Goal: Entertainment & Leisure: Browse casually

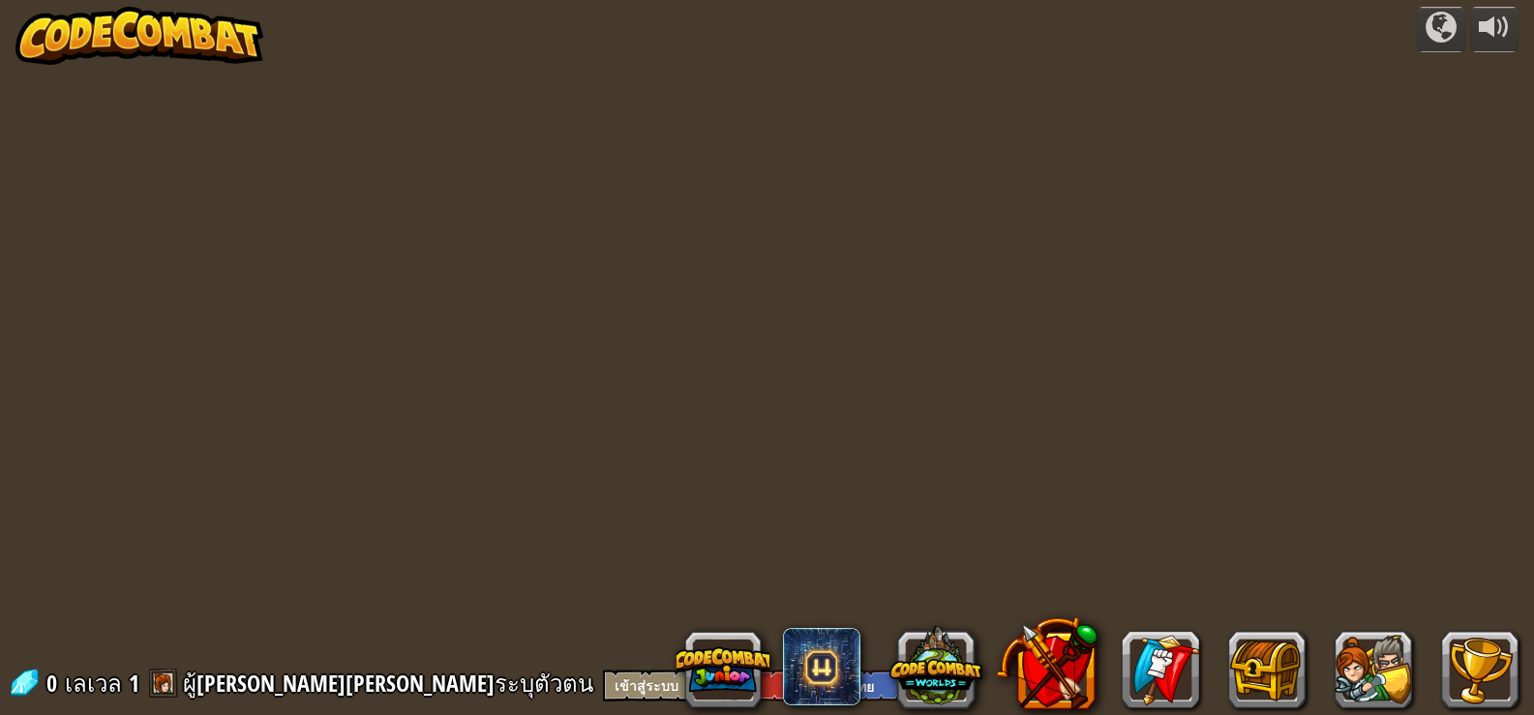
select select "th"
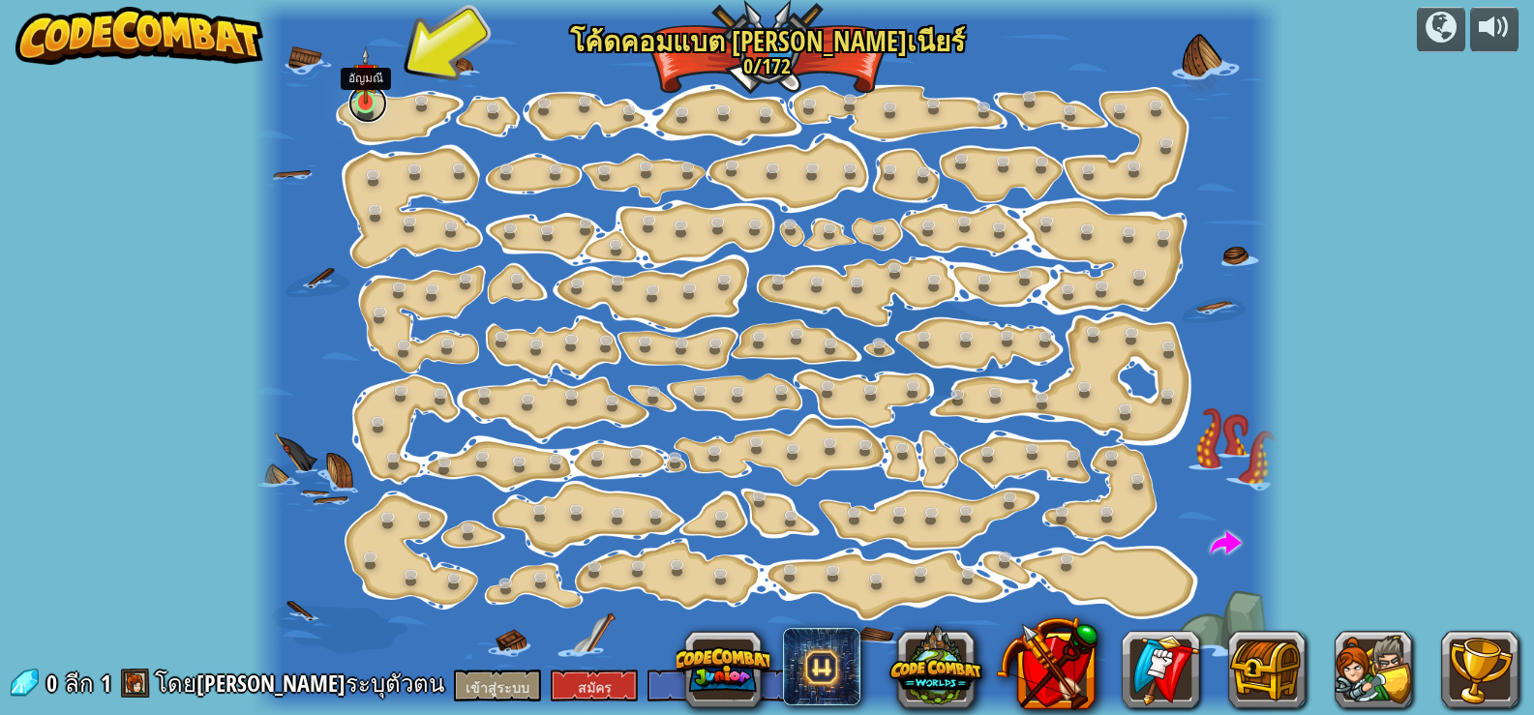
click at [364, 106] on link at bounding box center [367, 103] width 39 height 39
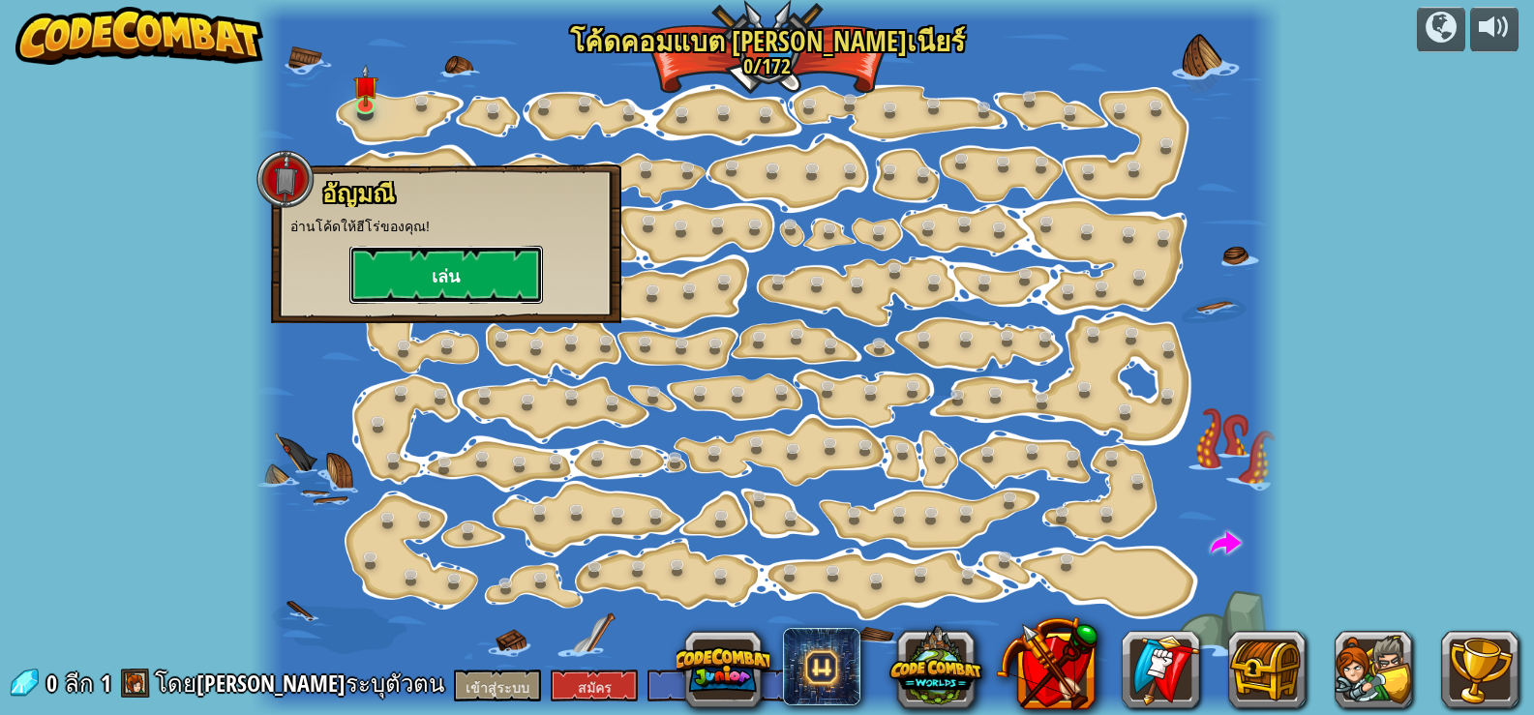
click at [423, 265] on button "เล่น" at bounding box center [446, 275] width 194 height 58
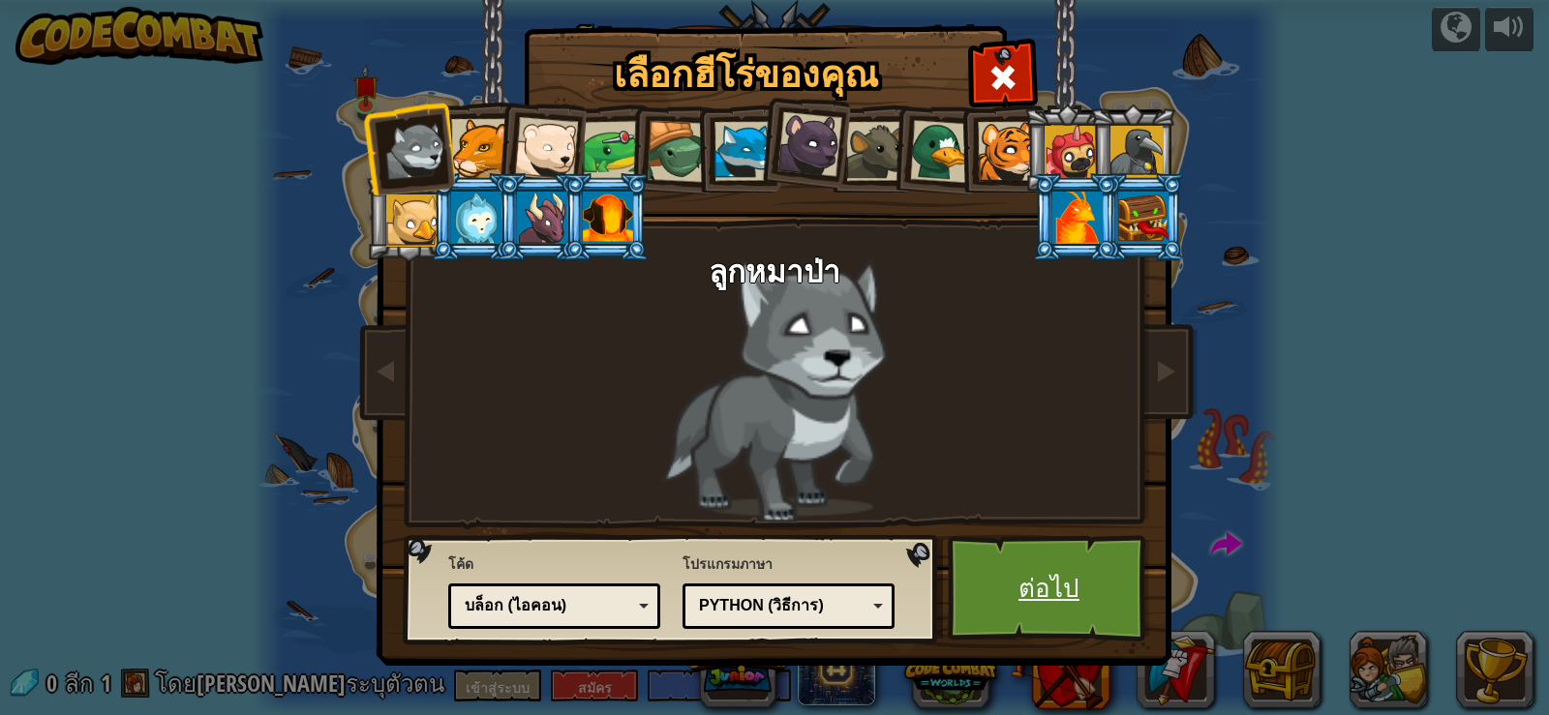
click at [1021, 554] on link "ต่อไป" at bounding box center [1049, 588] width 202 height 106
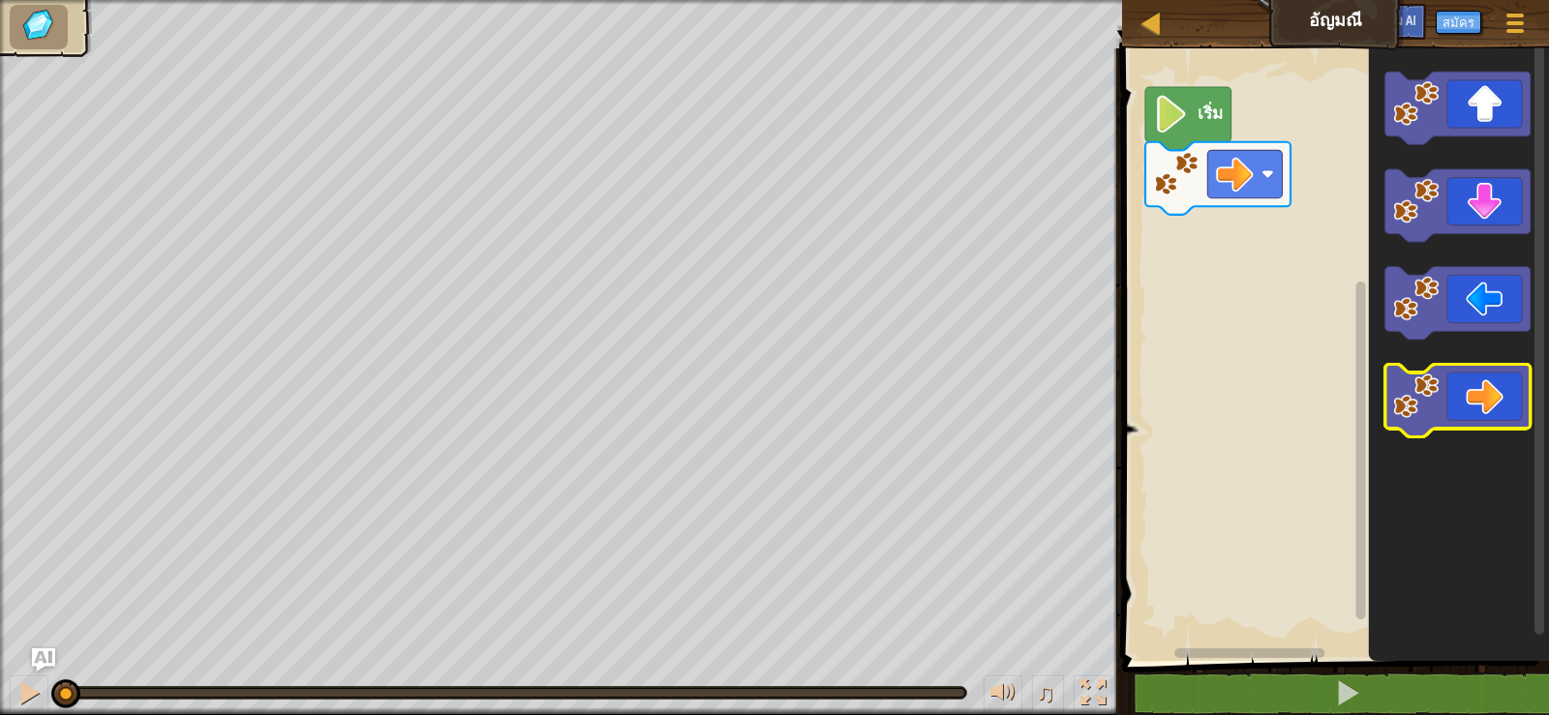
click at [1476, 402] on icon "ระบบทำงานแบบบล็อก" at bounding box center [1457, 400] width 145 height 73
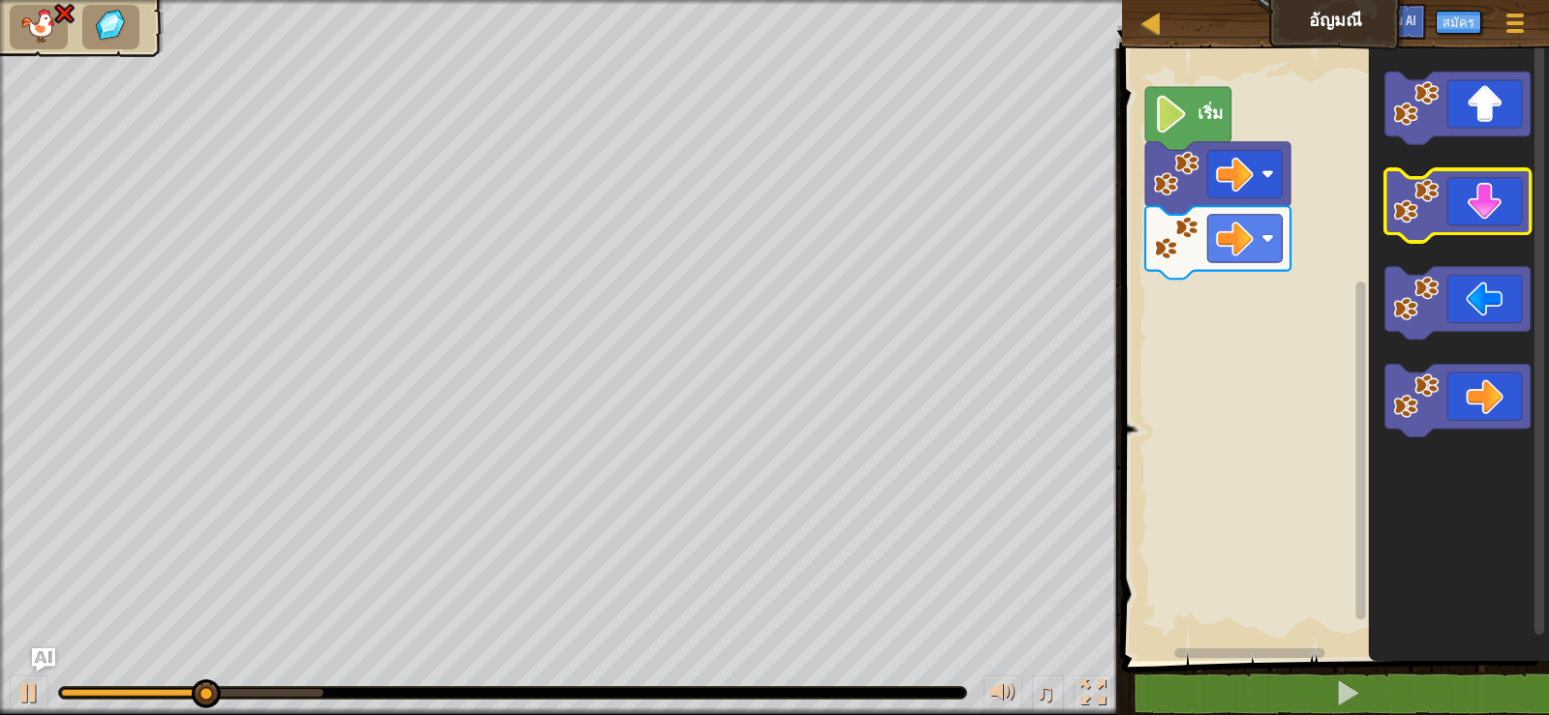
click at [1492, 227] on icon "ระบบทำงานแบบบล็อก" at bounding box center [1457, 205] width 145 height 73
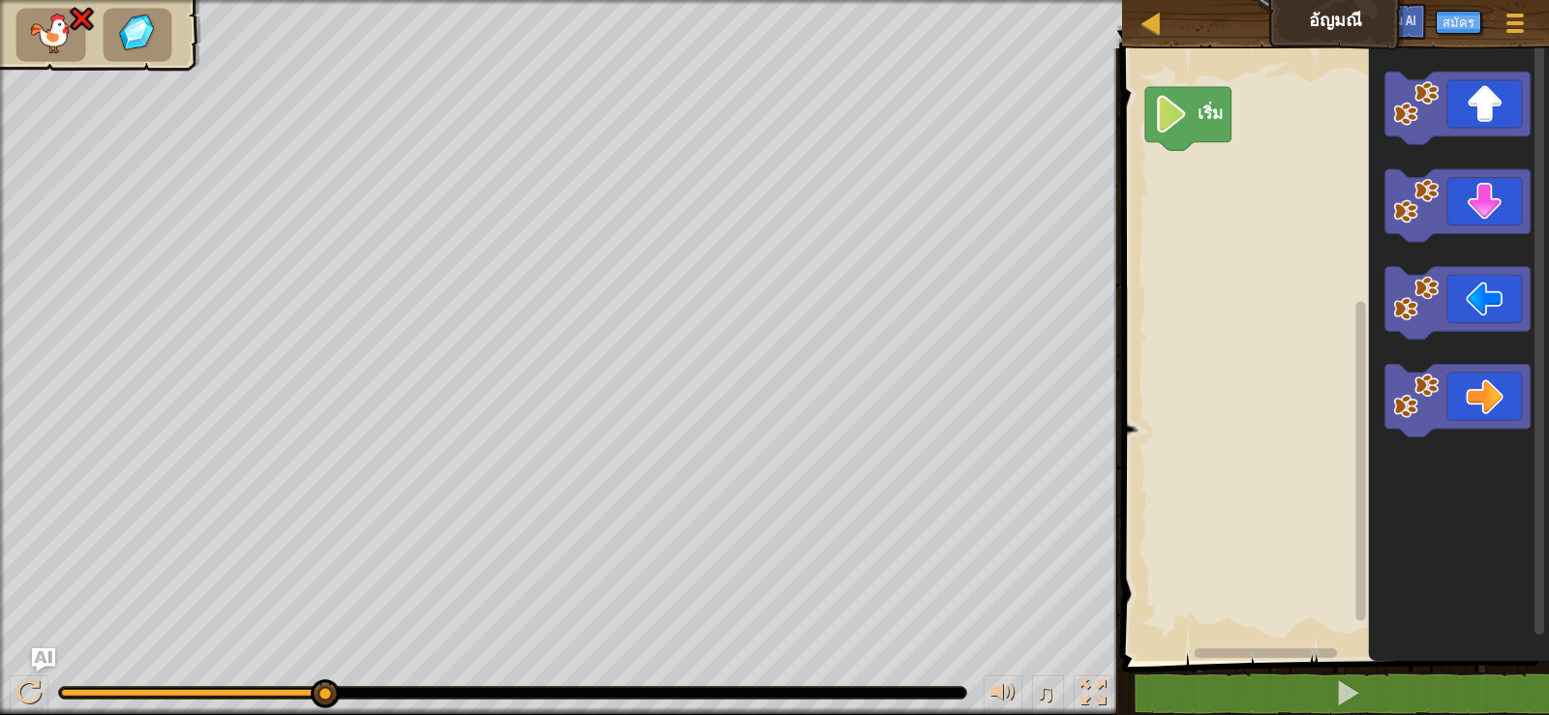
click at [28, 674] on div "♫" at bounding box center [561, 688] width 1122 height 58
click at [29, 685] on div at bounding box center [28, 692] width 25 height 25
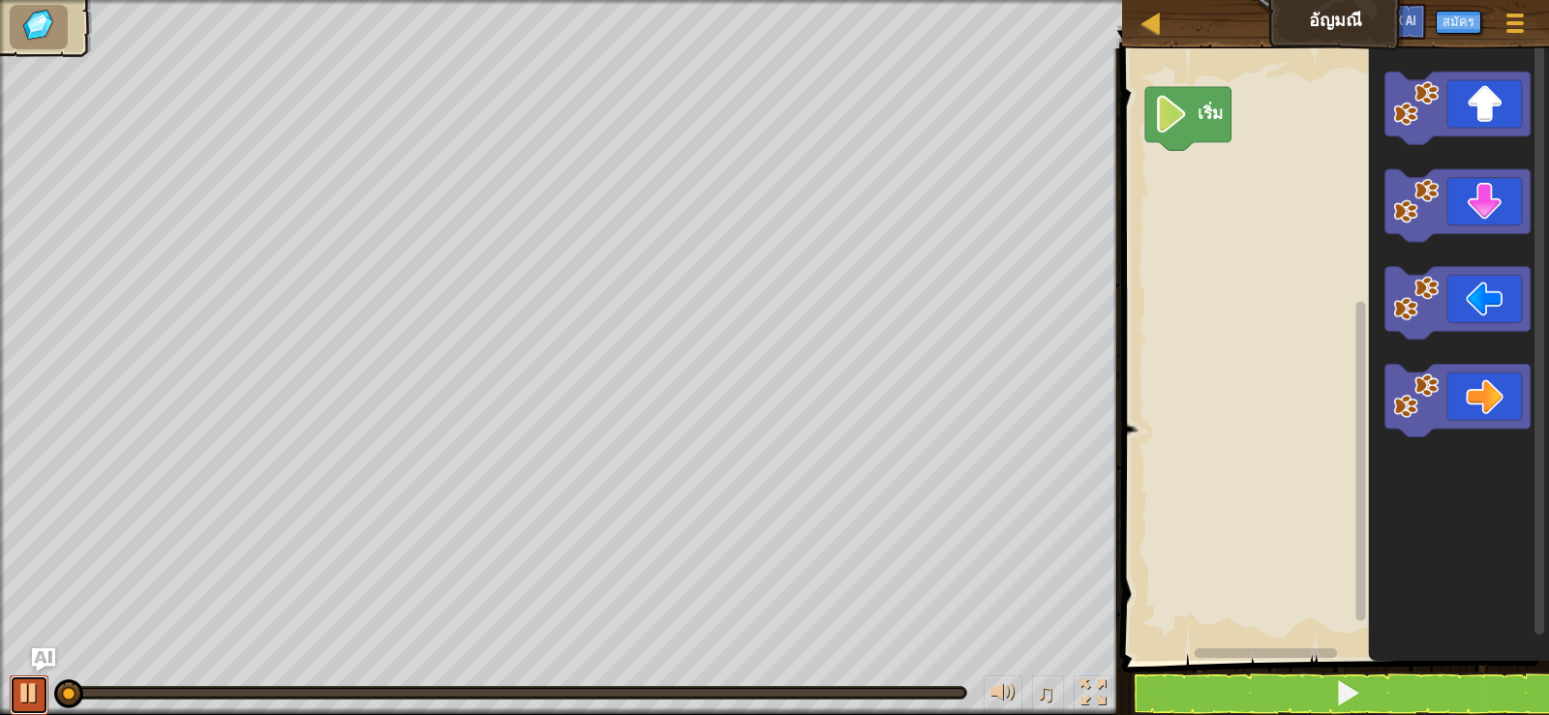
click at [31, 685] on div at bounding box center [28, 692] width 25 height 25
click at [15, 708] on button at bounding box center [29, 696] width 39 height 40
click at [19, 703] on div at bounding box center [28, 692] width 25 height 25
drag, startPoint x: 19, startPoint y: 703, endPoint x: 33, endPoint y: 698, distance: 14.4
click at [19, 703] on div at bounding box center [28, 692] width 25 height 25
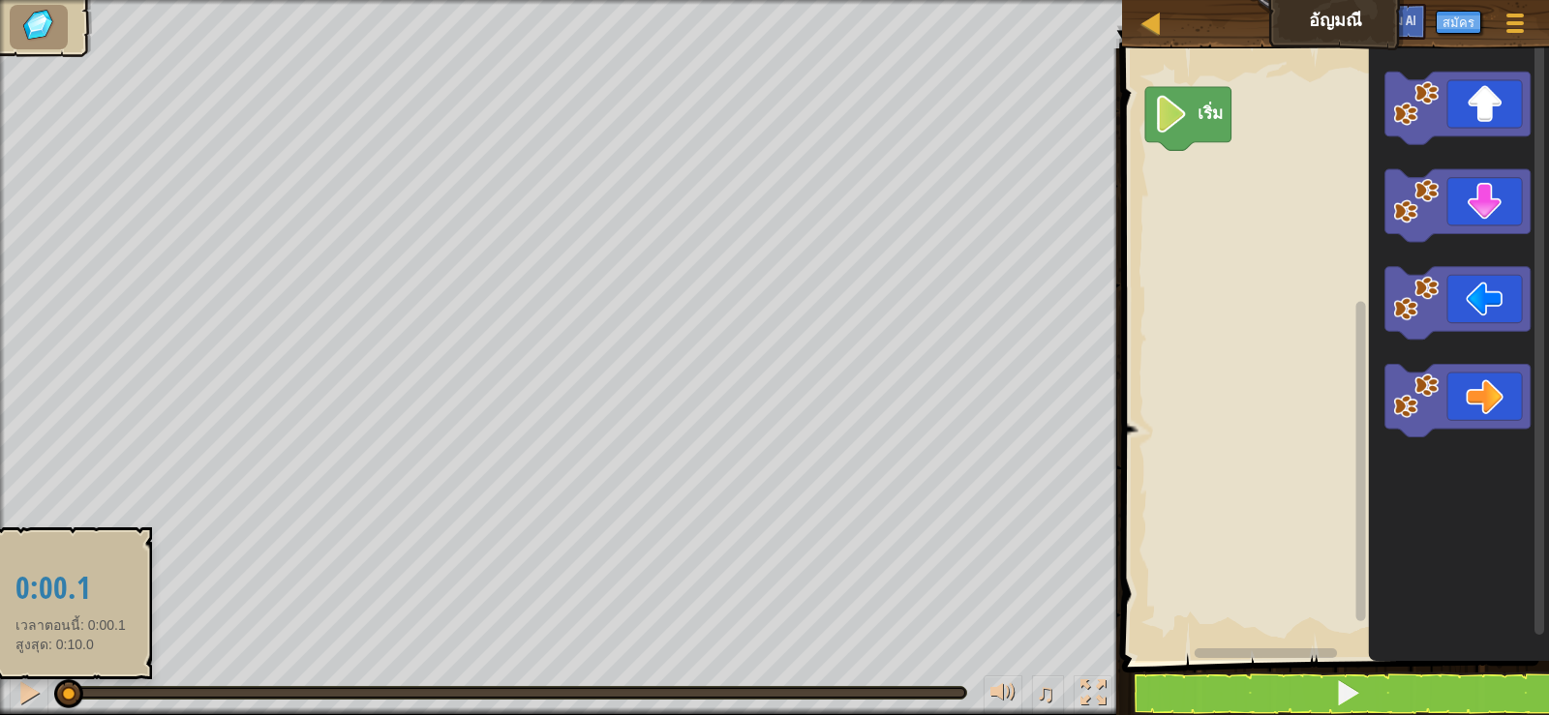
click at [67, 692] on div at bounding box center [64, 693] width 6 height 8
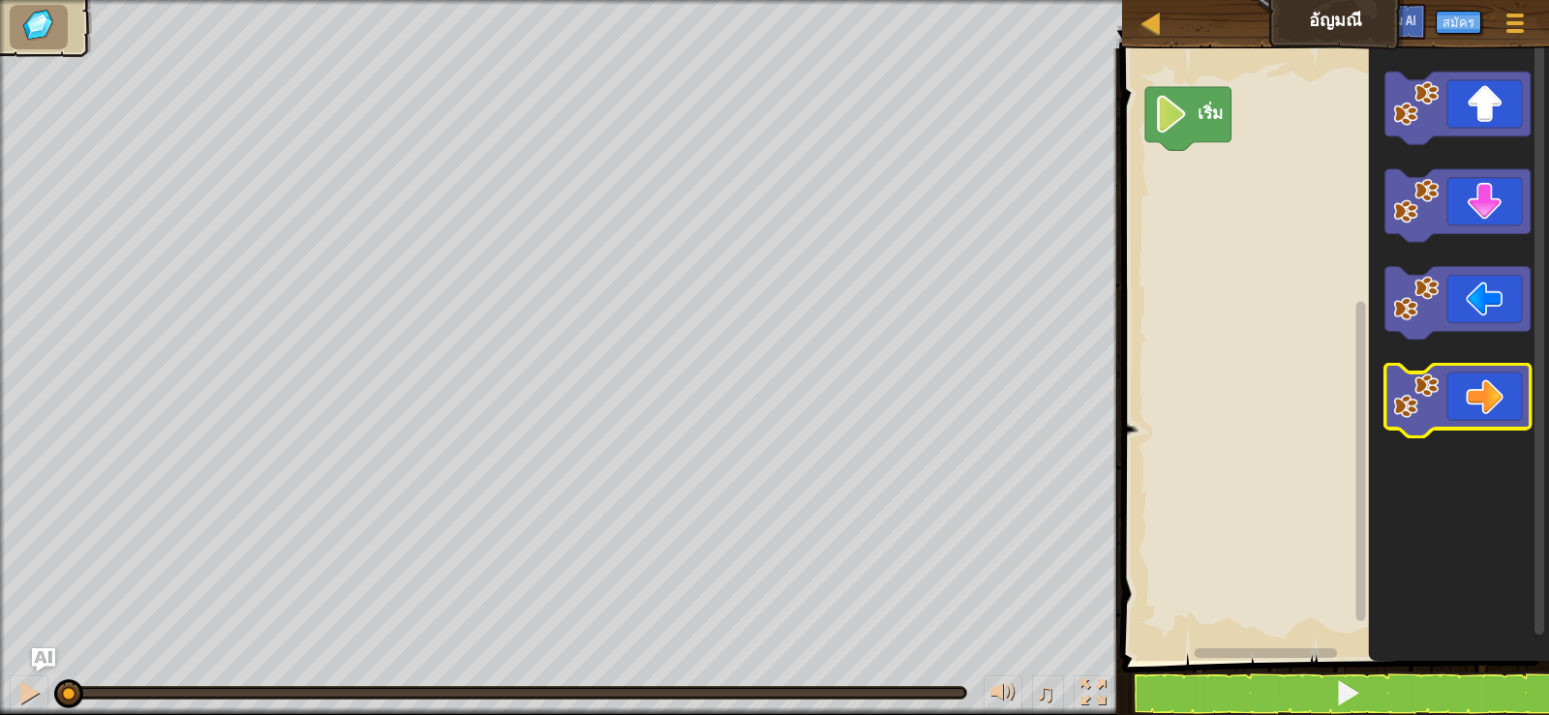
click at [1443, 405] on icon "ระบบทำงานแบบบล็อก" at bounding box center [1457, 400] width 145 height 73
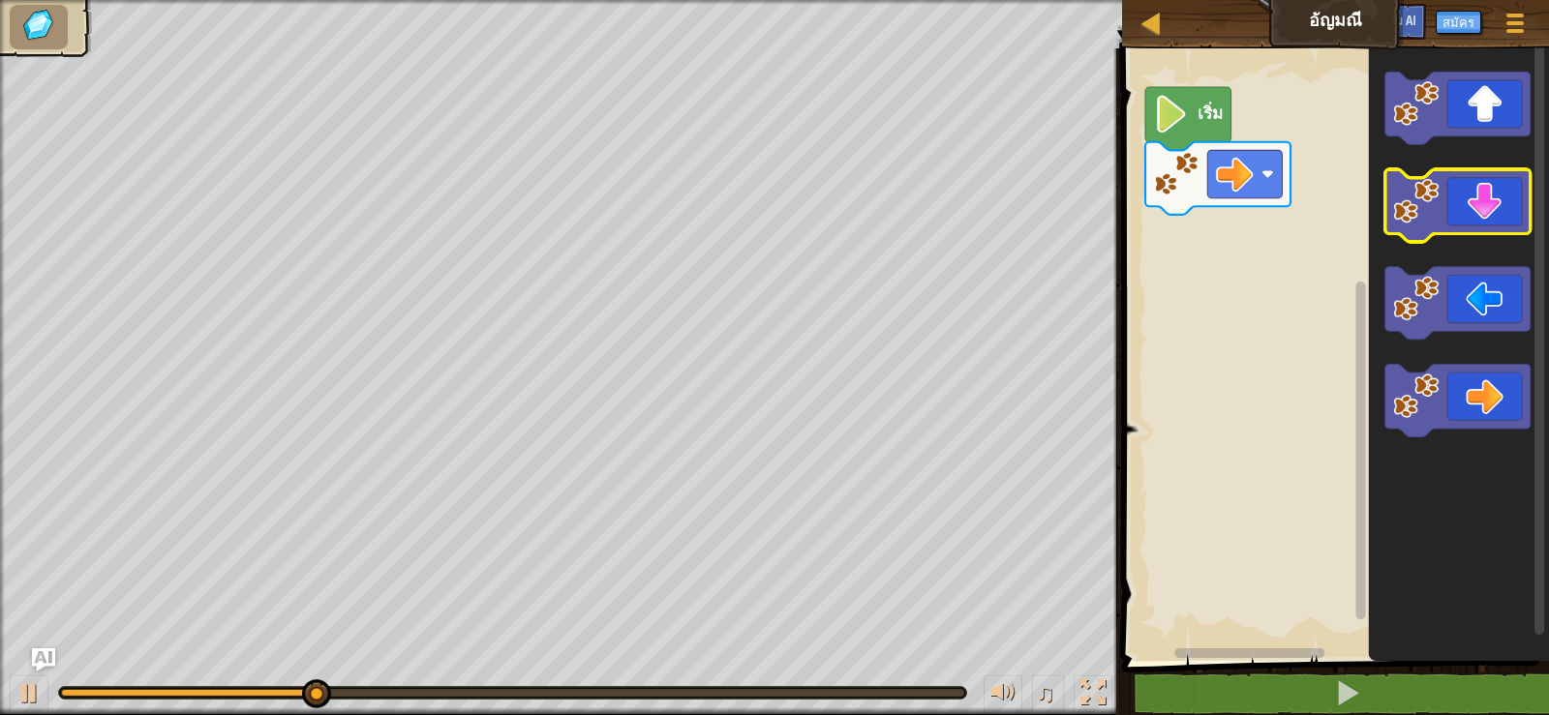
click at [1477, 196] on icon "ระบบทำงานแบบบล็อก" at bounding box center [1457, 205] width 145 height 73
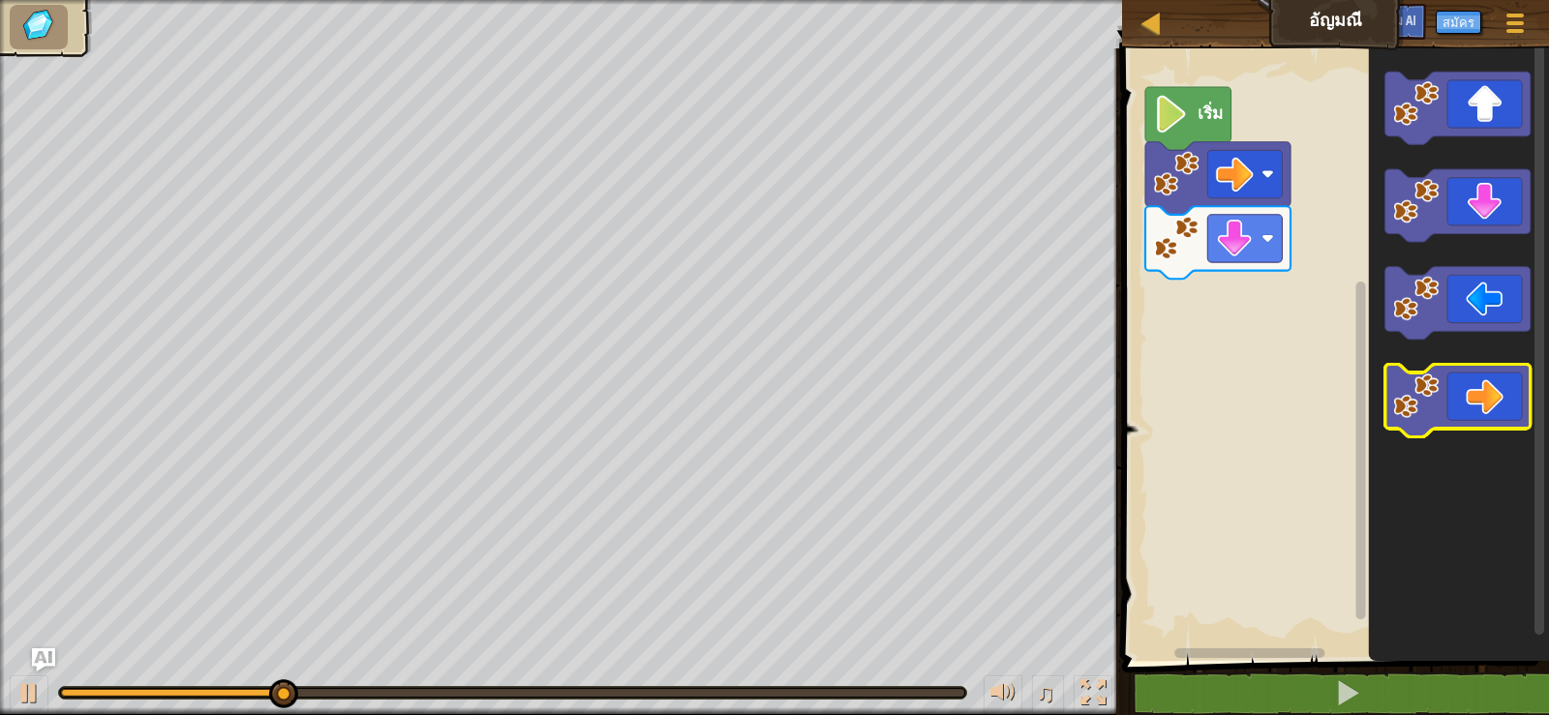
click at [1505, 378] on icon "ระบบทำงานแบบบล็อก" at bounding box center [1457, 400] width 145 height 73
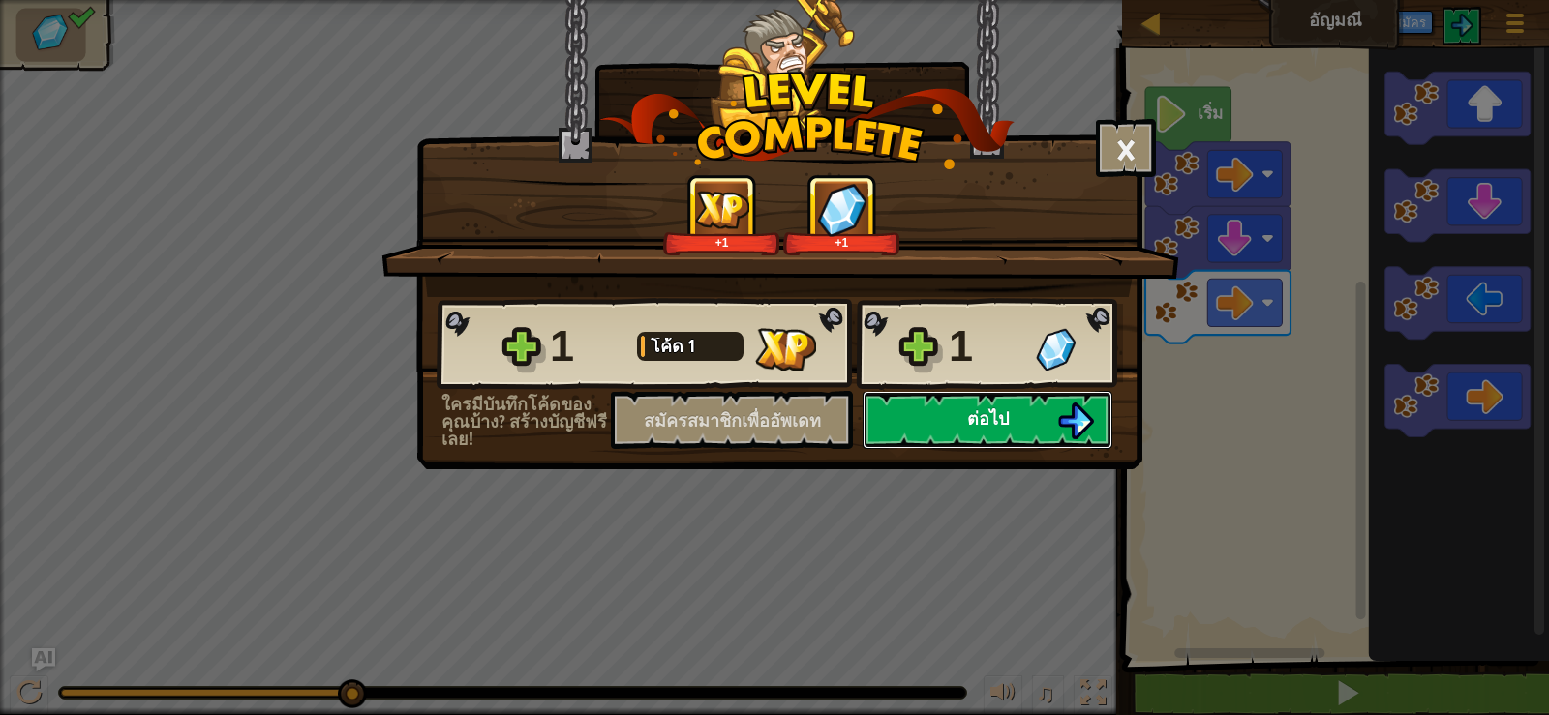
click at [940, 416] on button "ต่อไป" at bounding box center [987, 420] width 250 height 58
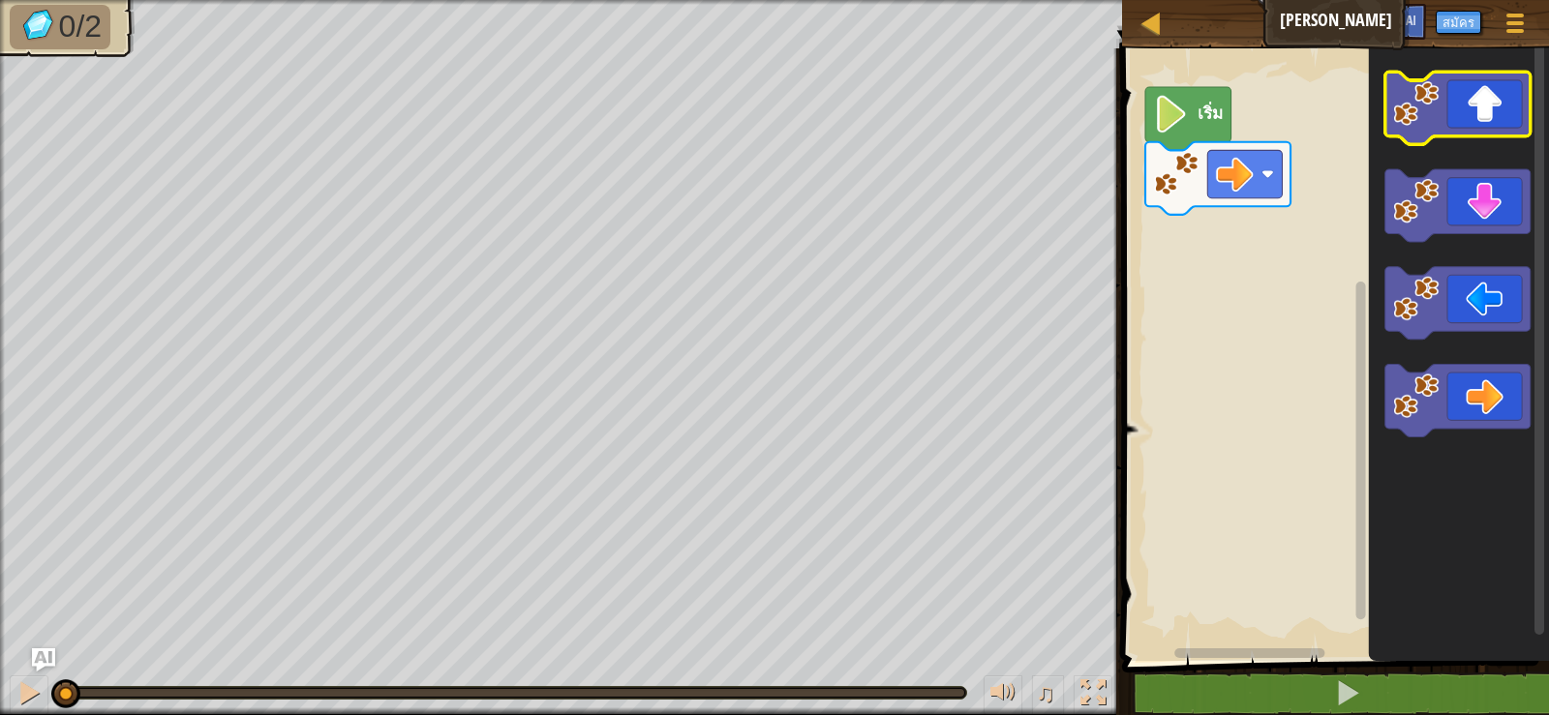
click at [1419, 115] on image "ระบบทำงานแบบบล็อก" at bounding box center [1416, 102] width 45 height 45
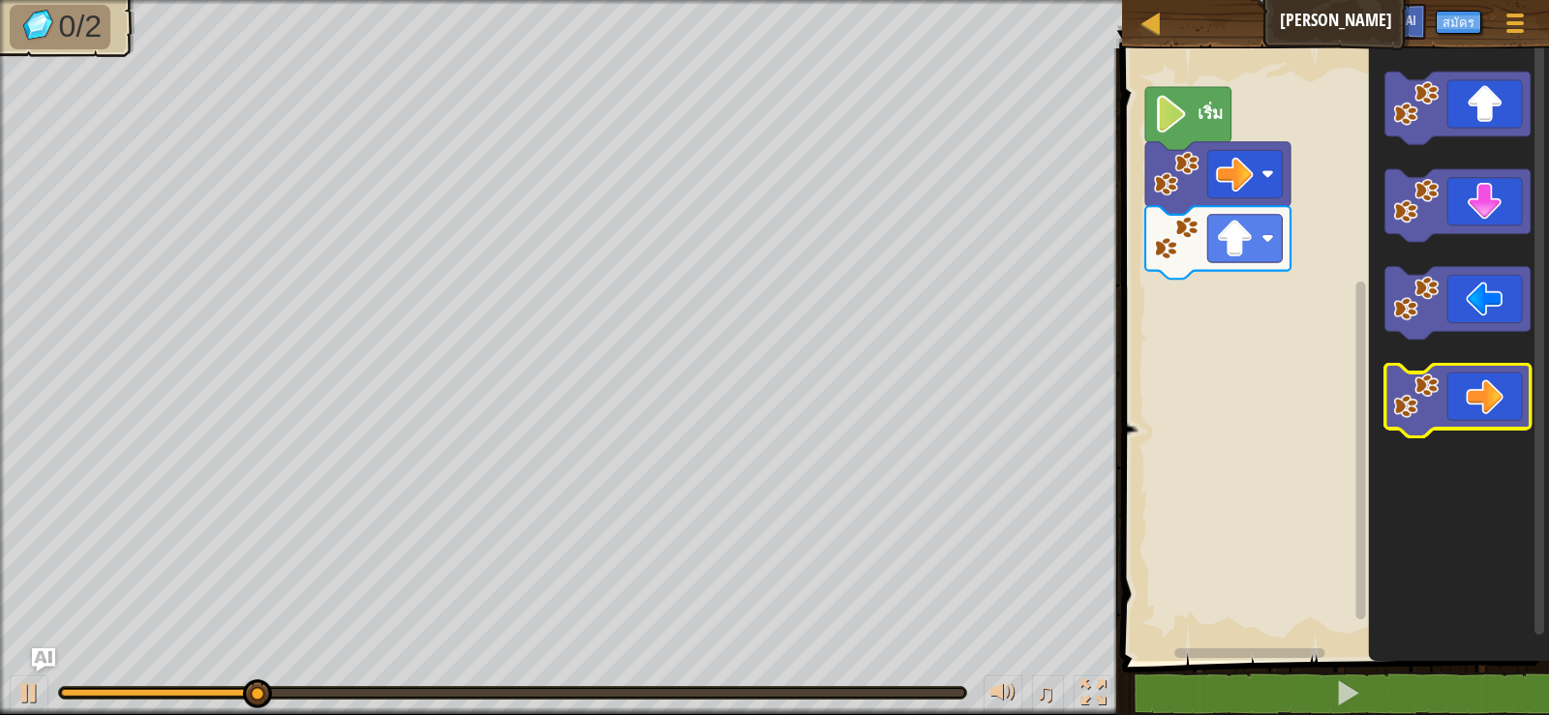
click at [1485, 387] on icon "ระบบทำงานแบบบล็อก" at bounding box center [1457, 400] width 145 height 73
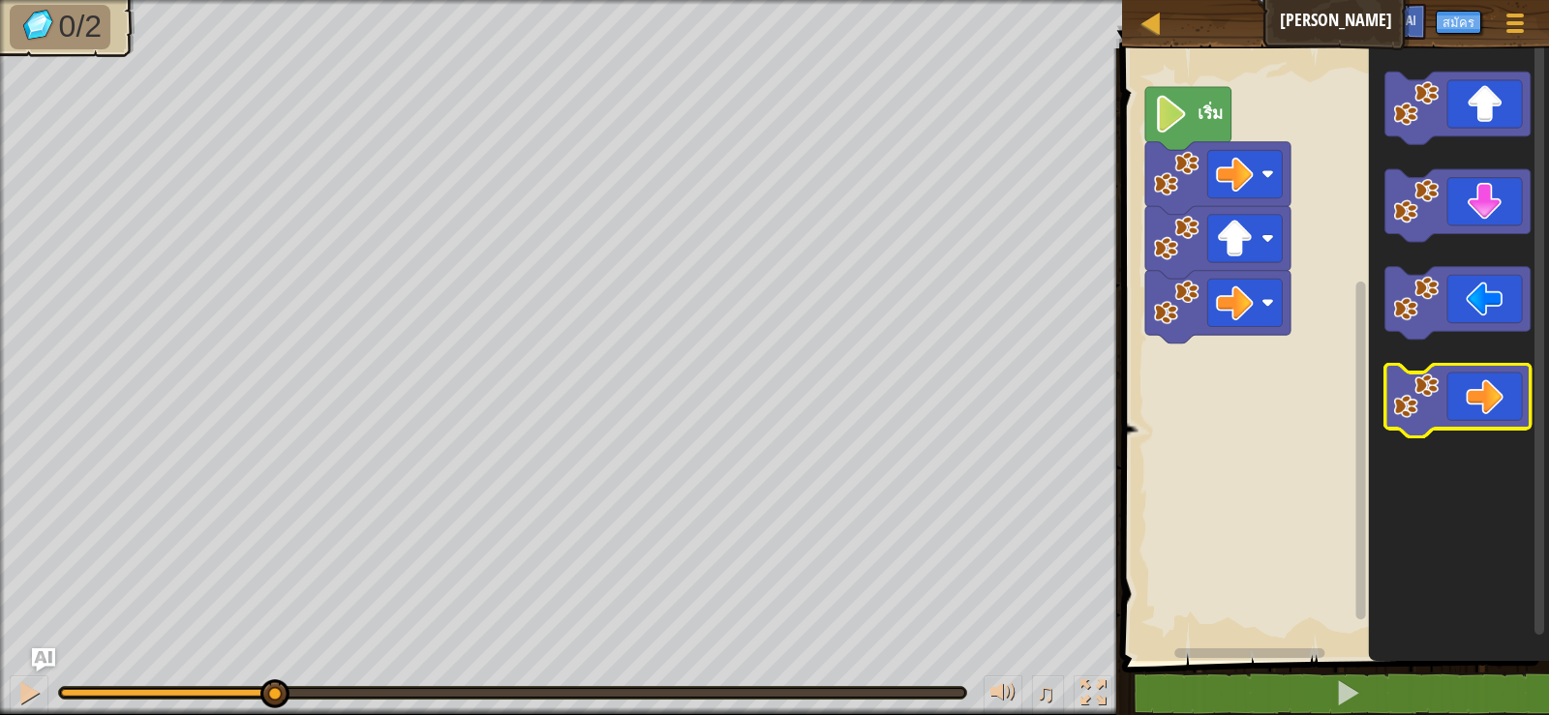
click at [1485, 387] on icon "ระบบทำงานแบบบล็อก" at bounding box center [1457, 400] width 145 height 73
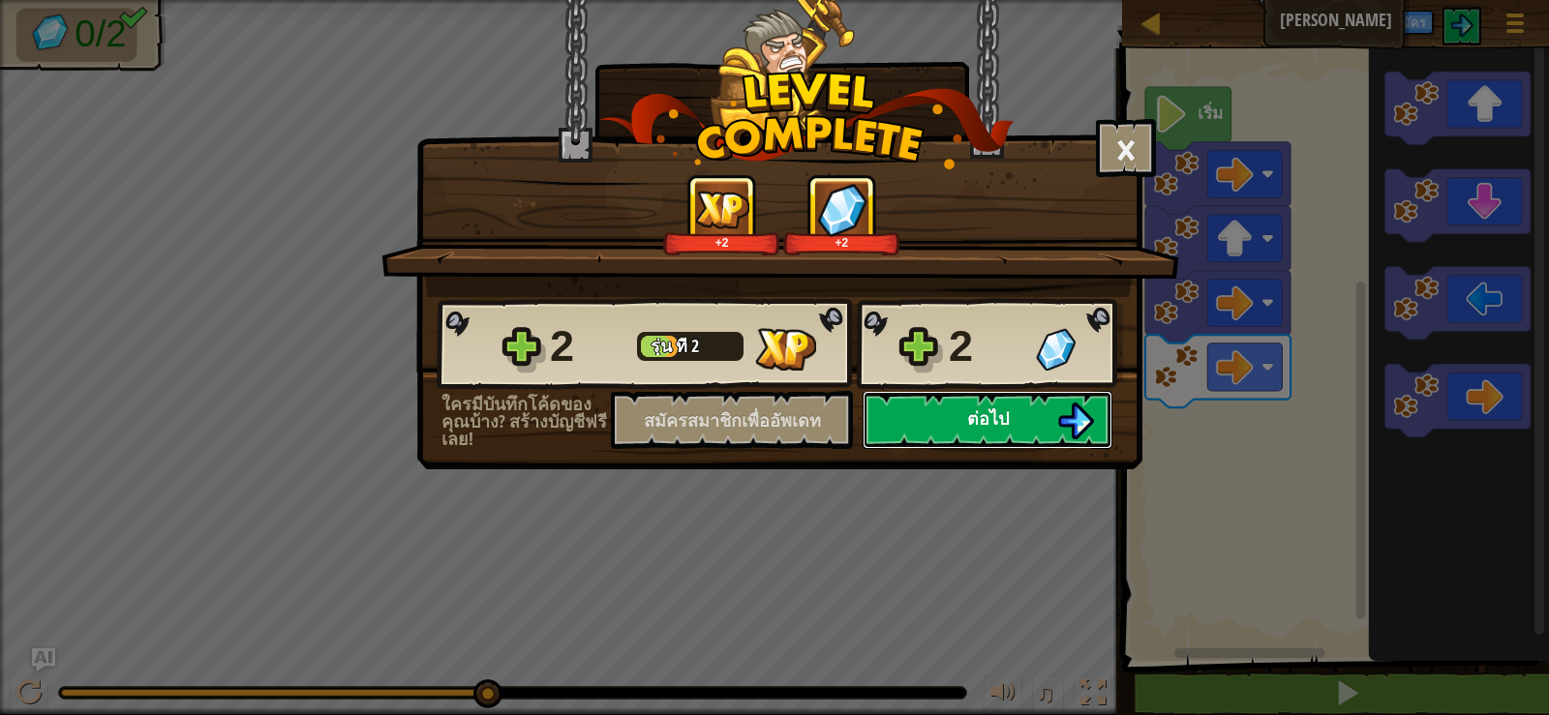
click at [974, 411] on font "ต่อไป" at bounding box center [988, 419] width 42 height 24
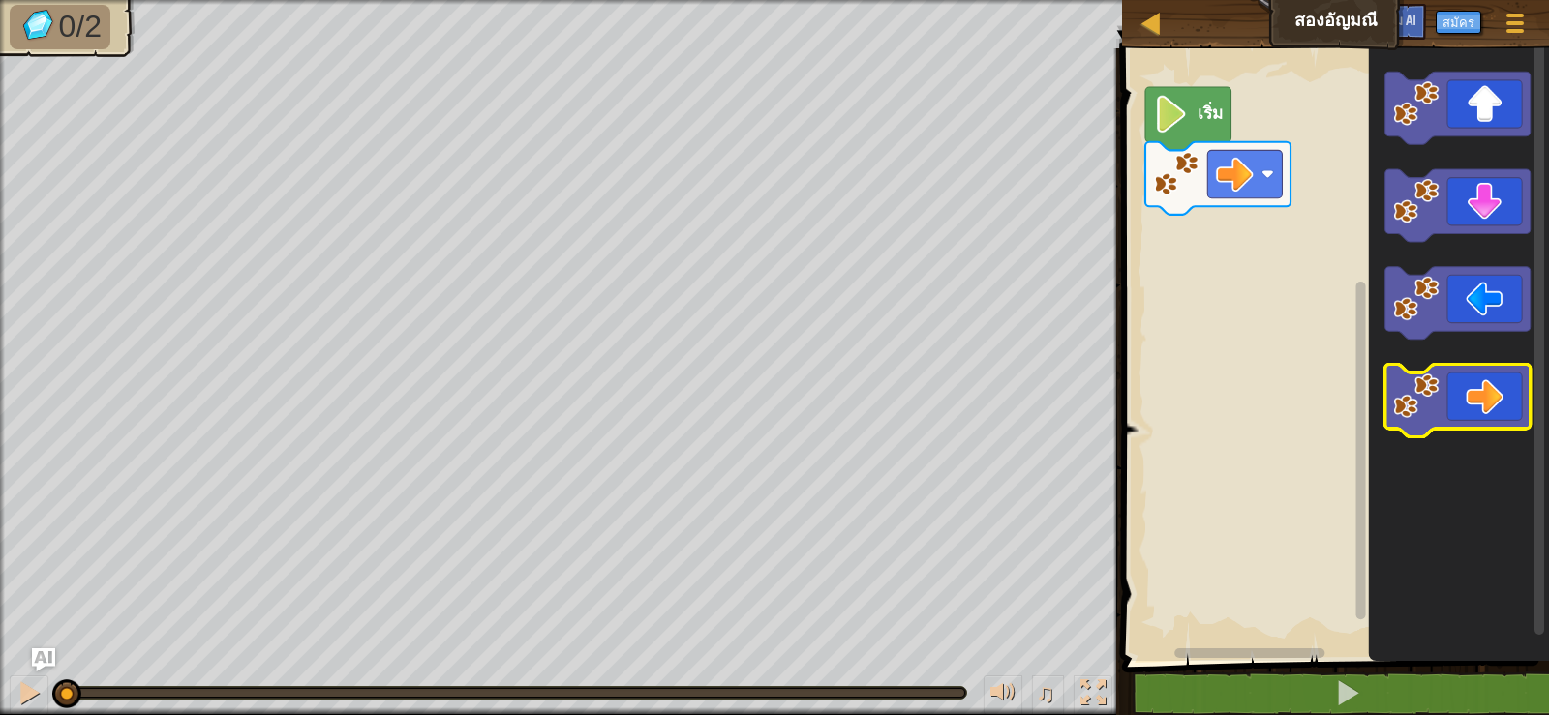
click at [1430, 367] on rect "ระบบทำงานแบบบล็อก" at bounding box center [1457, 400] width 145 height 73
click at [1444, 403] on icon "ระบบทำงานแบบบล็อก" at bounding box center [1457, 400] width 145 height 73
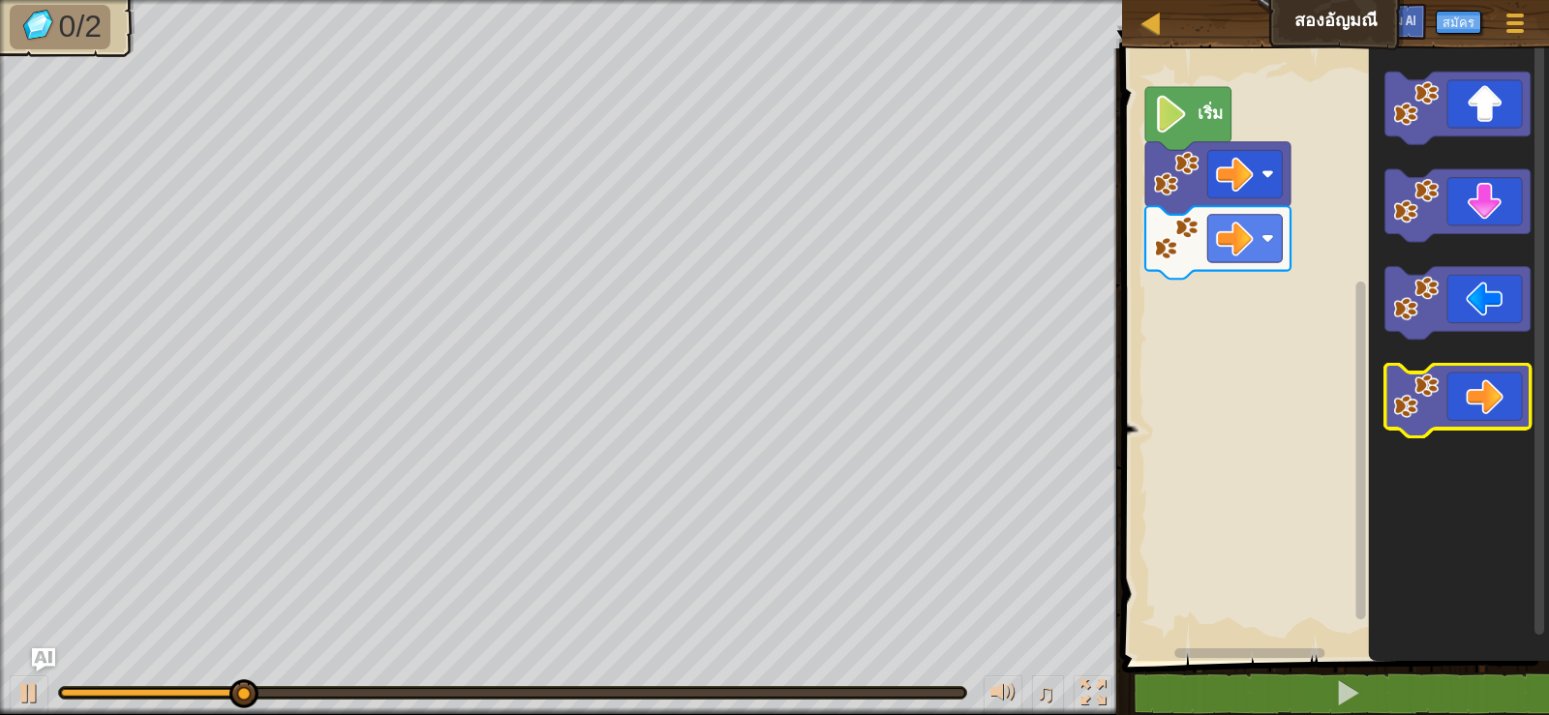
click at [1455, 417] on icon "ระบบทำงานแบบบล็อก" at bounding box center [1457, 400] width 145 height 73
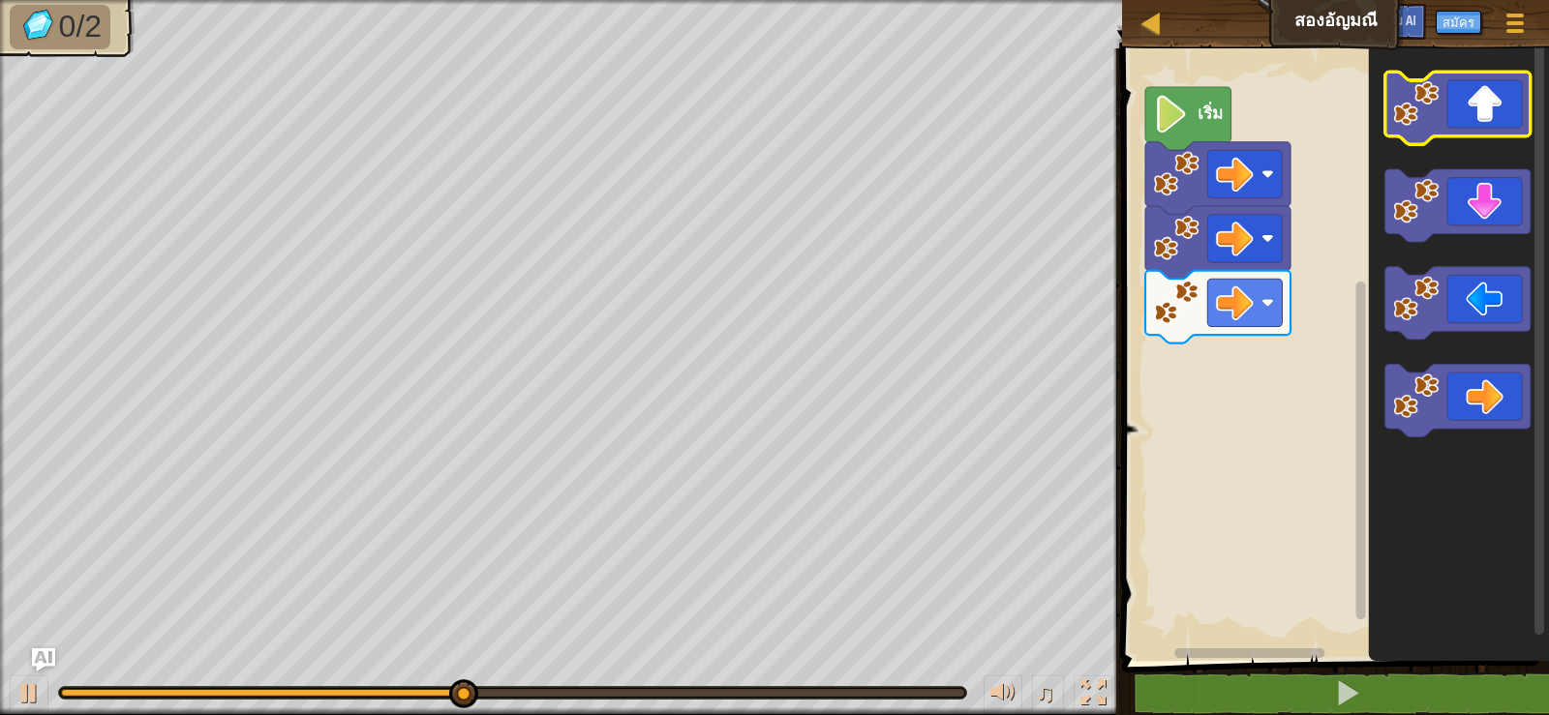
click at [1477, 120] on icon "ระบบทำงานแบบบล็อก" at bounding box center [1457, 108] width 145 height 73
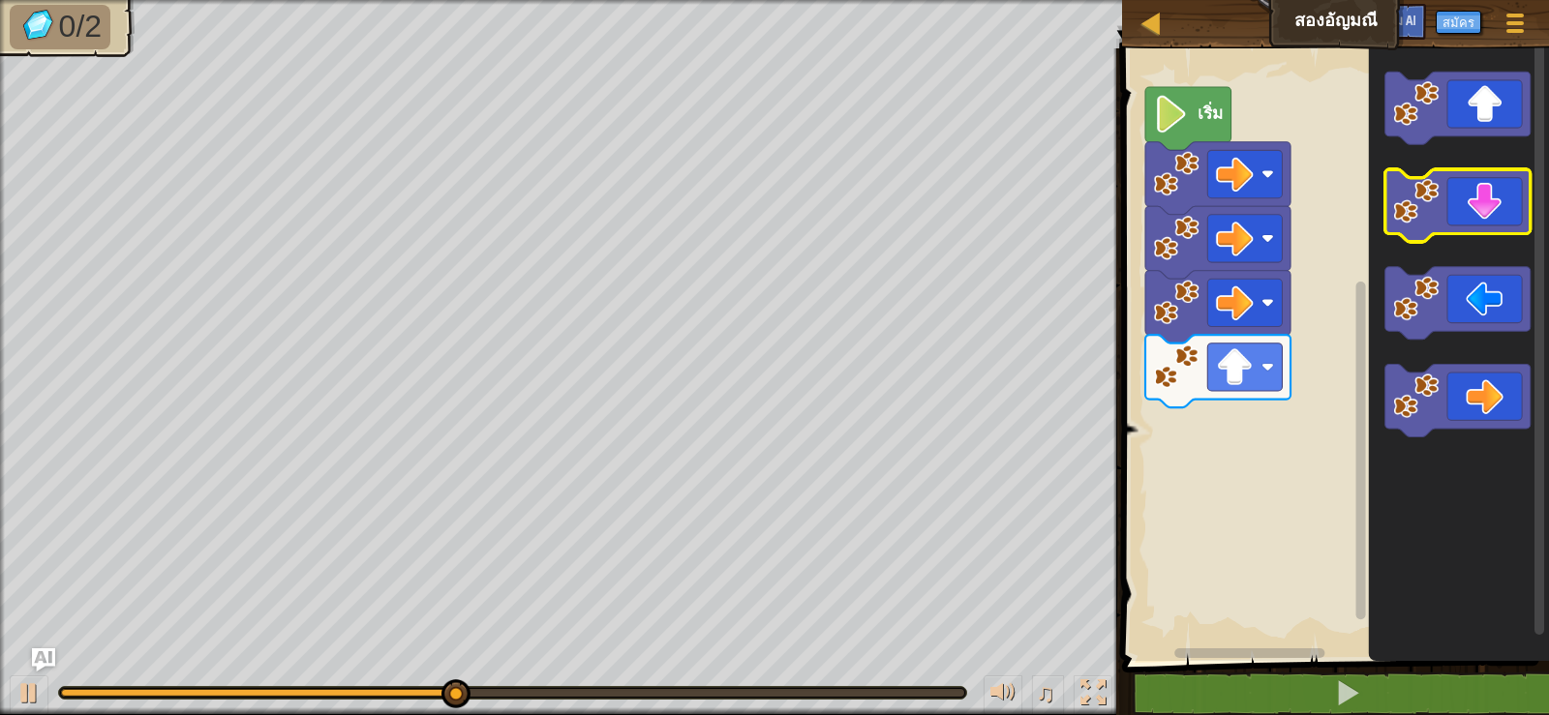
click at [1480, 213] on icon "ระบบทำงานแบบบล็อก" at bounding box center [1457, 205] width 145 height 73
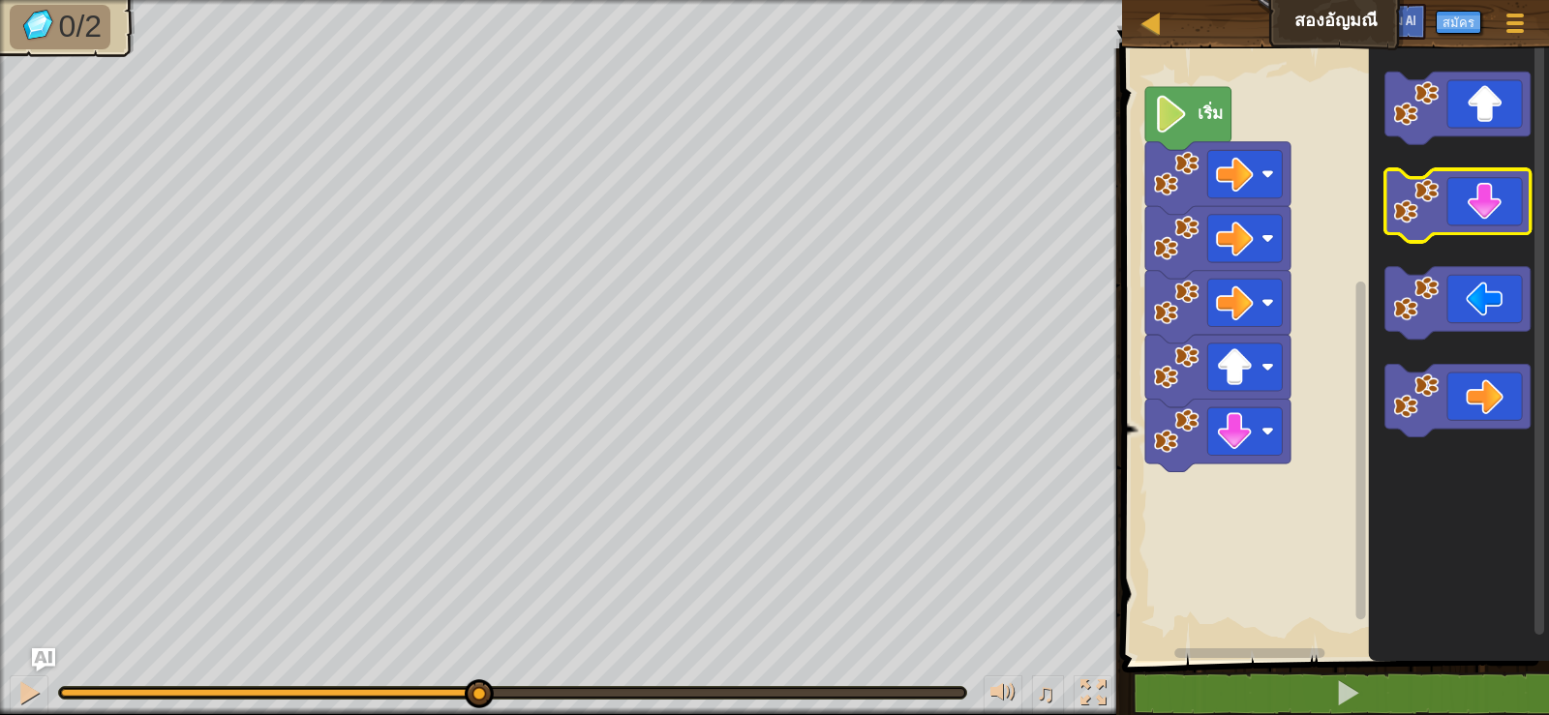
click at [1480, 213] on icon "ระบบทำงานแบบบล็อก" at bounding box center [1457, 205] width 145 height 73
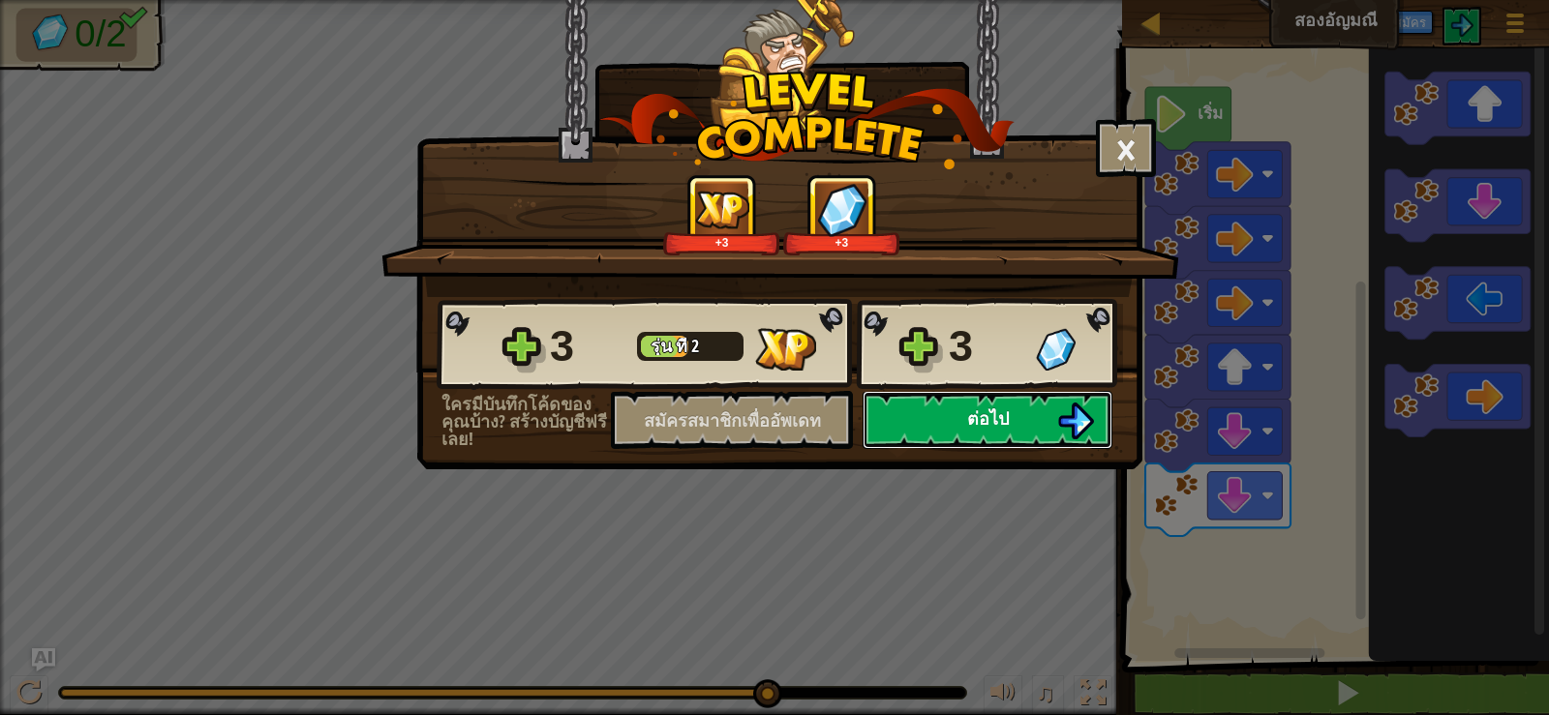
click at [1060, 401] on button "ต่อไป" at bounding box center [987, 420] width 250 height 58
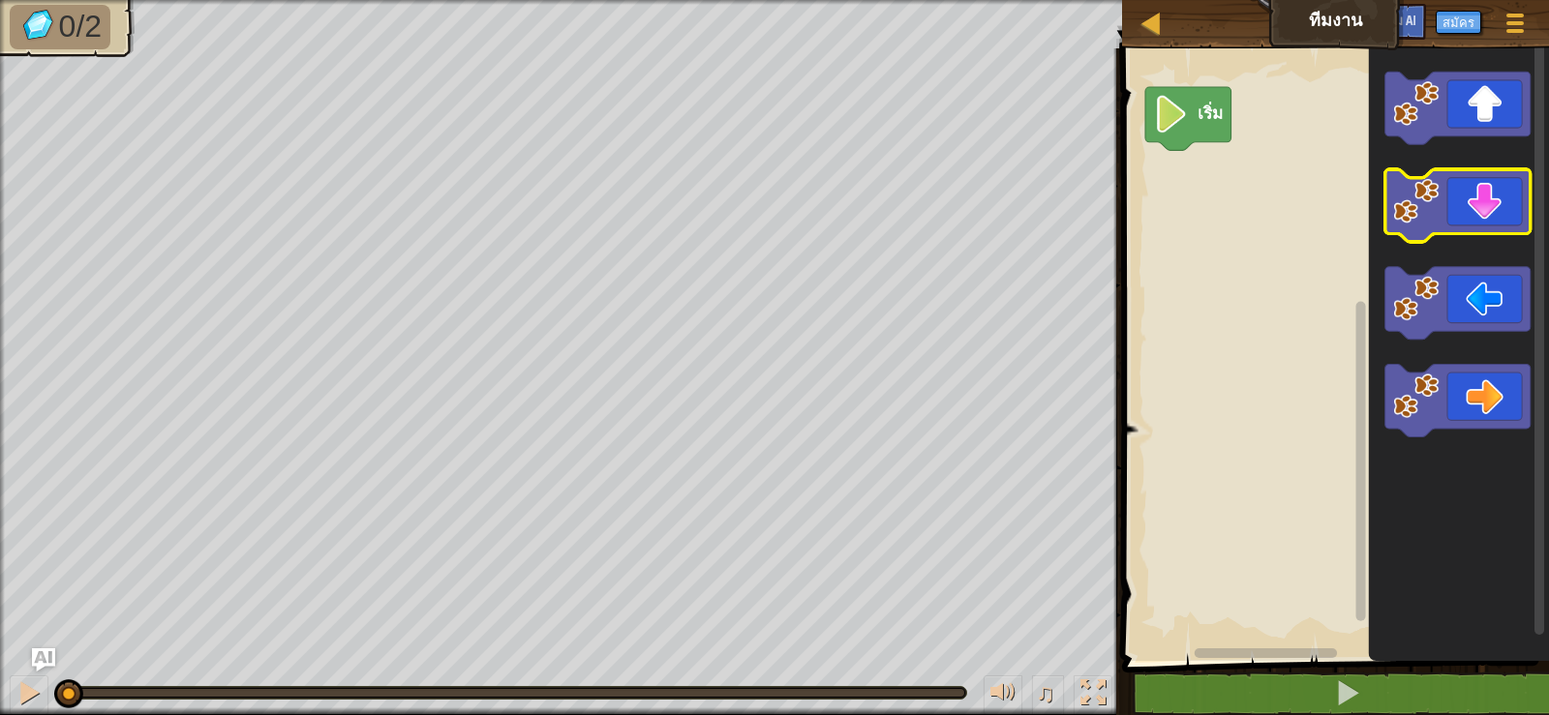
click at [1475, 191] on icon "ระบบทำงานแบบบล็อก" at bounding box center [1457, 205] width 145 height 73
click at [1476, 187] on icon "ระบบทำงานแบบบล็อก" at bounding box center [1457, 205] width 145 height 73
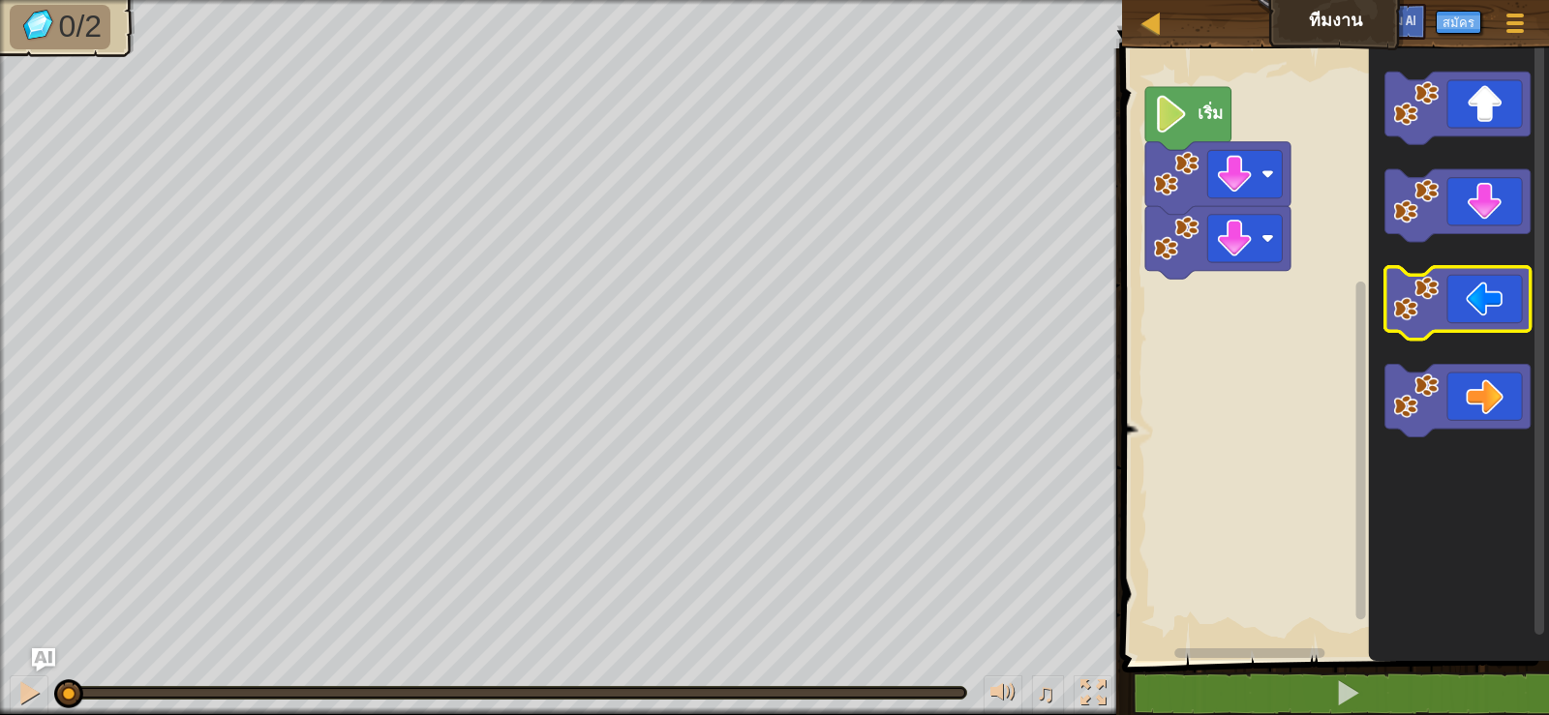
click at [1476, 327] on icon "ระบบทำงานแบบบล็อก" at bounding box center [1457, 303] width 145 height 73
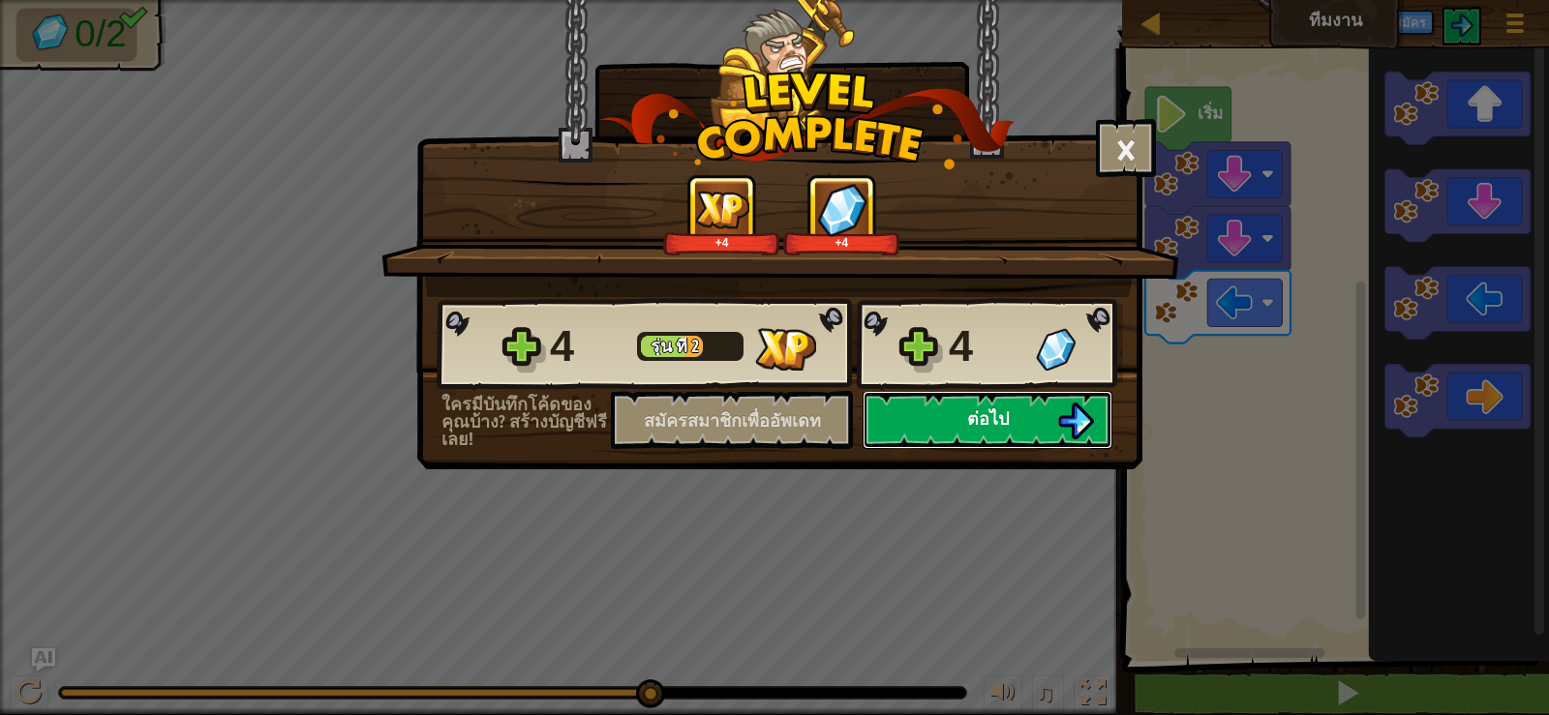
click at [1046, 404] on button "ต่อไป" at bounding box center [987, 420] width 250 height 58
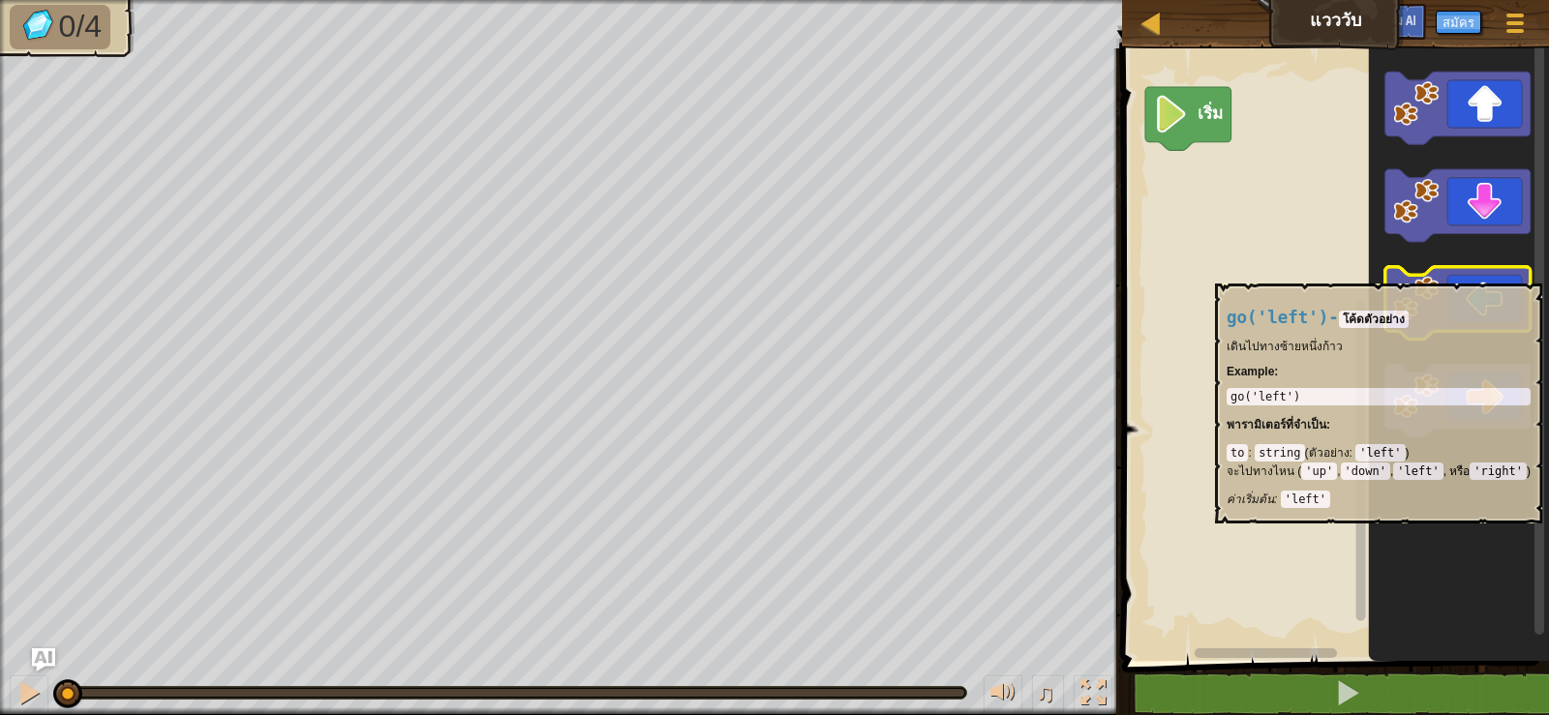
click at [1436, 274] on icon "ระบบทำงานแบบบล็อก" at bounding box center [1457, 303] width 145 height 73
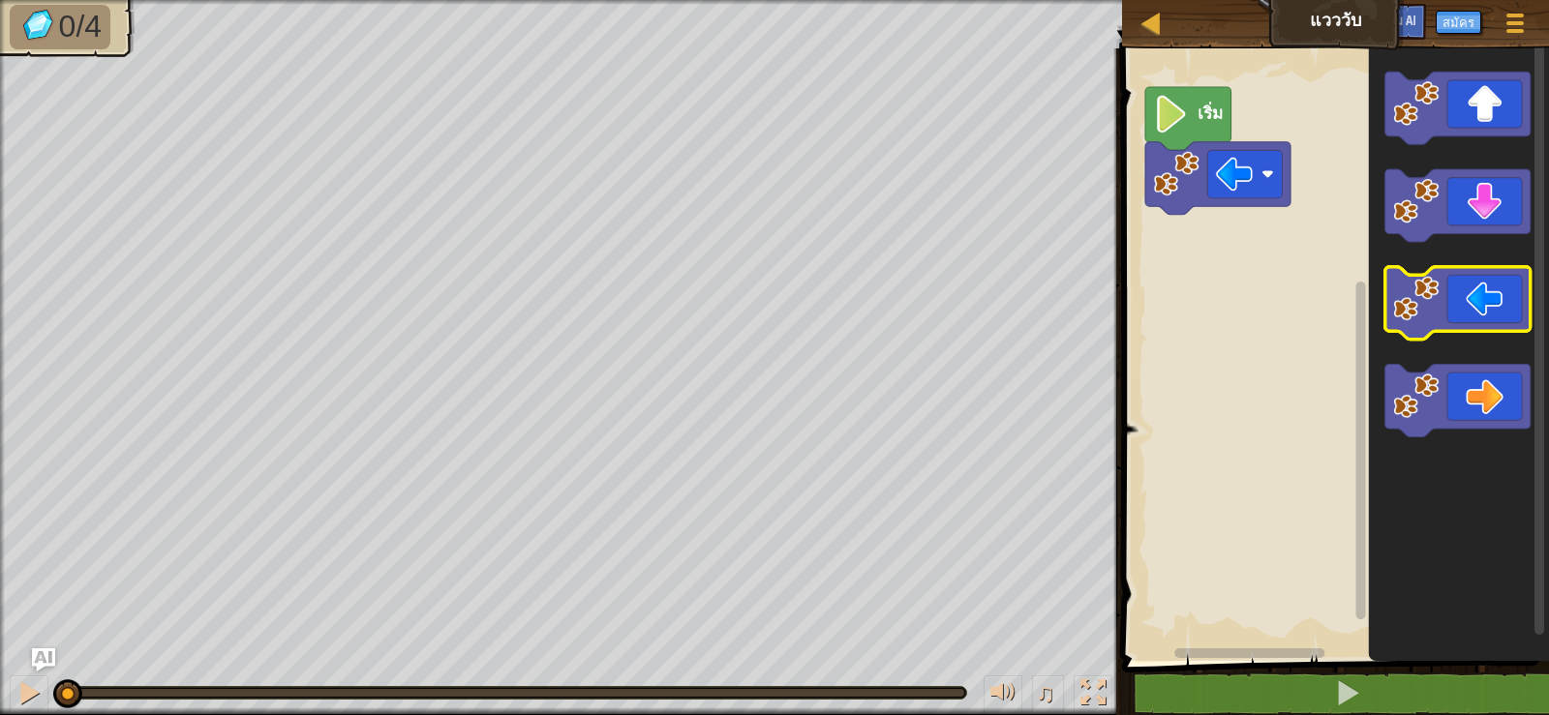
click at [1436, 274] on icon "ระบบทำงานแบบบล็อก" at bounding box center [1457, 303] width 145 height 73
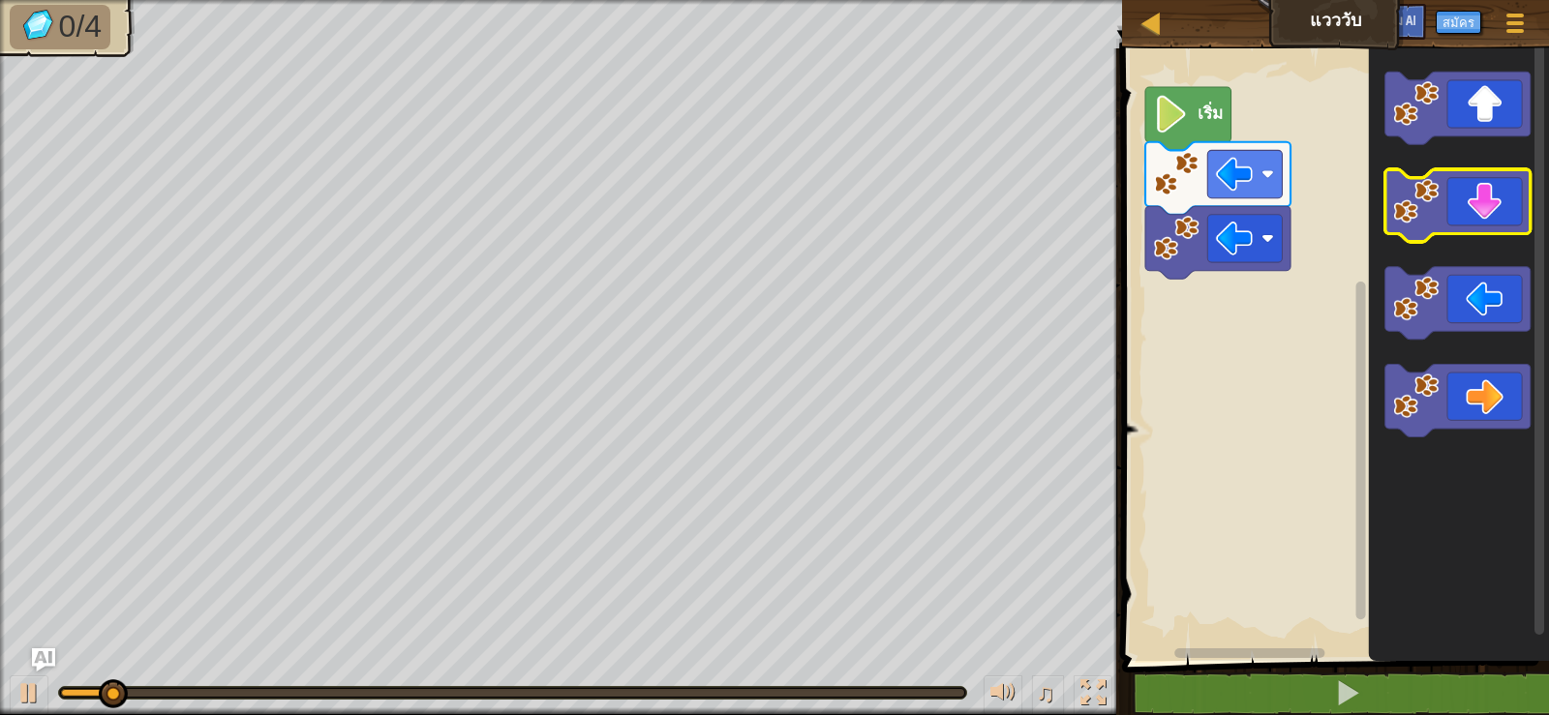
click at [1472, 192] on icon "ระบบทำงานแบบบล็อก" at bounding box center [1457, 205] width 145 height 73
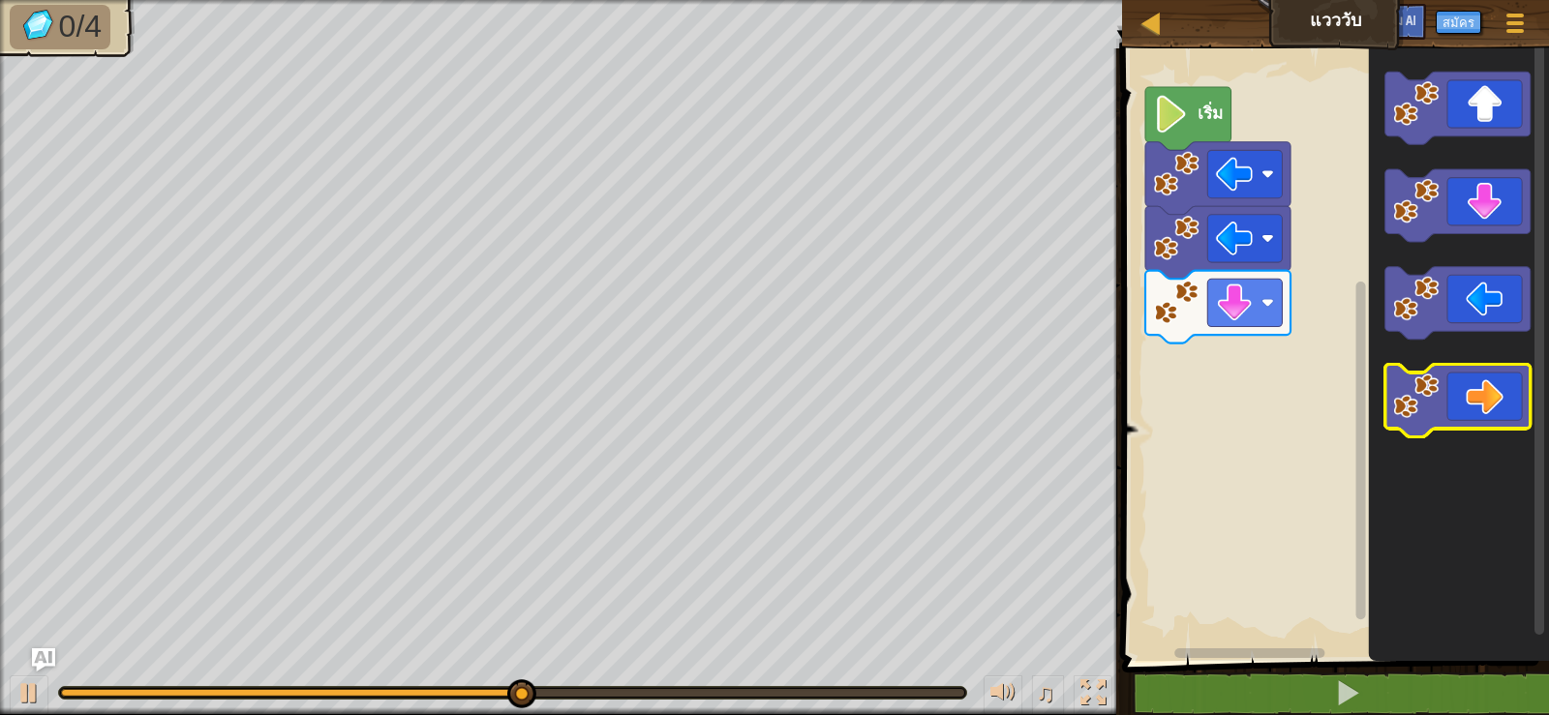
click at [1504, 366] on icon "ระบบทำงานแบบบล็อก" at bounding box center [1457, 400] width 145 height 73
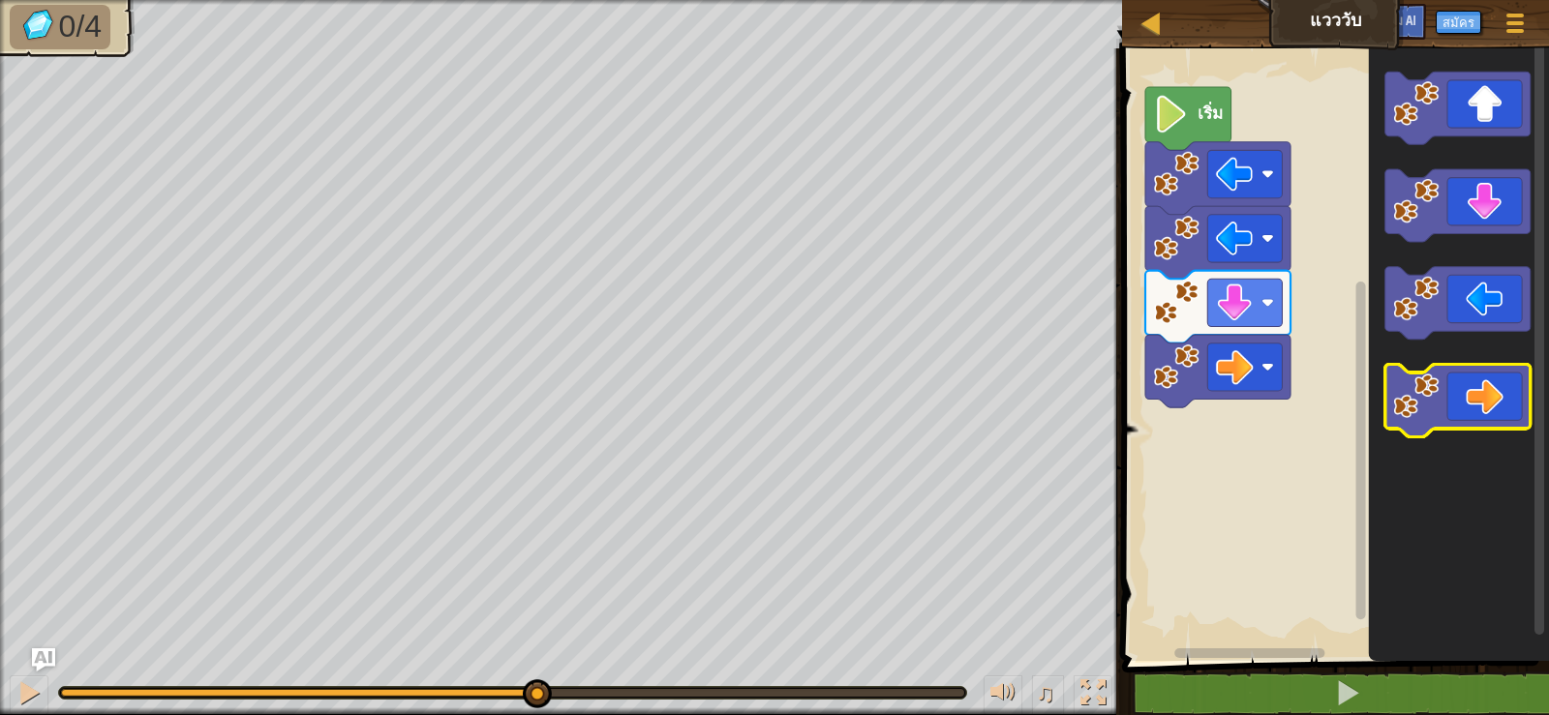
click at [1504, 366] on icon "ระบบทำงานแบบบล็อก" at bounding box center [1457, 400] width 145 height 73
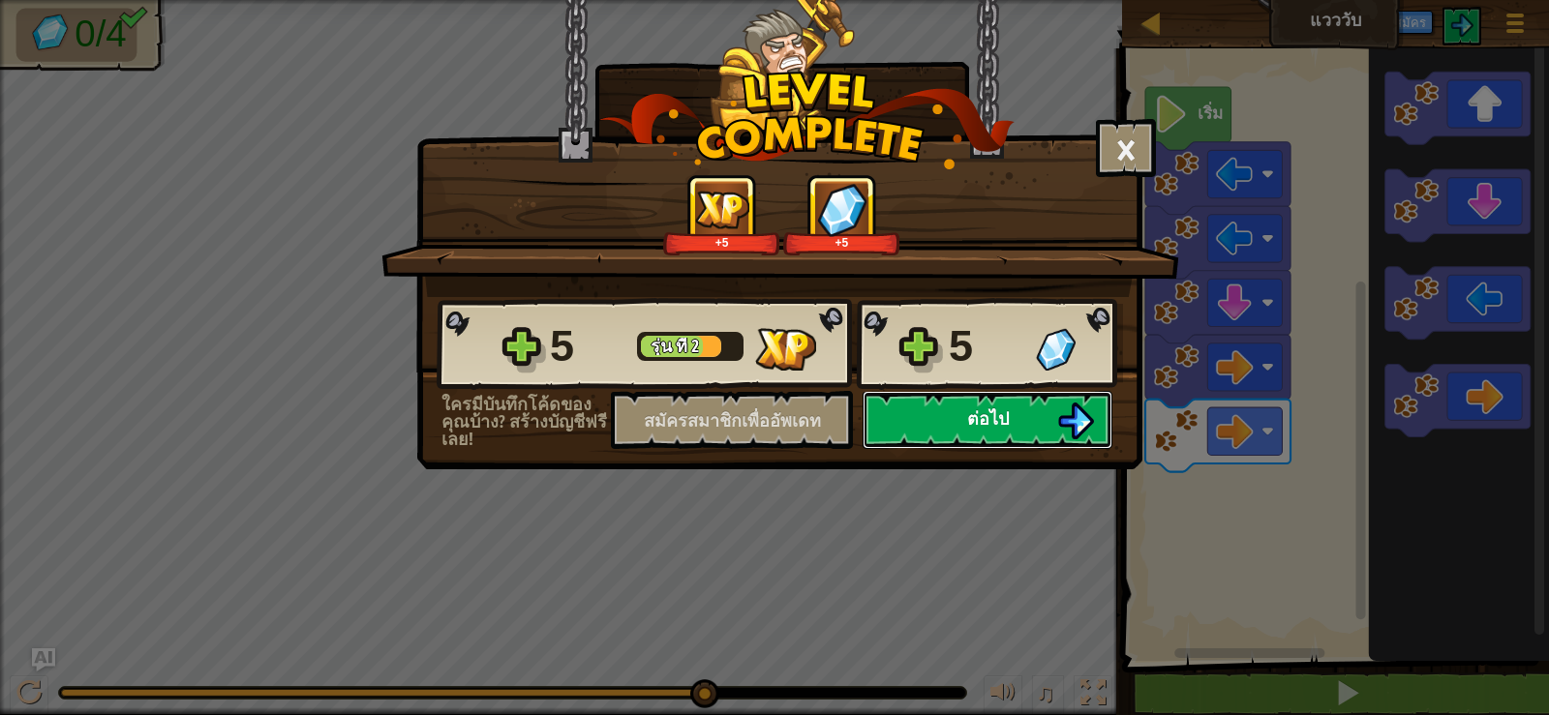
click at [946, 410] on button "ต่อไป" at bounding box center [987, 420] width 250 height 58
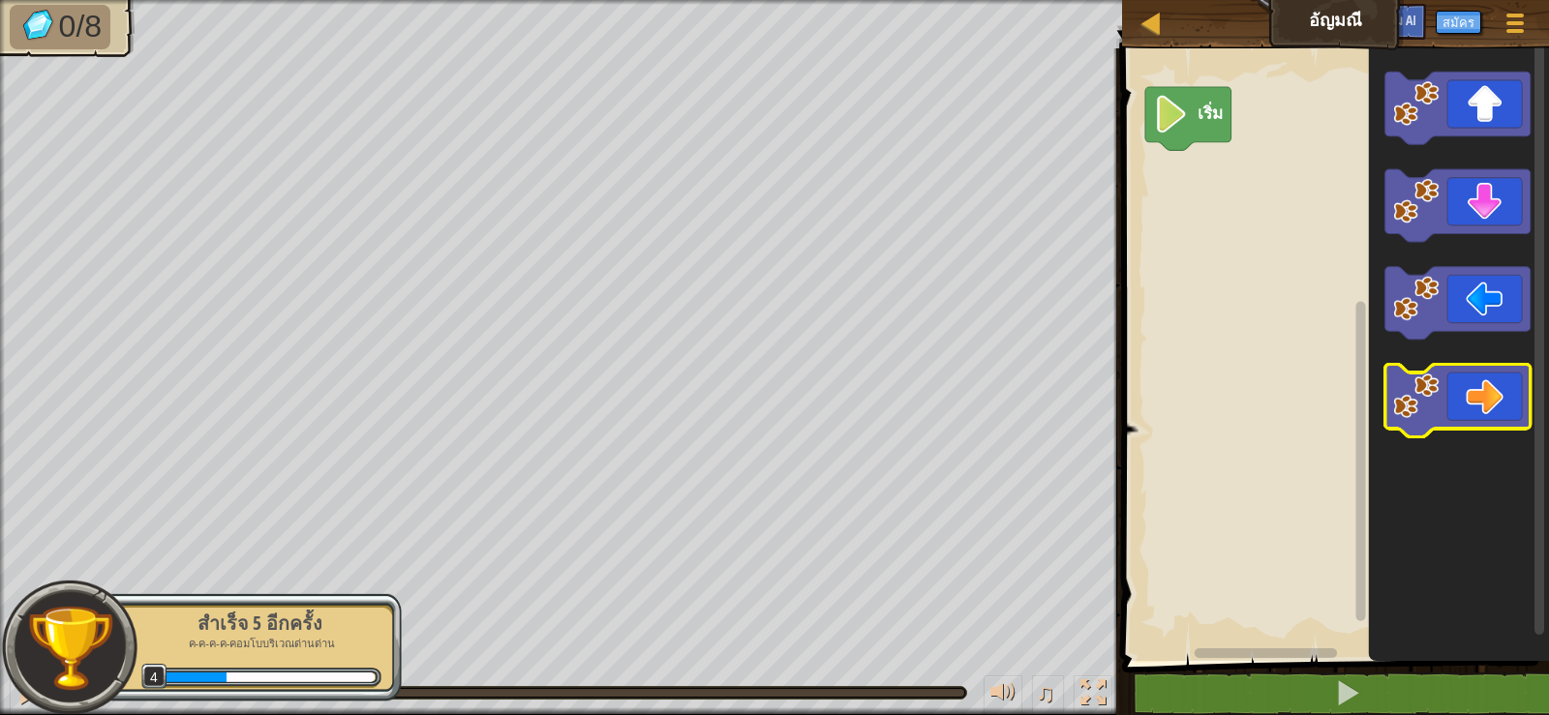
click at [1478, 393] on icon "ระบบทำงานแบบบล็อก" at bounding box center [1457, 400] width 145 height 73
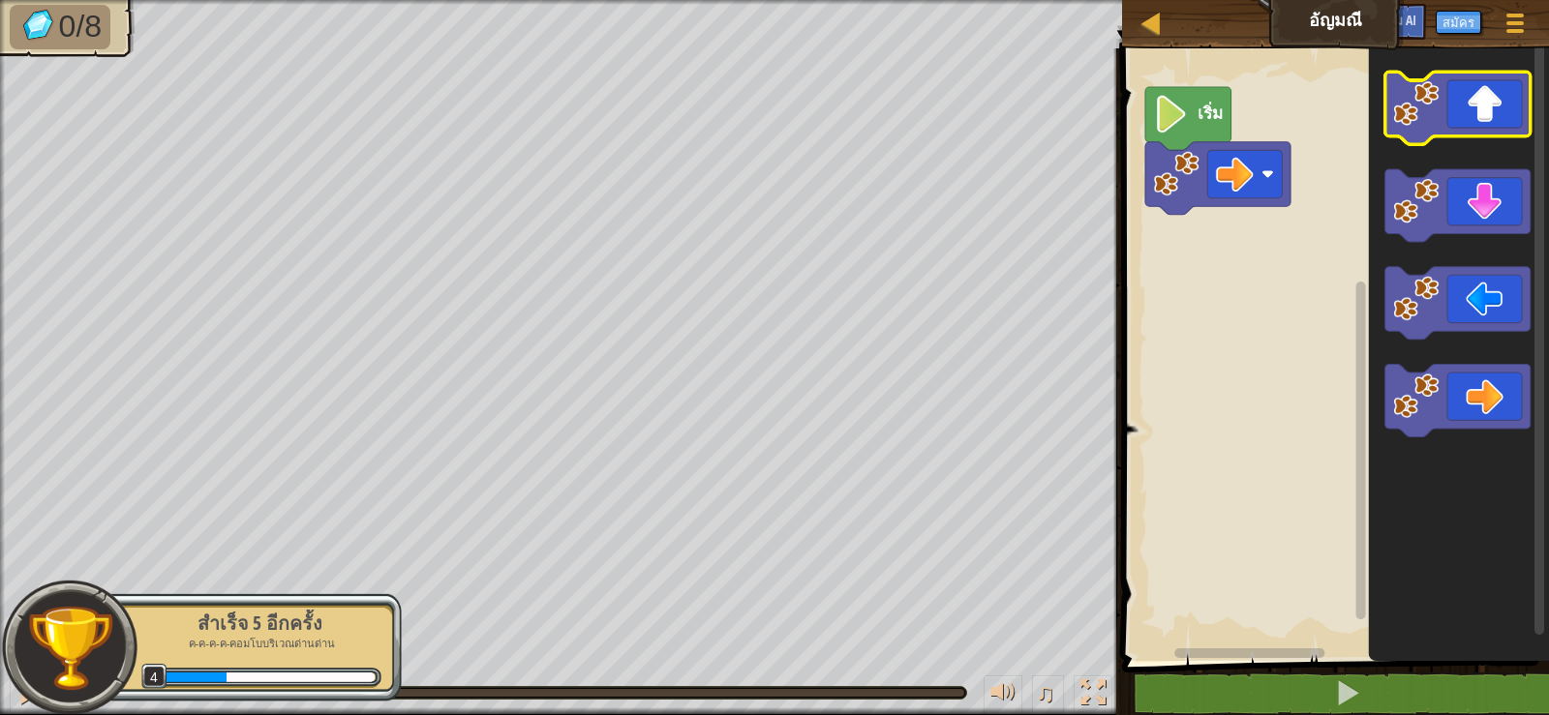
click at [1448, 111] on icon "ระบบทำงานแบบบล็อก" at bounding box center [1457, 108] width 145 height 73
click at [1446, 111] on icon "ระบบทำงานแบบบล็อก" at bounding box center [1457, 108] width 145 height 73
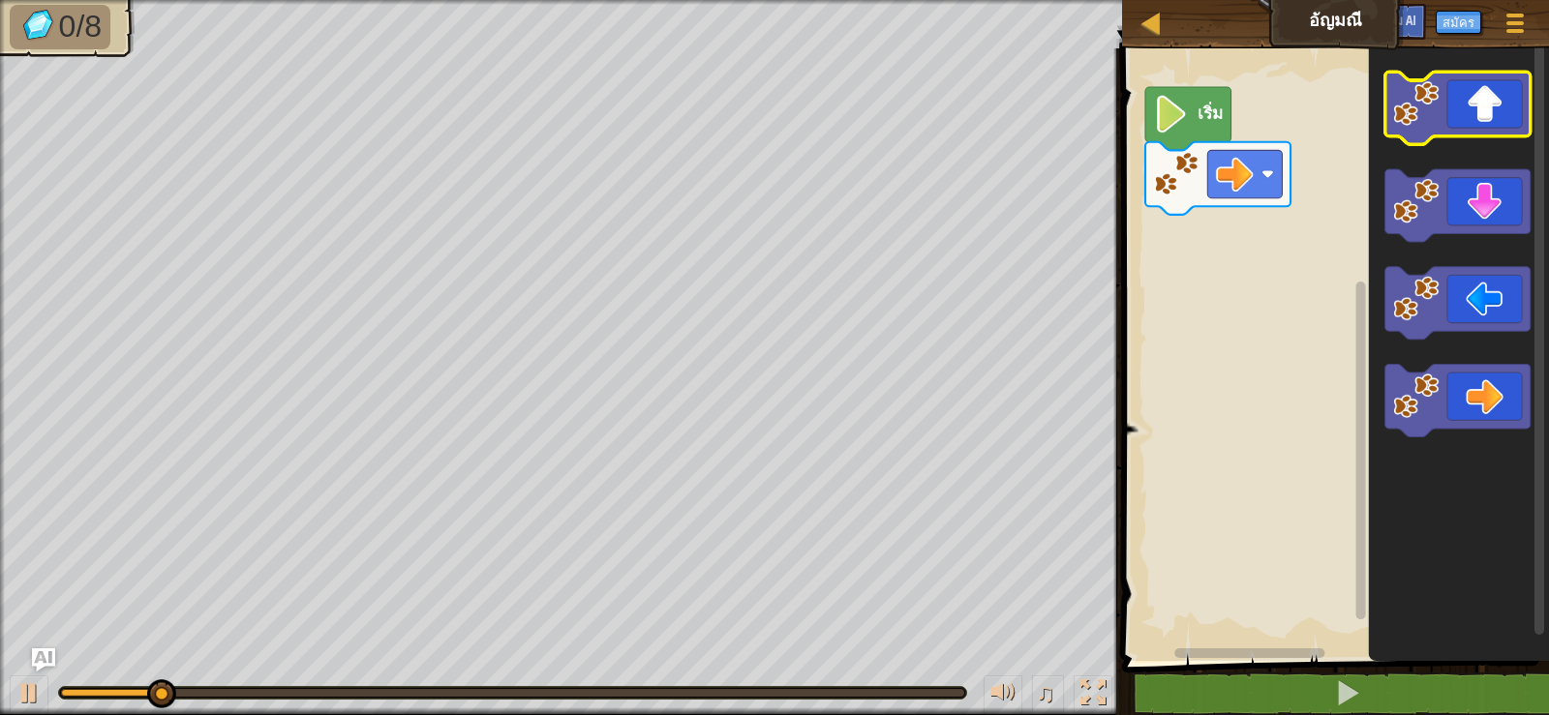
click at [1466, 138] on rect "ระบบทำงานแบบบล็อก" at bounding box center [1457, 108] width 145 height 73
click at [1480, 120] on icon "ระบบทำงานแบบบล็อก" at bounding box center [1457, 108] width 145 height 73
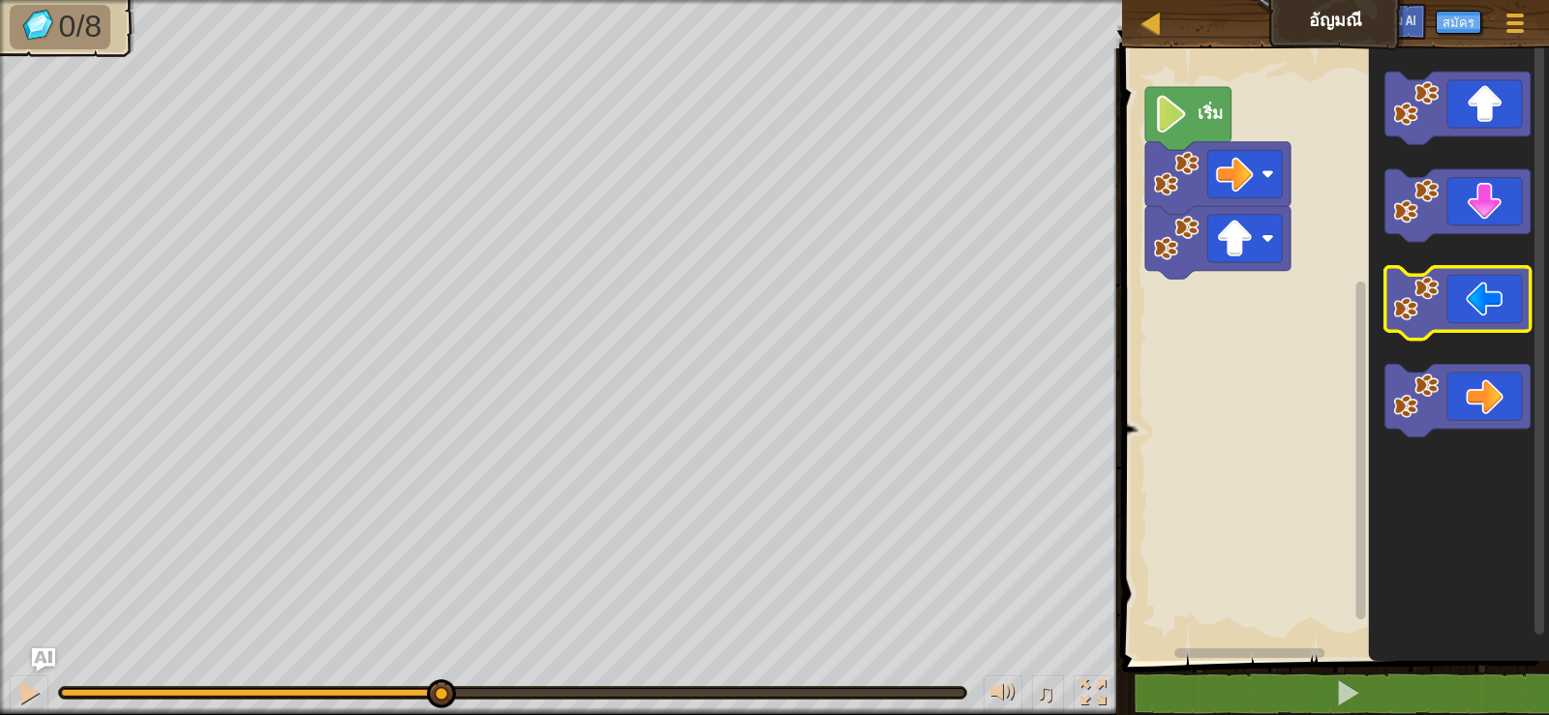
click at [1450, 303] on icon "ระบบทำงานแบบบล็อก" at bounding box center [1457, 303] width 145 height 73
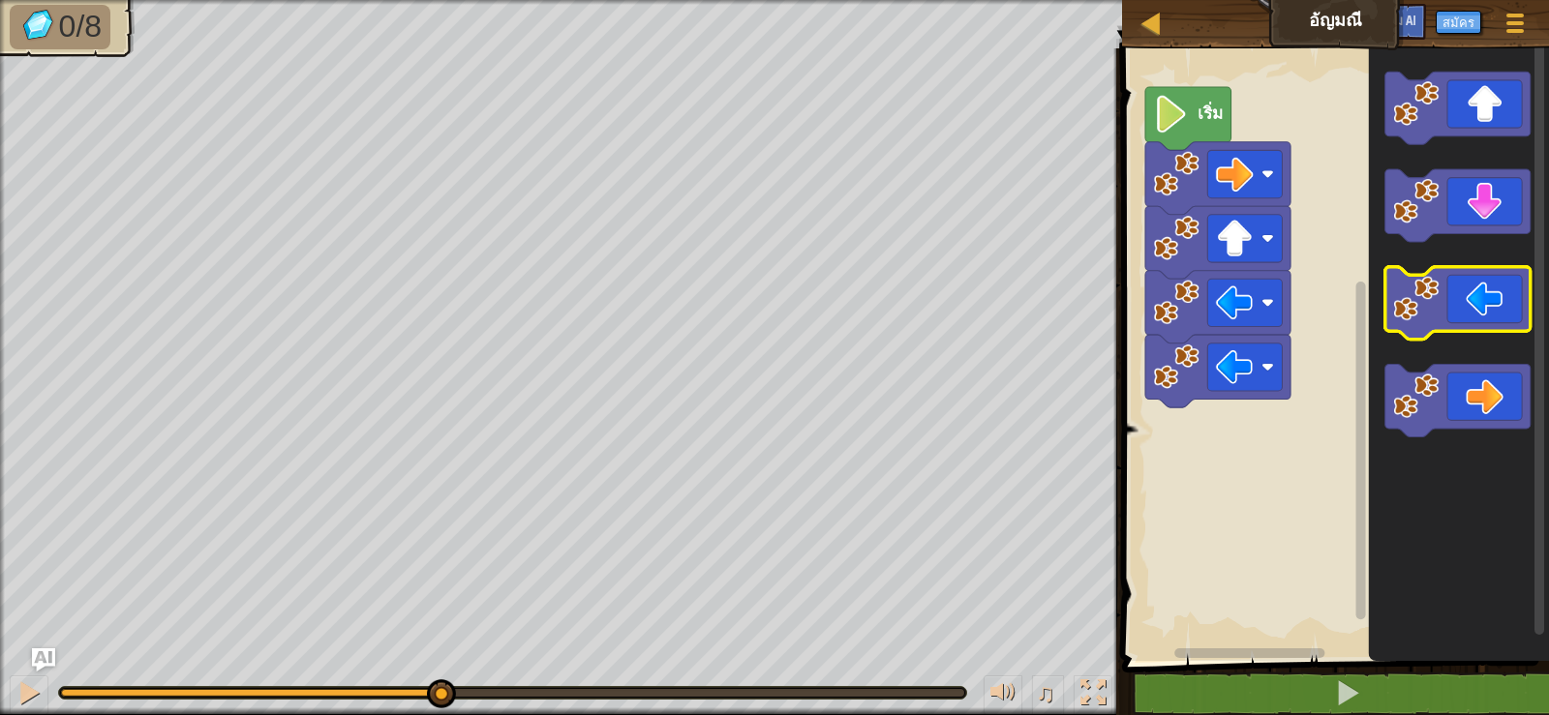
click at [1450, 303] on icon "ระบบทำงานแบบบล็อก" at bounding box center [1457, 303] width 145 height 73
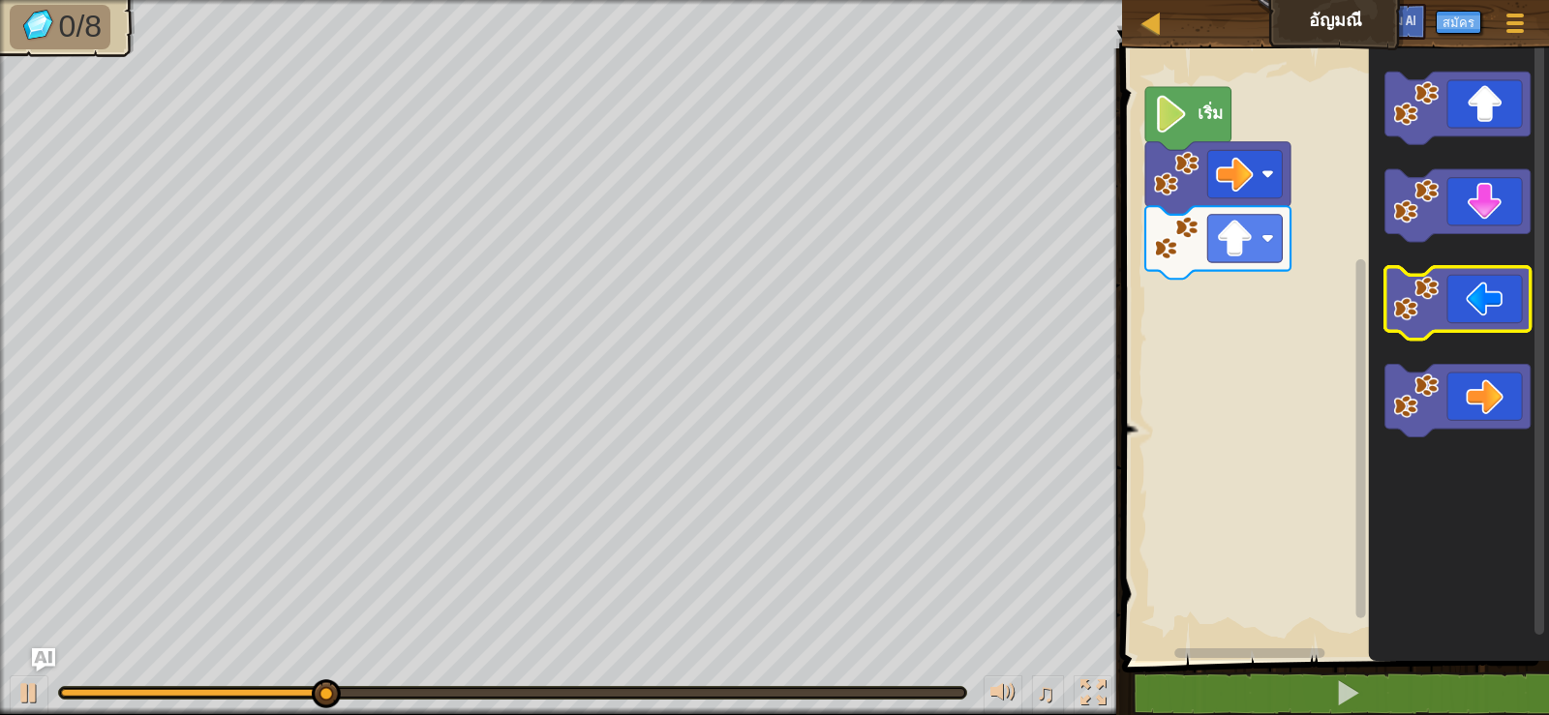
click at [1431, 323] on icon "ระบบทำงานแบบบล็อก" at bounding box center [1457, 303] width 145 height 73
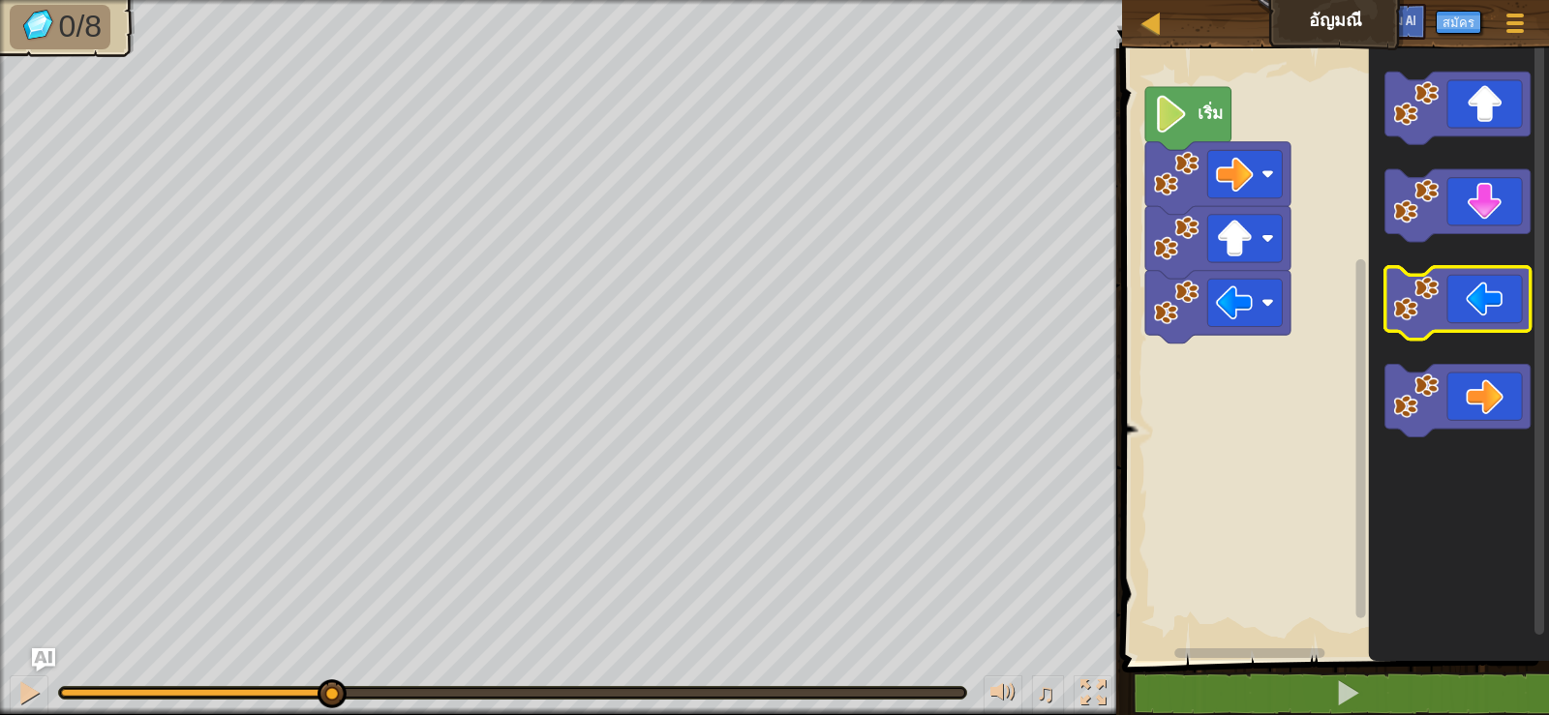
click at [1431, 323] on icon "ระบบทำงานแบบบล็อก" at bounding box center [1457, 303] width 145 height 73
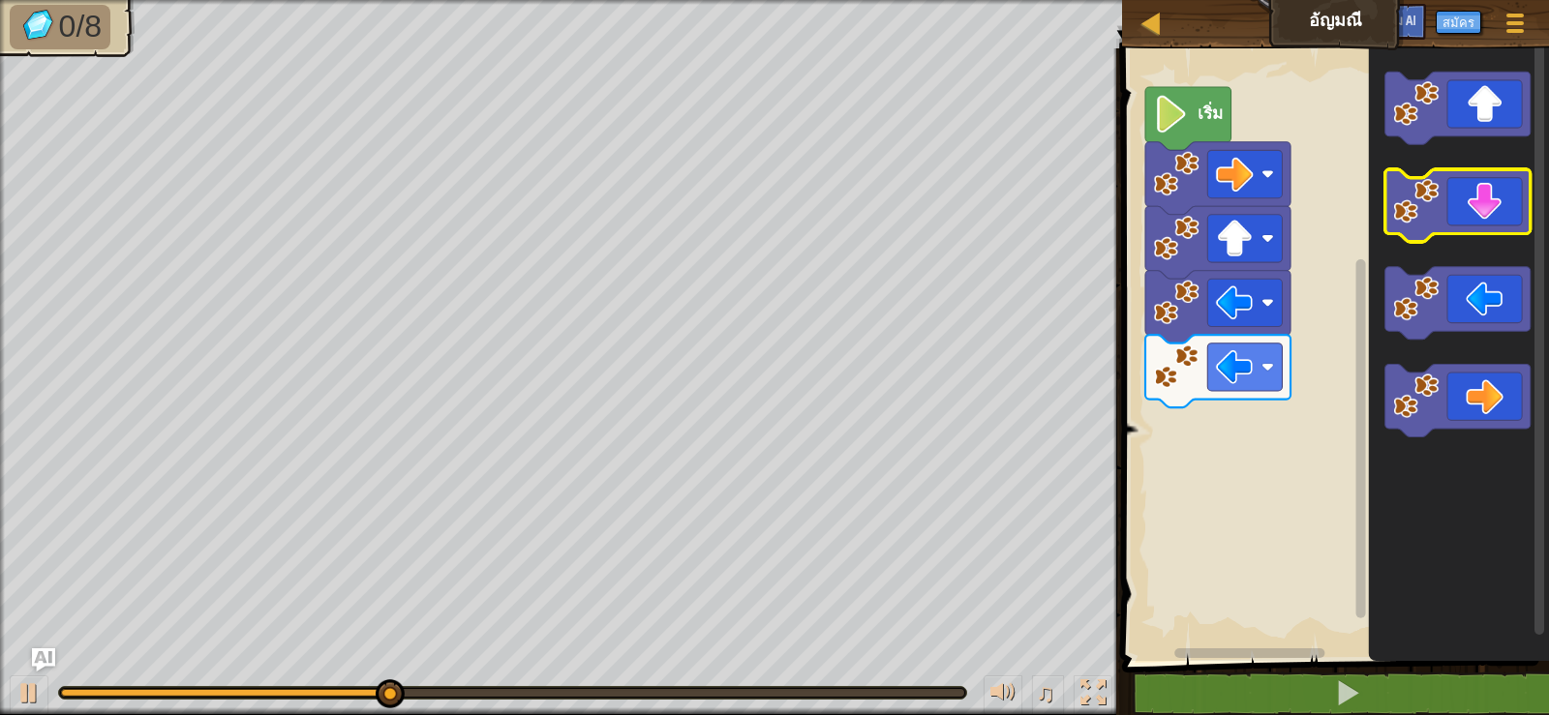
click at [1475, 205] on icon "ระบบทำงานแบบบล็อก" at bounding box center [1457, 205] width 145 height 73
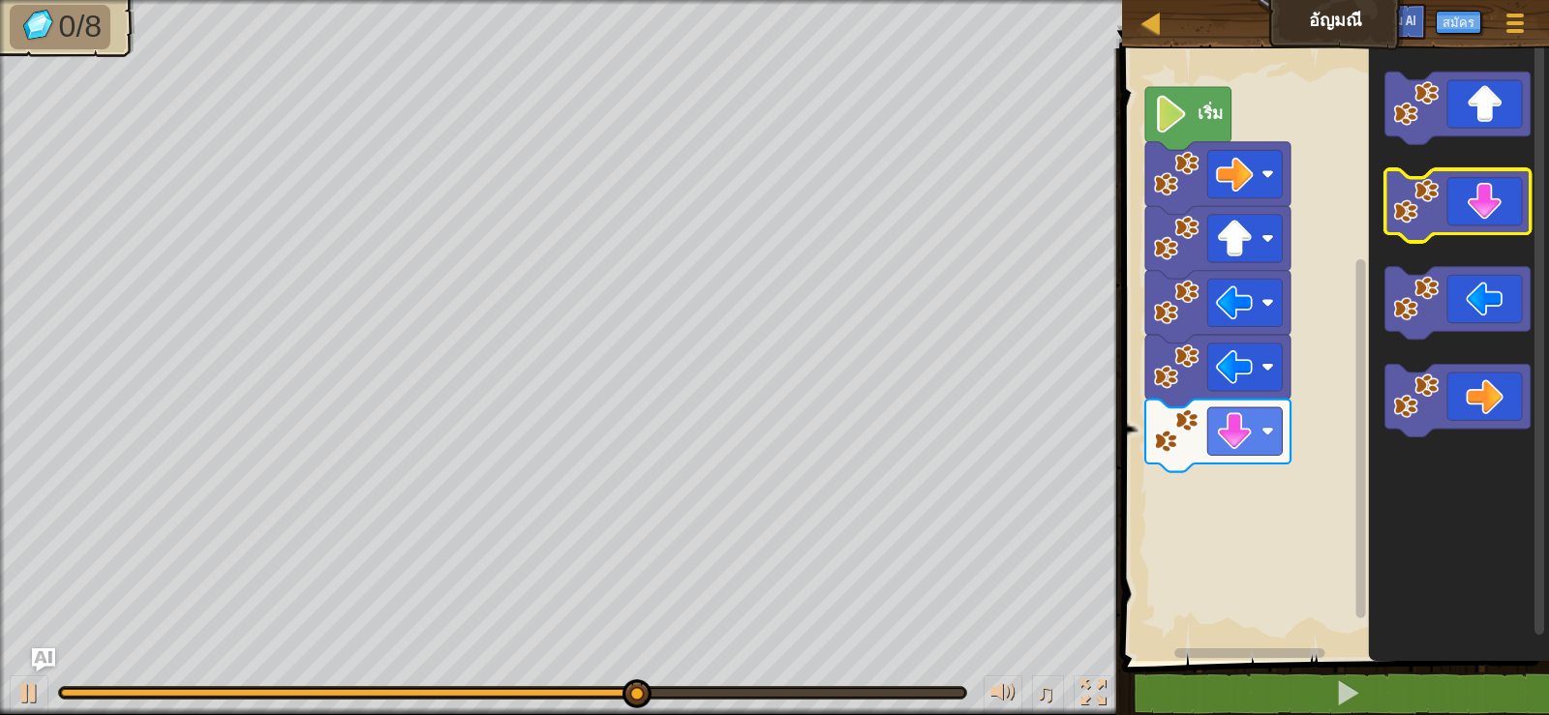
click at [1479, 221] on icon "ระบบทำงานแบบบล็อก" at bounding box center [1457, 205] width 145 height 73
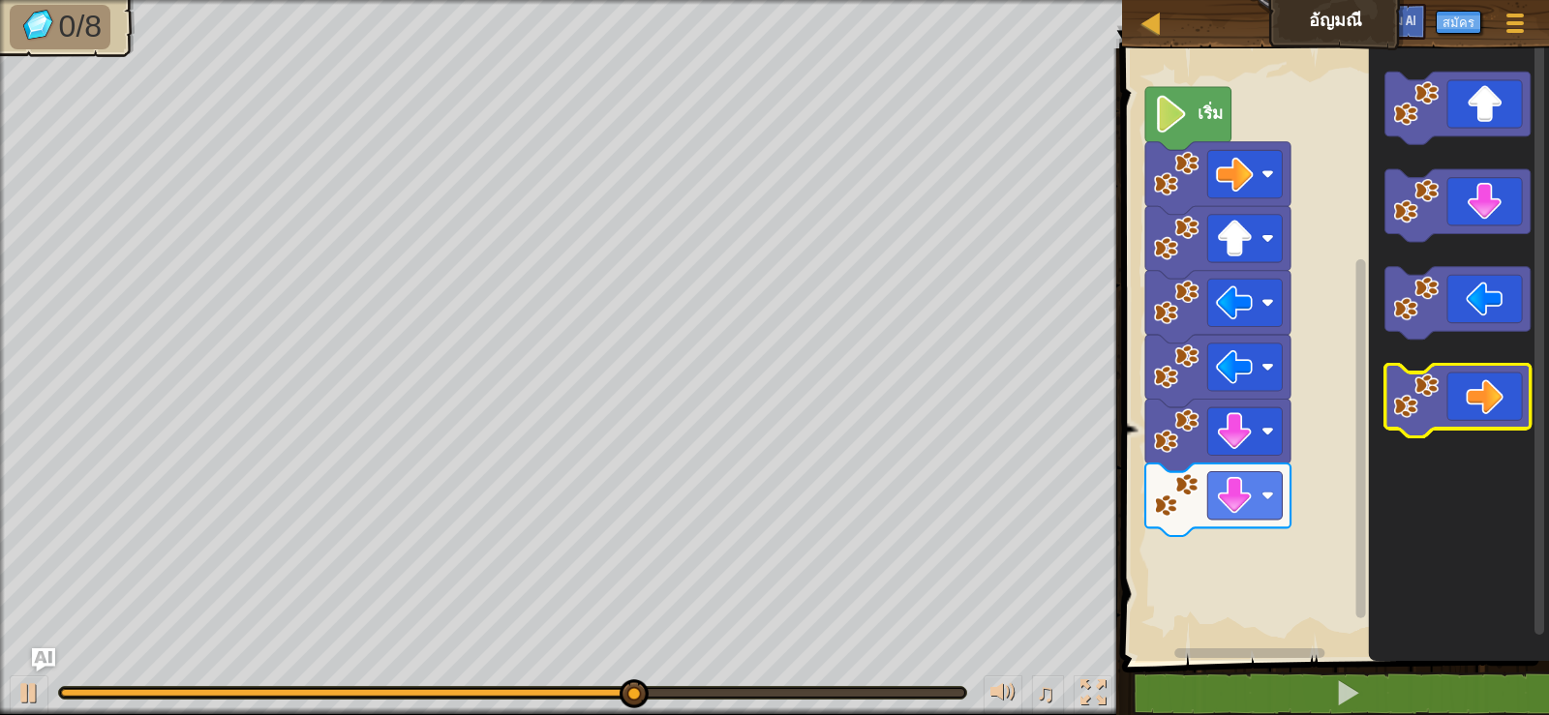
click at [1462, 377] on icon "ระบบทำงานแบบบล็อก" at bounding box center [1457, 400] width 145 height 73
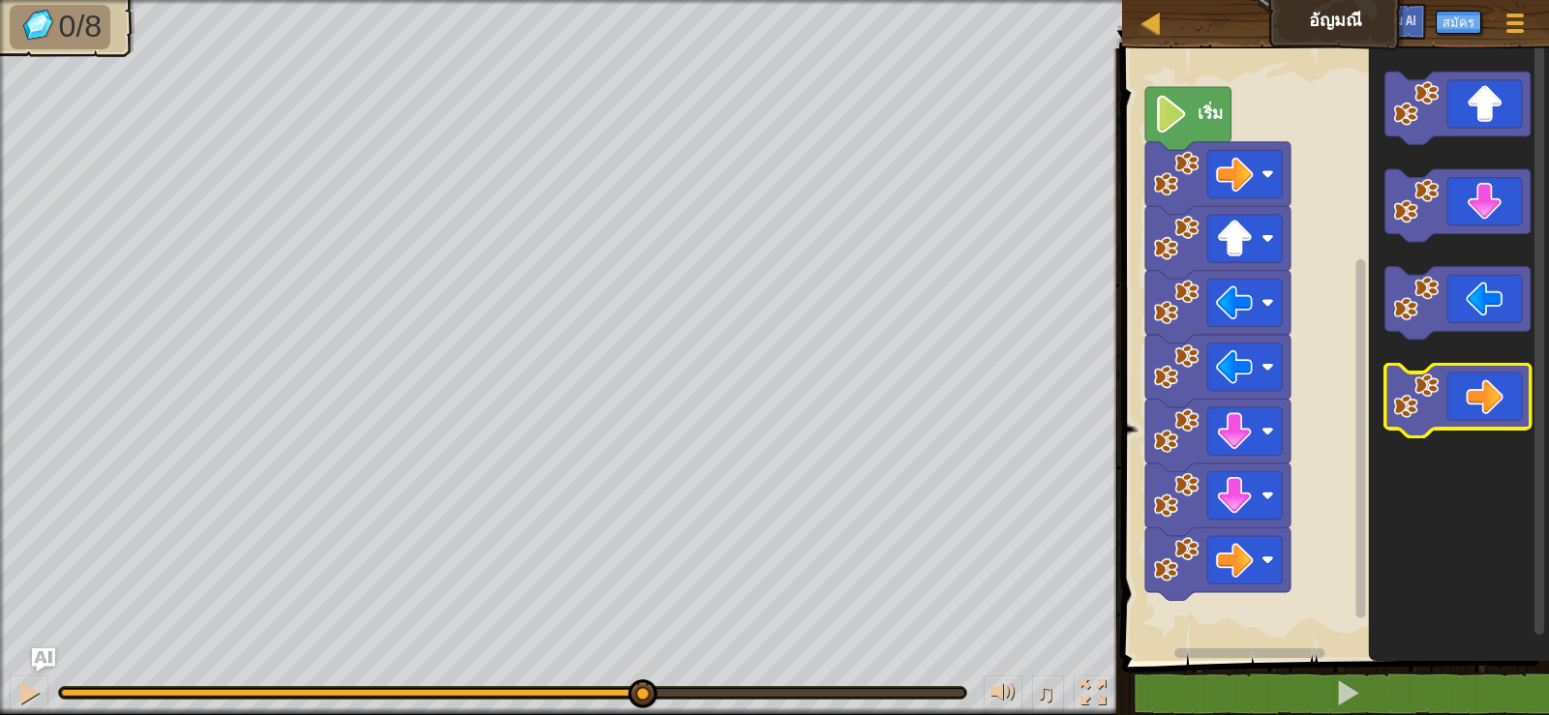
click at [1463, 377] on icon "ระบบทำงานแบบบล็อก" at bounding box center [1457, 400] width 145 height 73
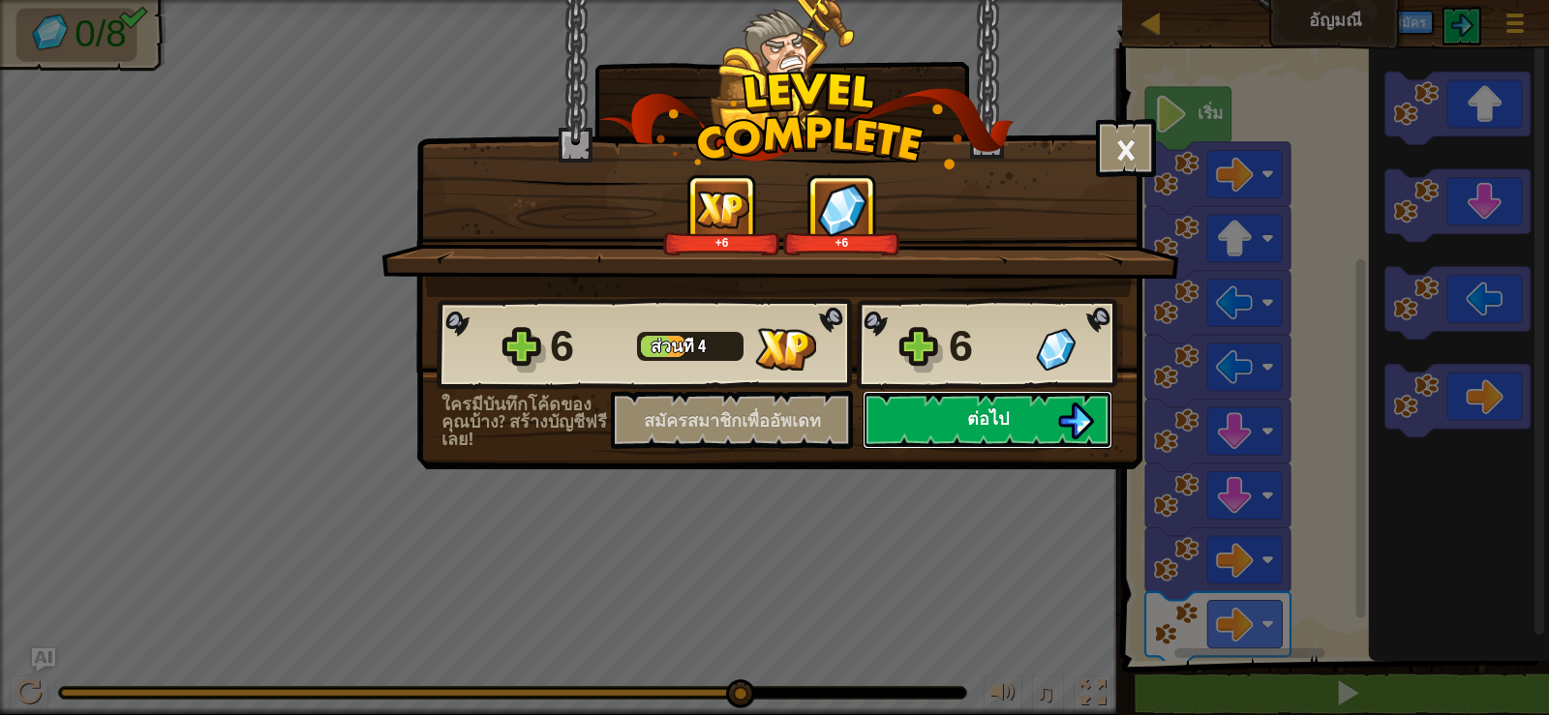
click at [1055, 397] on button "ต่อไป" at bounding box center [987, 420] width 250 height 58
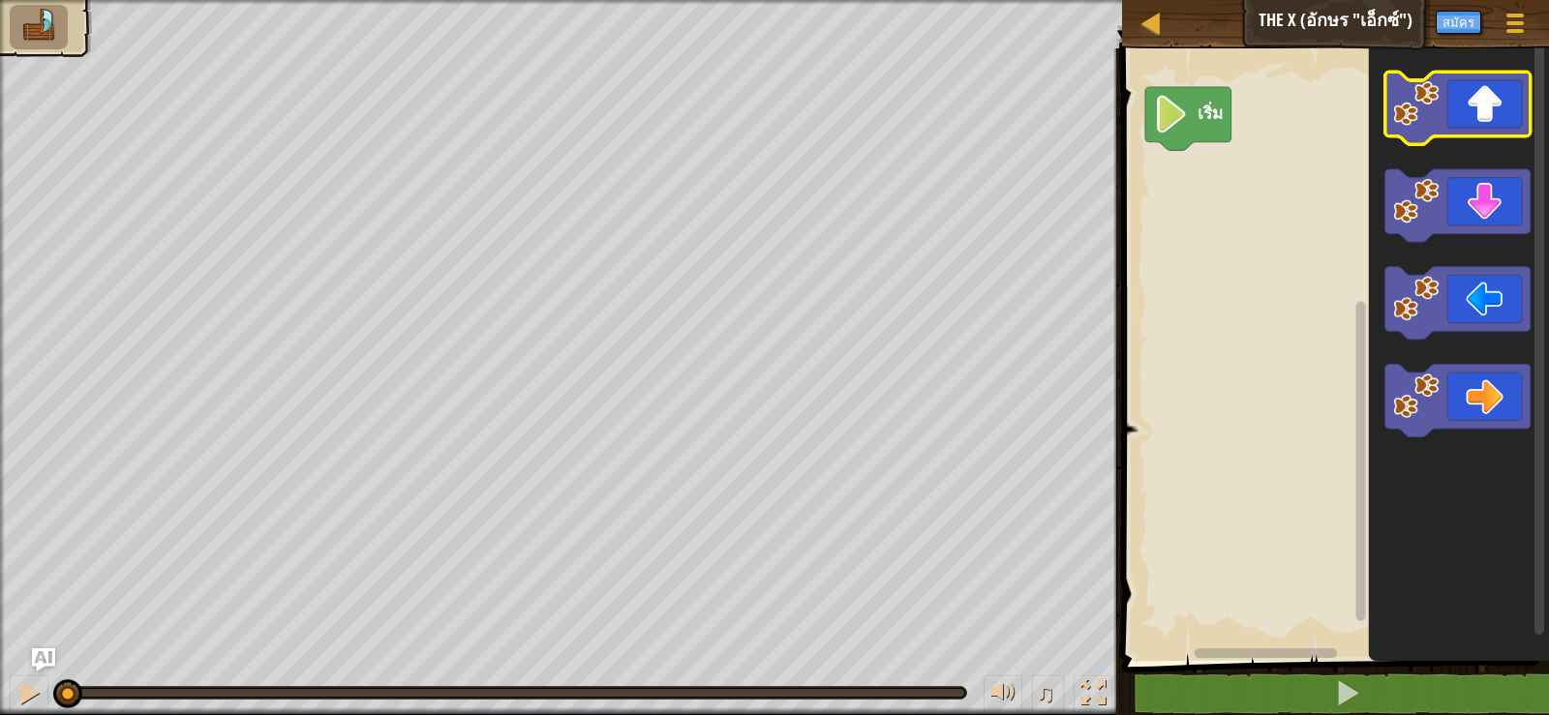
click at [1468, 100] on icon "ระบบทำงานแบบบล็อก" at bounding box center [1457, 108] width 145 height 73
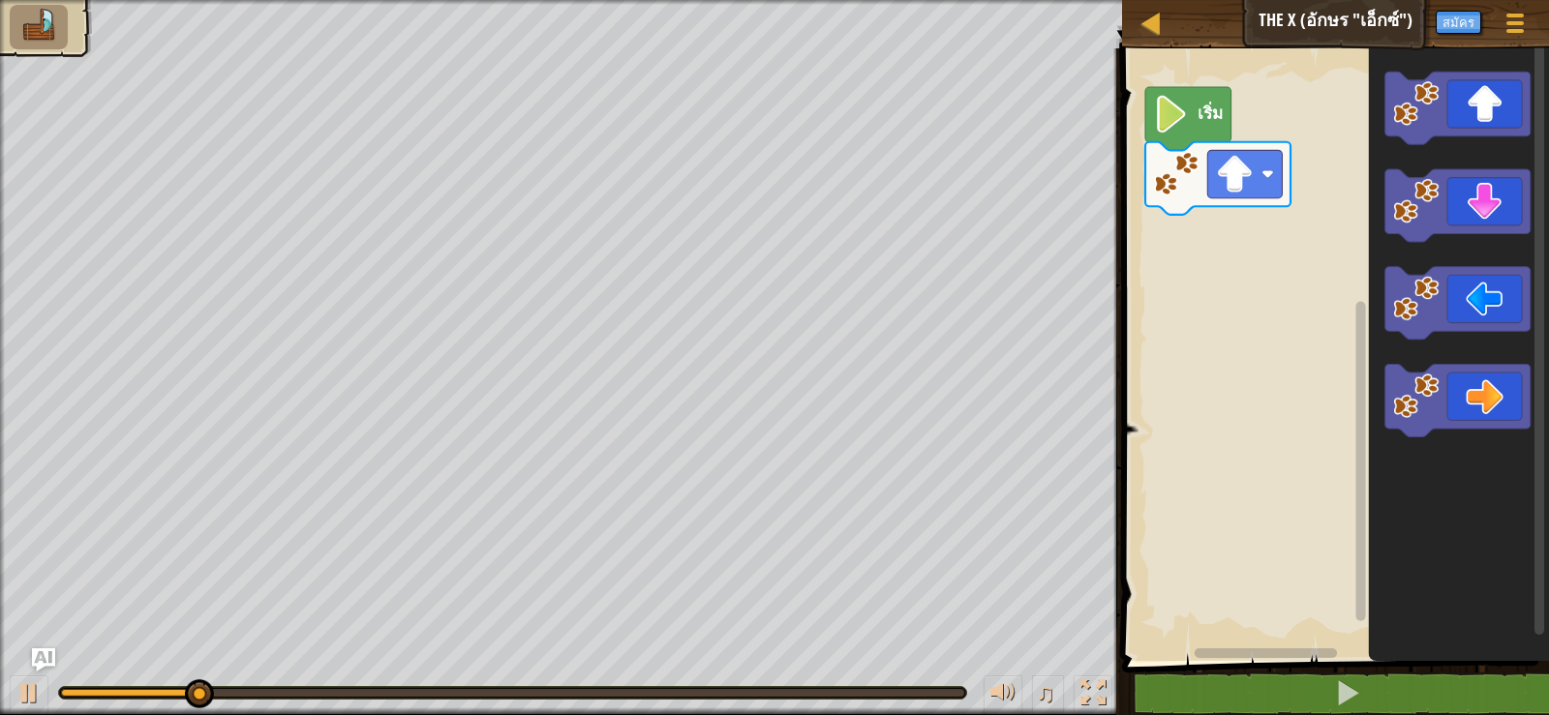
click at [1479, 399] on icon "ระบบทำงานแบบบล็อก" at bounding box center [1459, 350] width 180 height 622
click at [1479, 399] on icon "ระบบทำงานแบบบล็อก" at bounding box center [1457, 400] width 145 height 73
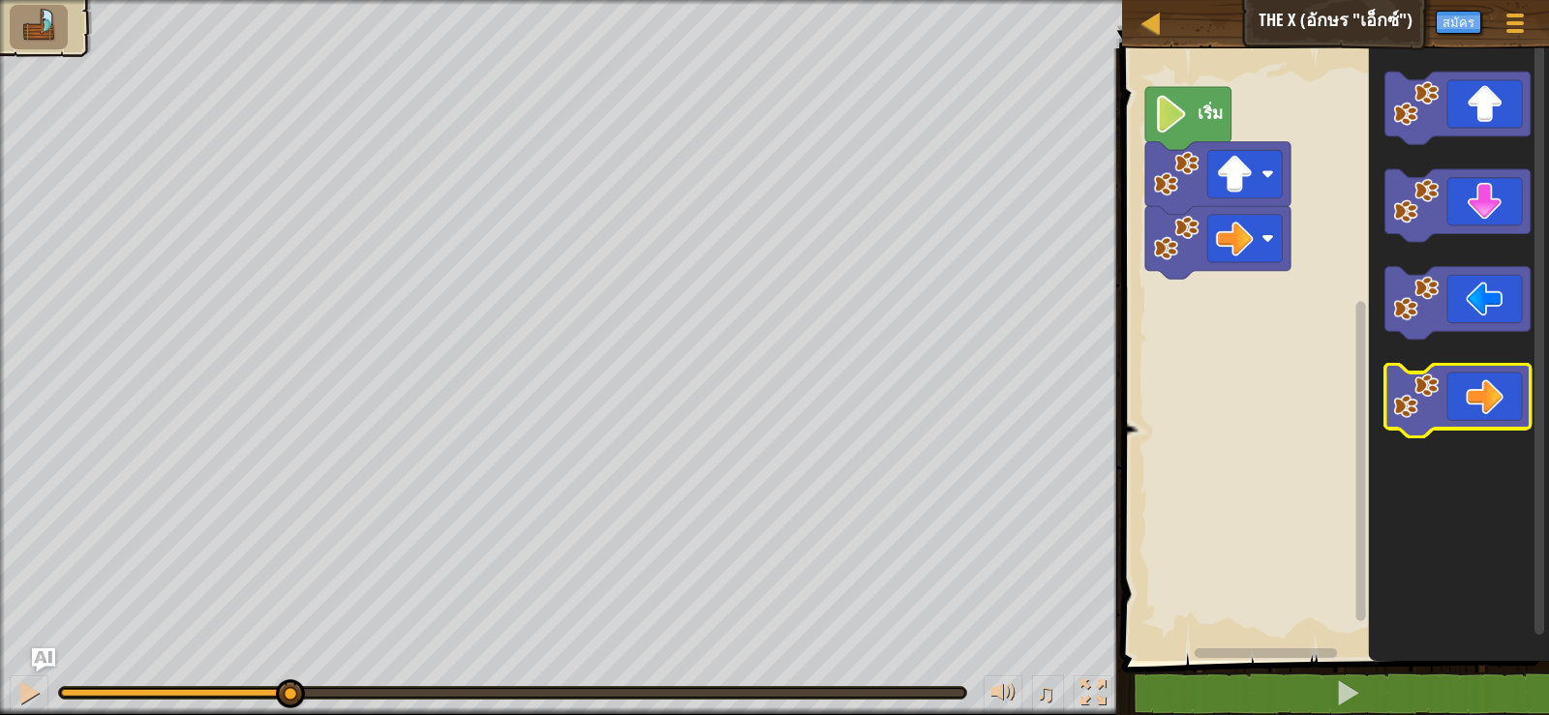
click at [1479, 399] on icon "ระบบทำงานแบบบล็อก" at bounding box center [1457, 400] width 145 height 73
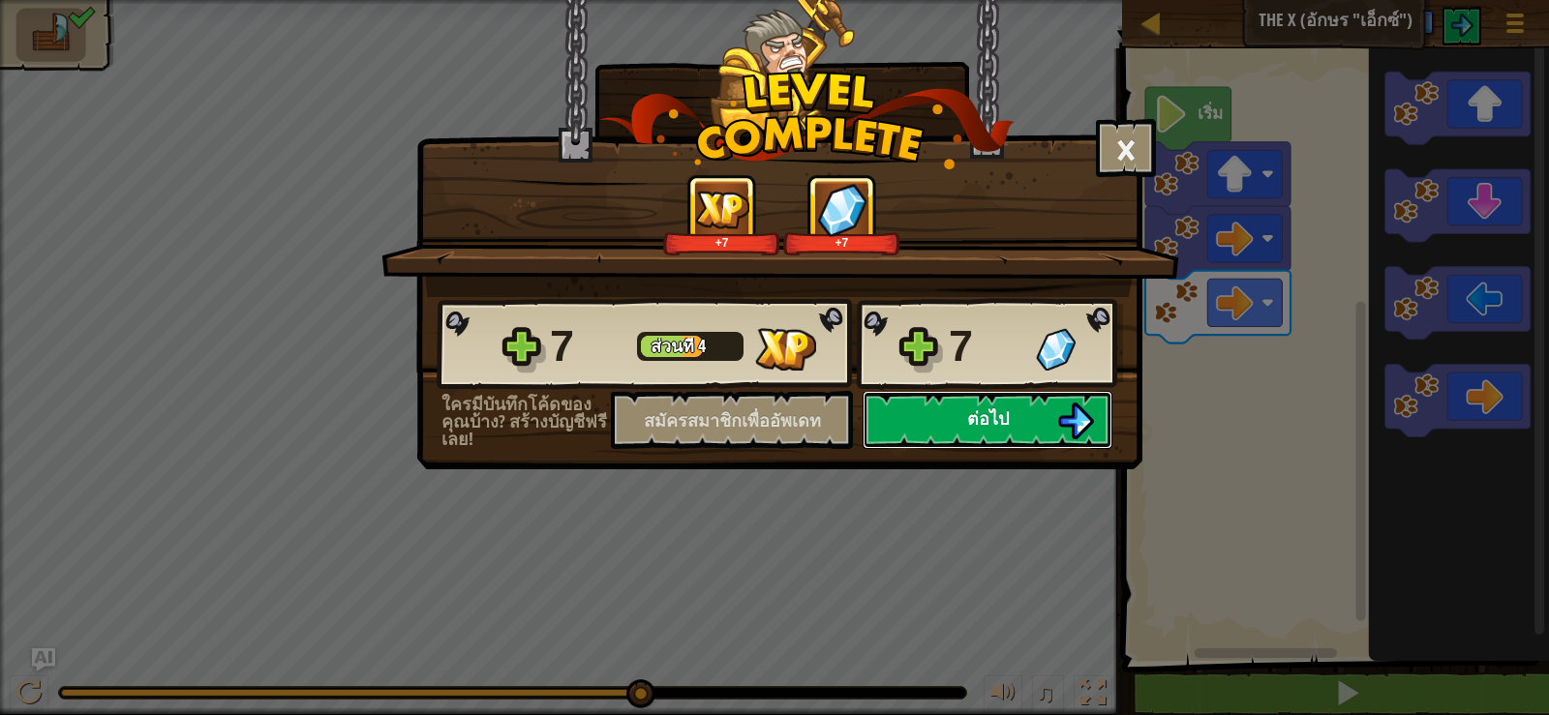
click at [995, 412] on font "ต่อไป" at bounding box center [988, 419] width 42 height 24
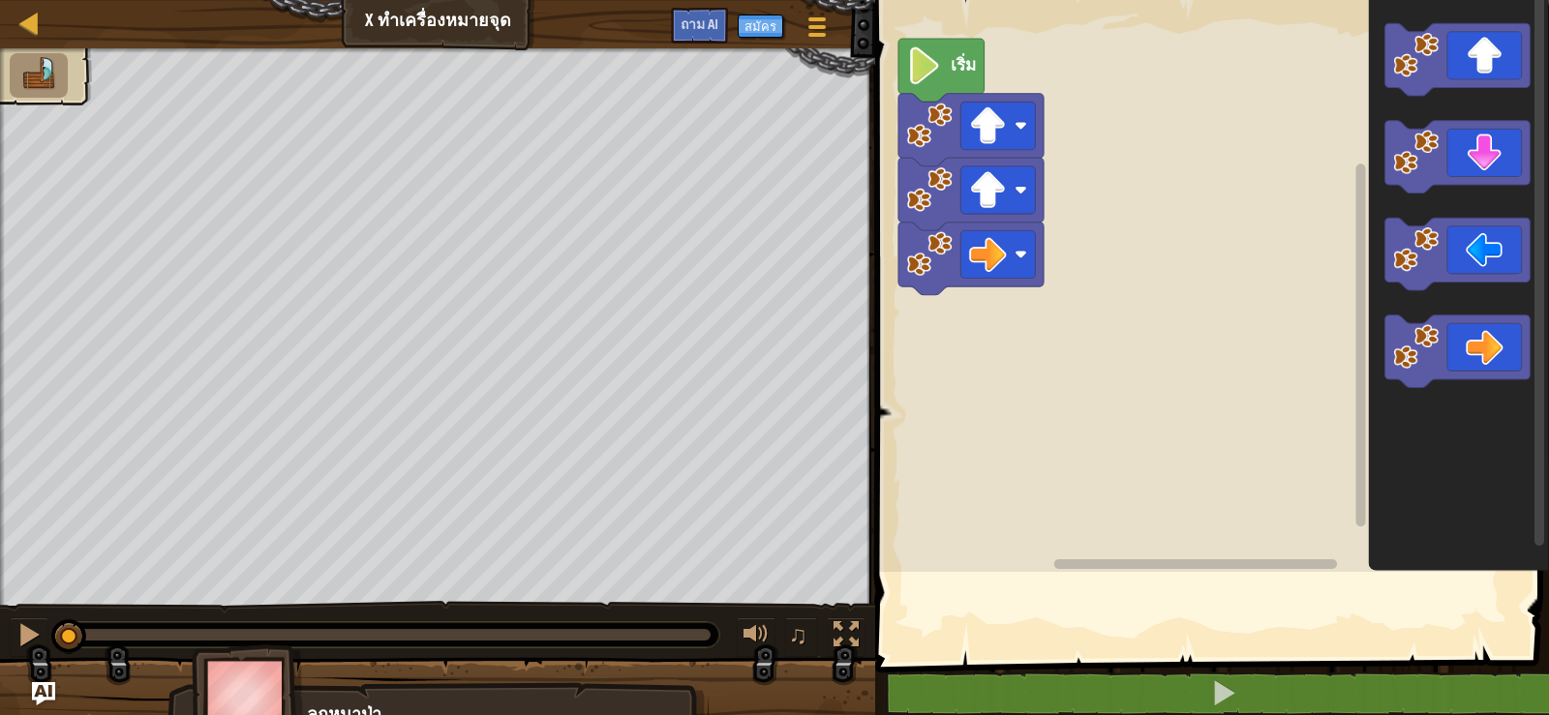
drag, startPoint x: 1097, startPoint y: 619, endPoint x: 1092, endPoint y: 576, distance: 42.9
click at [1097, 614] on span at bounding box center [1213, 304] width 689 height 740
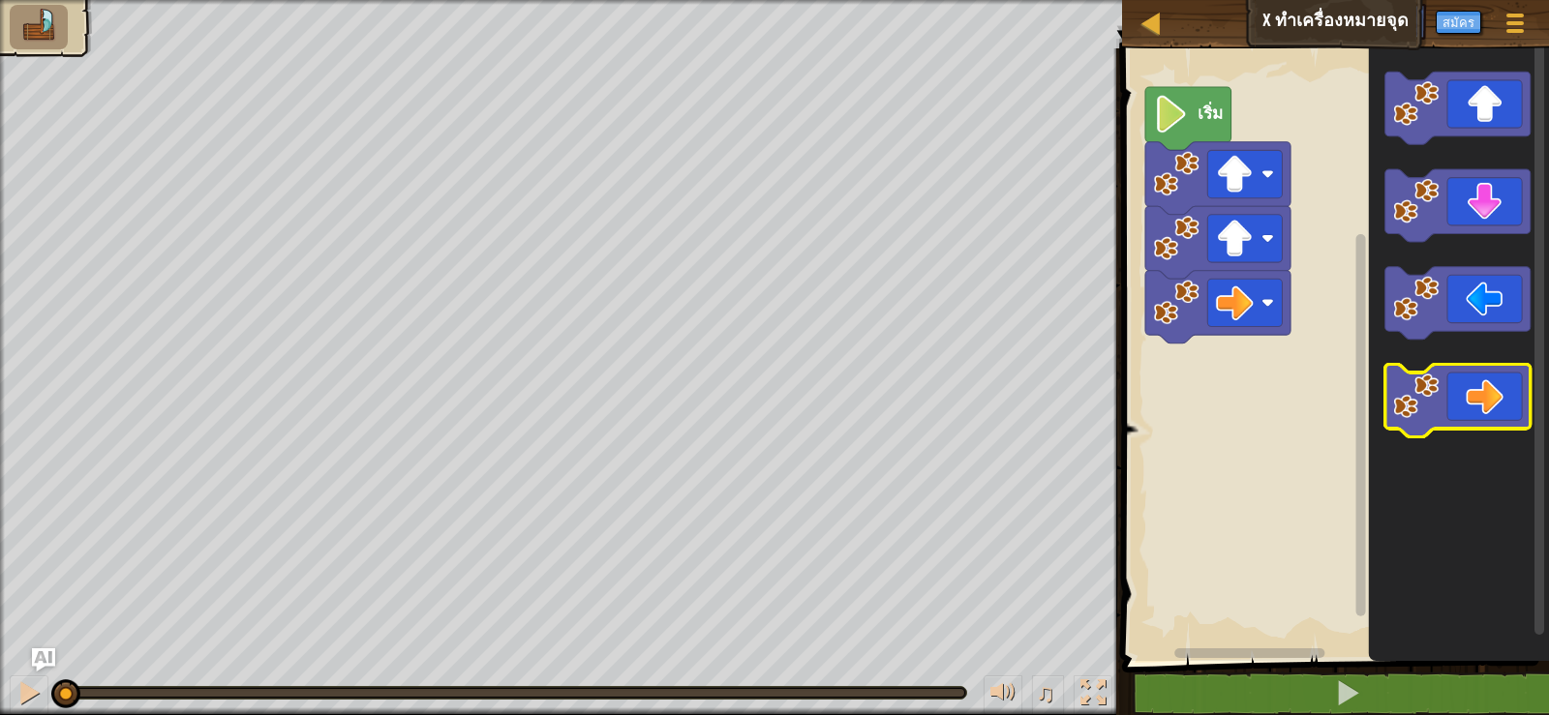
click at [1458, 395] on icon "ระบบทำงานแบบบล็อก" at bounding box center [1457, 400] width 145 height 73
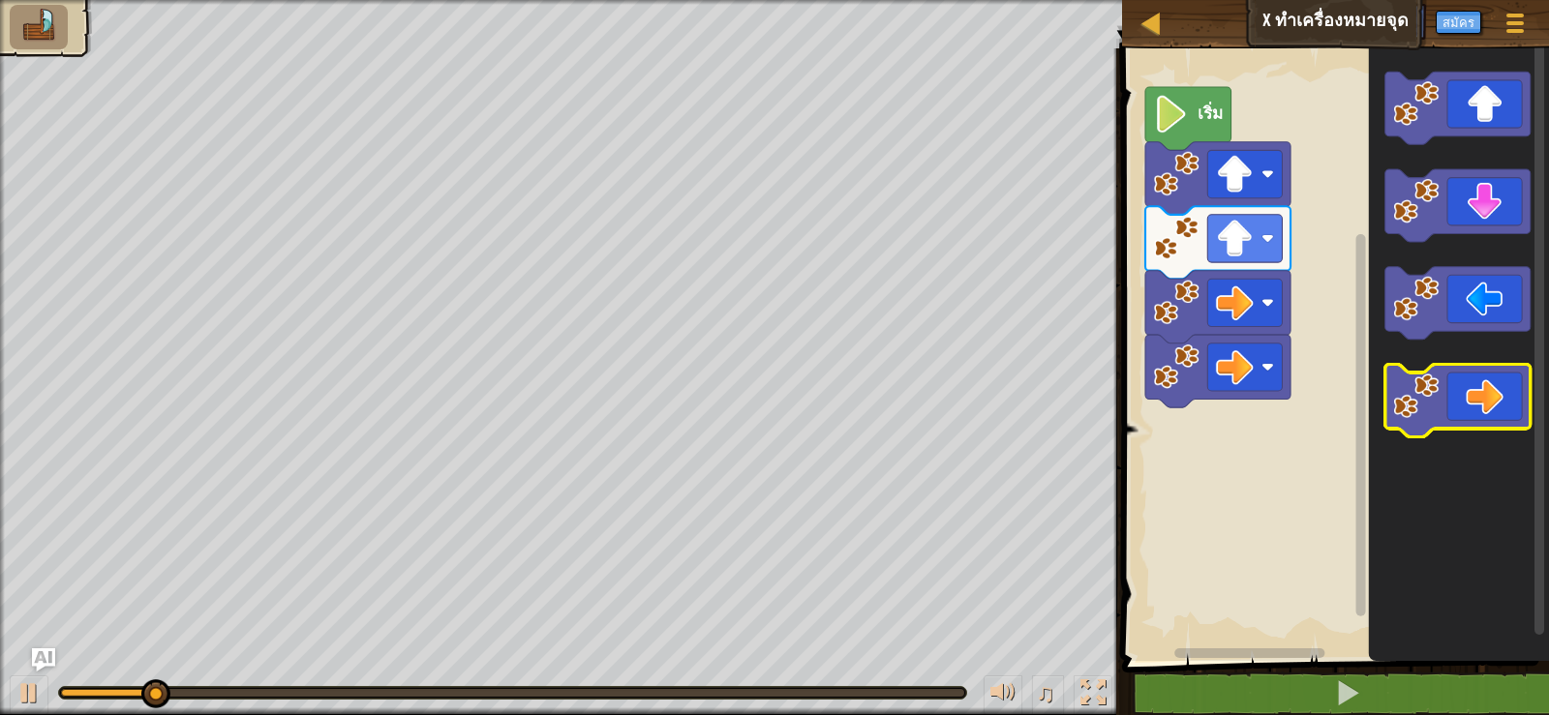
click at [1458, 395] on icon "ระบบทำงานแบบบล็อก" at bounding box center [1457, 400] width 145 height 73
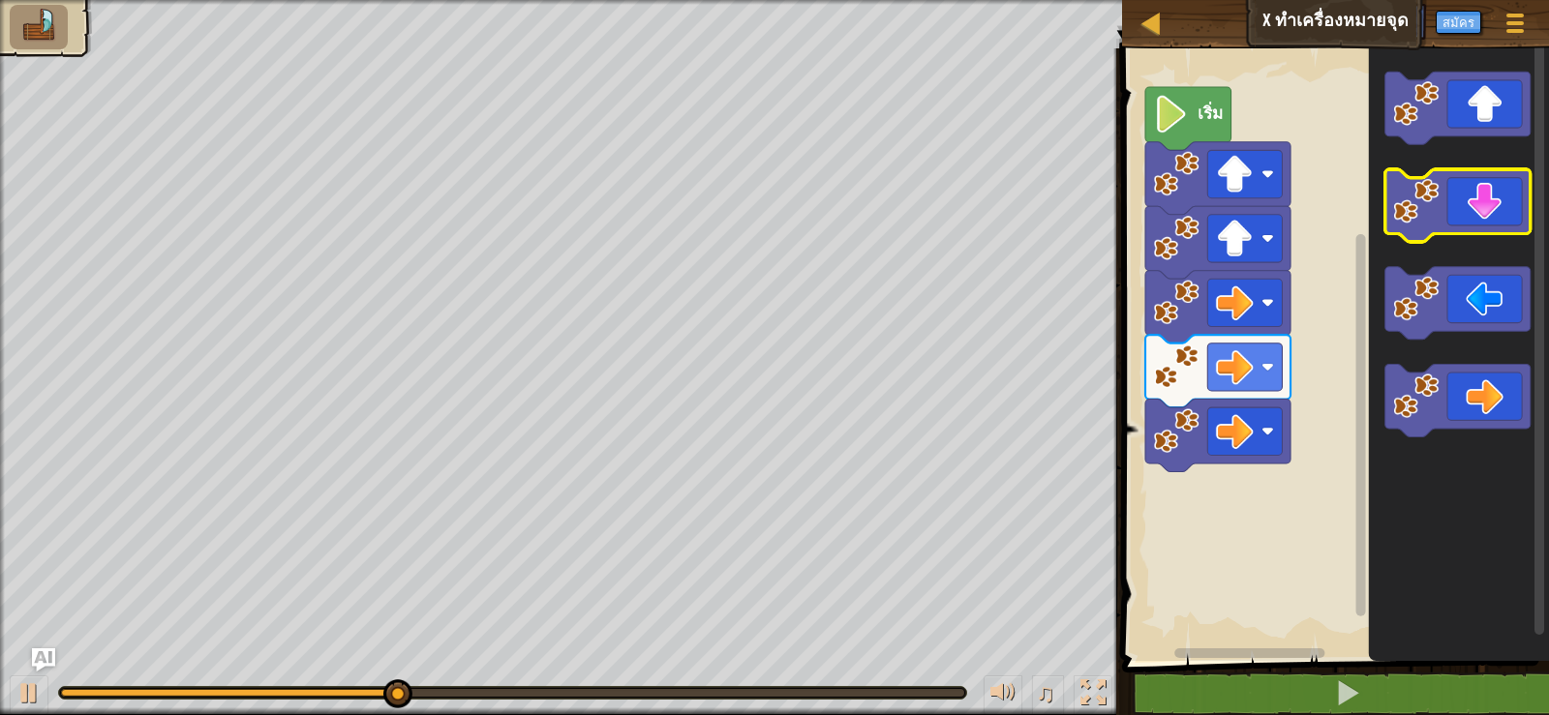
click at [1488, 218] on icon "ระบบทำงานแบบบล็อก" at bounding box center [1457, 205] width 145 height 73
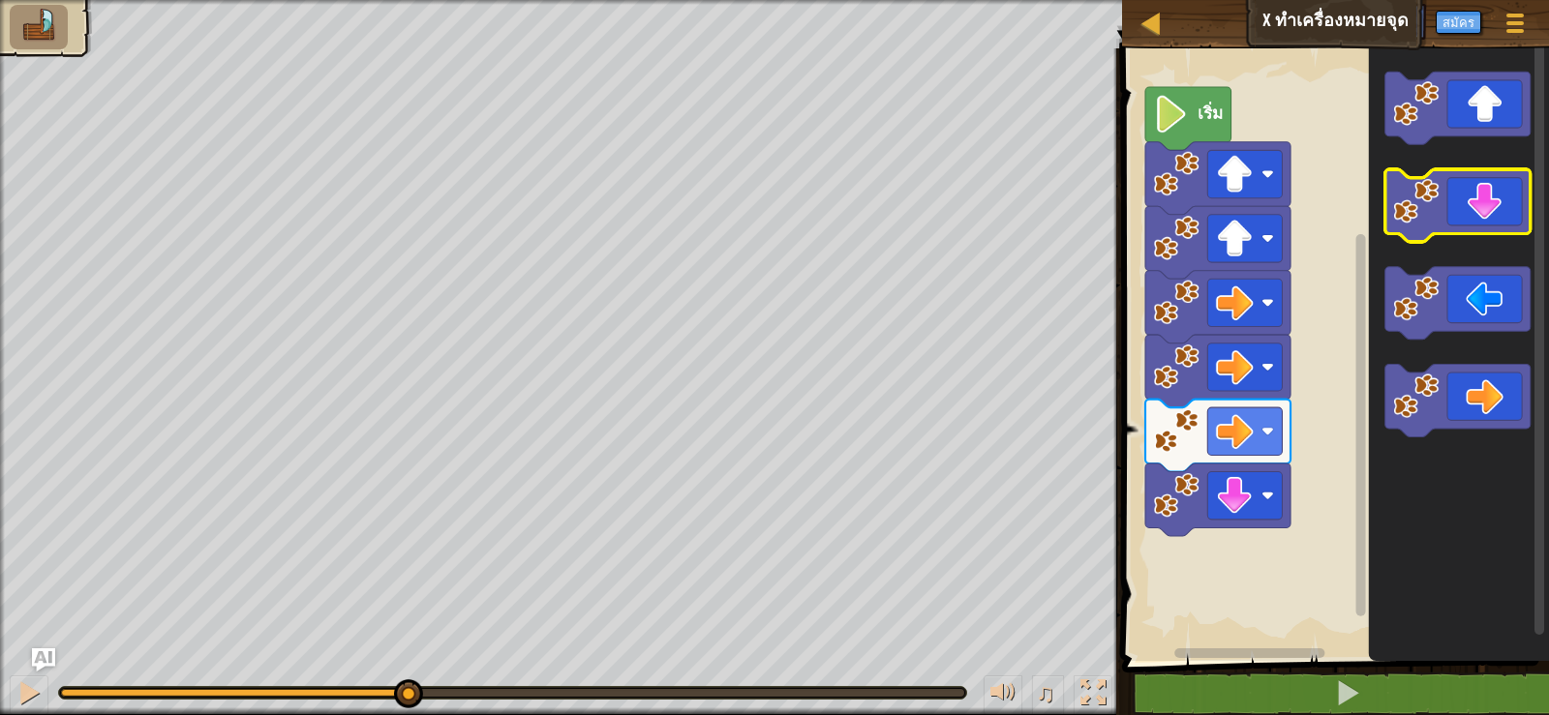
click at [1488, 218] on icon "ระบบทำงานแบบบล็อก" at bounding box center [1457, 205] width 145 height 73
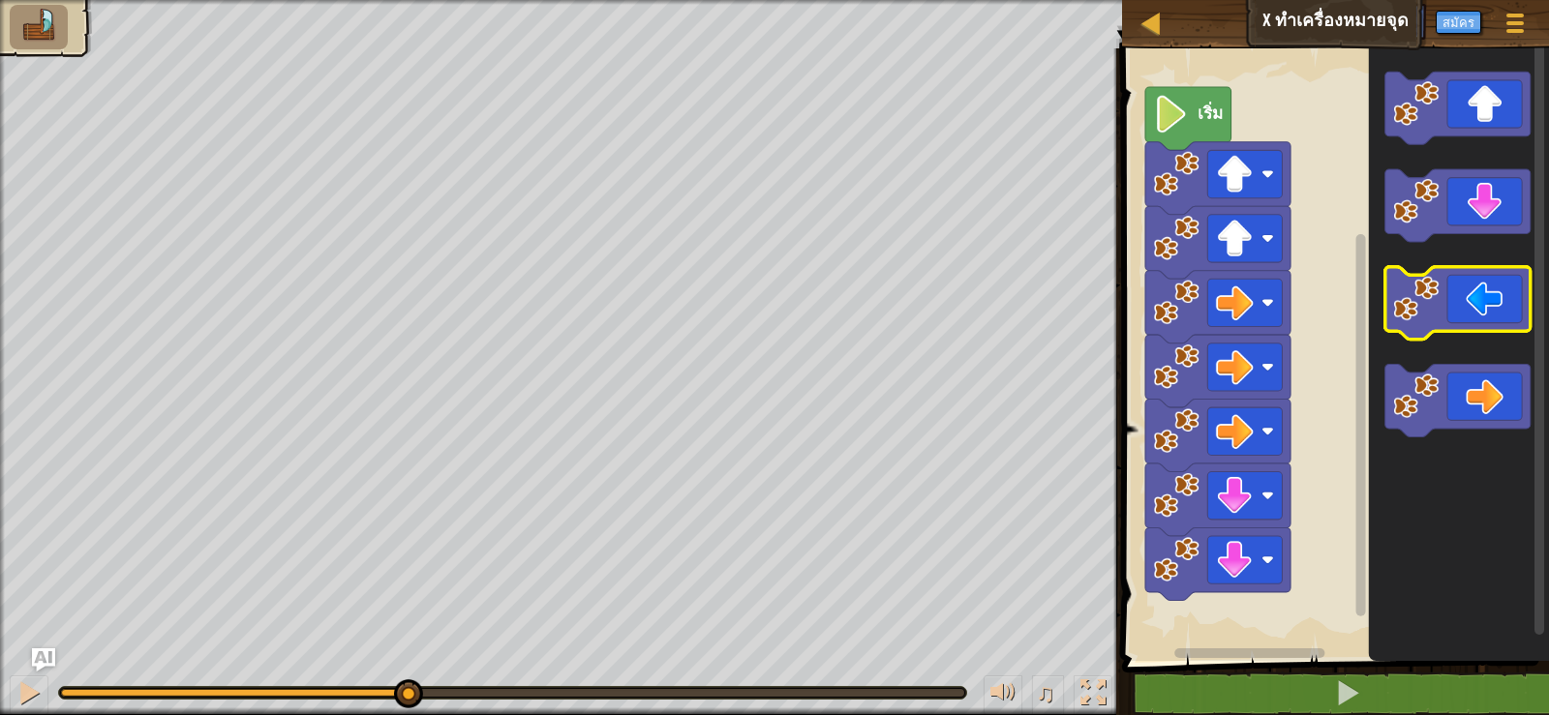
click at [1453, 333] on g "ระบบทำงานแบบบล็อก" at bounding box center [1457, 254] width 145 height 365
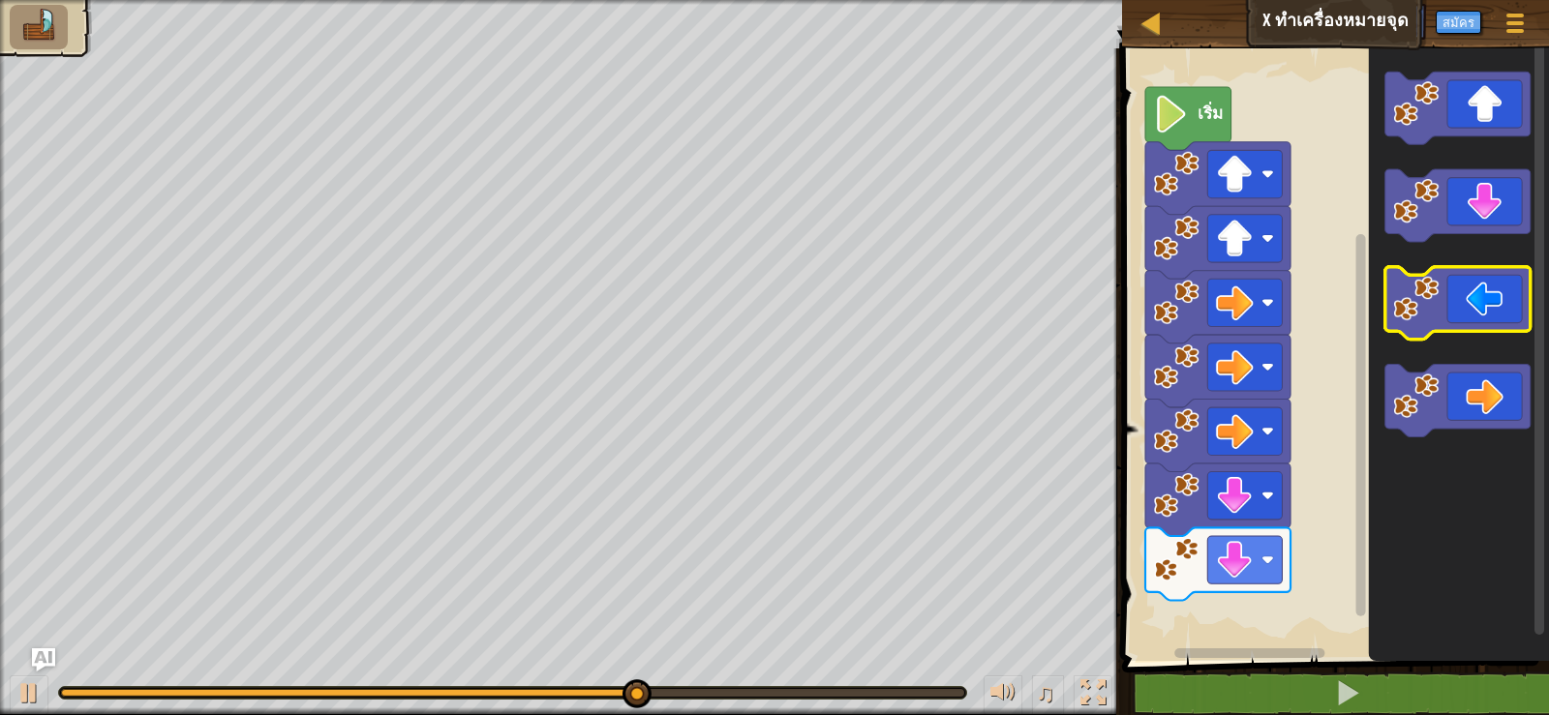
click at [1449, 312] on icon "ระบบทำงานแบบบล็อก" at bounding box center [1457, 303] width 145 height 73
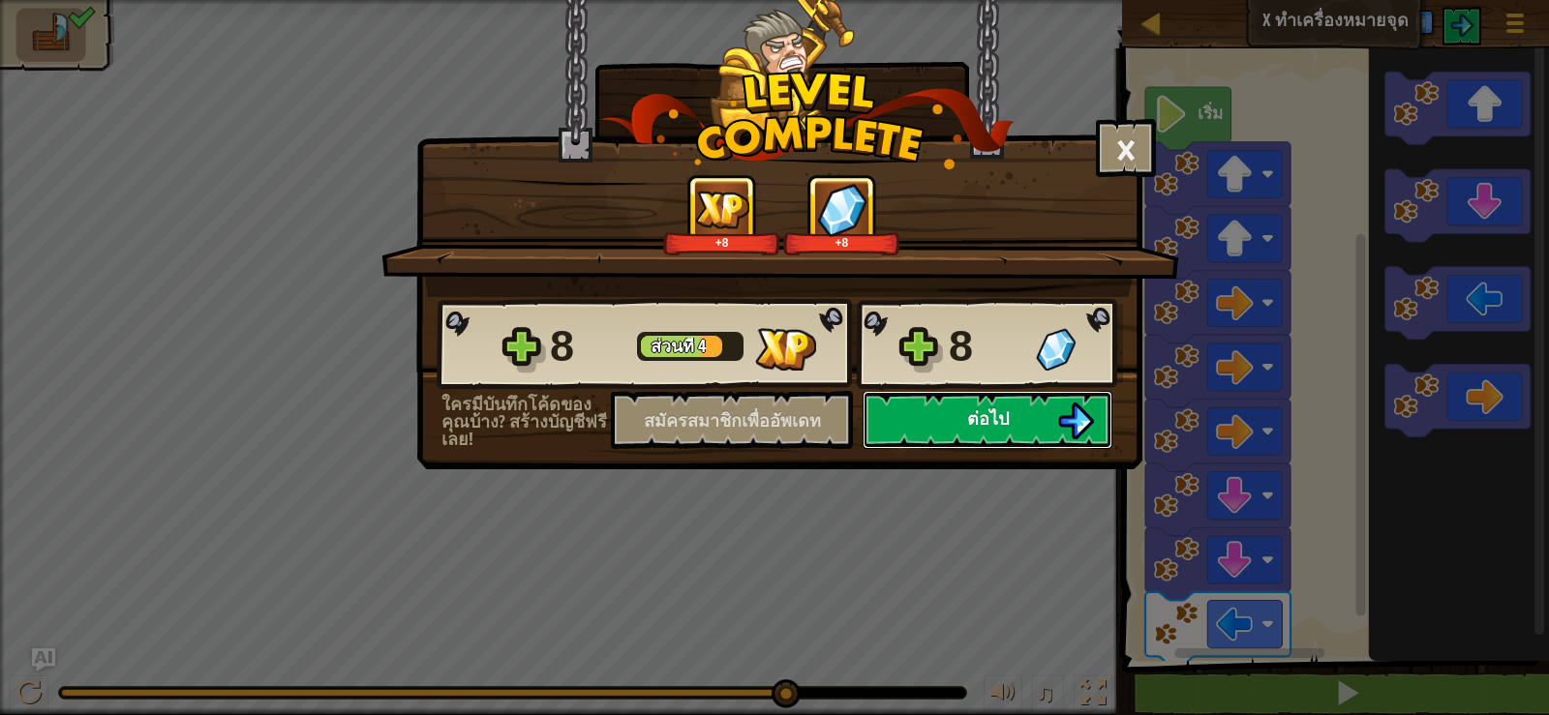
click at [1076, 408] on img at bounding box center [1075, 421] width 37 height 37
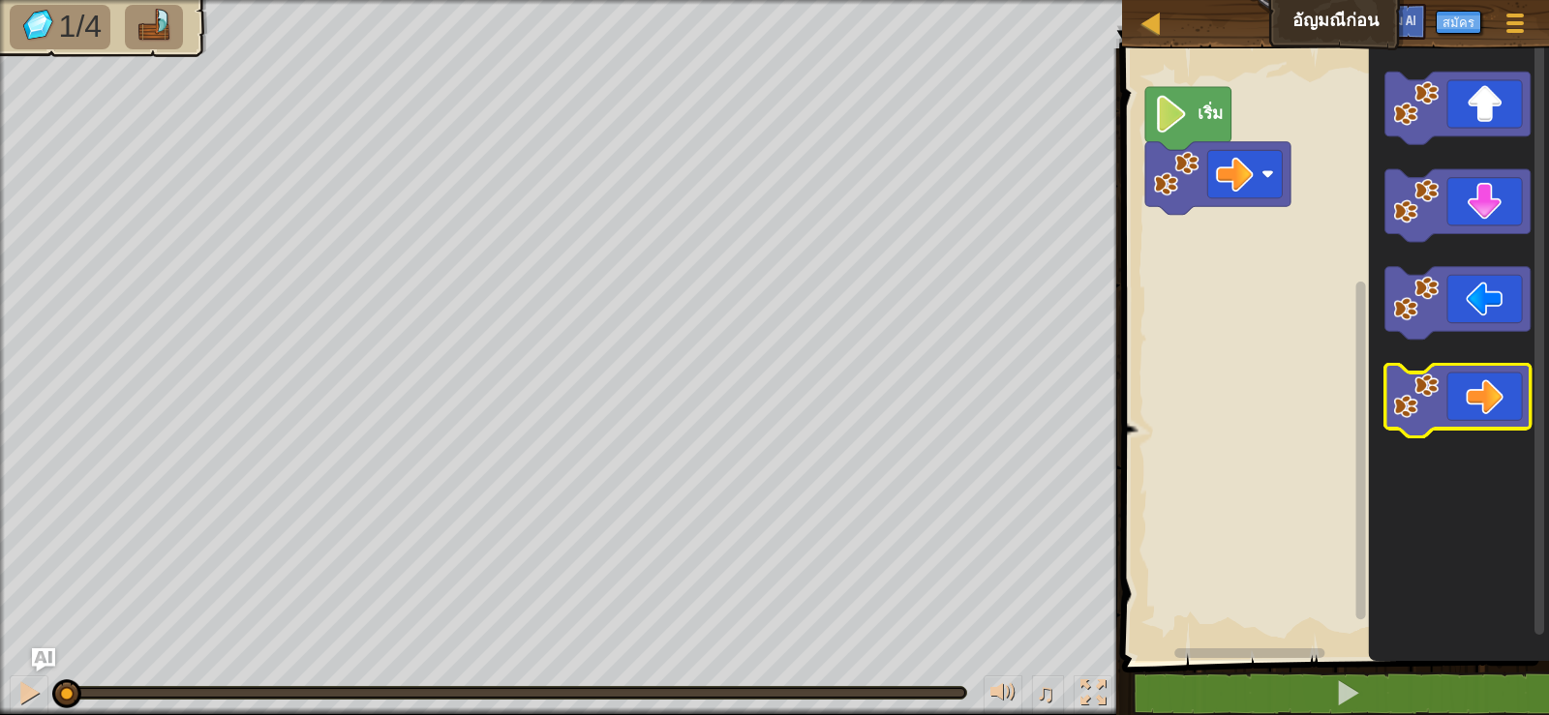
click at [1448, 390] on icon "ระบบทำงานแบบบล็อก" at bounding box center [1457, 400] width 145 height 73
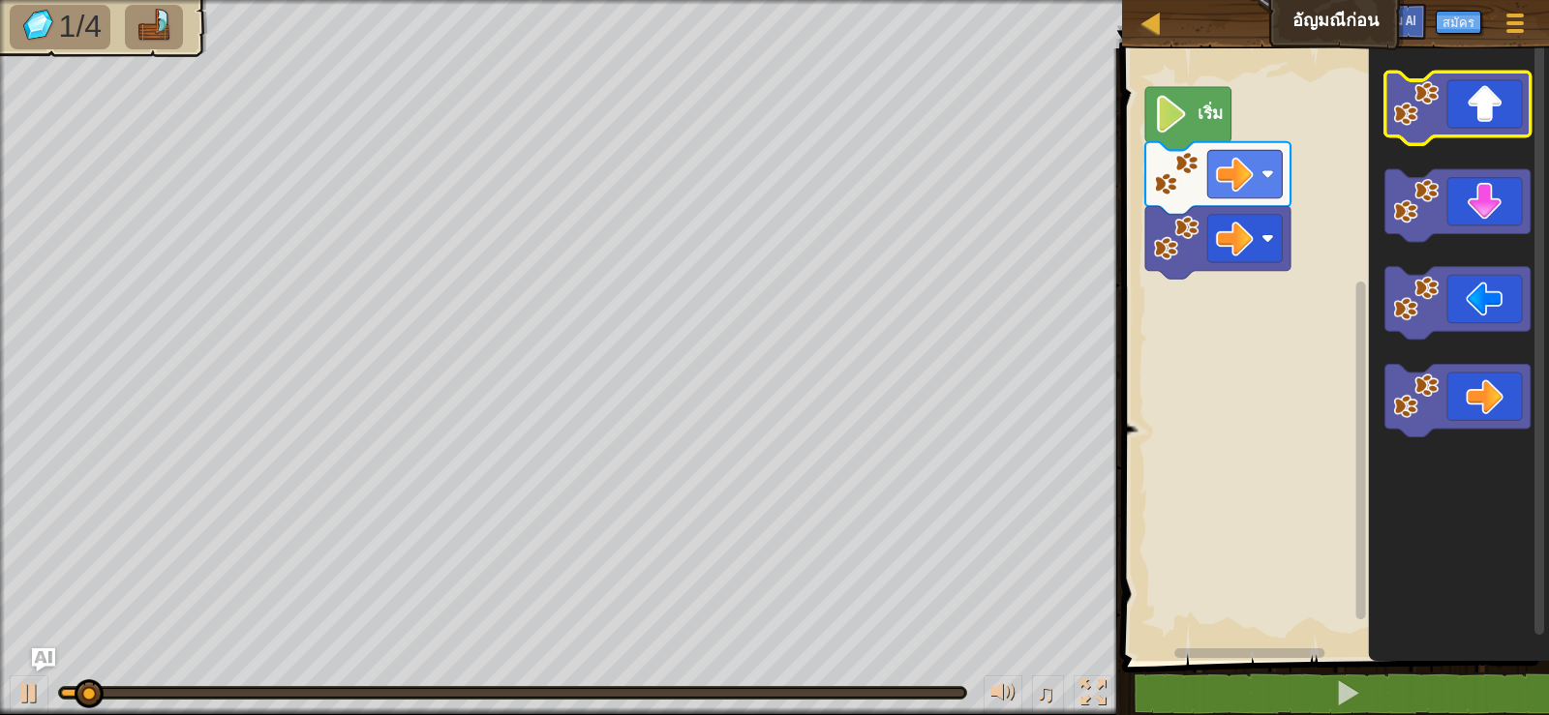
click at [1511, 102] on icon "ระบบทำงานแบบบล็อก" at bounding box center [1457, 108] width 145 height 73
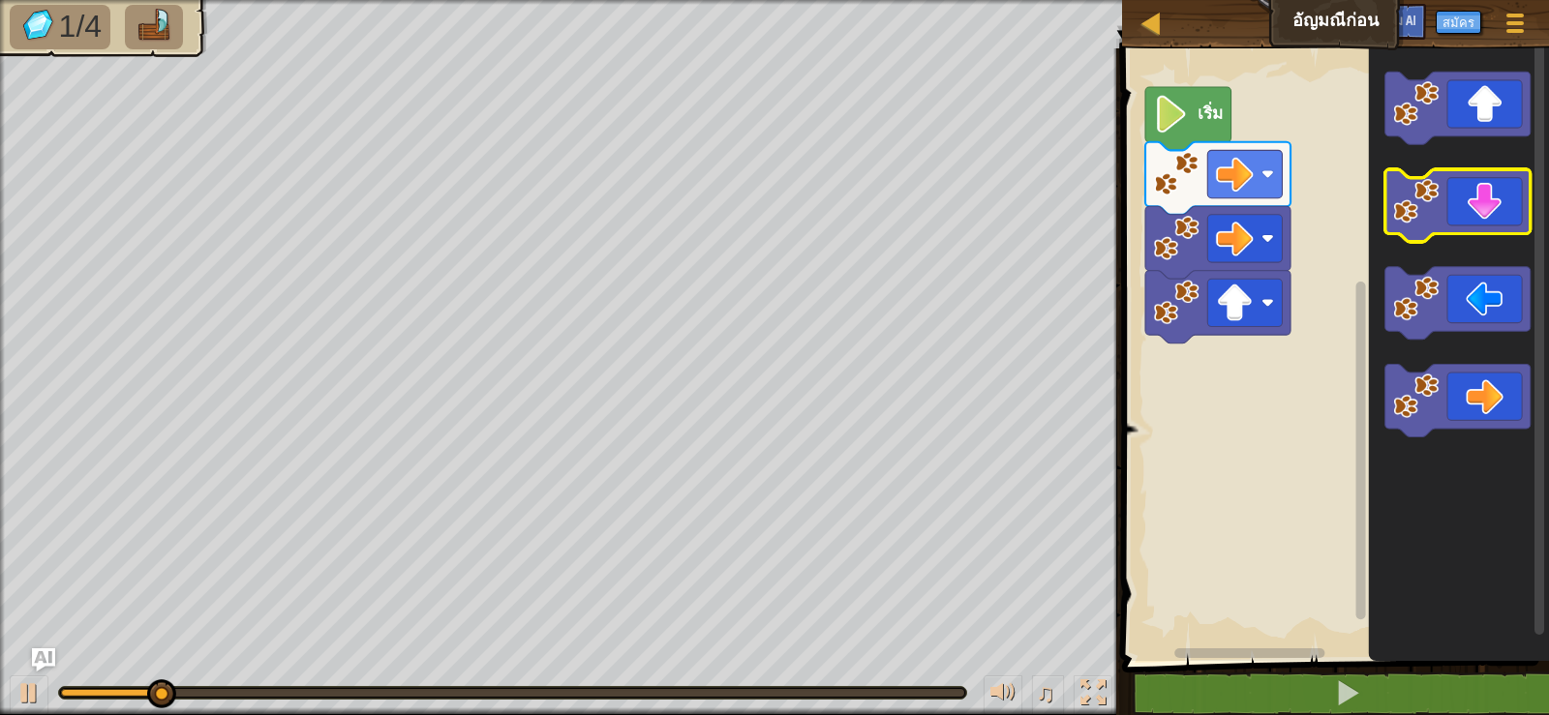
click at [1497, 203] on icon "ระบบทำงานแบบบล็อก" at bounding box center [1457, 205] width 145 height 73
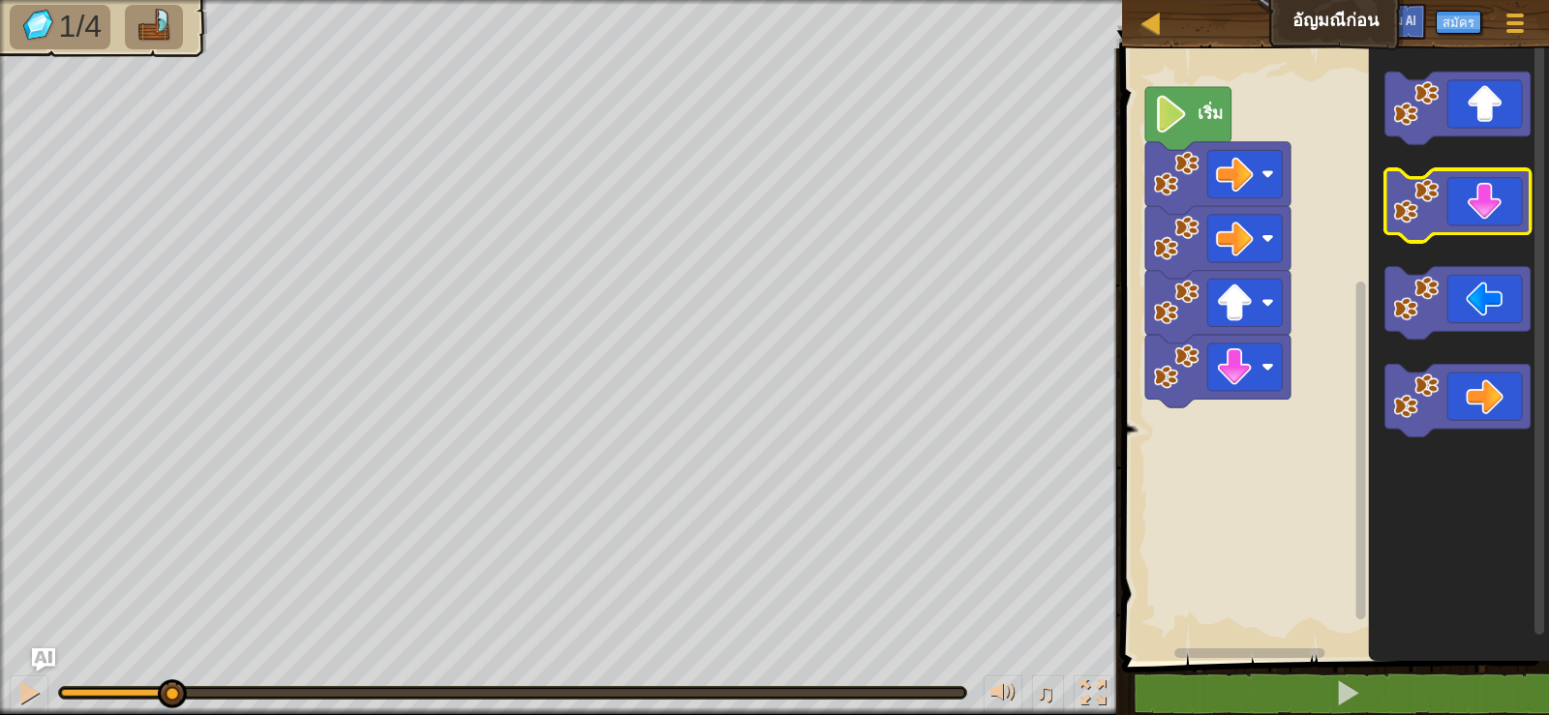
click at [1495, 203] on icon "ระบบทำงานแบบบล็อก" at bounding box center [1457, 205] width 145 height 73
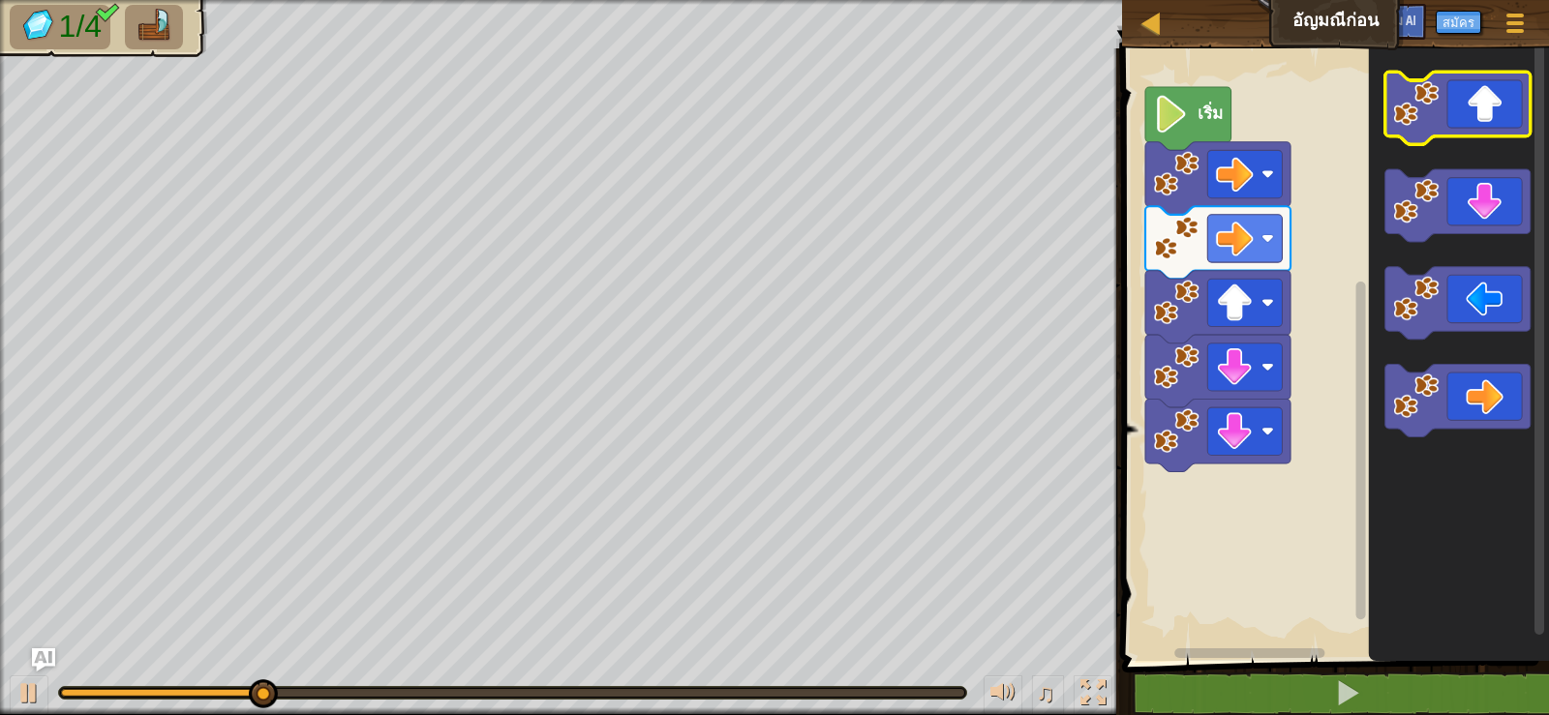
click at [1508, 103] on icon "ระบบทำงานแบบบล็อก" at bounding box center [1457, 108] width 145 height 73
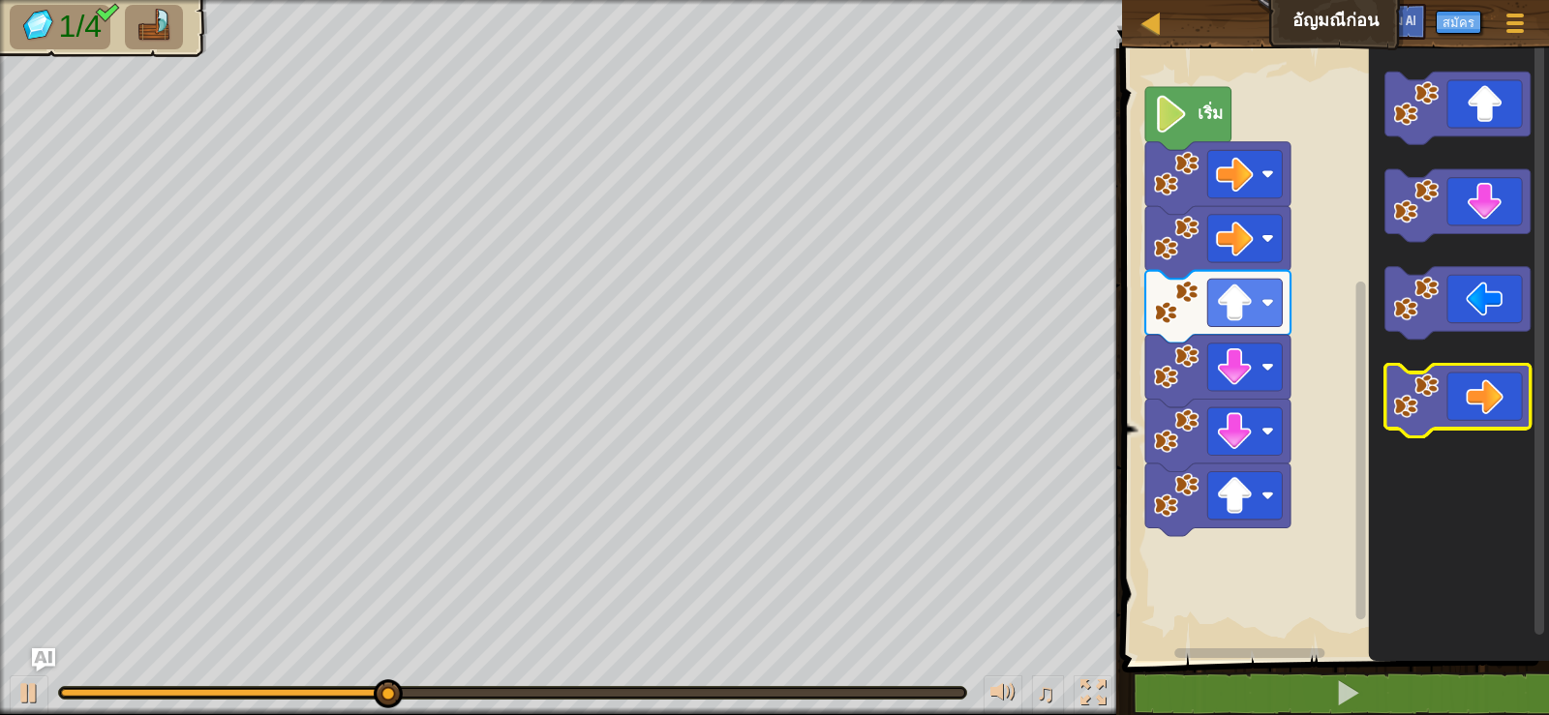
click at [1483, 380] on icon "ระบบทำงานแบบบล็อก" at bounding box center [1457, 400] width 145 height 73
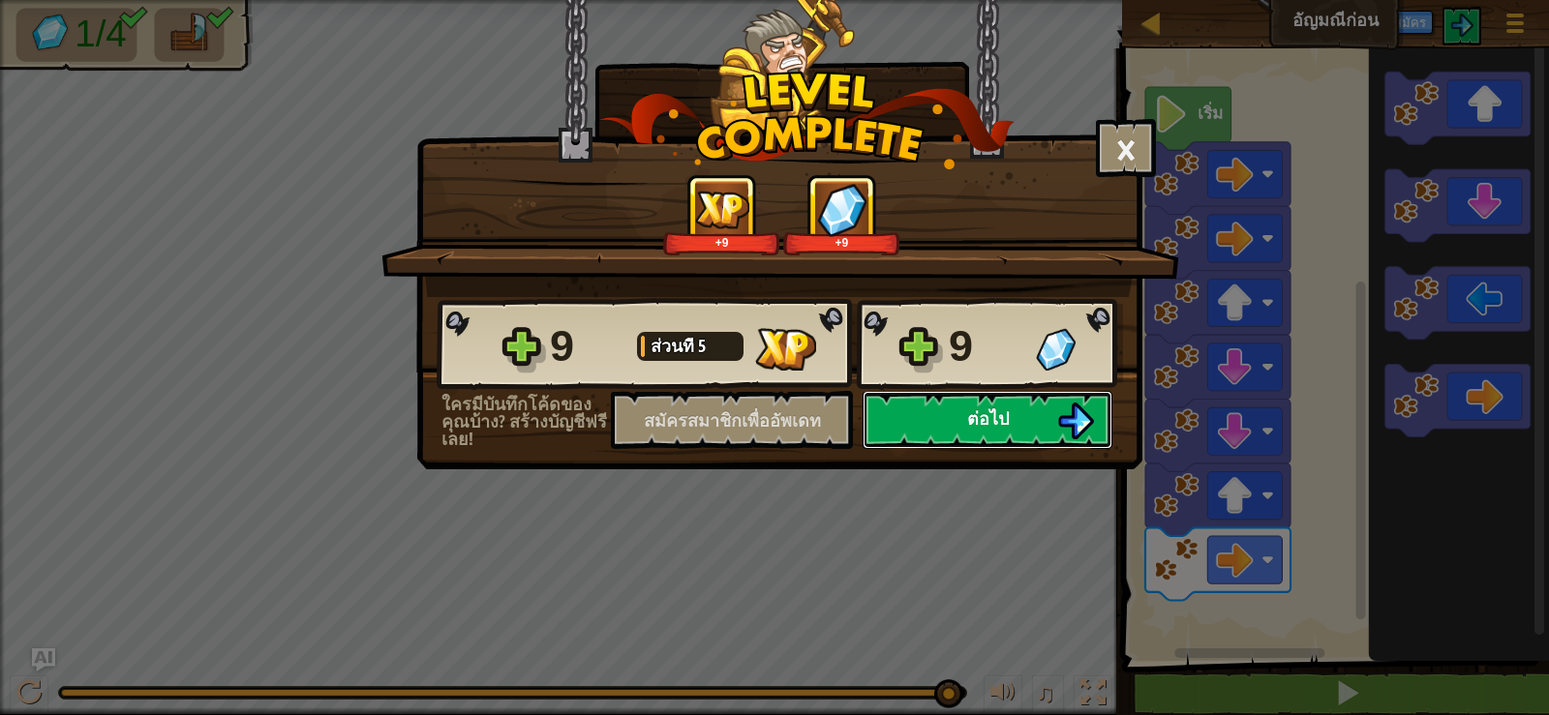
click at [1055, 417] on button "ต่อไป" at bounding box center [987, 420] width 250 height 58
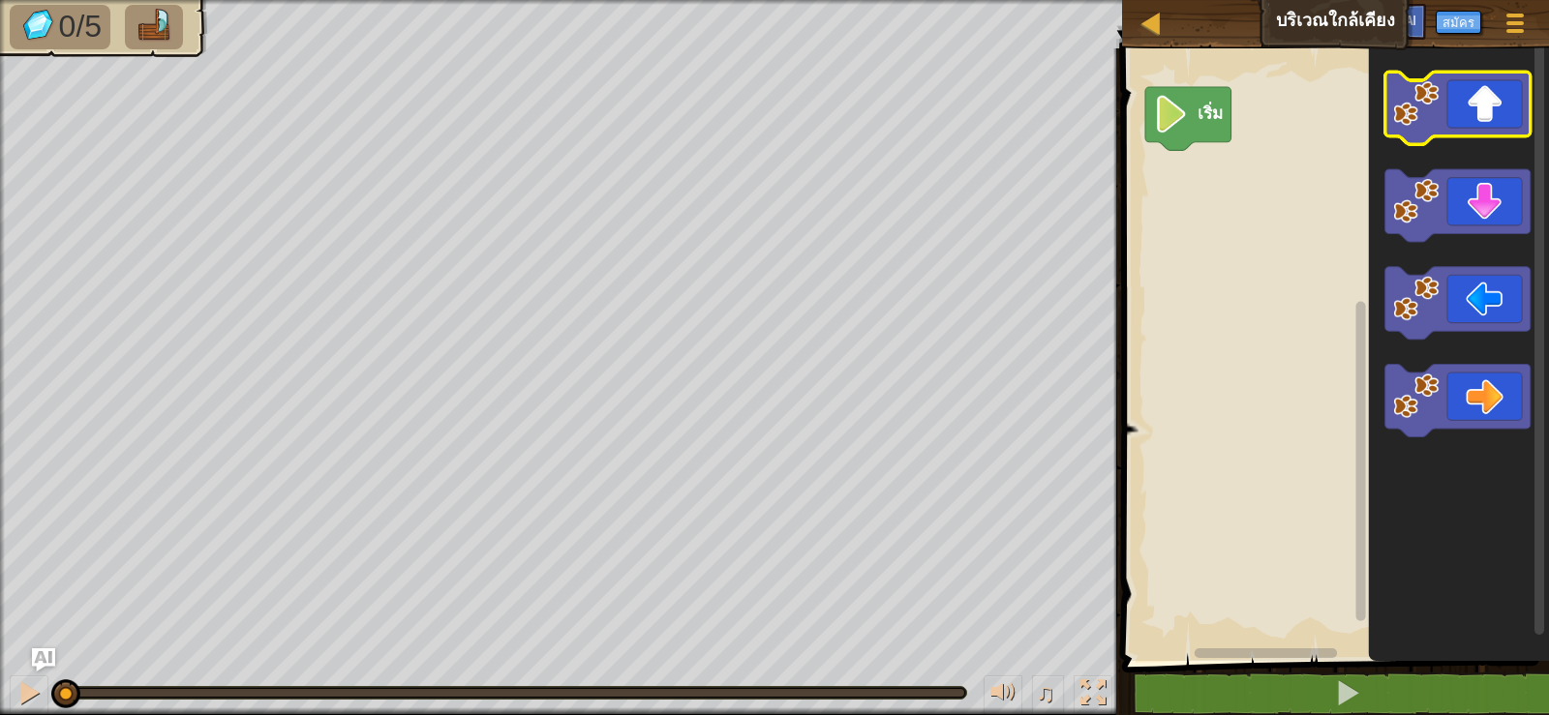
click at [1409, 120] on image "ระบบทำงานแบบบล็อก" at bounding box center [1416, 102] width 45 height 45
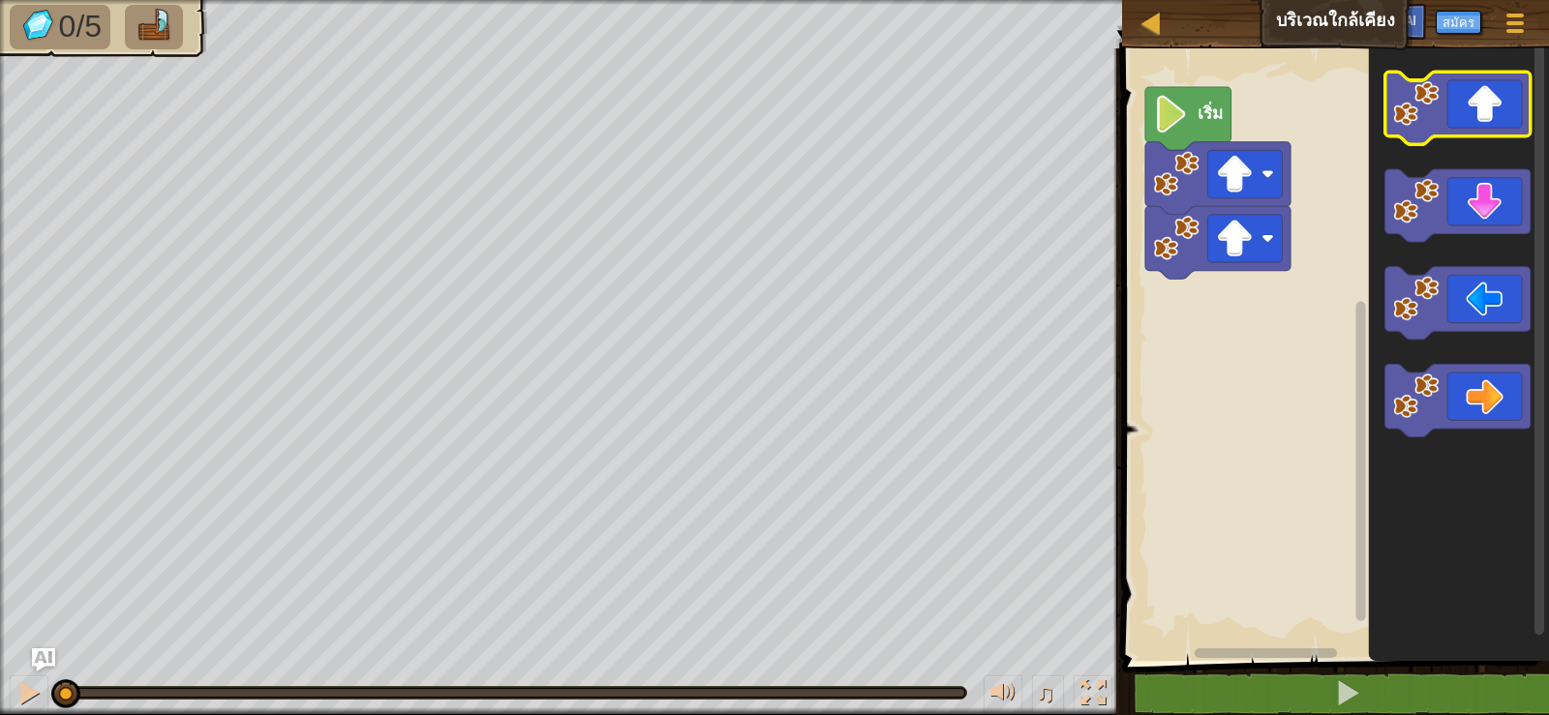
click at [1409, 120] on image "ระบบทำงานแบบบล็อก" at bounding box center [1416, 102] width 45 height 45
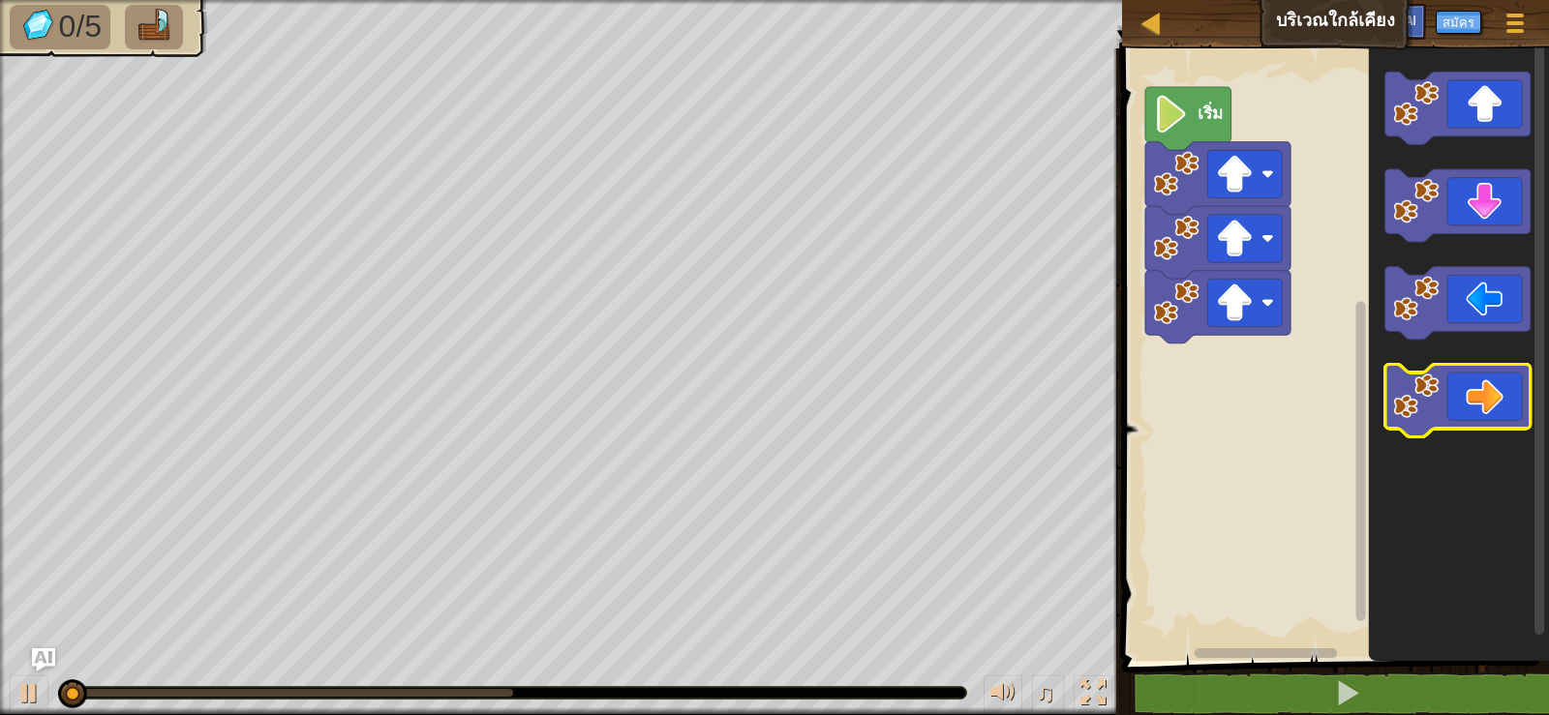
click at [1479, 382] on icon "ระบบทำงานแบบบล็อก" at bounding box center [1457, 400] width 145 height 73
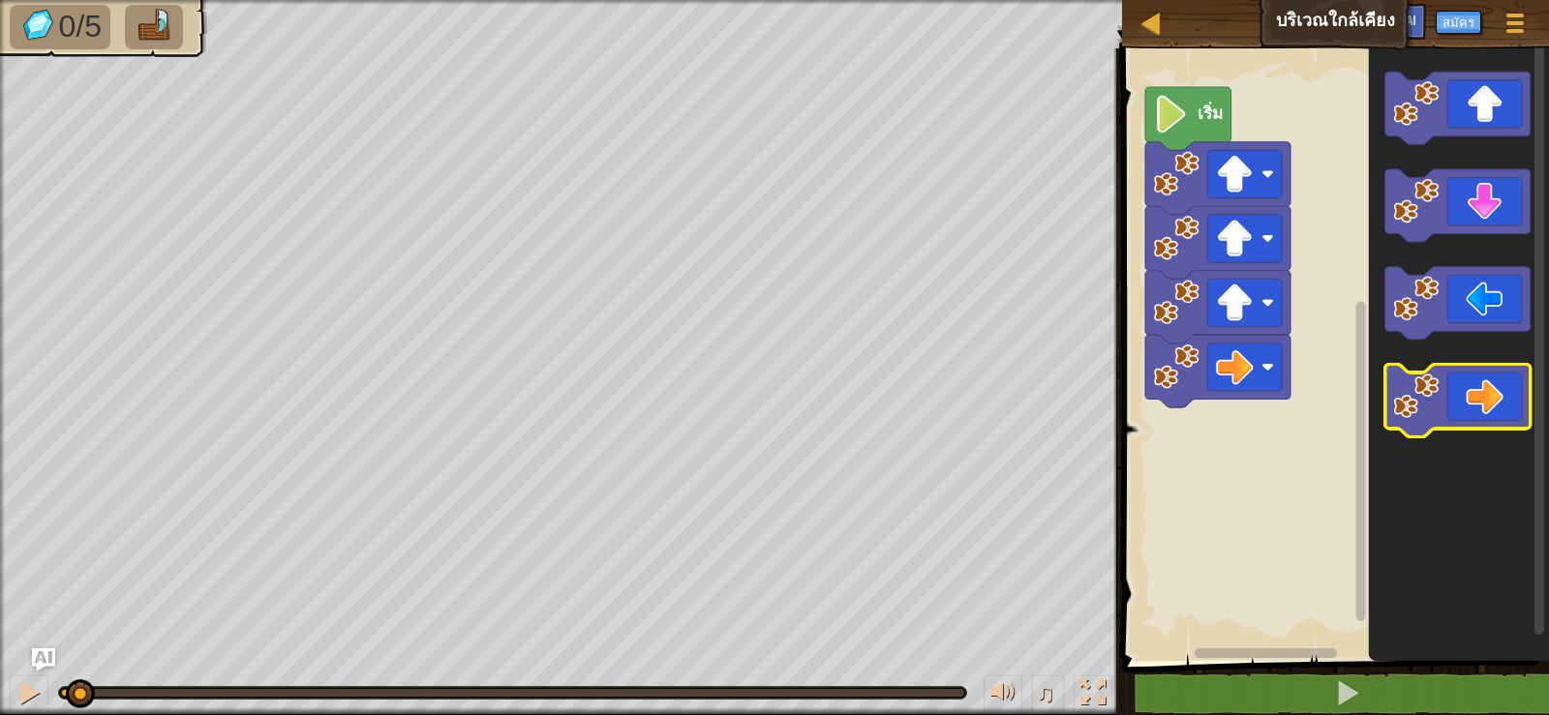
click at [1479, 382] on icon "ระบบทำงานแบบบล็อก" at bounding box center [1457, 400] width 145 height 73
click at [1492, 378] on icon "ระบบทำงานแบบบล็อก" at bounding box center [1457, 400] width 145 height 73
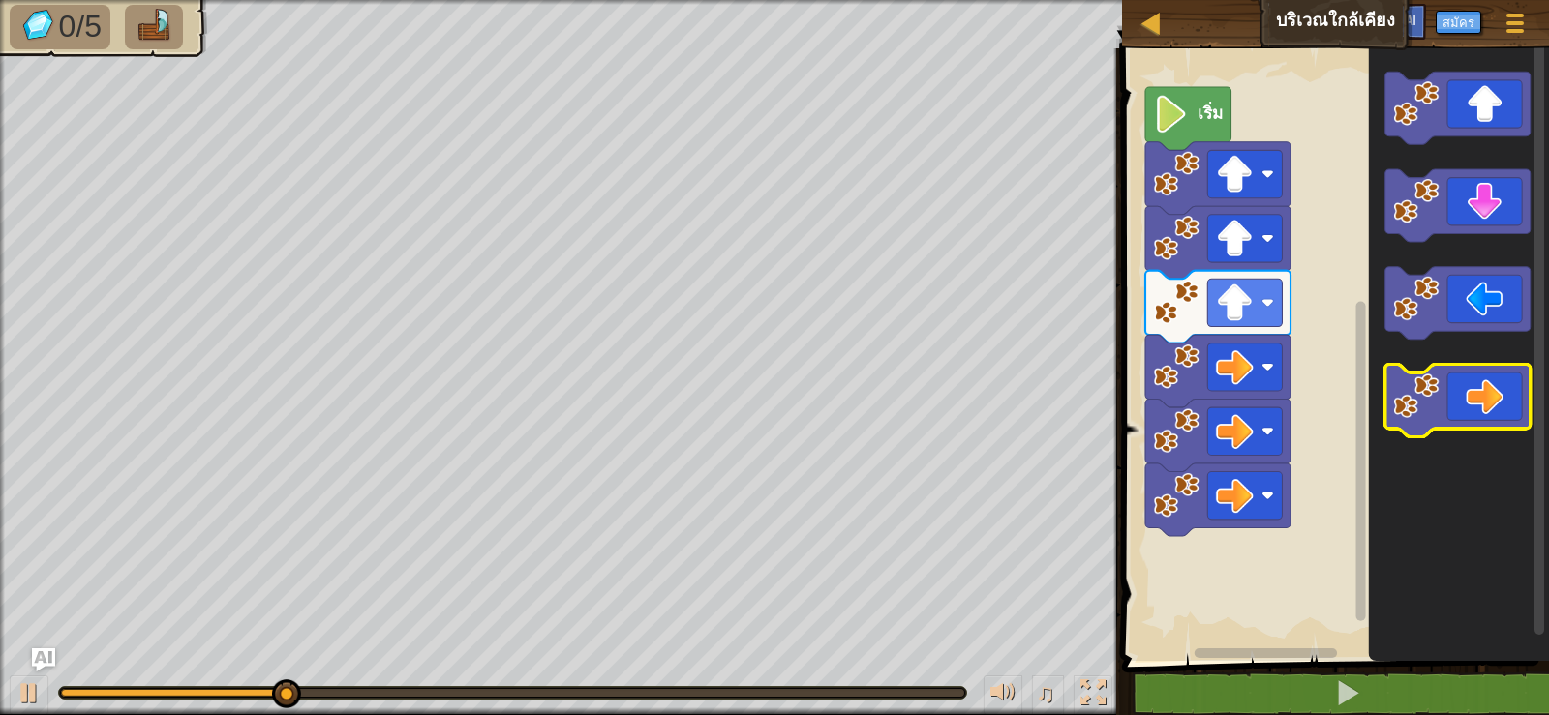
click at [1453, 412] on icon "ระบบทำงานแบบบล็อก" at bounding box center [1457, 400] width 145 height 73
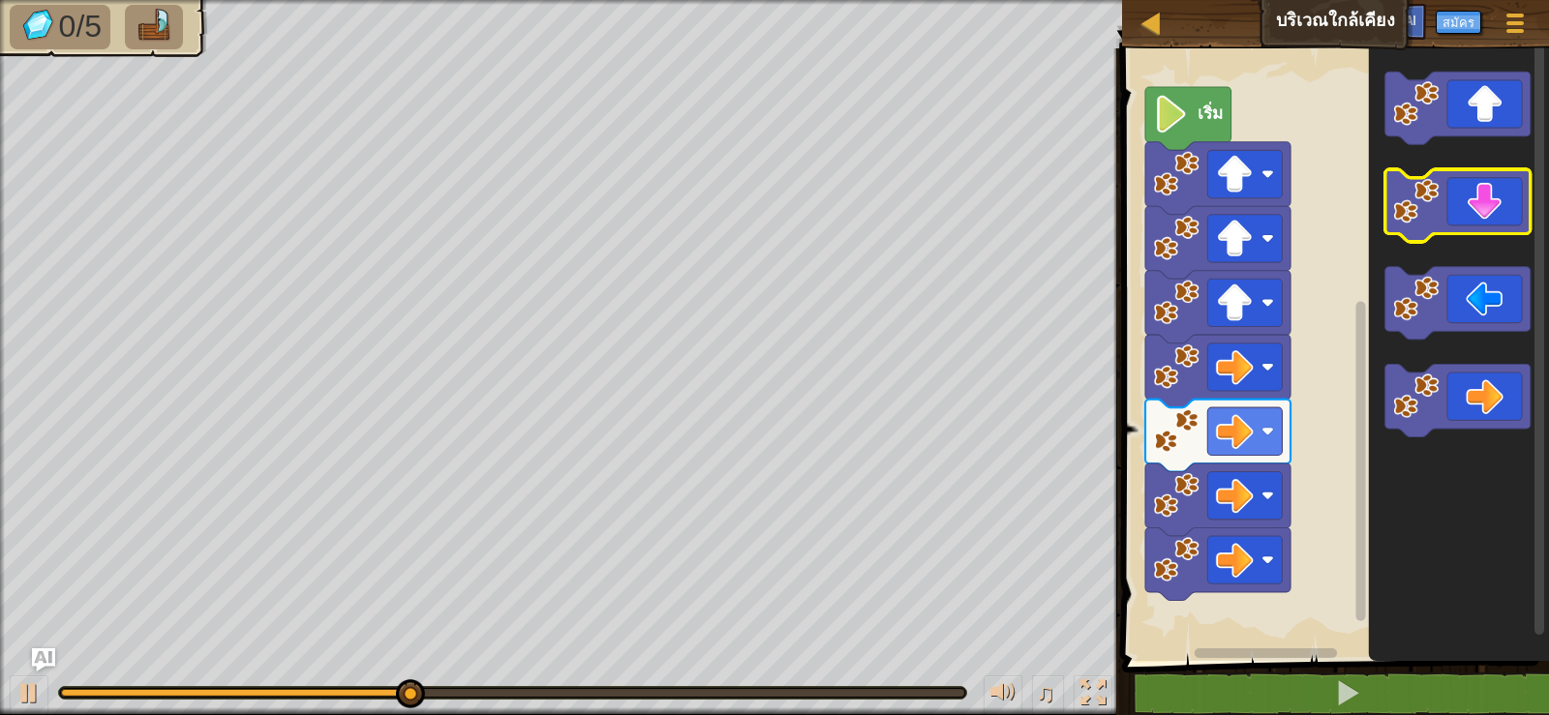
click at [1479, 184] on icon "ระบบทำงานแบบบล็อก" at bounding box center [1457, 205] width 145 height 73
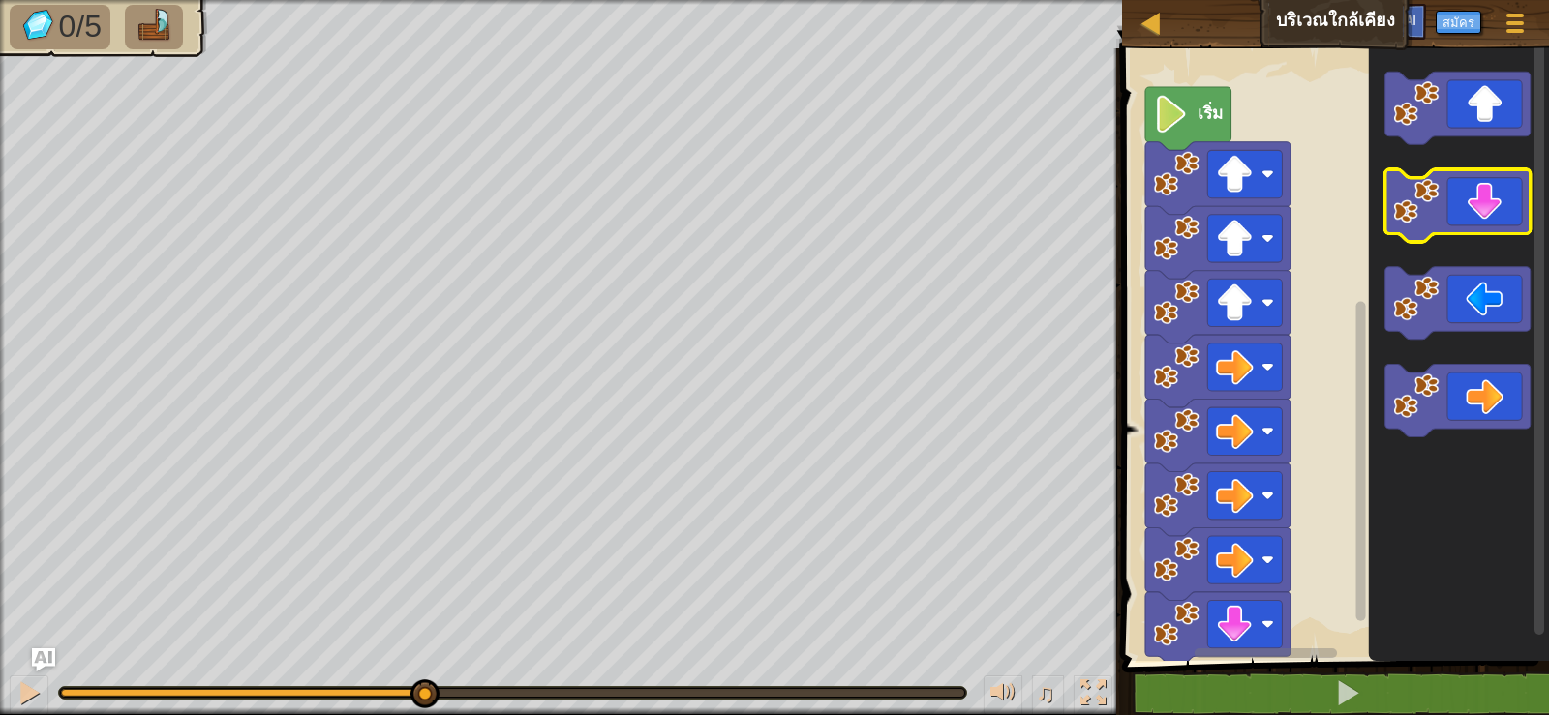
click at [1479, 184] on icon "ระบบทำงานแบบบล็อก" at bounding box center [1457, 205] width 145 height 73
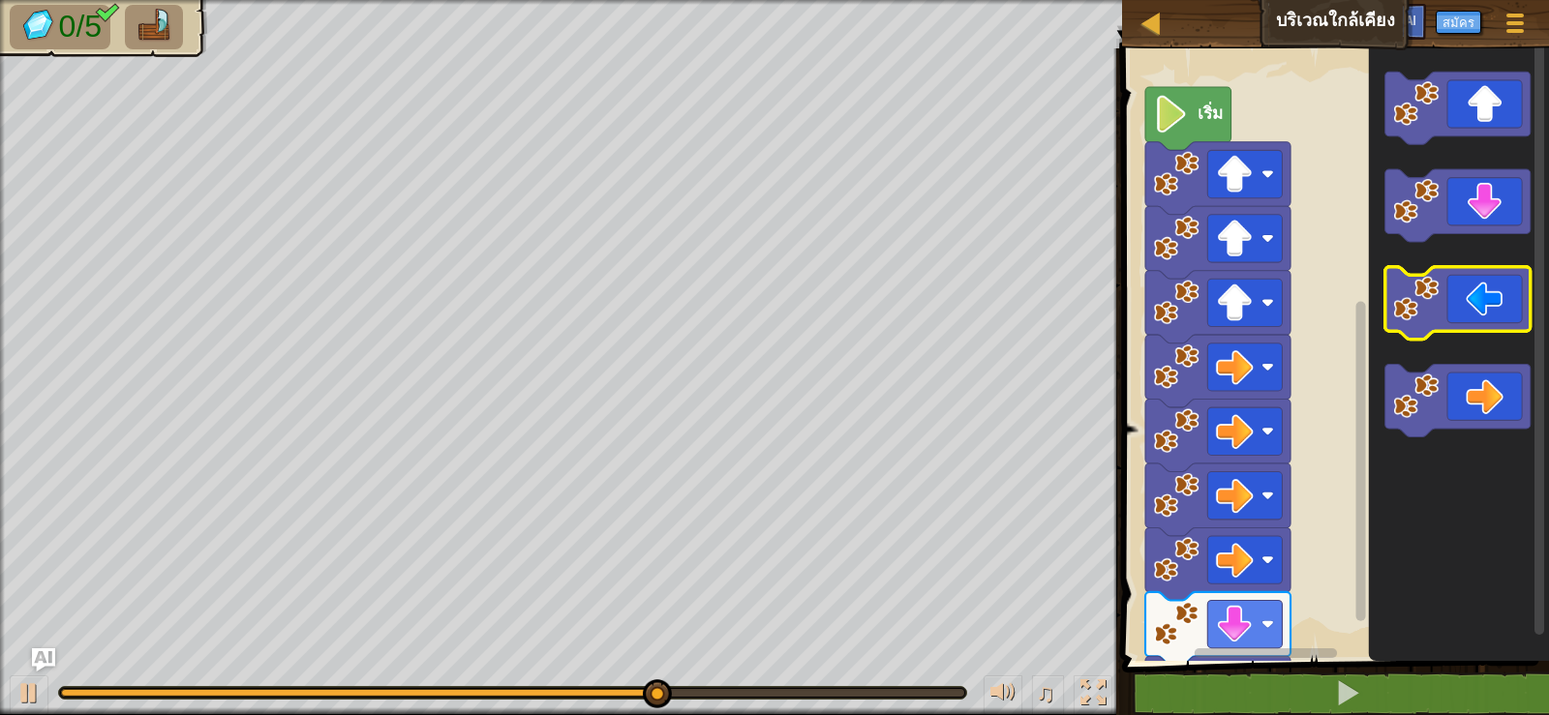
click at [1457, 308] on icon "ระบบทำงานแบบบล็อก" at bounding box center [1457, 303] width 145 height 73
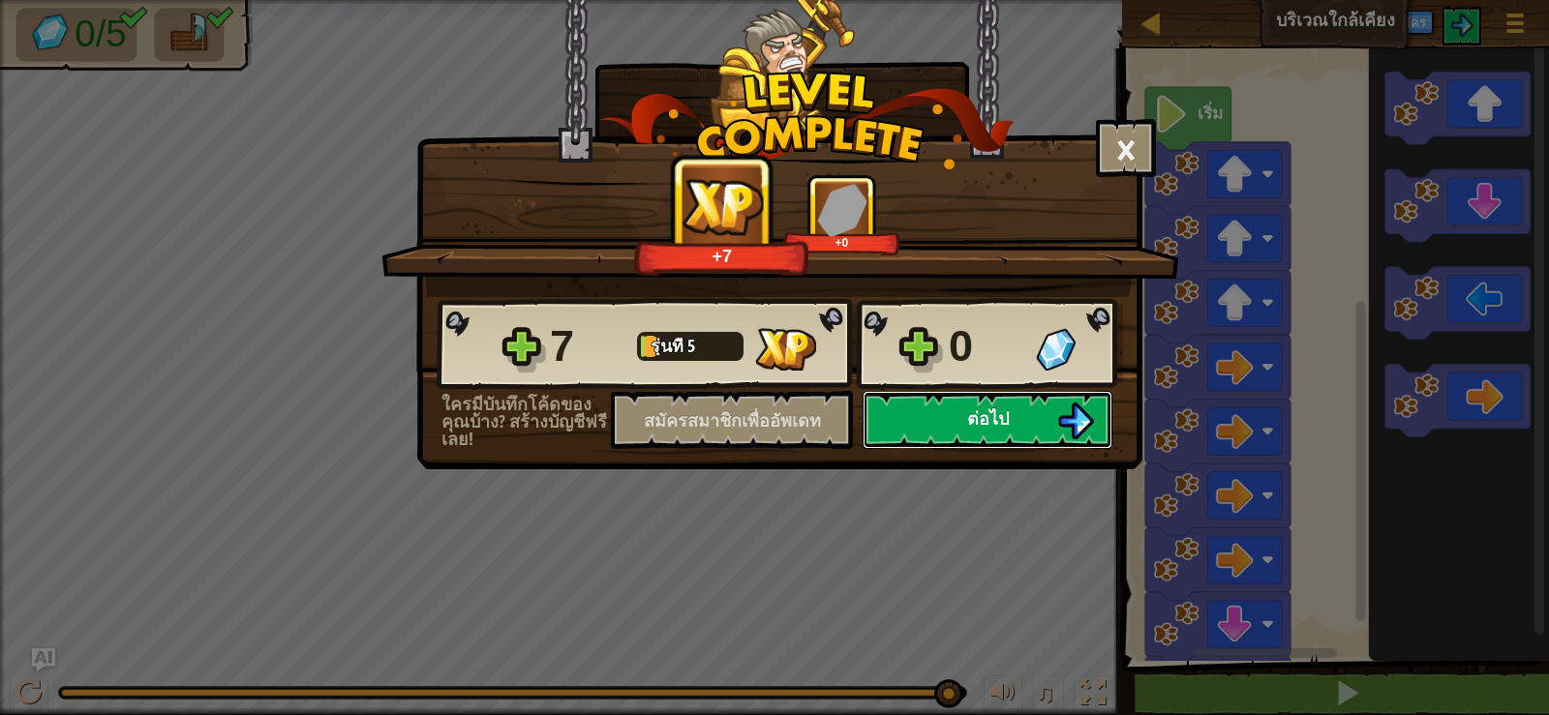
click at [986, 416] on font "ต่อไป" at bounding box center [988, 419] width 42 height 24
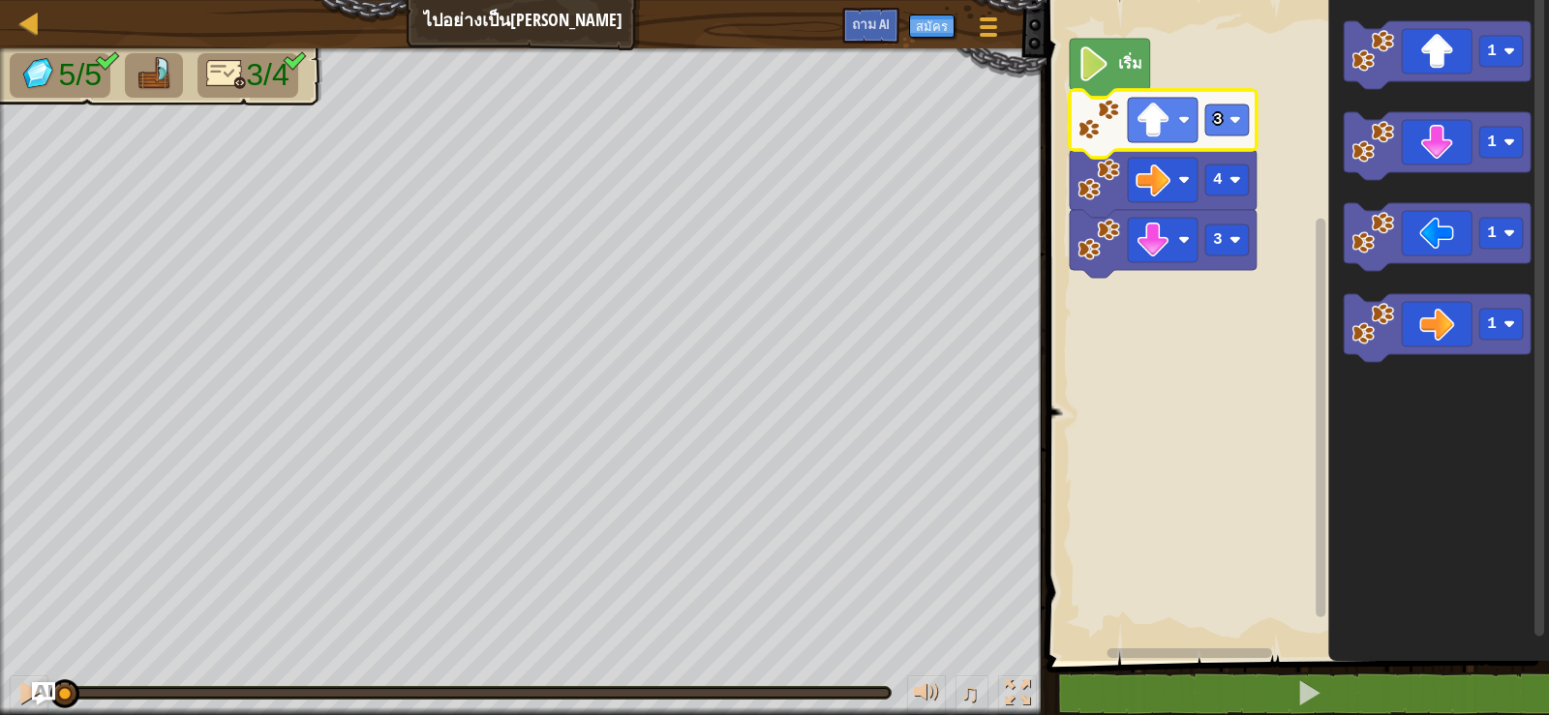
click at [1161, 127] on image "ระบบทำงานแบบบล็อก" at bounding box center [1152, 120] width 35 height 35
click at [1162, 127] on image "ระบบทำงานแบบบล็อก" at bounding box center [1152, 120] width 35 height 35
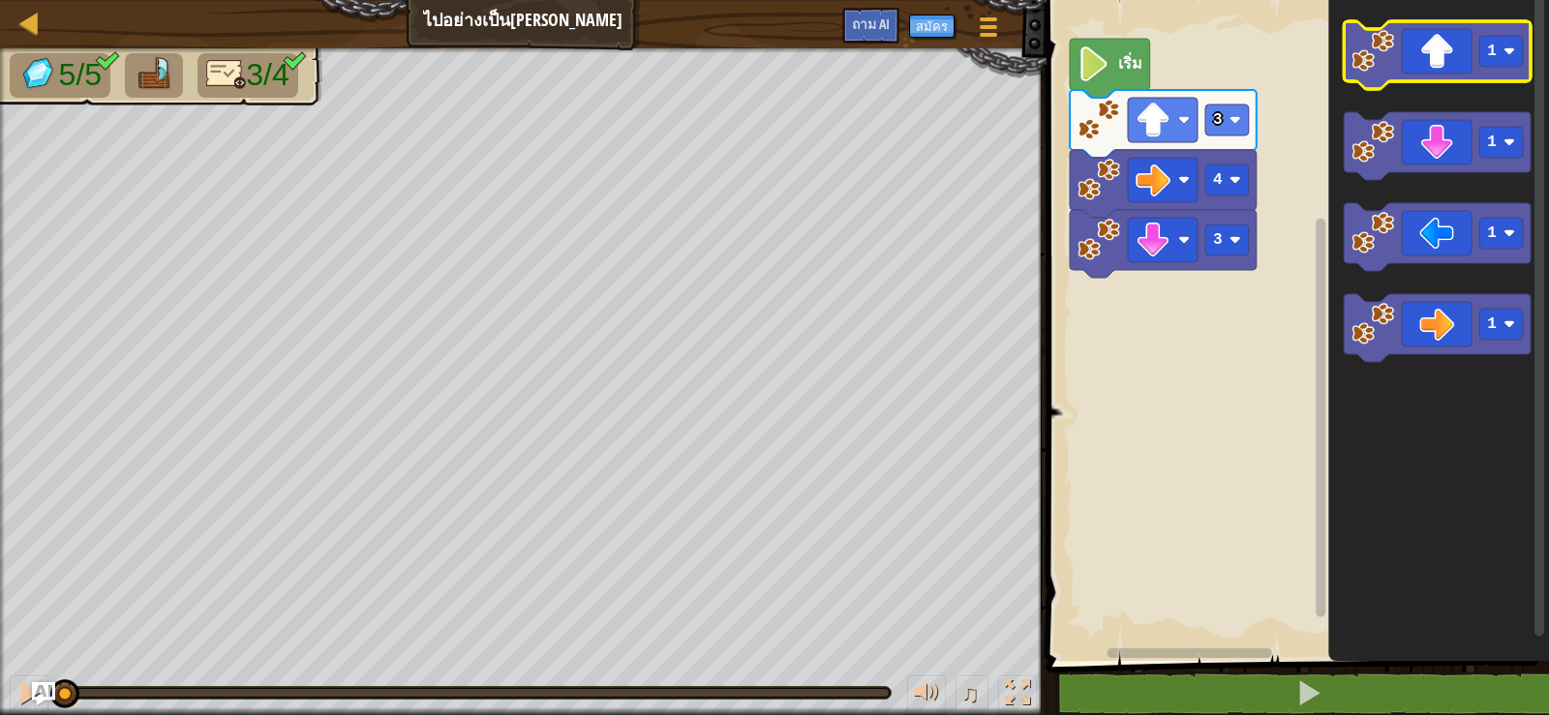
click at [1410, 47] on icon "ระบบทำงานแบบบล็อก" at bounding box center [1437, 55] width 187 height 68
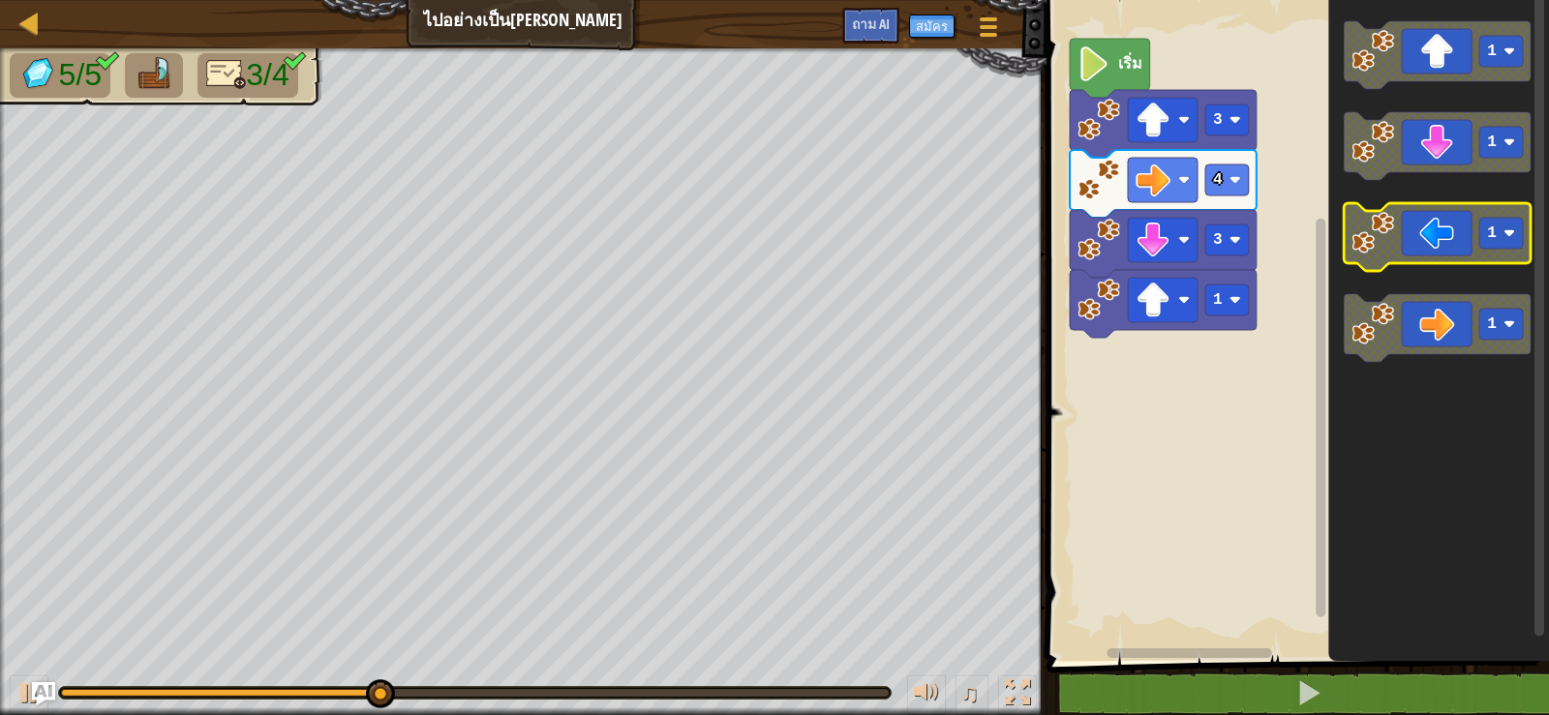
click at [1391, 227] on image "ระบบทำงานแบบบล็อก" at bounding box center [1372, 233] width 43 height 43
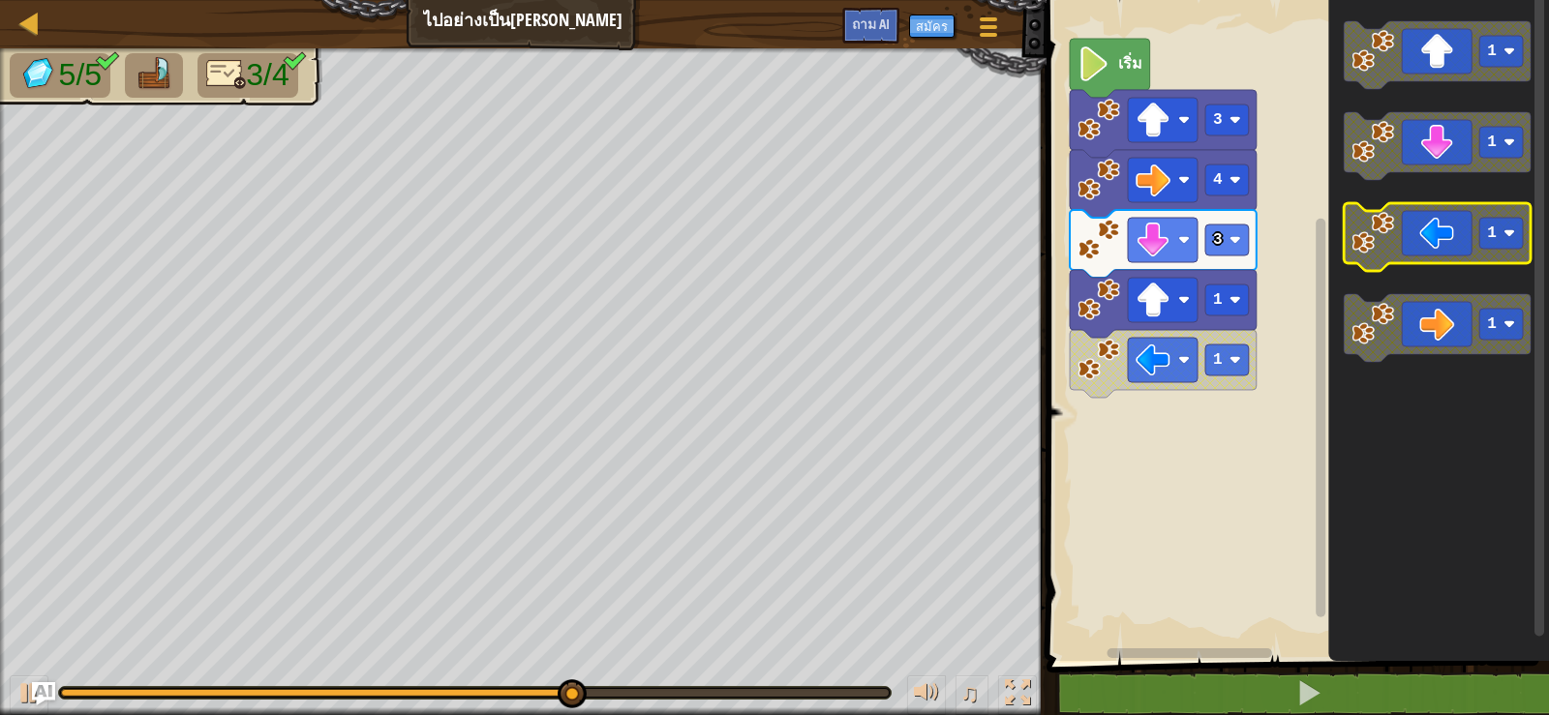
click at [1392, 222] on image "ระบบทำงานแบบบล็อก" at bounding box center [1372, 233] width 43 height 43
click at [1410, 254] on icon "ระบบทำงานแบบบล็อก" at bounding box center [1437, 237] width 187 height 68
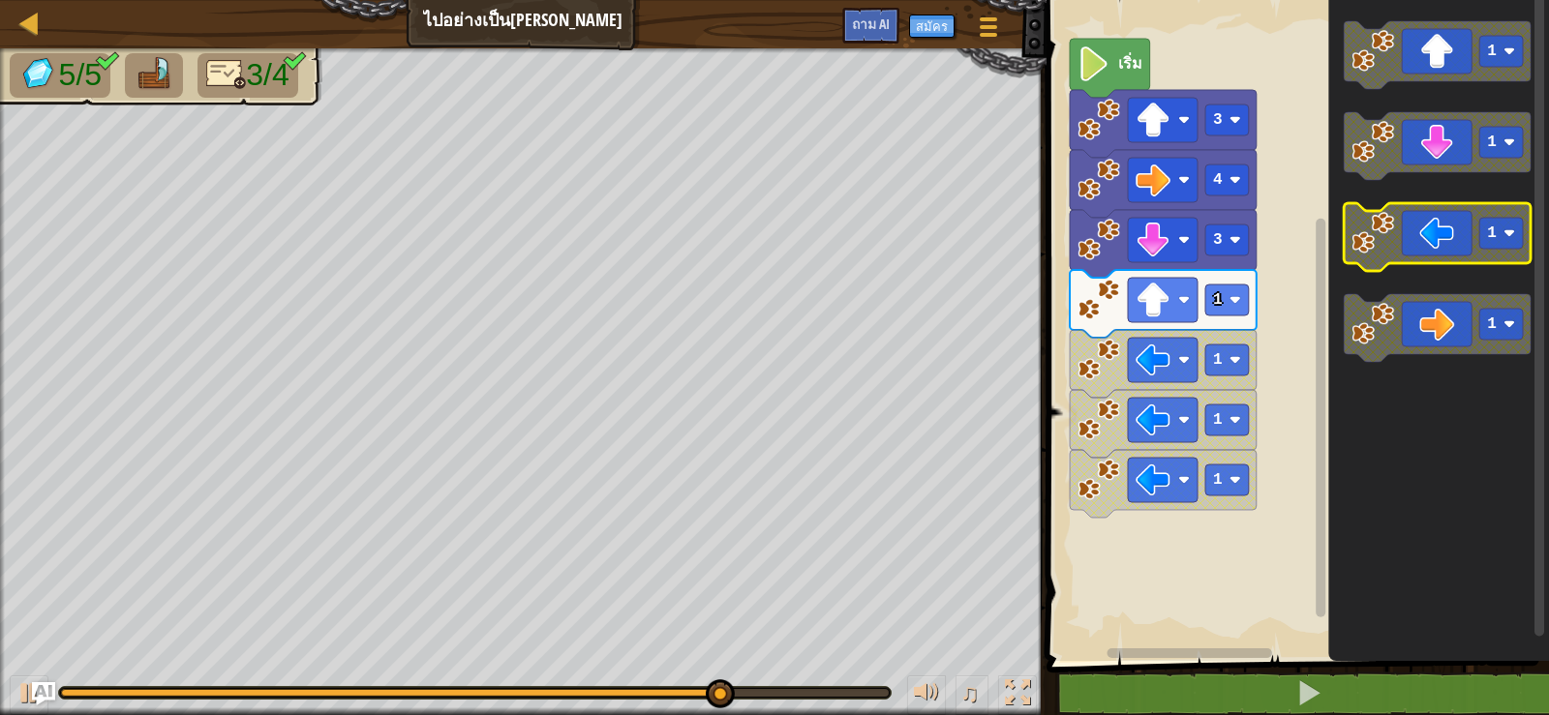
click at [1411, 252] on icon "ระบบทำงานแบบบล็อก" at bounding box center [1437, 237] width 187 height 68
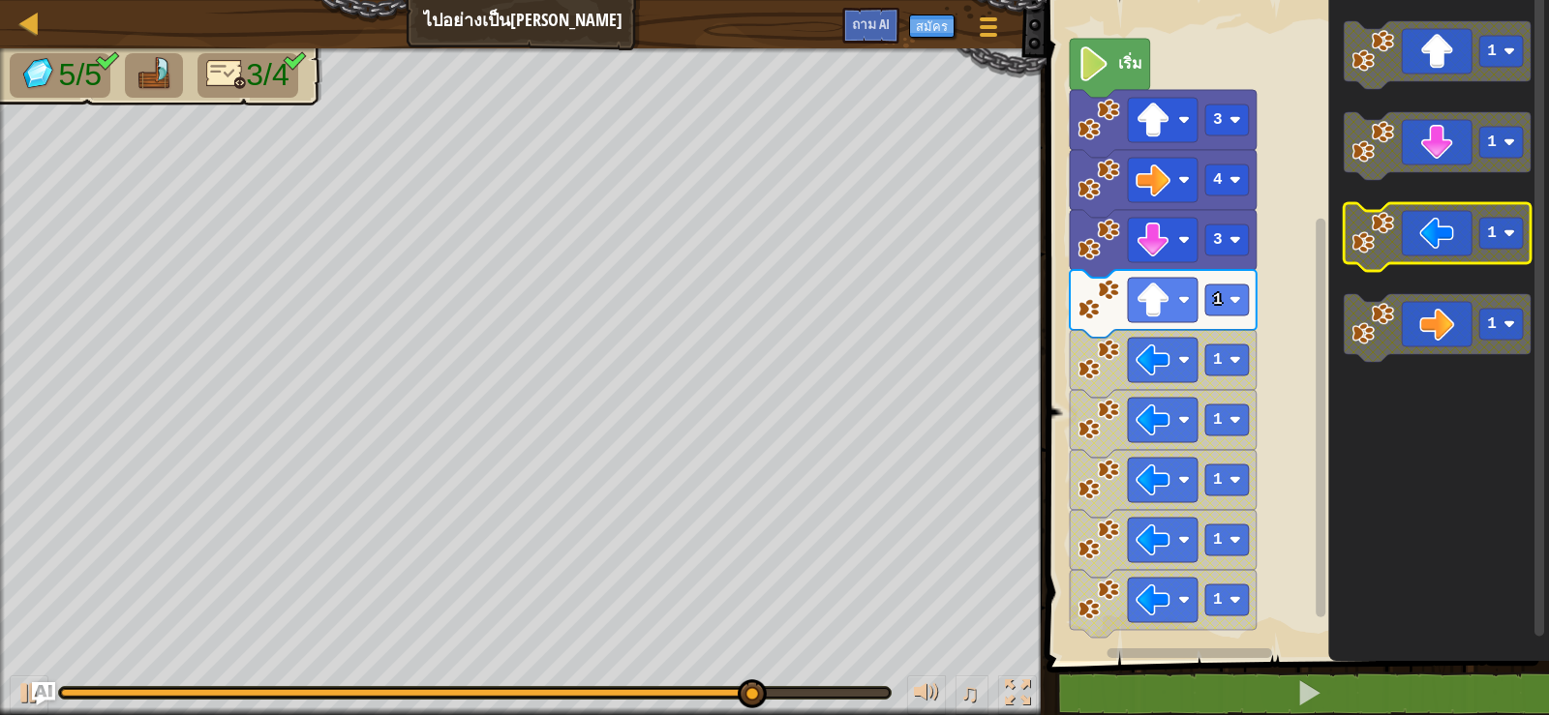
click at [1411, 252] on icon "ระบบทำงานแบบบล็อก" at bounding box center [1437, 237] width 187 height 68
click at [1447, 237] on icon "ระบบทำงานแบบบล็อก" at bounding box center [1437, 237] width 187 height 68
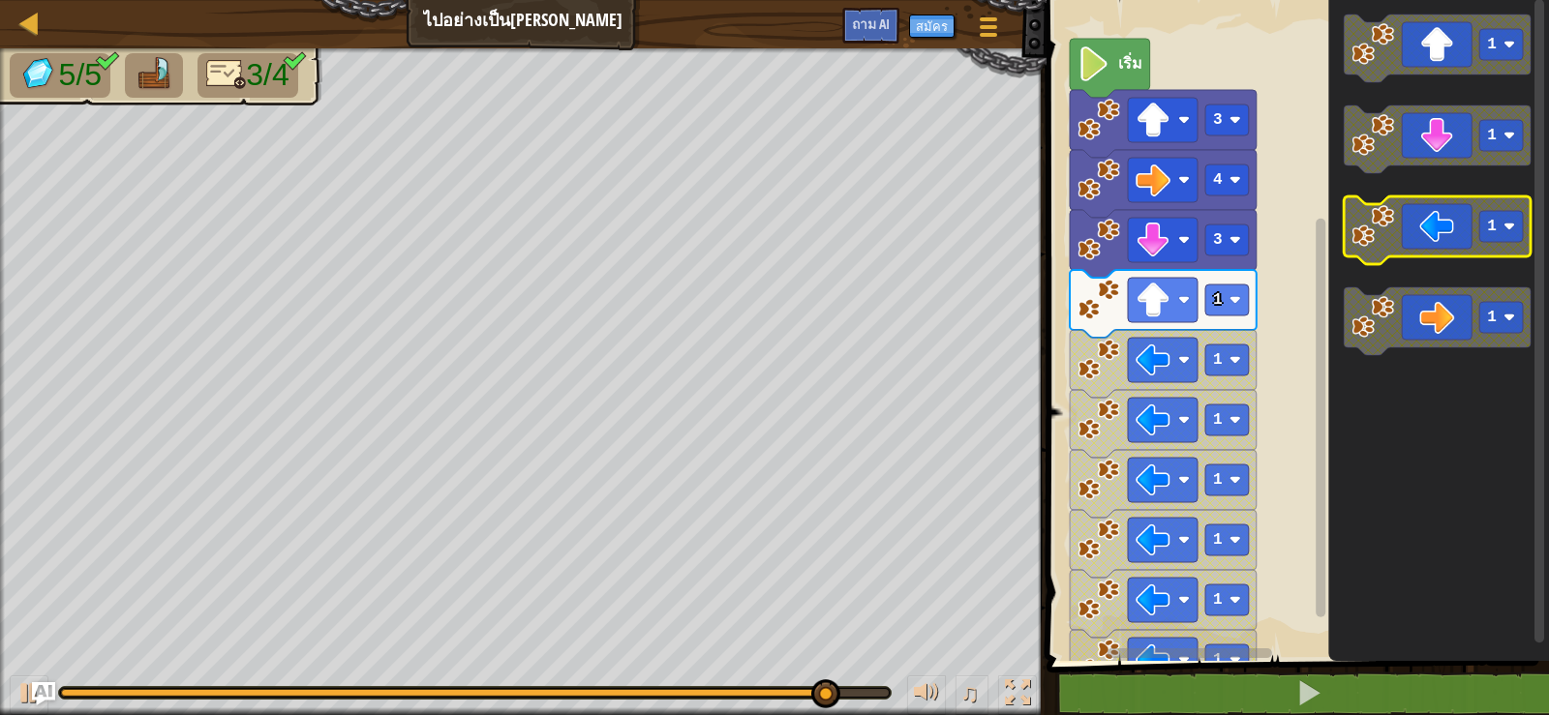
click at [1461, 230] on icon "ระบบทำงานแบบบล็อก" at bounding box center [1437, 231] width 187 height 68
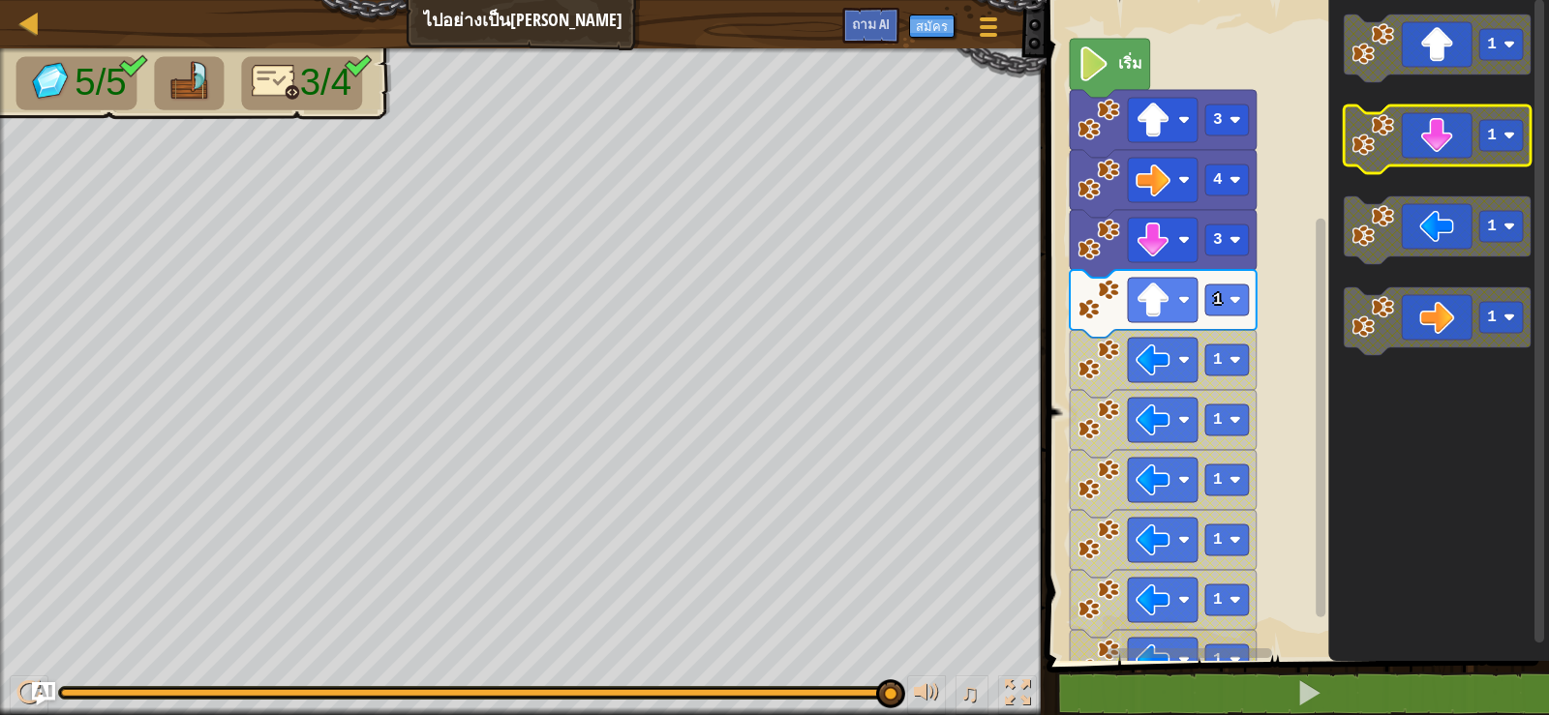
click at [1429, 125] on icon "ระบบทำงานแบบบล็อก" at bounding box center [1437, 140] width 187 height 68
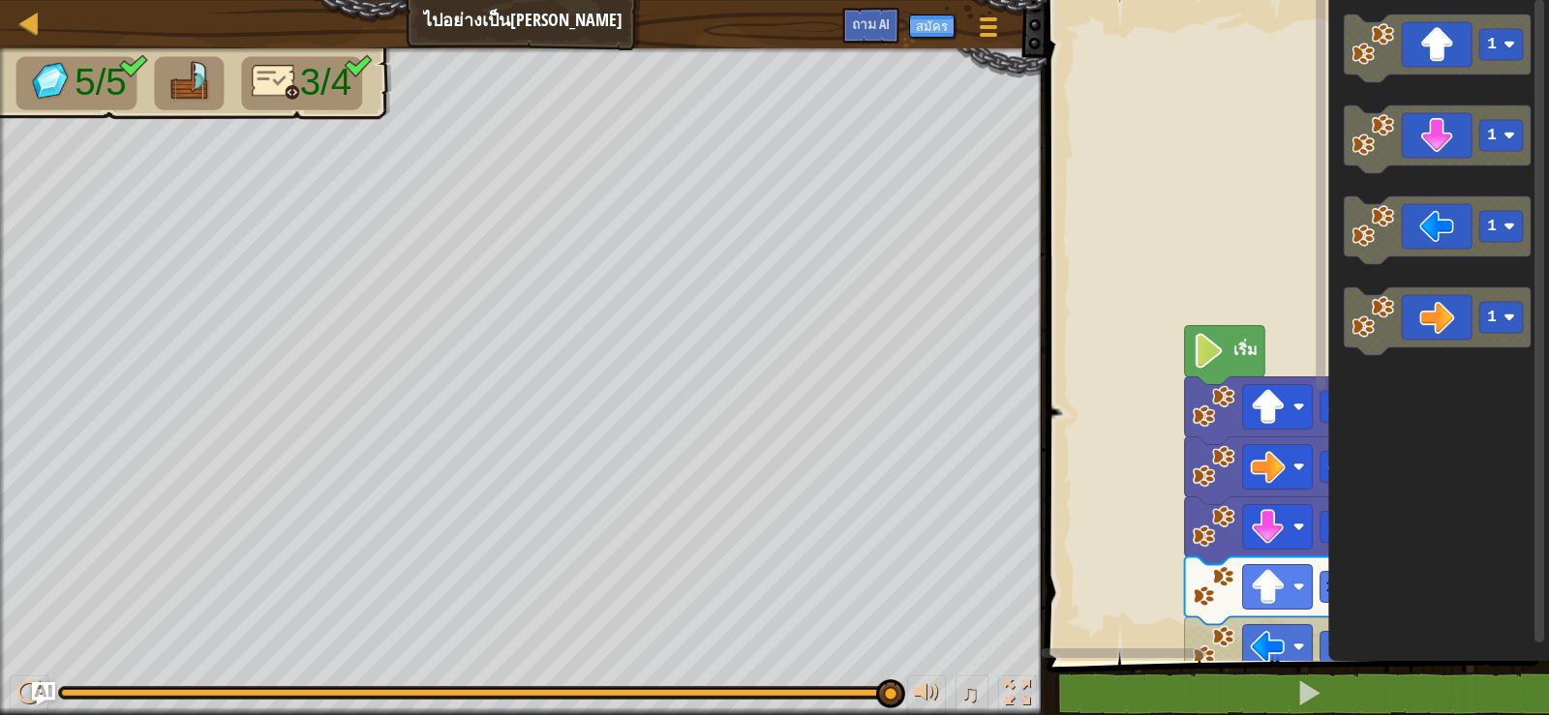
click at [1483, 429] on div "เริ่ม 3 1 1 1 1 1 1 1 1 1 1 1 1 1 1 1 1 1 1 4 3 1 1 1 1" at bounding box center [1295, 325] width 508 height 671
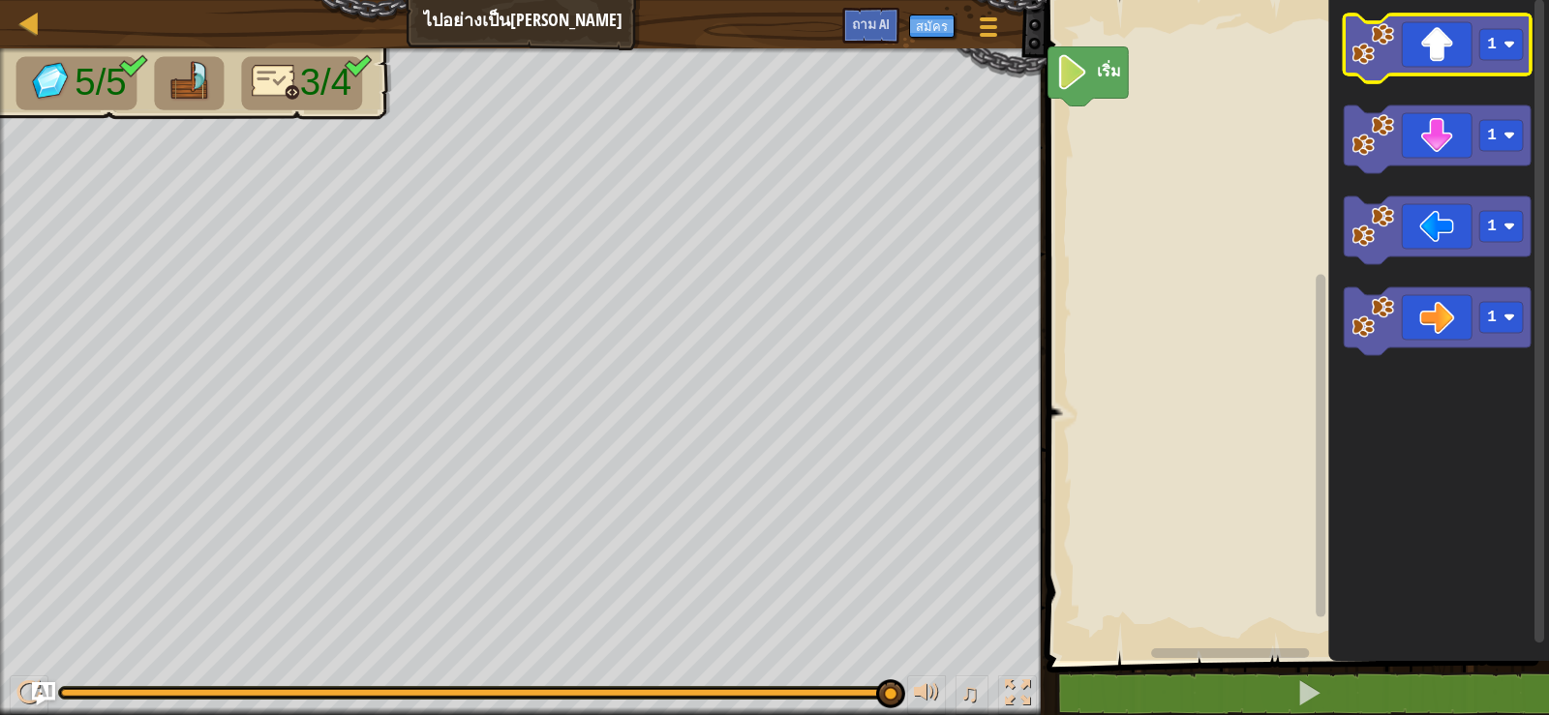
click at [1424, 53] on icon "ระบบทำงานแบบบล็อก" at bounding box center [1437, 49] width 187 height 68
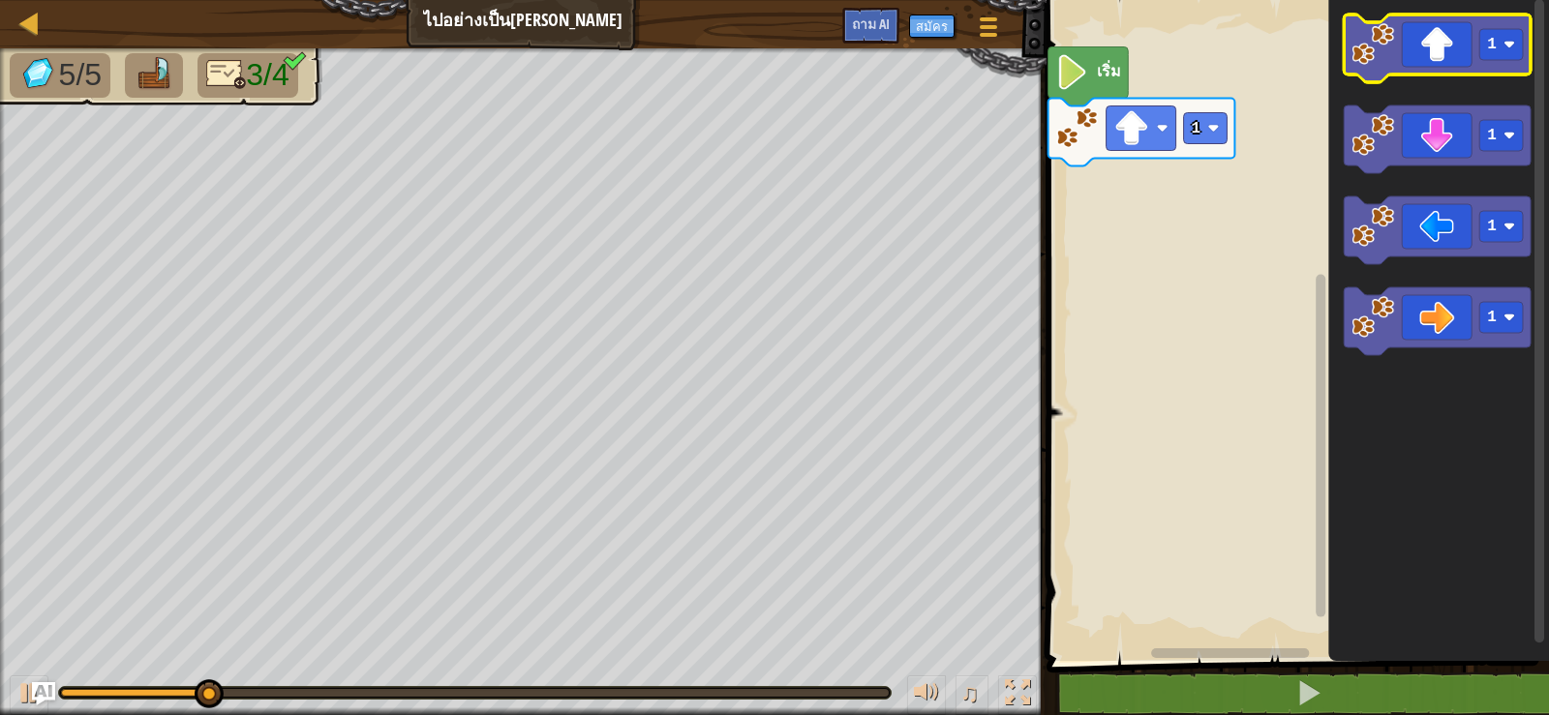
click at [1430, 52] on icon "ระบบทำงานแบบบล็อก" at bounding box center [1437, 49] width 187 height 68
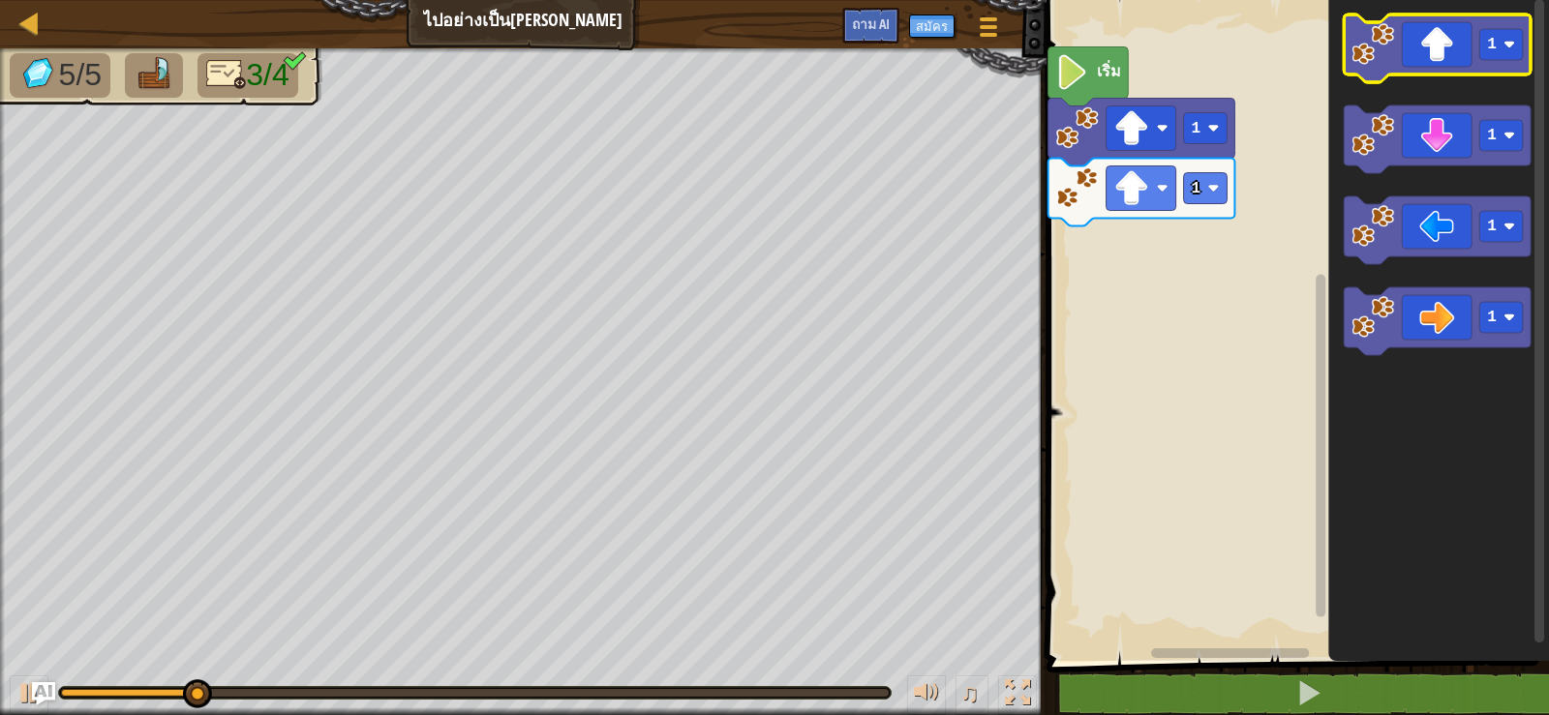
click at [1448, 58] on icon "ระบบทำงานแบบบล็อก" at bounding box center [1437, 49] width 187 height 68
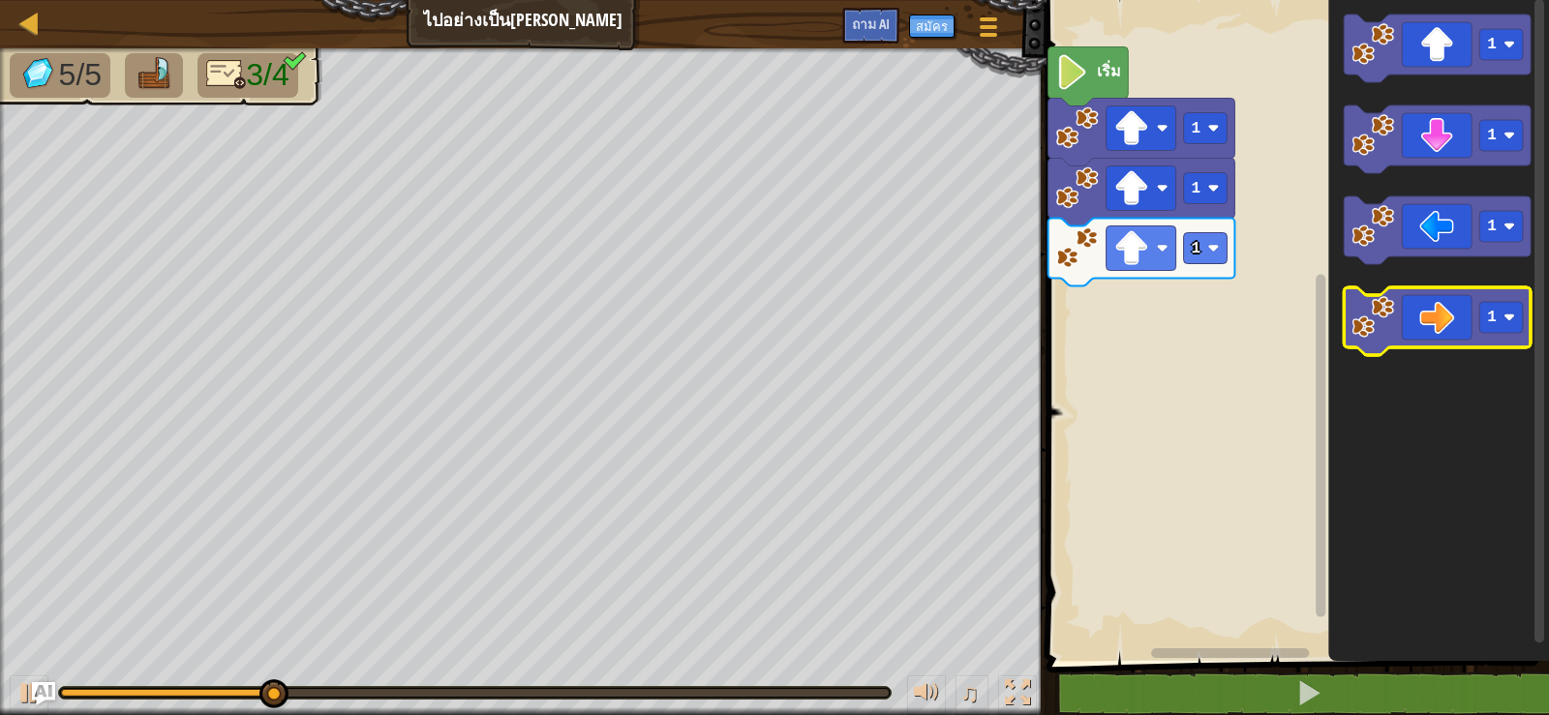
click at [1454, 309] on icon "ระบบทำงานแบบบล็อก" at bounding box center [1437, 321] width 187 height 68
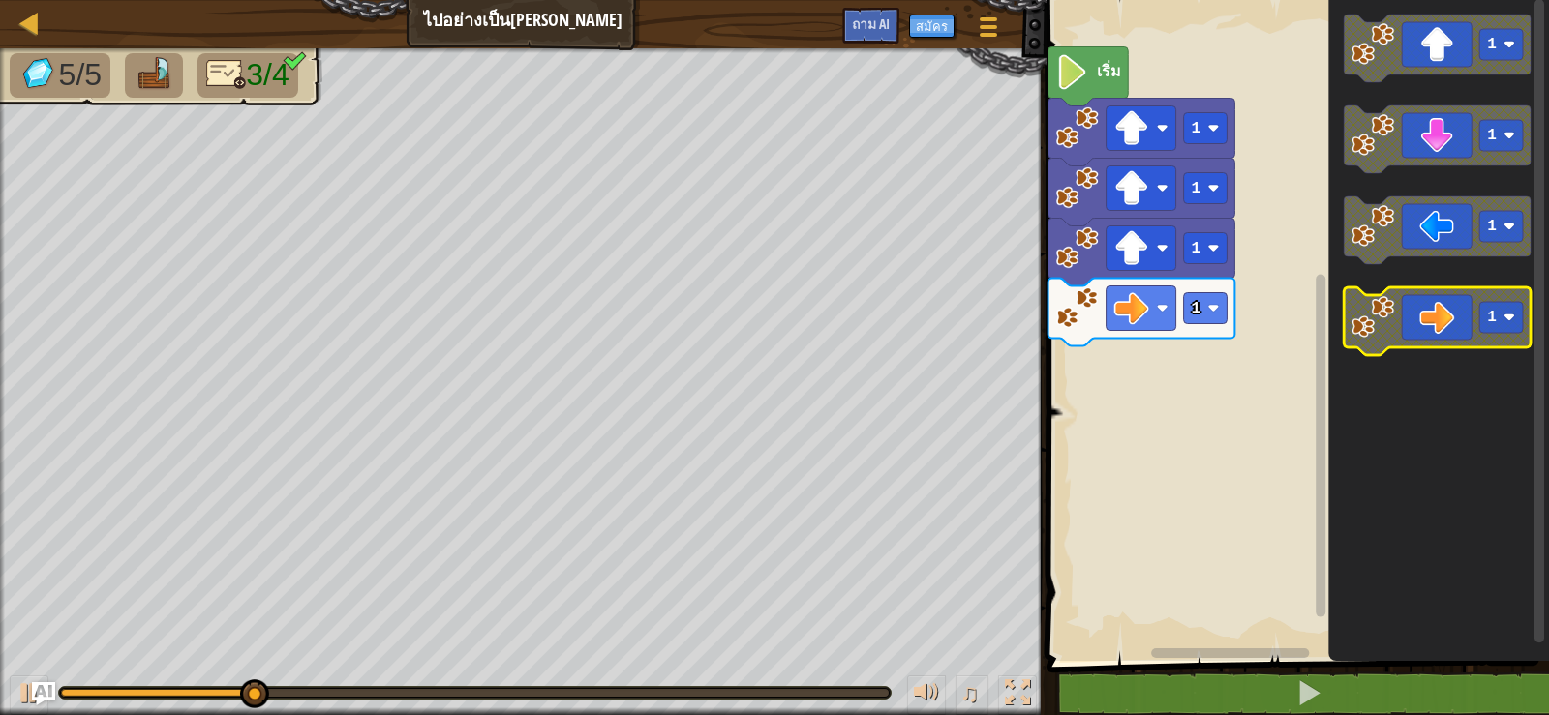
click at [1453, 311] on icon "ระบบทำงานแบบบล็อก" at bounding box center [1437, 321] width 187 height 68
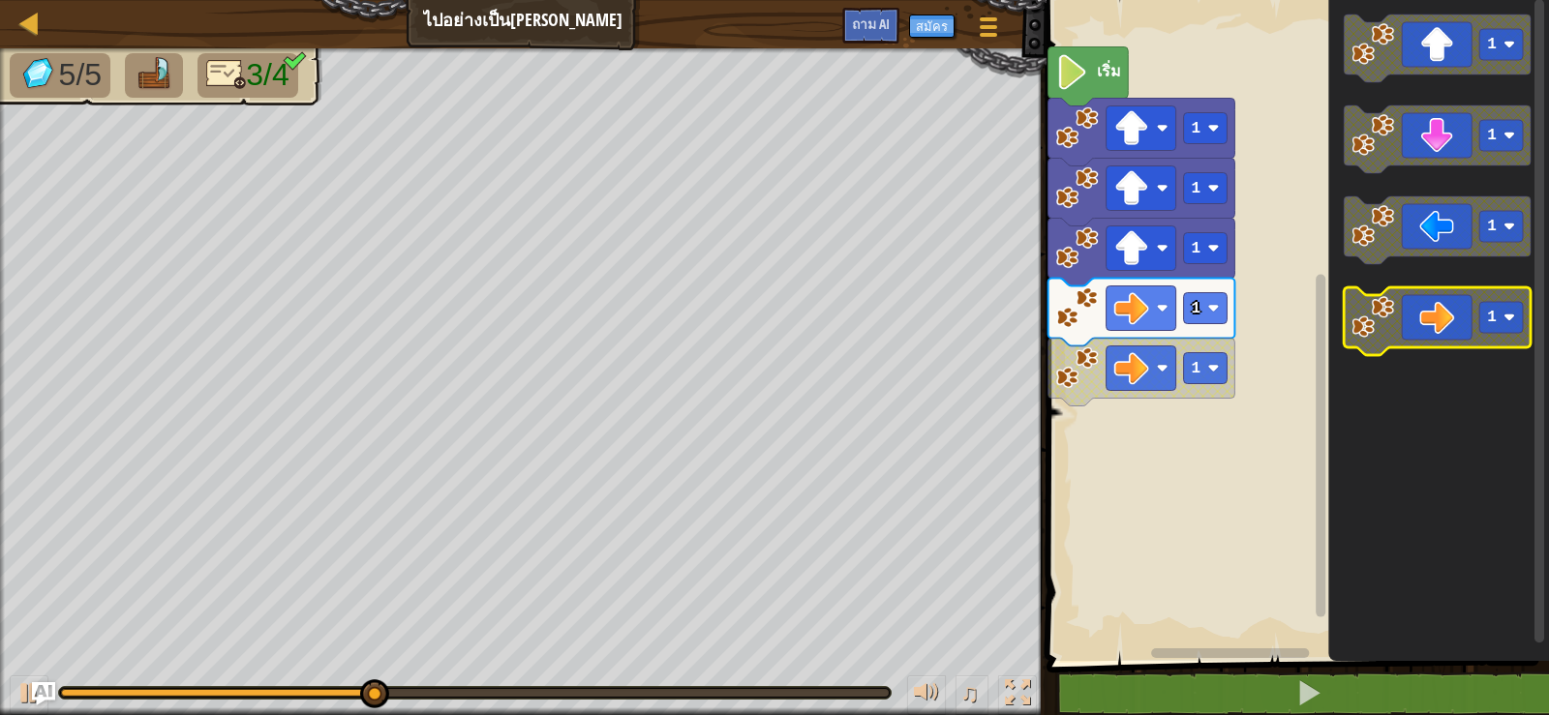
click at [1453, 311] on icon "ระบบทำงานแบบบล็อก" at bounding box center [1437, 321] width 187 height 68
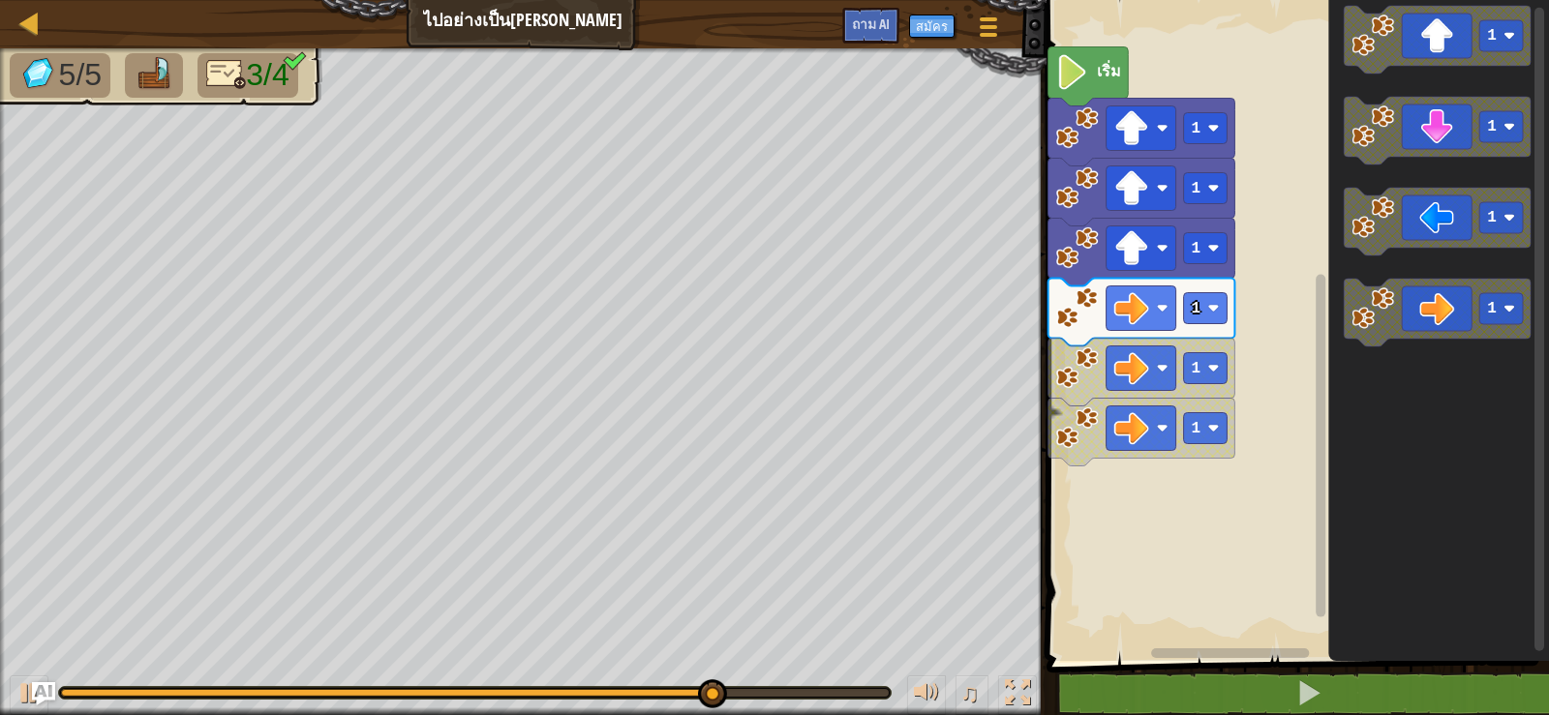
click at [1412, 326] on icon "ระบบทำงานแบบบล็อก" at bounding box center [1437, 313] width 187 height 68
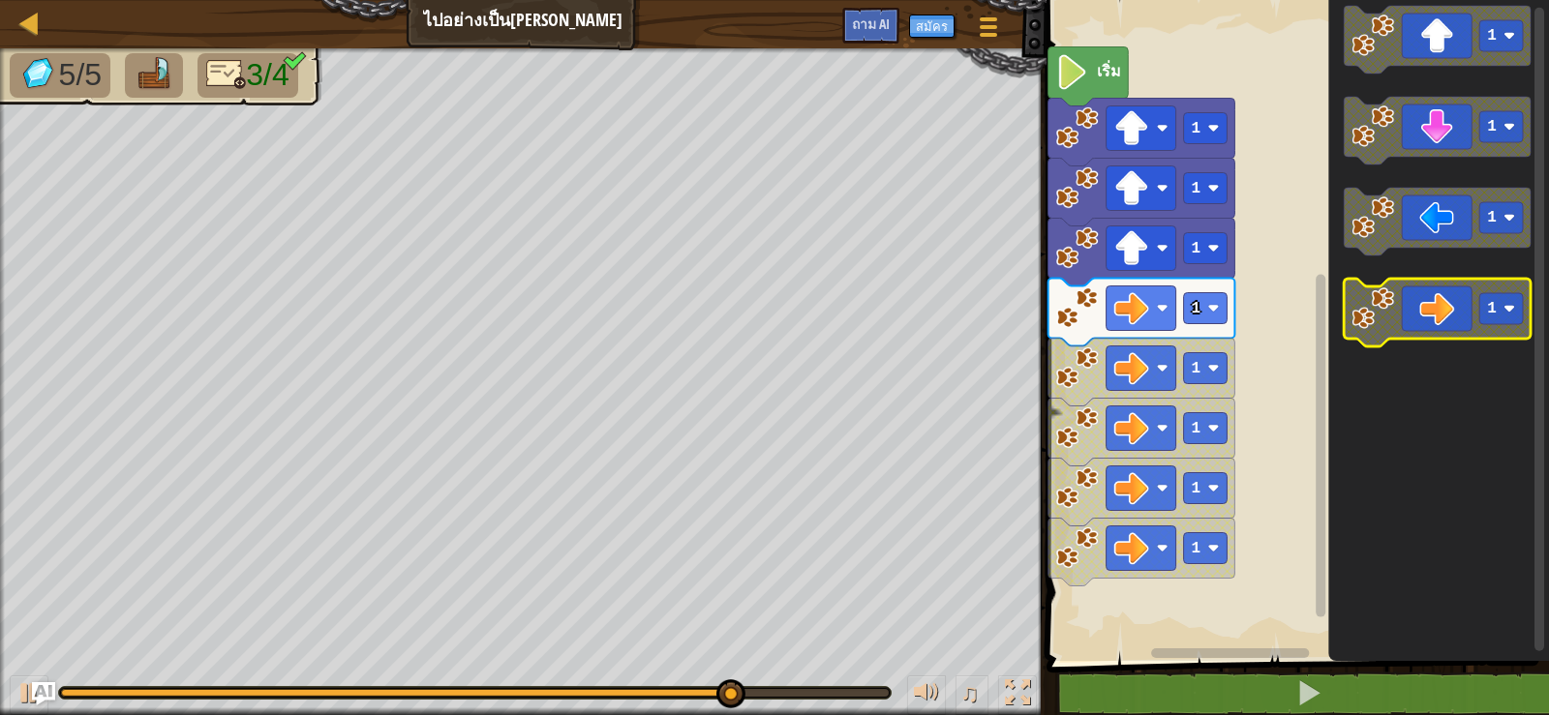
click at [1412, 326] on icon "ระบบทำงานแบบบล็อก" at bounding box center [1437, 313] width 187 height 68
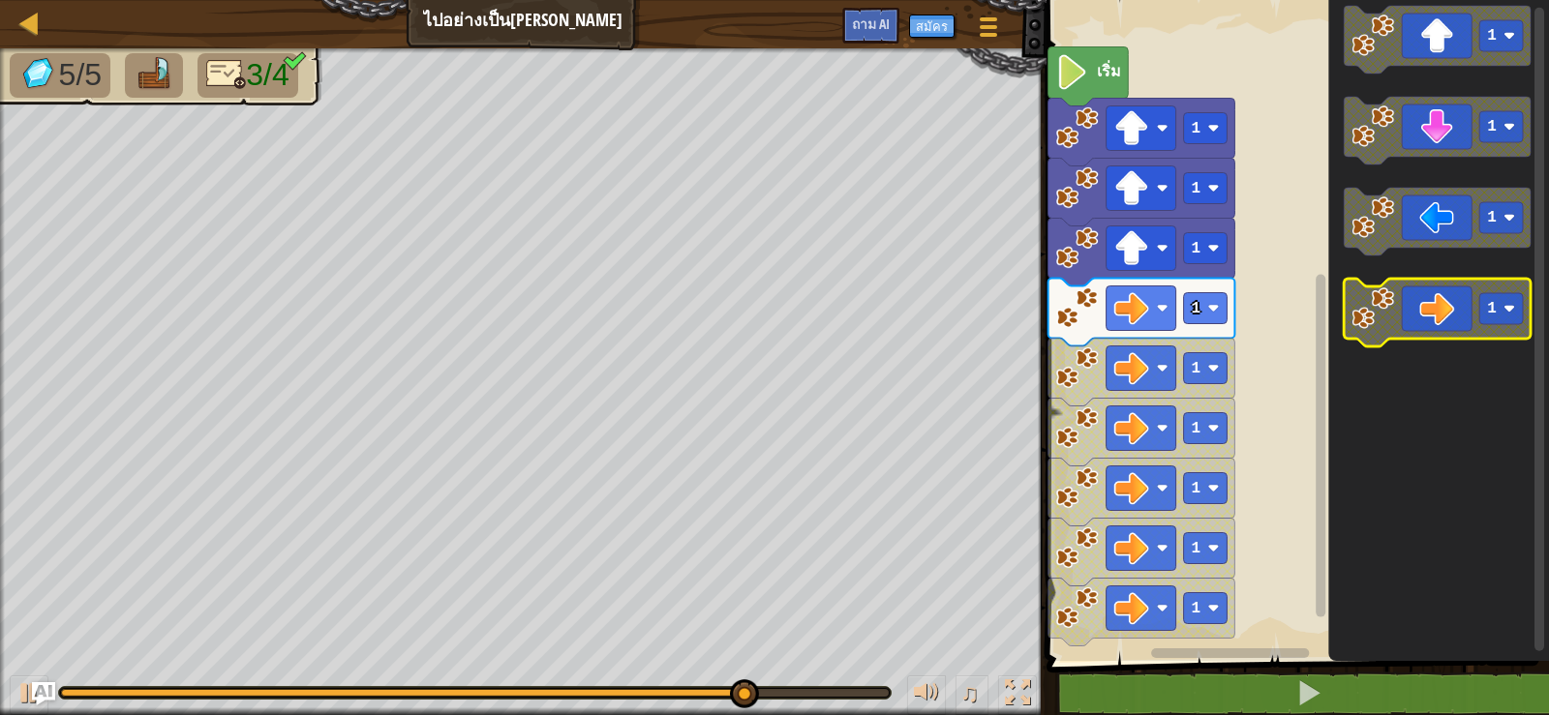
click at [1412, 326] on icon "ระบบทำงานแบบบล็อก" at bounding box center [1437, 313] width 187 height 68
click at [1418, 322] on icon "ระบบทำงานแบบบล็อก" at bounding box center [1437, 313] width 187 height 68
click at [1420, 321] on icon "ระบบทำงานแบบบล็อก" at bounding box center [1437, 313] width 187 height 68
click at [1399, 316] on icon "ระบบทำงานแบบบล็อก" at bounding box center [1437, 313] width 187 height 68
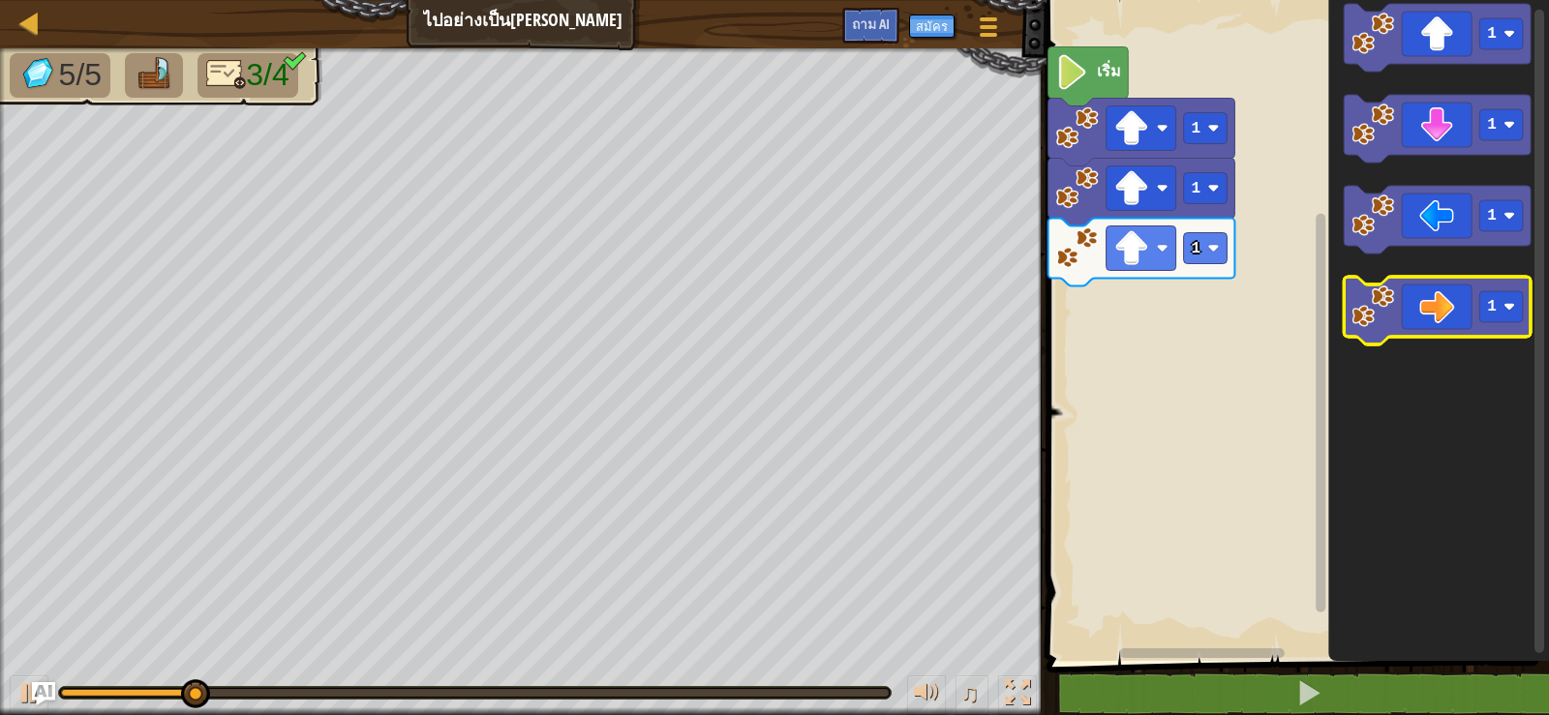
click at [1459, 308] on icon "ระบบทำงานแบบบล็อก" at bounding box center [1437, 311] width 187 height 68
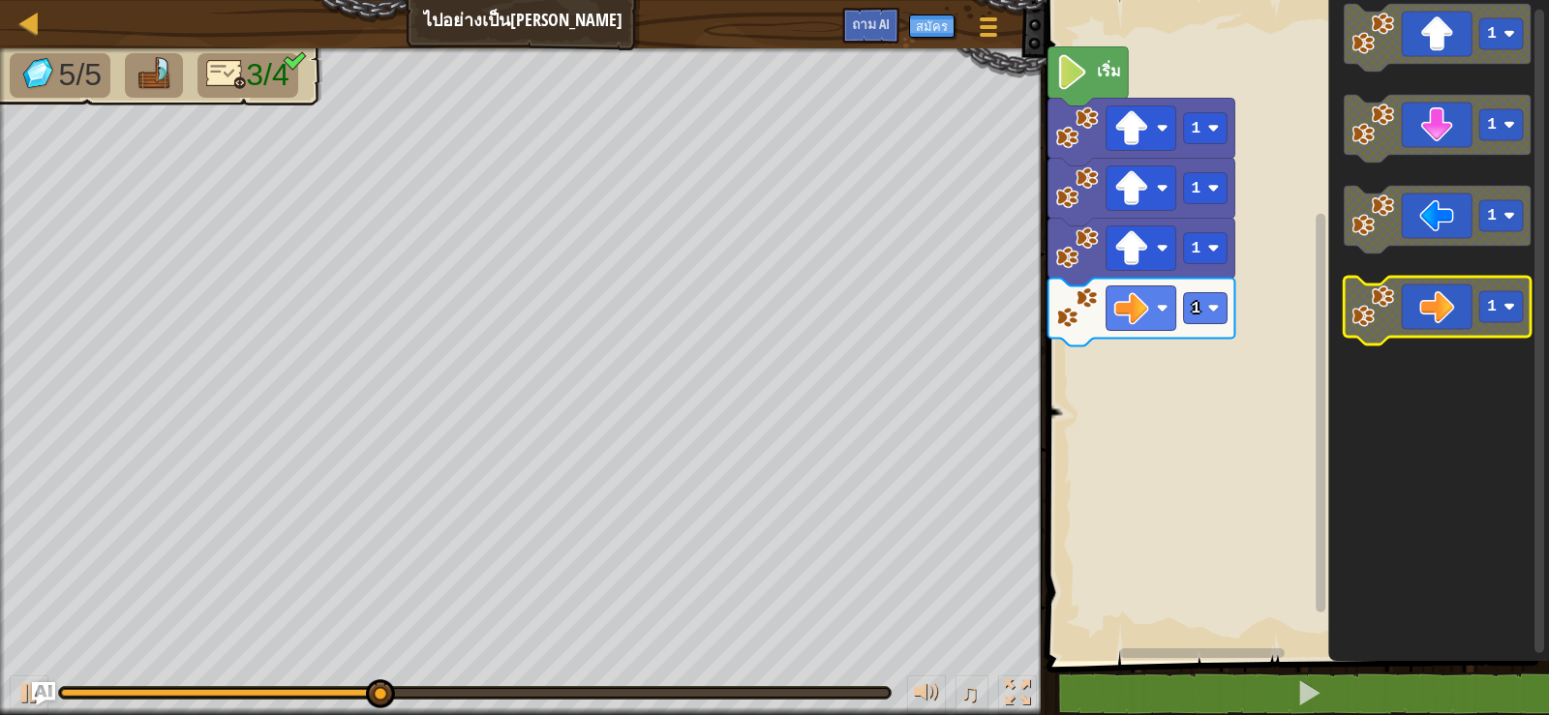
click at [1497, 307] on rect "ระบบทำงานแบบบล็อก" at bounding box center [1501, 306] width 44 height 31
click at [1412, 308] on icon "ระบบทำงานแบบบล็อก" at bounding box center [1437, 311] width 187 height 68
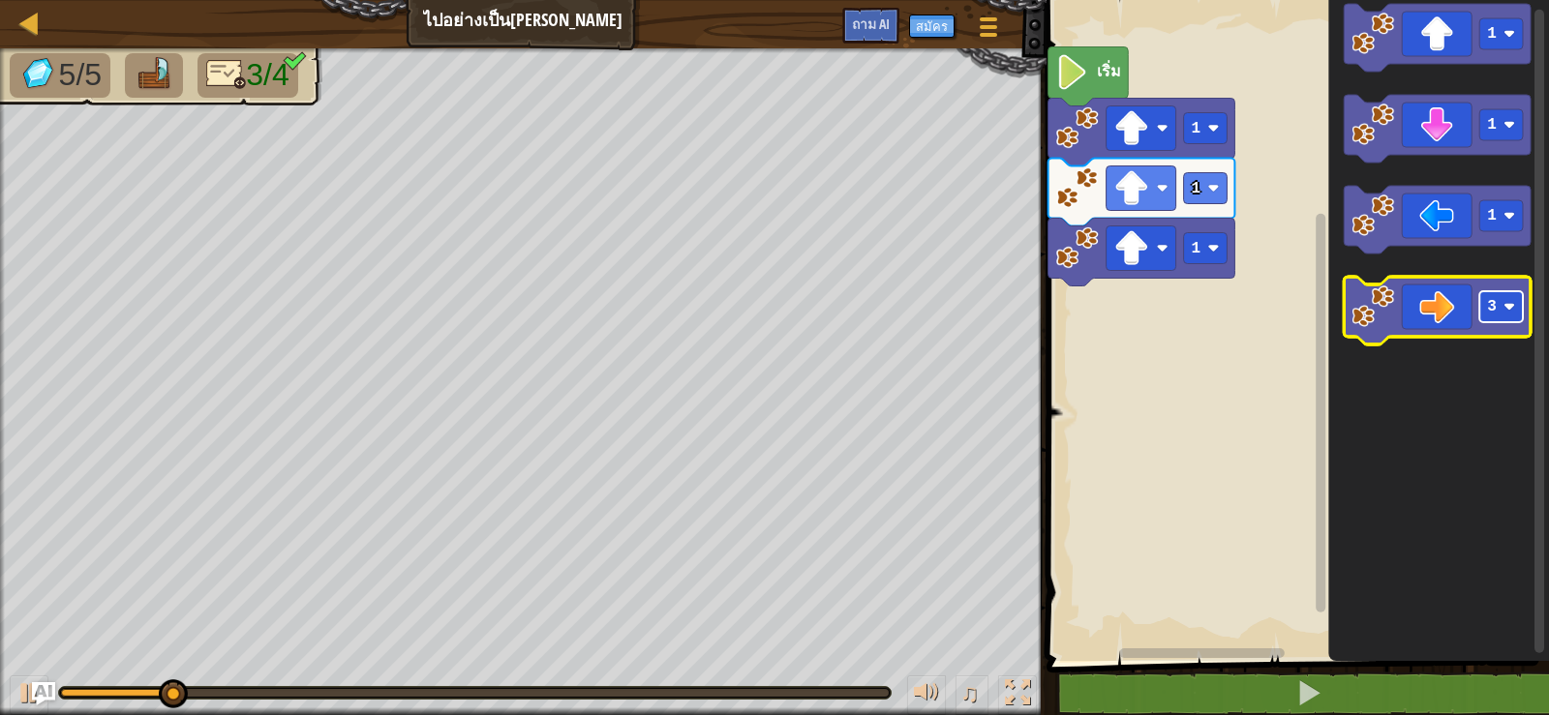
click at [1497, 313] on rect "ระบบทำงานแบบบล็อก" at bounding box center [1501, 306] width 44 height 31
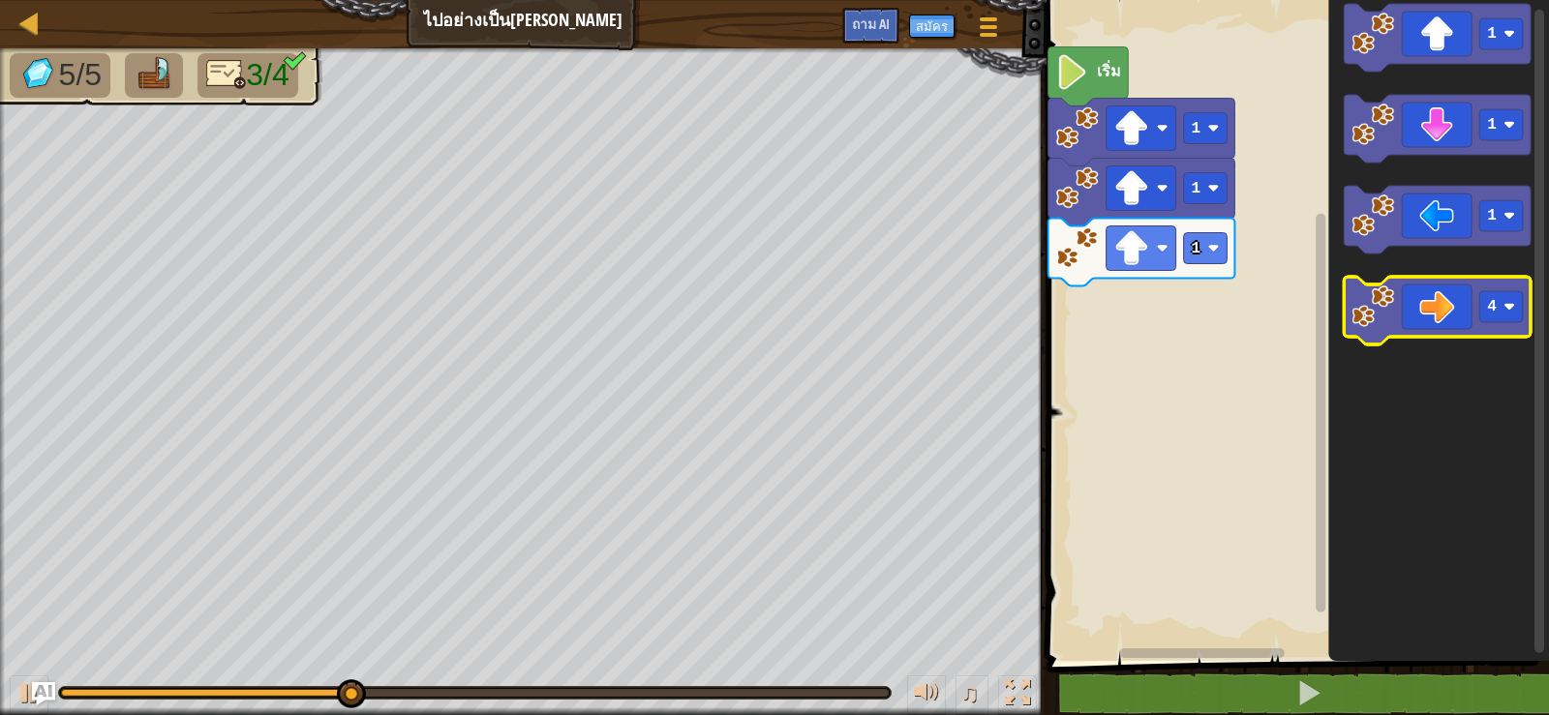
click at [1433, 318] on icon "ระบบทำงานแบบบล็อก" at bounding box center [1437, 311] width 187 height 68
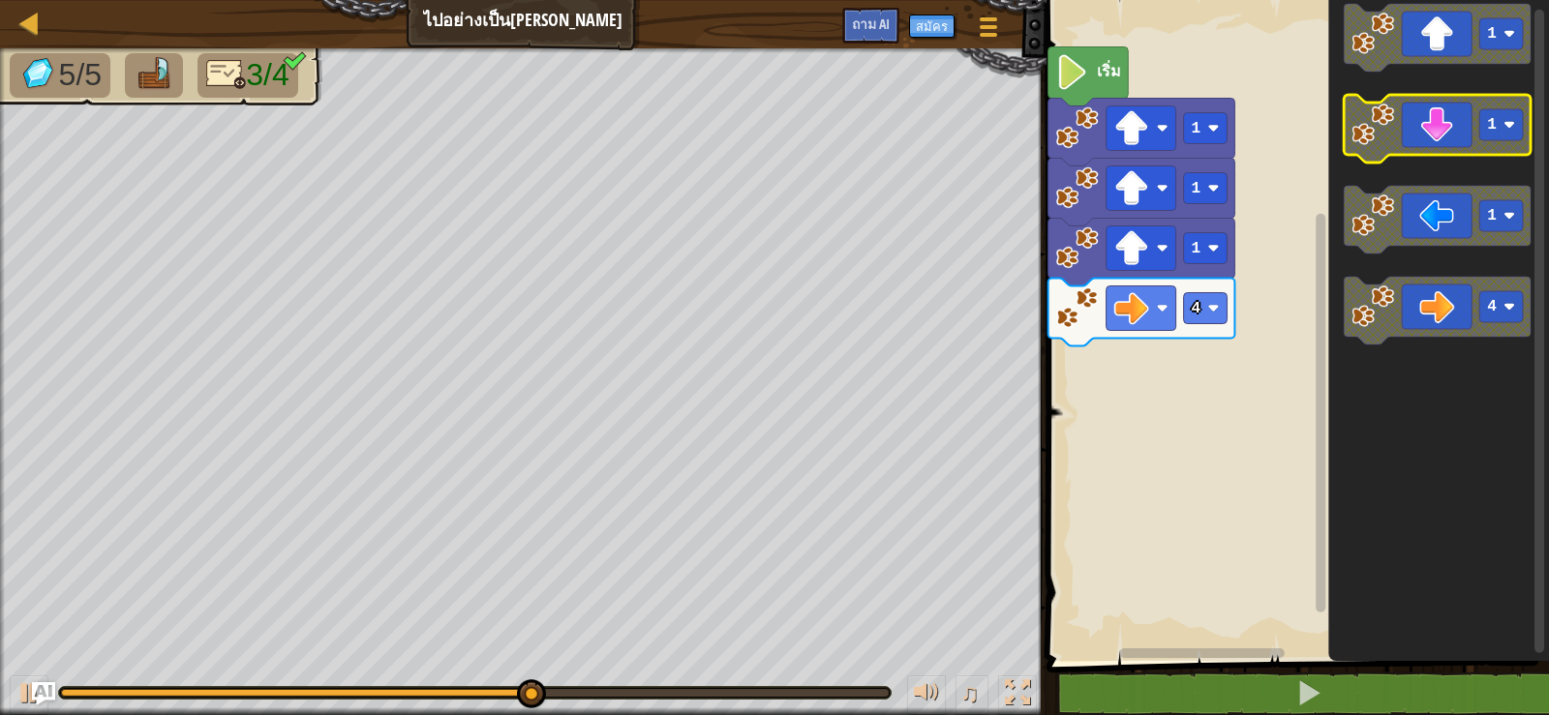
click at [1420, 134] on icon "ระบบทำงานแบบบล็อก" at bounding box center [1437, 129] width 187 height 68
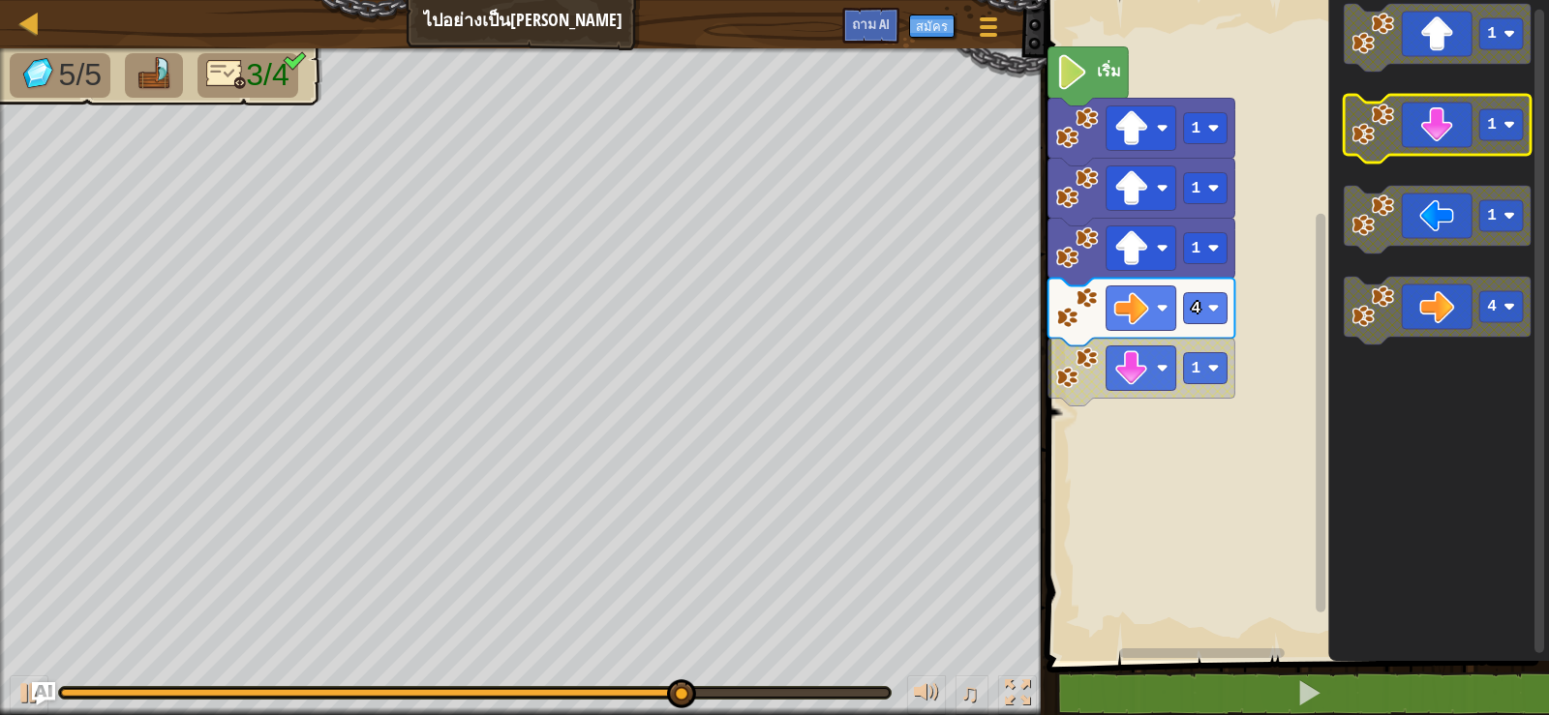
click at [1504, 113] on rect "ระบบทำงานแบบบล็อก" at bounding box center [1501, 124] width 44 height 31
click at [1457, 143] on icon "ระบบทำงานแบบบล็อก" at bounding box center [1437, 129] width 187 height 68
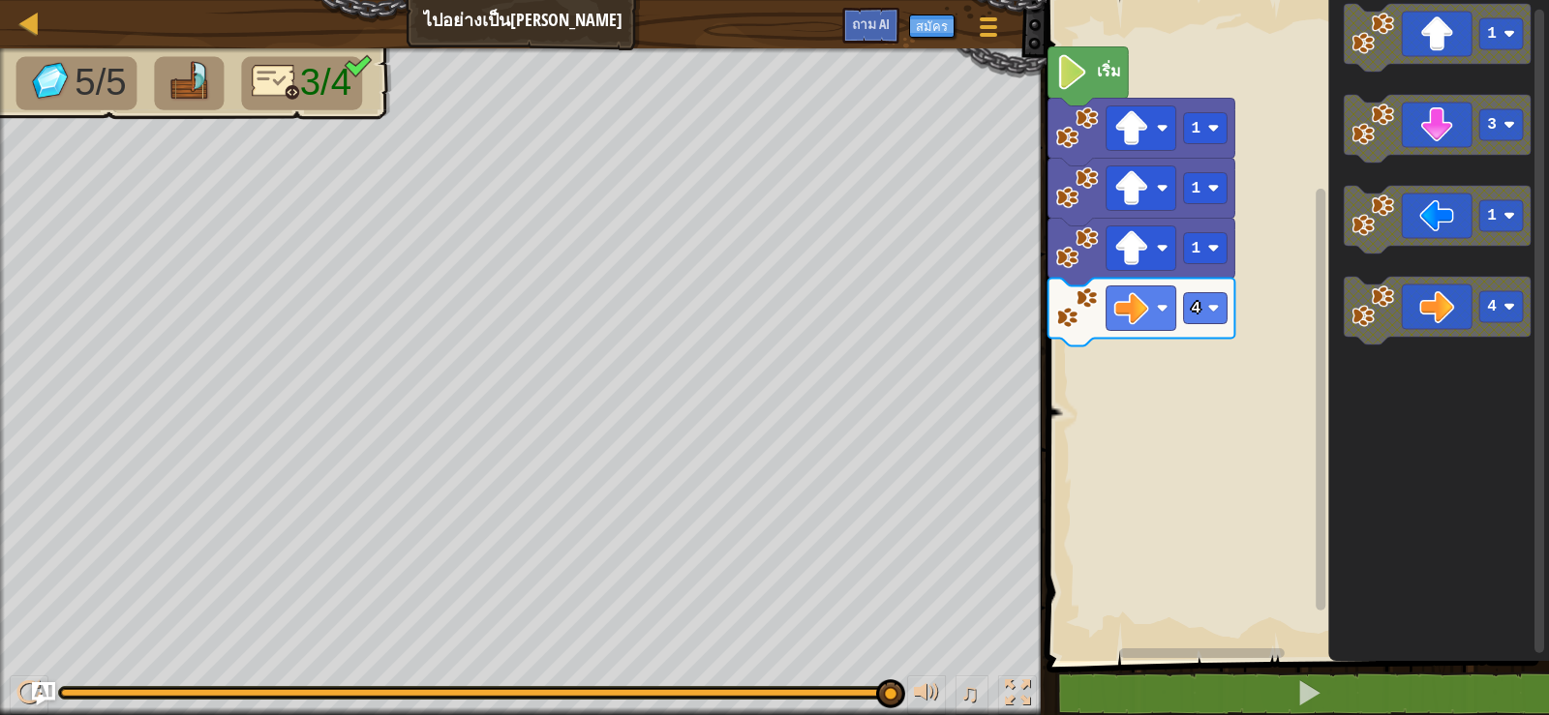
click at [1186, 422] on rect "ระบบทำงานแบบบล็อก" at bounding box center [1295, 325] width 508 height 671
click at [1479, 31] on rect "ระบบทำงานแบบบล็อก" at bounding box center [1501, 33] width 44 height 31
click at [1218, 425] on rect "ระบบทำงานแบบบล็อก" at bounding box center [1295, 325] width 508 height 671
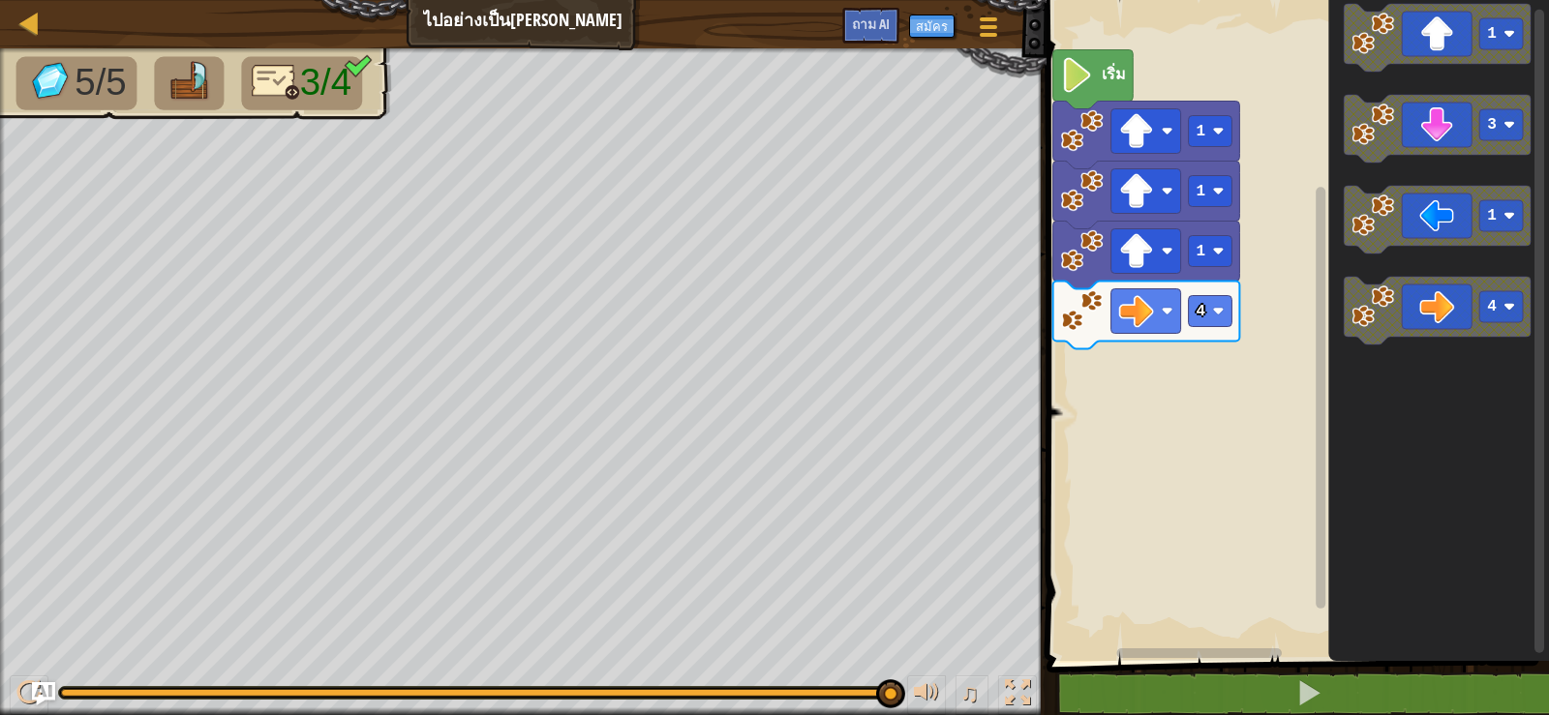
click at [1272, 332] on rect "ระบบทำงานแบบบล็อก" at bounding box center [1295, 325] width 508 height 671
click at [1275, 332] on rect "ระบบทำงานแบบบล็อก" at bounding box center [1295, 325] width 508 height 671
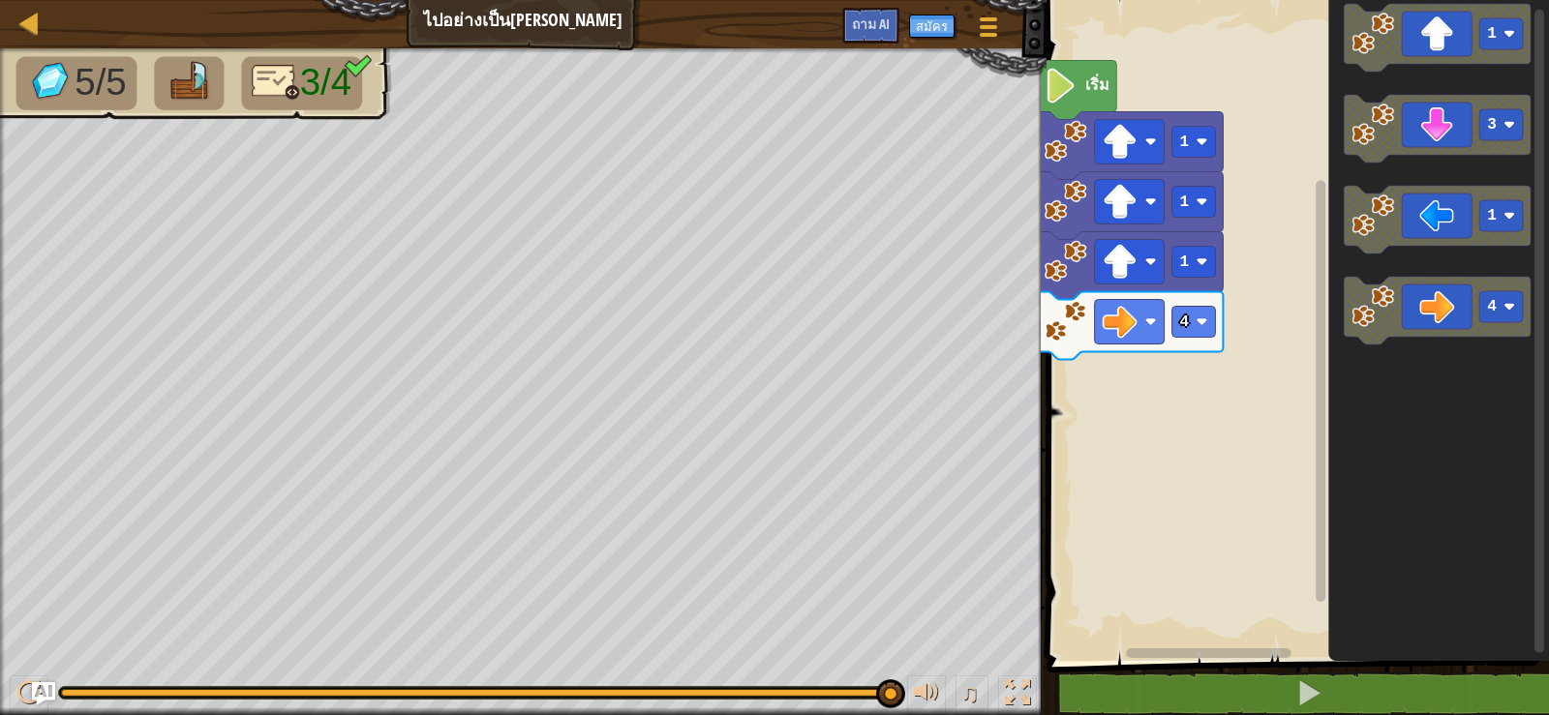
click at [1252, 338] on rect "ระบบทำงานแบบบล็อก" at bounding box center [1295, 325] width 508 height 671
click at [1219, 475] on rect "ระบบทำงานแบบบล็อก" at bounding box center [1295, 325] width 508 height 671
click at [1208, 476] on rect "ระบบทำงานแบบบล็อก" at bounding box center [1295, 325] width 508 height 671
click at [1207, 476] on rect "ระบบทำงานแบบบล็อก" at bounding box center [1295, 325] width 508 height 671
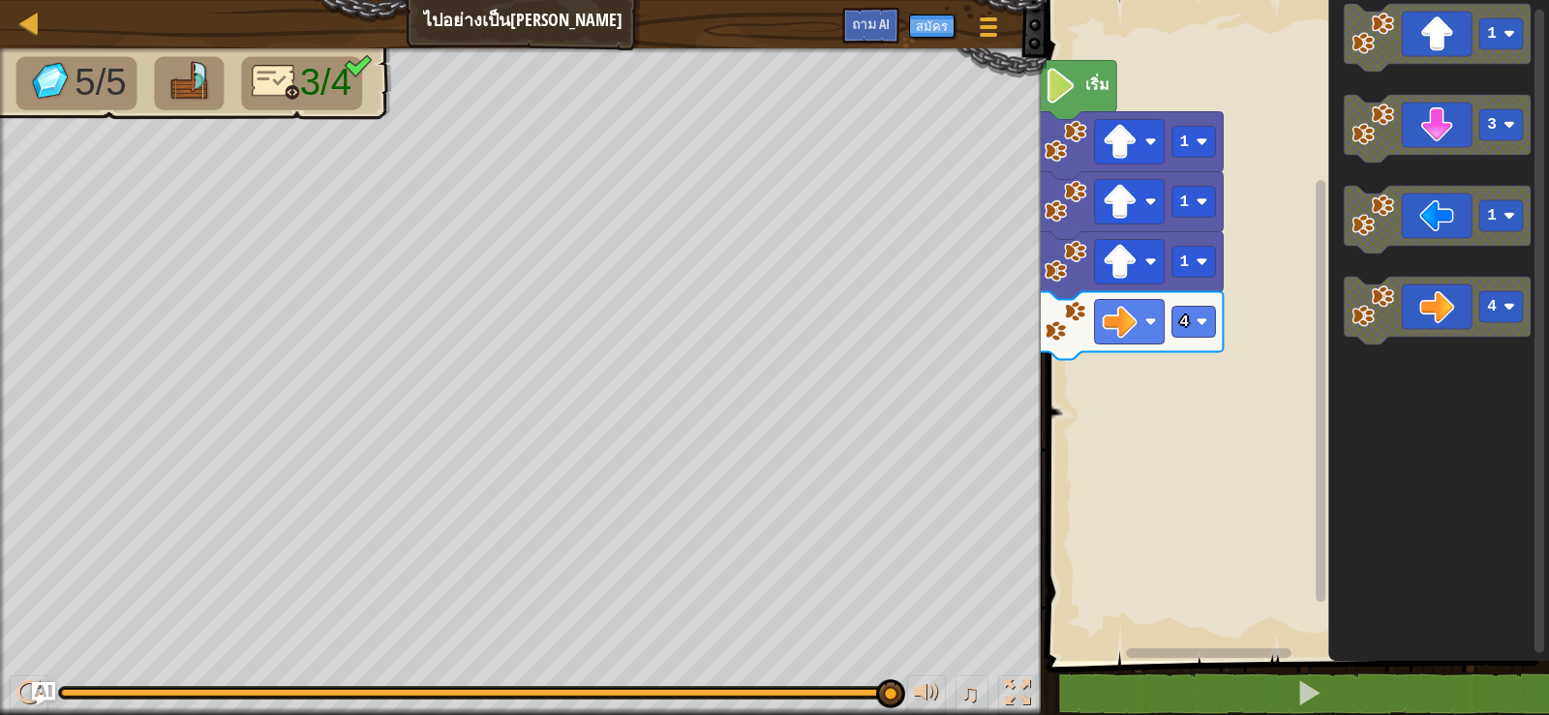
click at [1176, 476] on rect "ระบบทำงานแบบบล็อก" at bounding box center [1295, 325] width 508 height 671
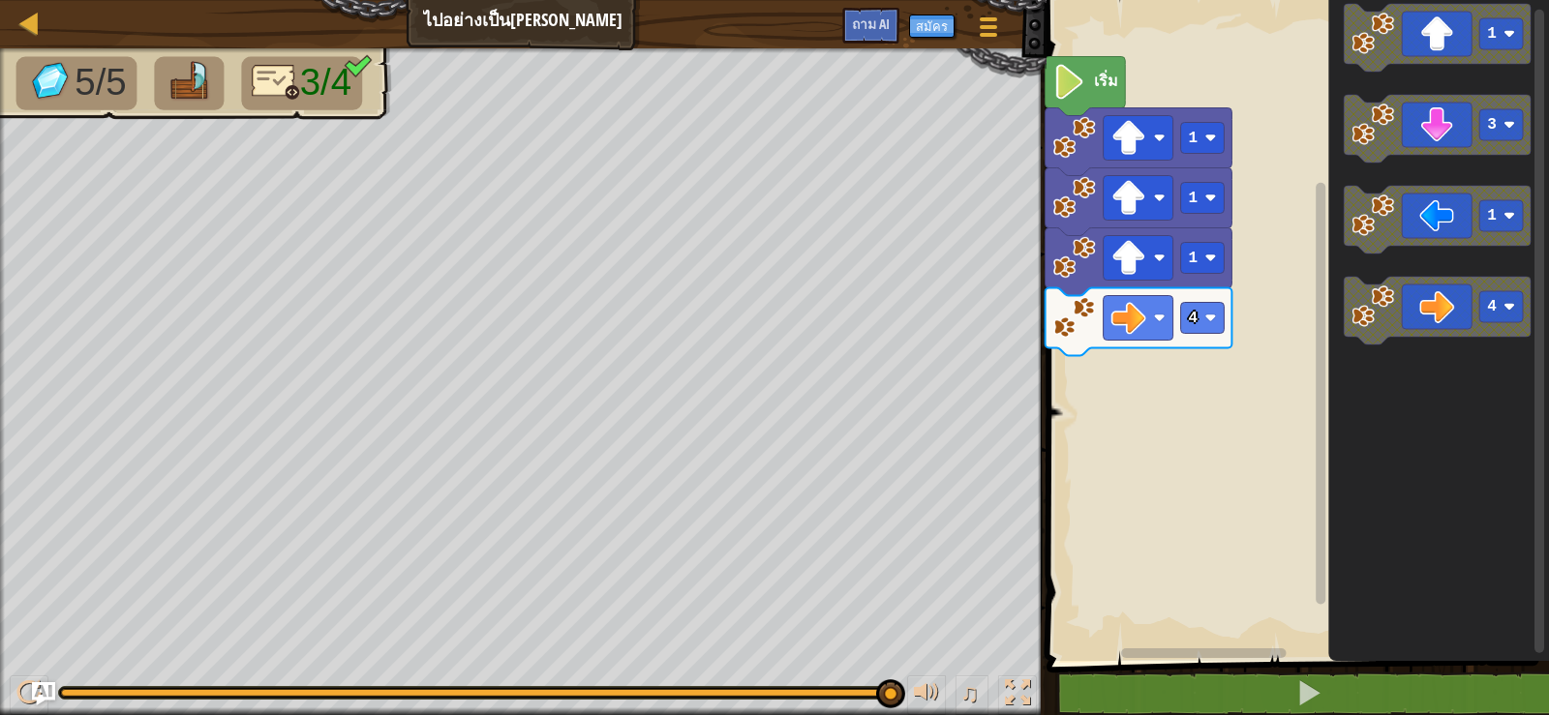
click at [1176, 476] on rect "ระบบทำงานแบบบล็อก" at bounding box center [1295, 325] width 508 height 671
click at [1172, 473] on rect "ระบบทำงานแบบบล็อก" at bounding box center [1295, 325] width 508 height 671
click at [1144, 446] on rect "ระบบทำงานแบบบล็อก" at bounding box center [1295, 325] width 508 height 671
click at [1142, 446] on rect "ระบบทำงานแบบบล็อก" at bounding box center [1295, 325] width 508 height 671
click at [1140, 446] on rect "ระบบทำงานแบบบล็อก" at bounding box center [1295, 325] width 508 height 671
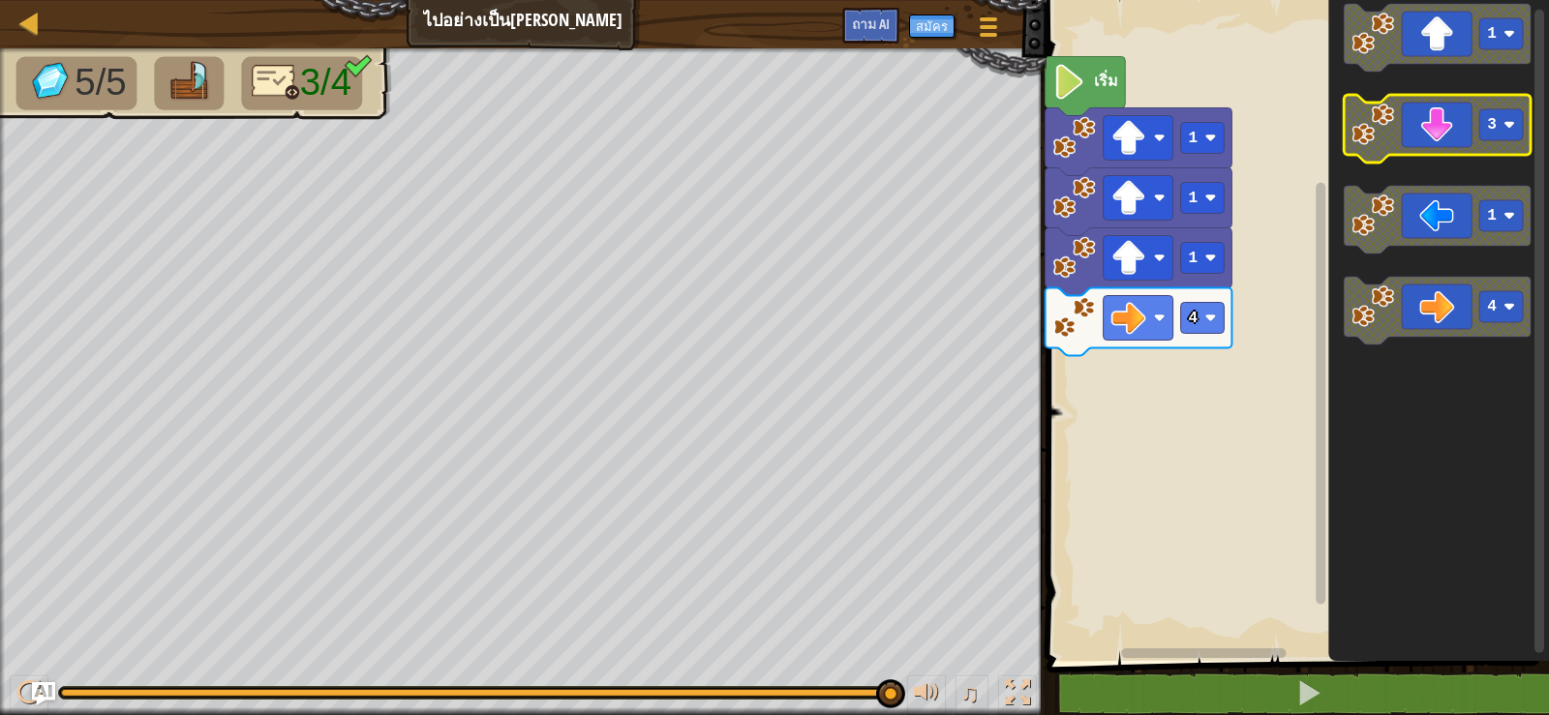
click at [1438, 109] on icon "ระบบทำงานแบบบล็อก" at bounding box center [1437, 129] width 187 height 68
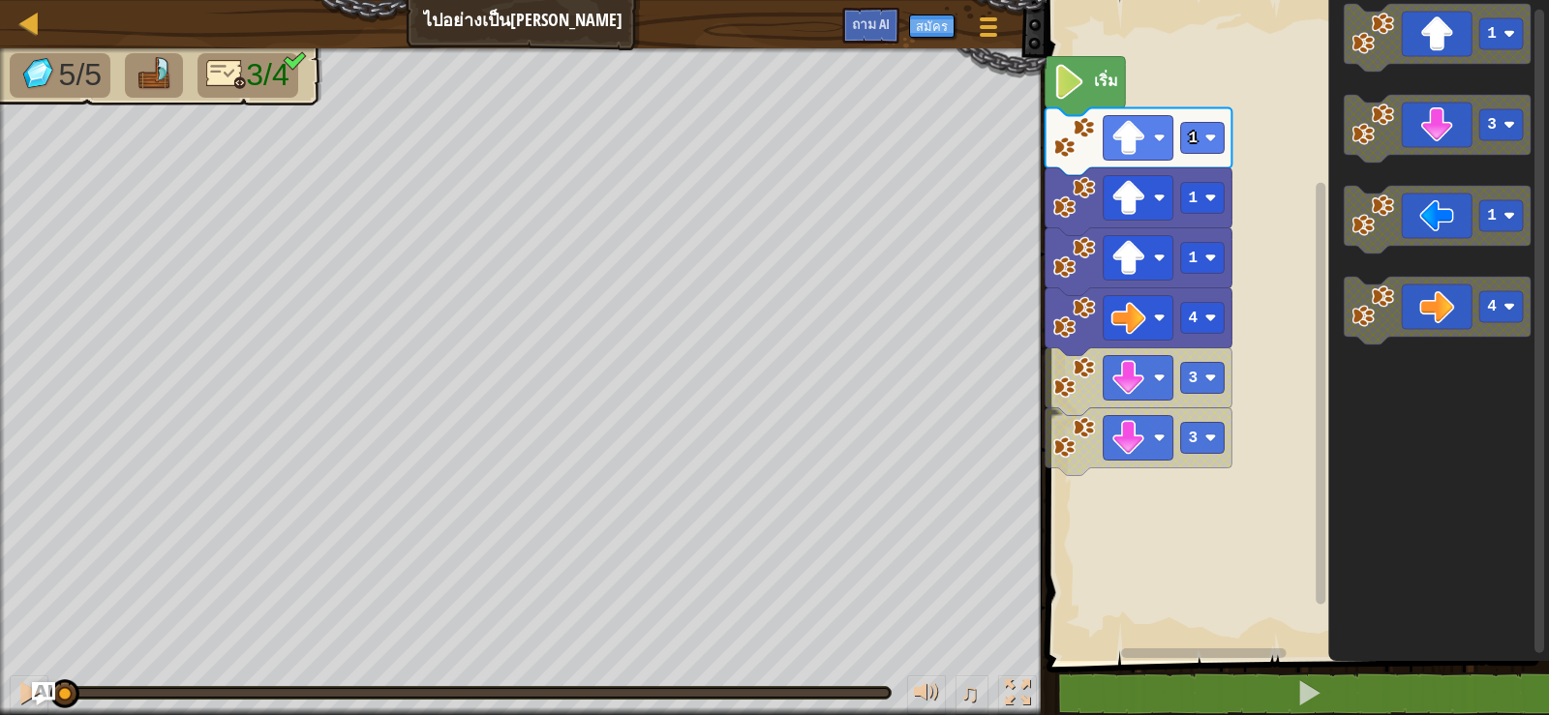
drag, startPoint x: 896, startPoint y: 694, endPoint x: 0, endPoint y: 655, distance: 897.2
click at [0, 655] on div "5/5 3/4 ♫ ลูกหมาป่า" at bounding box center [774, 381] width 1549 height 667
click at [1424, 55] on icon "ระบบทำงานแบบบล็อก" at bounding box center [1437, 38] width 187 height 68
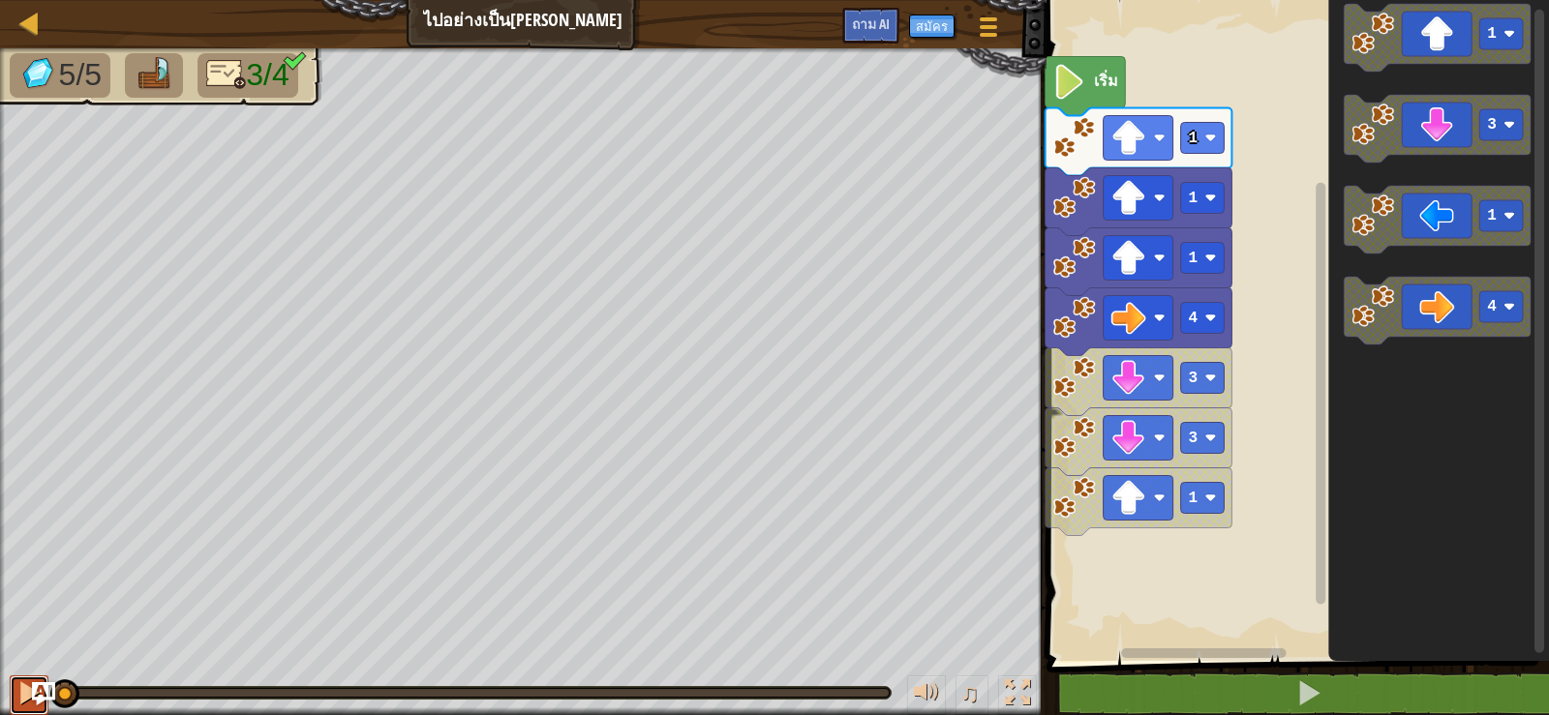
click at [28, 677] on button at bounding box center [29, 696] width 39 height 40
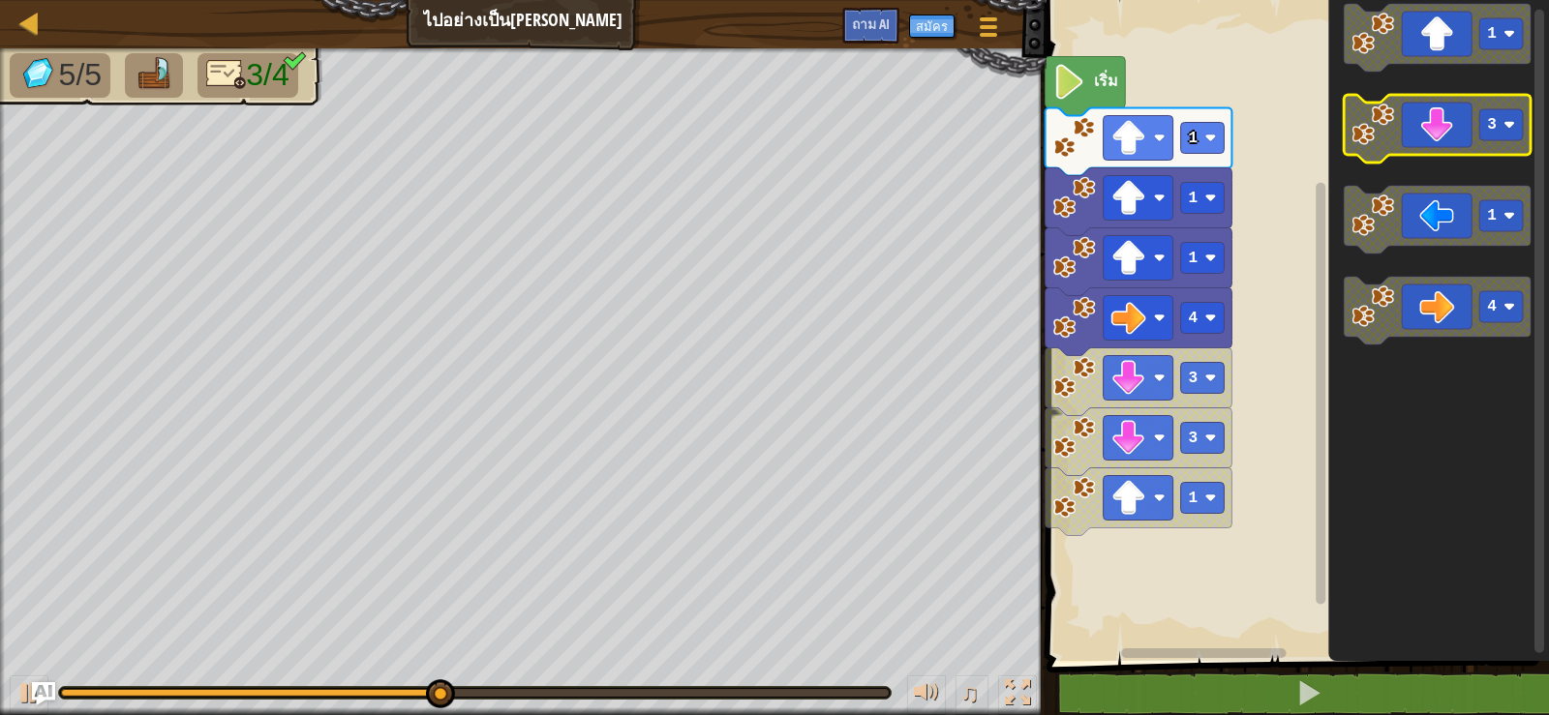
click at [1475, 143] on icon "ระบบทำงานแบบบล็อก" at bounding box center [1437, 129] width 187 height 68
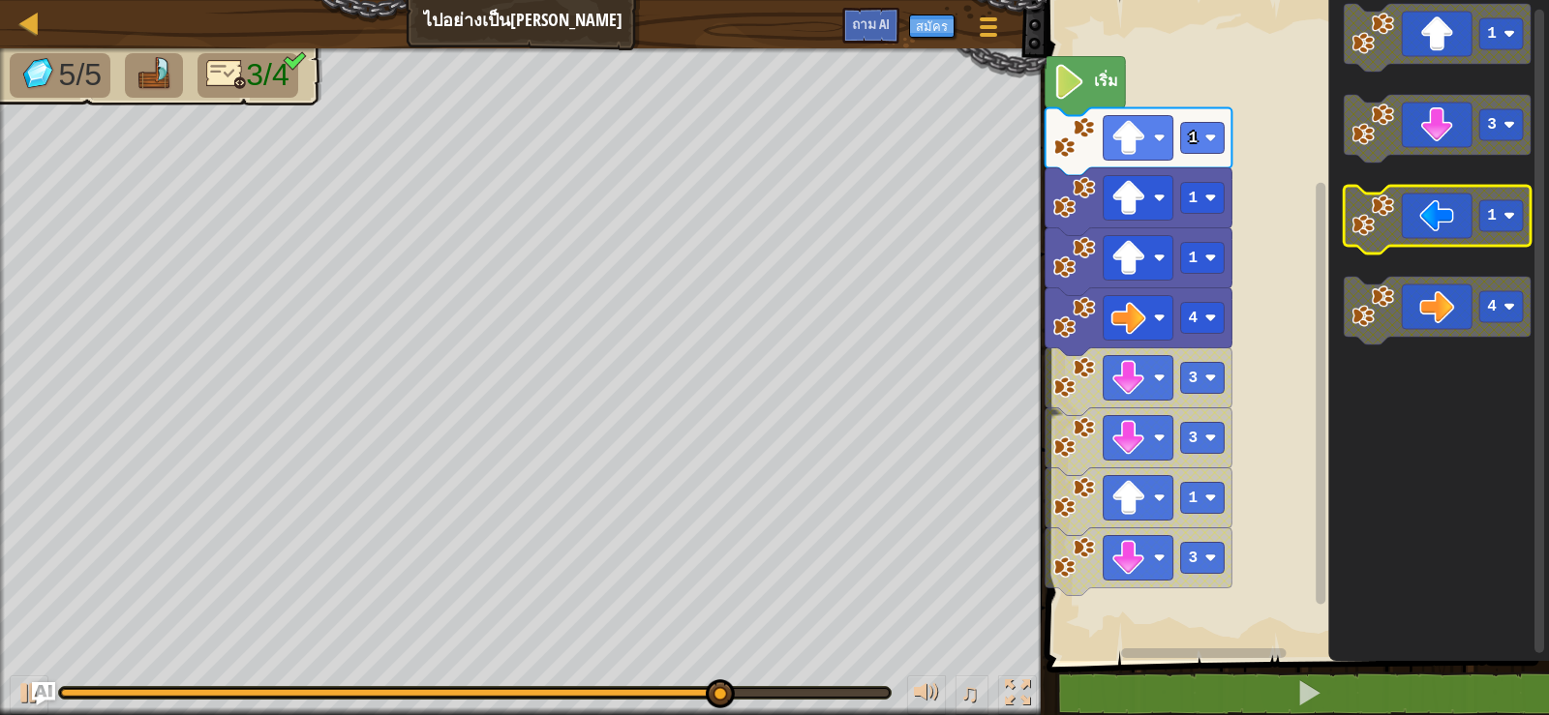
click at [1400, 224] on icon "ระบบทำงานแบบบล็อก" at bounding box center [1437, 220] width 187 height 68
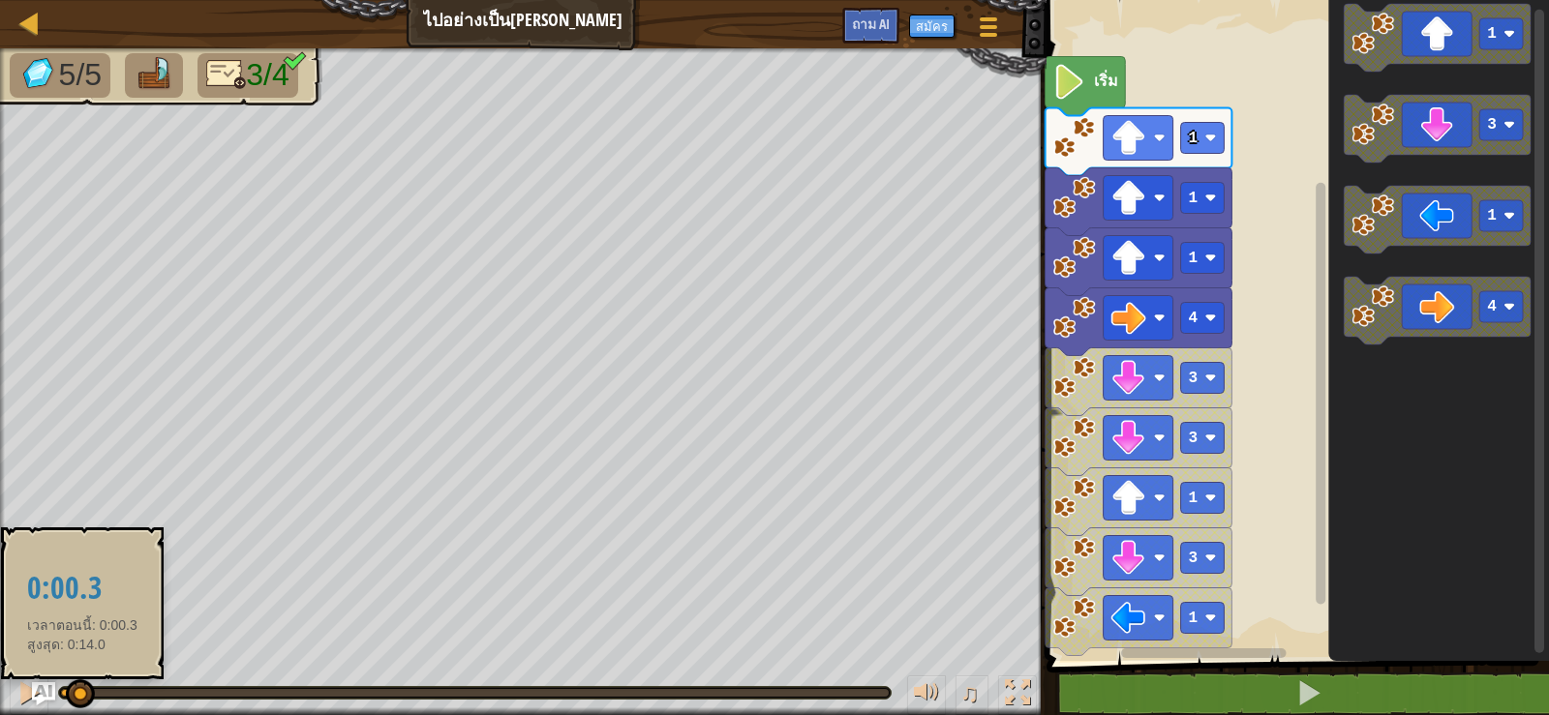
drag, startPoint x: 841, startPoint y: 686, endPoint x: 55, endPoint y: 689, distance: 786.0
click at [66, 687] on div at bounding box center [80, 694] width 29 height 29
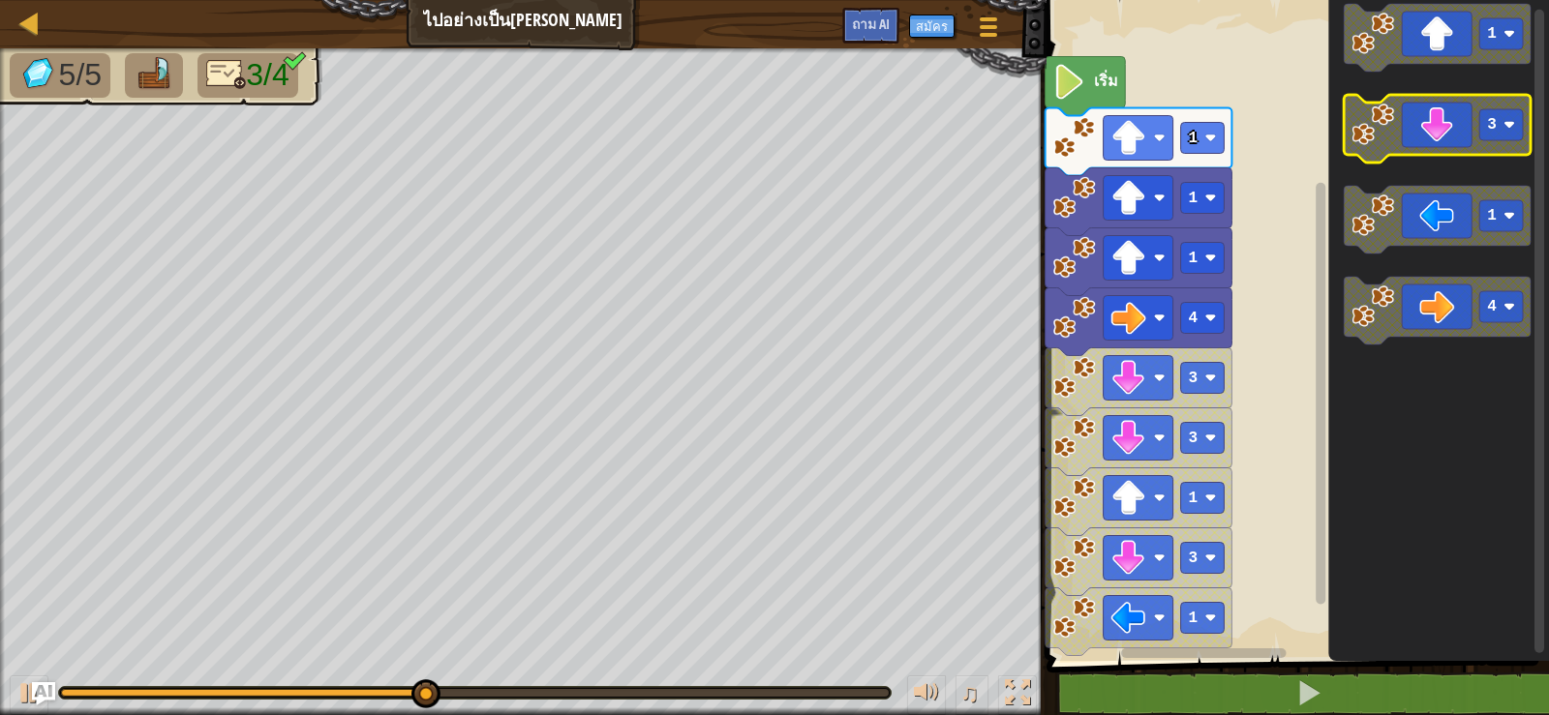
click at [1444, 107] on icon "ระบบทำงานแบบบล็อก" at bounding box center [1437, 129] width 187 height 68
click at [1439, 110] on icon "ระบบทำงานแบบบล็อก" at bounding box center [1437, 129] width 187 height 68
click at [1426, 115] on icon "ระบบทำงานแบบบล็อก" at bounding box center [1437, 129] width 187 height 68
click at [1426, 116] on icon "ระบบทำงานแบบบล็อก" at bounding box center [1437, 129] width 187 height 68
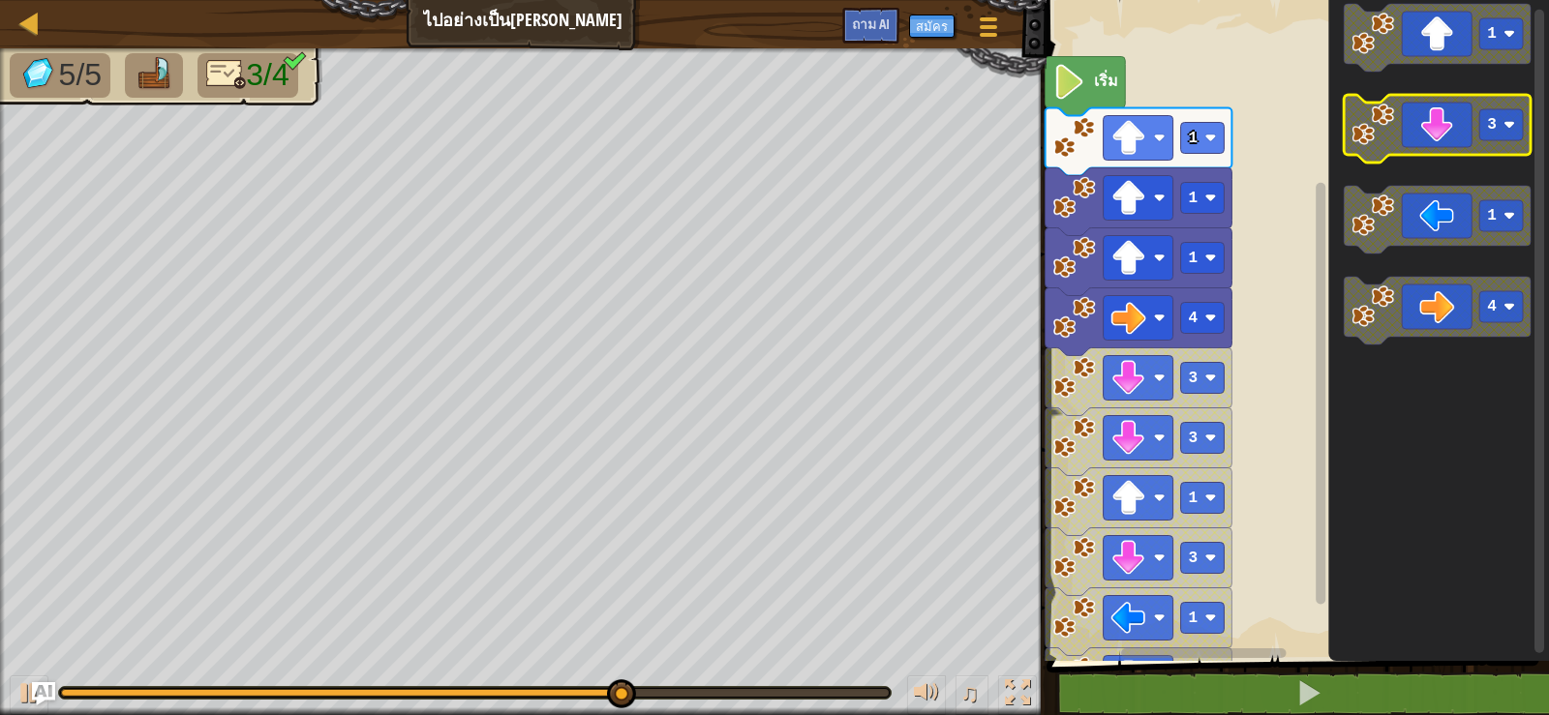
click at [1435, 112] on icon "ระบบทำงานแบบบล็อก" at bounding box center [1437, 129] width 187 height 68
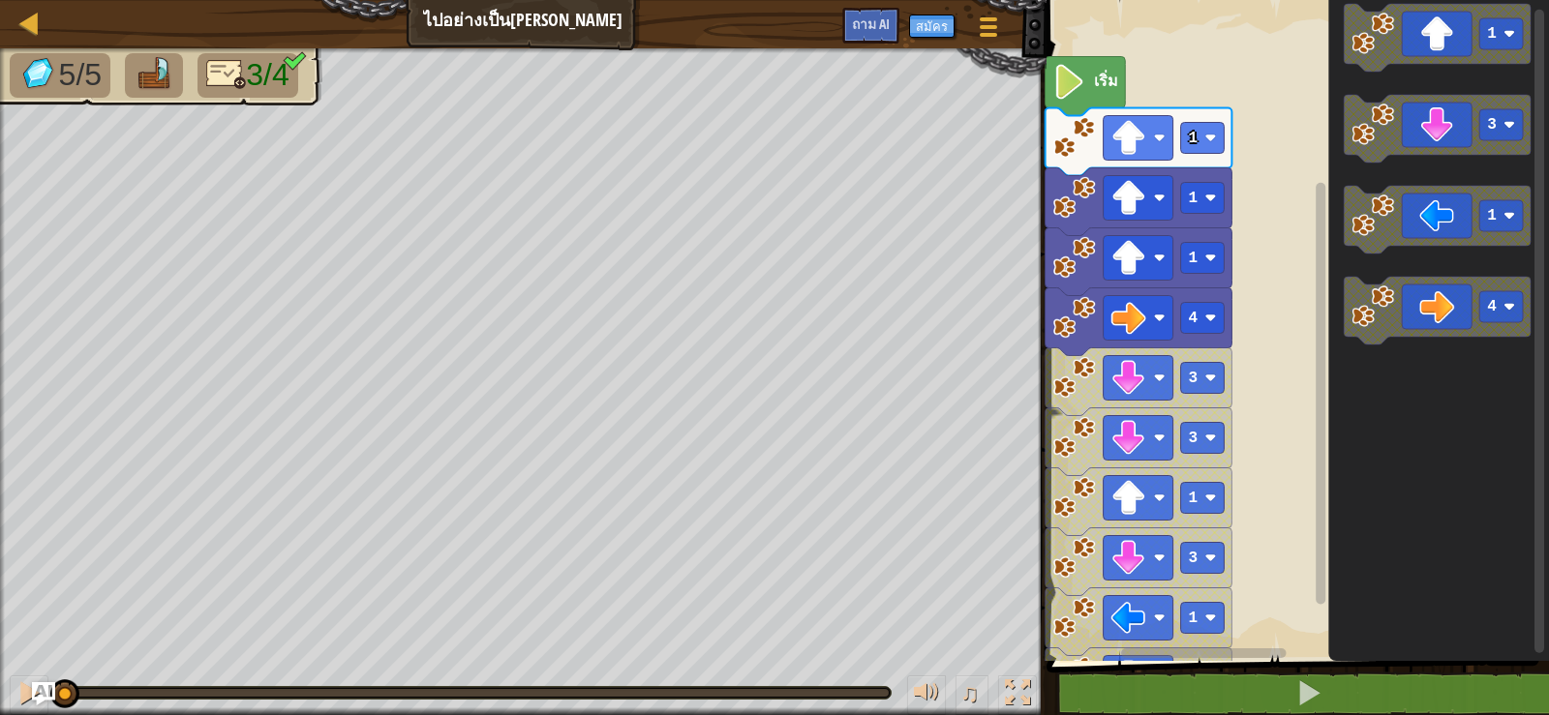
drag, startPoint x: 716, startPoint y: 695, endPoint x: 0, endPoint y: 485, distance: 746.5
click at [0, 495] on div "5/5 3/4 ♫ ลูกหมาป่า" at bounding box center [774, 381] width 1549 height 667
drag, startPoint x: 178, startPoint y: 701, endPoint x: 20, endPoint y: 680, distance: 159.1
click at [16, 680] on div "♫" at bounding box center [523, 688] width 1046 height 58
click at [25, 680] on div at bounding box center [28, 692] width 25 height 25
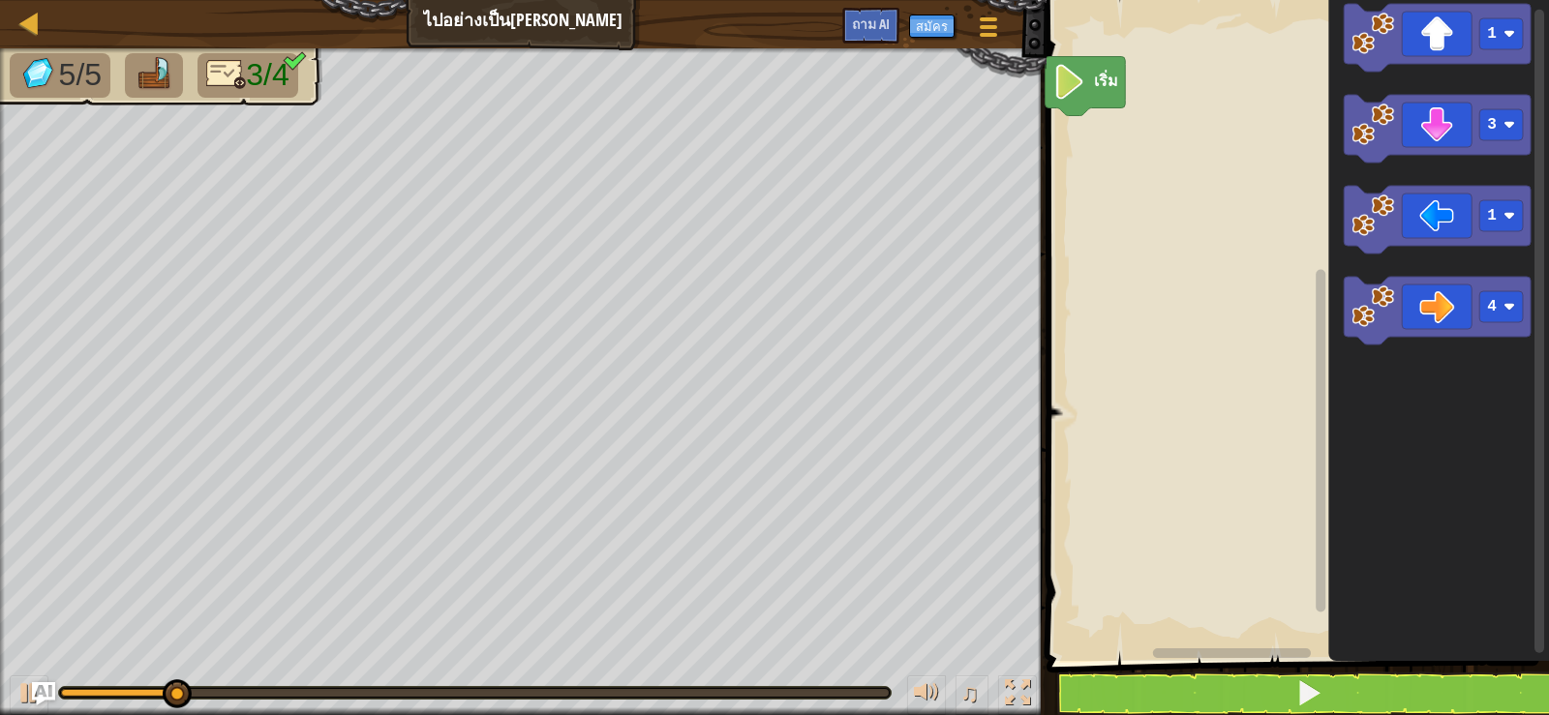
drag, startPoint x: 130, startPoint y: 686, endPoint x: 214, endPoint y: 723, distance: 91.9
click at [214, 0] on html "แผนที่ ไปอย่างเป็น[PERSON_NAME] เมนูเกม สมัคร ถาม AI 1 XXXXXXXXXXXXXXXXXXXXXXXX…" at bounding box center [774, 0] width 1549 height 0
drag, startPoint x: 251, startPoint y: 697, endPoint x: 37, endPoint y: 688, distance: 214.1
click at [37, 688] on div "แผนที่ ไปอย่างเป็น[PERSON_NAME] เมนูเกม สมัคร ถาม AI 1 XXXXXXXXXXXXXXXXXXXXXXXX…" at bounding box center [774, 357] width 1549 height 715
click at [34, 688] on img "ถาม AI" at bounding box center [43, 693] width 25 height 25
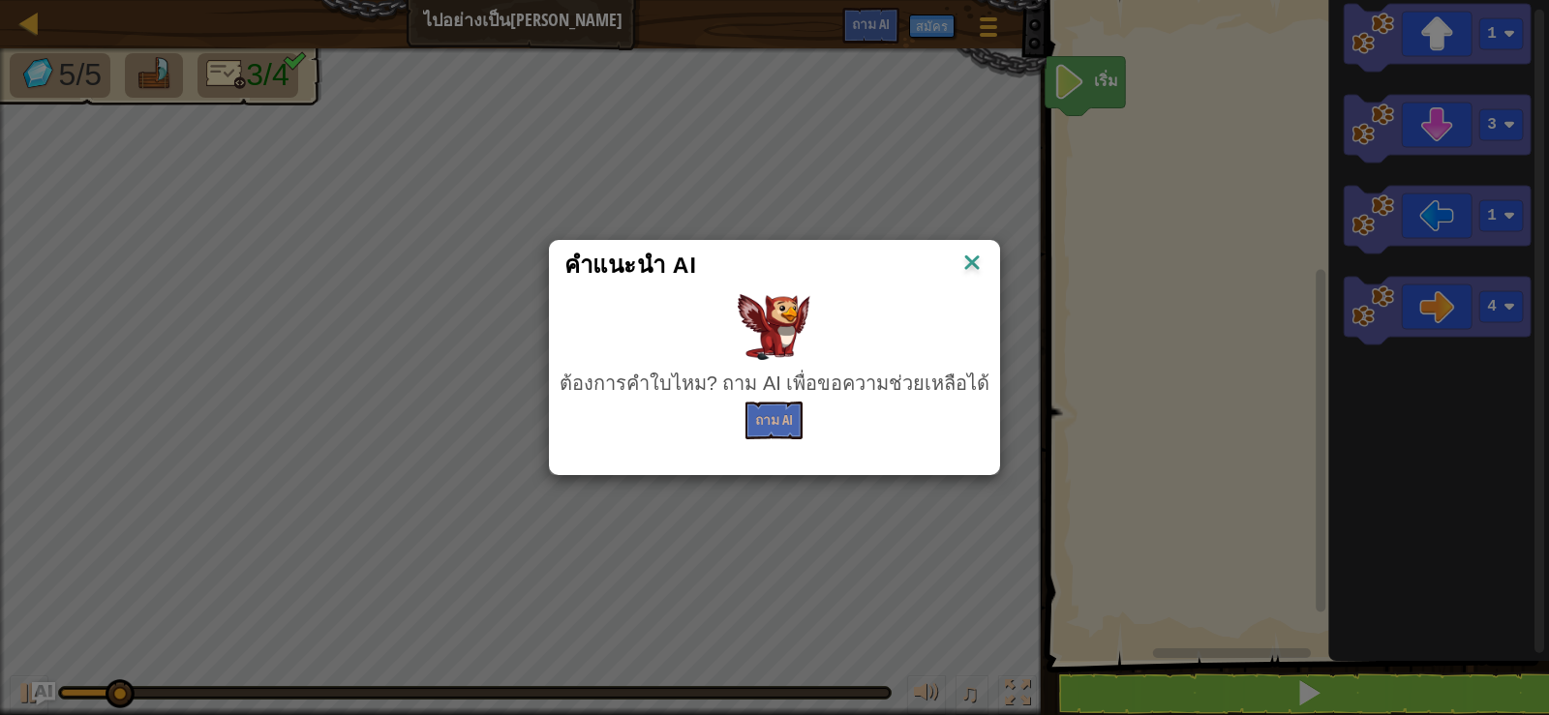
click at [22, 685] on div "คำแนะนำ AI ต้องการคำใบไหม? ถาม AI เพื่อขอความช่วยเหลือได้ ถาม AI" at bounding box center [774, 357] width 1549 height 715
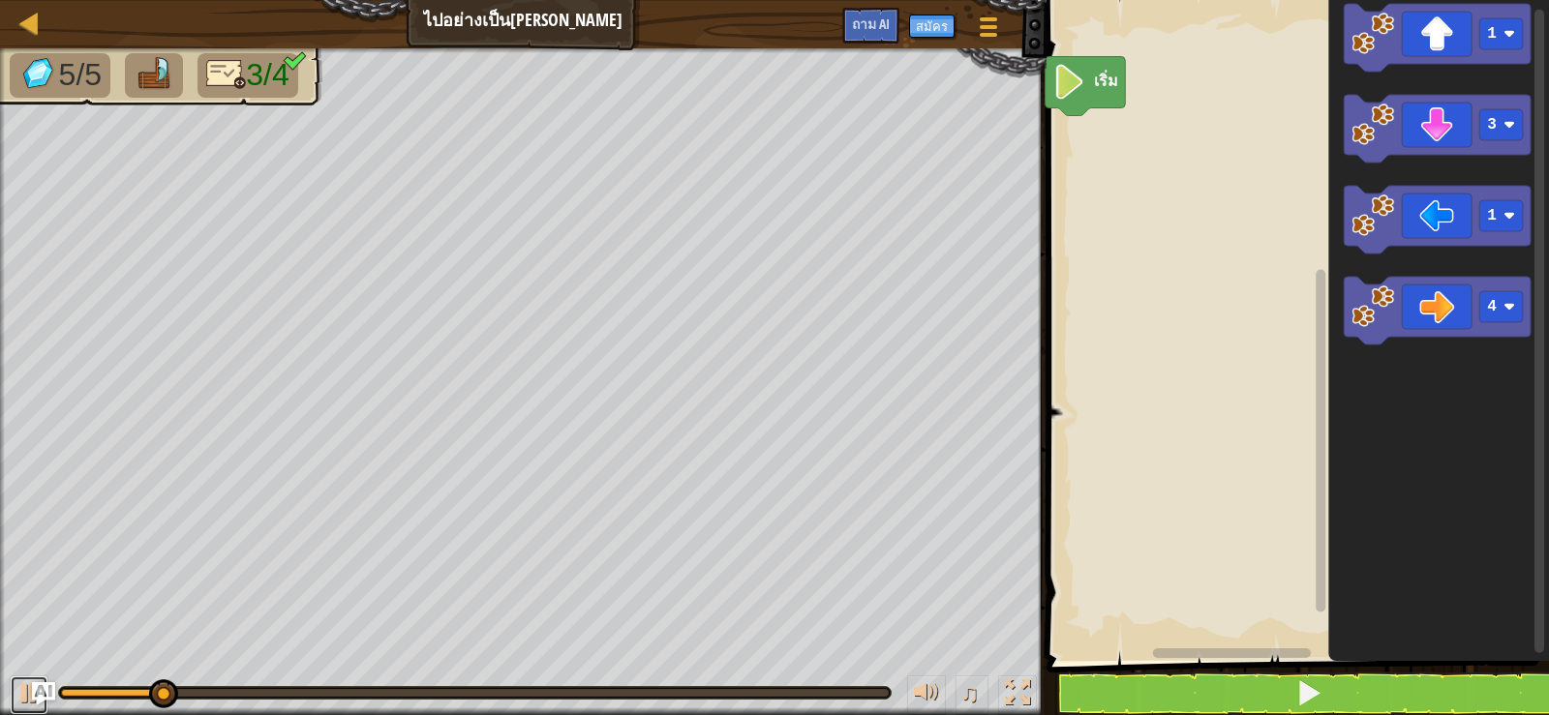
click at [22, 685] on div at bounding box center [28, 692] width 25 height 25
drag, startPoint x: 129, startPoint y: 672, endPoint x: 0, endPoint y: 670, distance: 128.8
click at [0, 670] on div "♫" at bounding box center [523, 688] width 1046 height 58
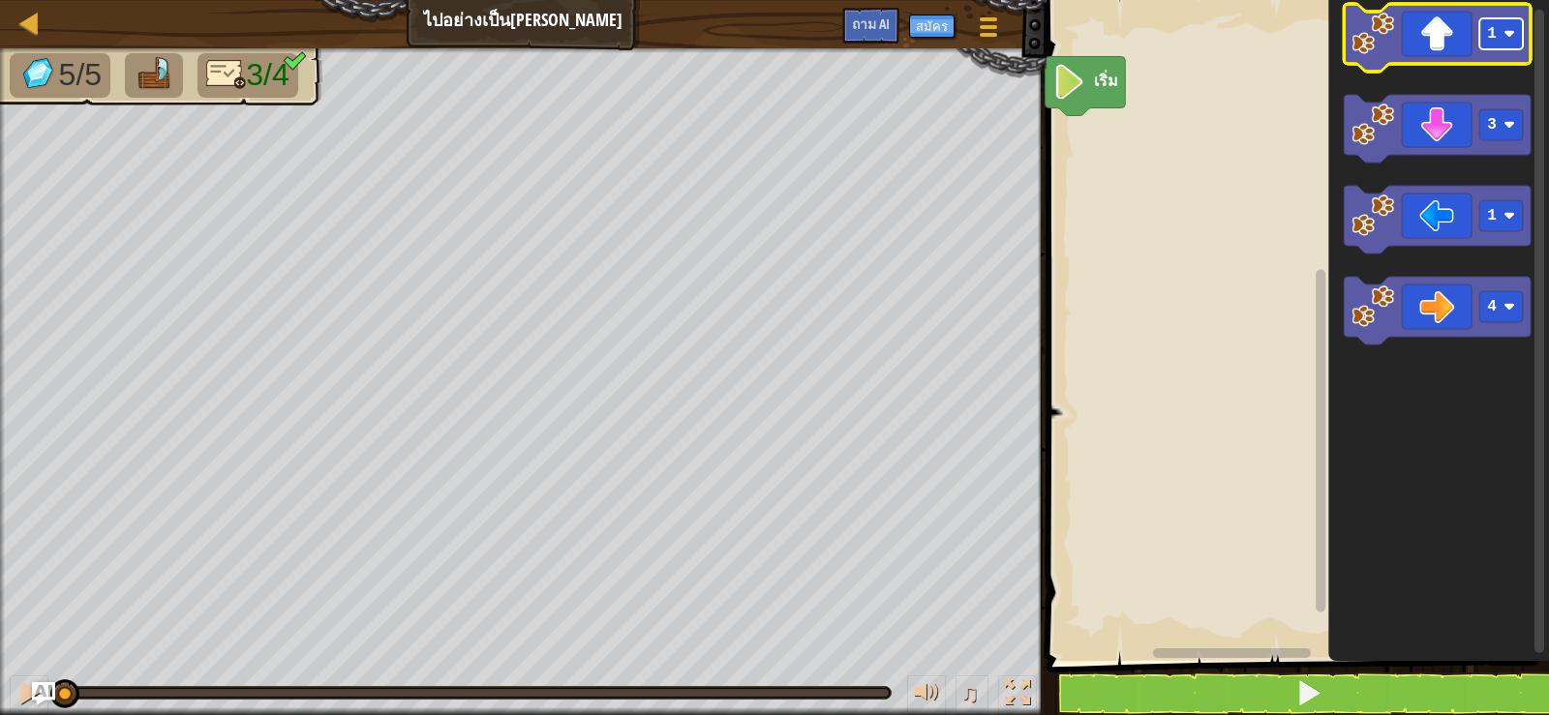
click at [1518, 39] on rect "ระบบทำงานแบบบล็อก" at bounding box center [1501, 33] width 44 height 31
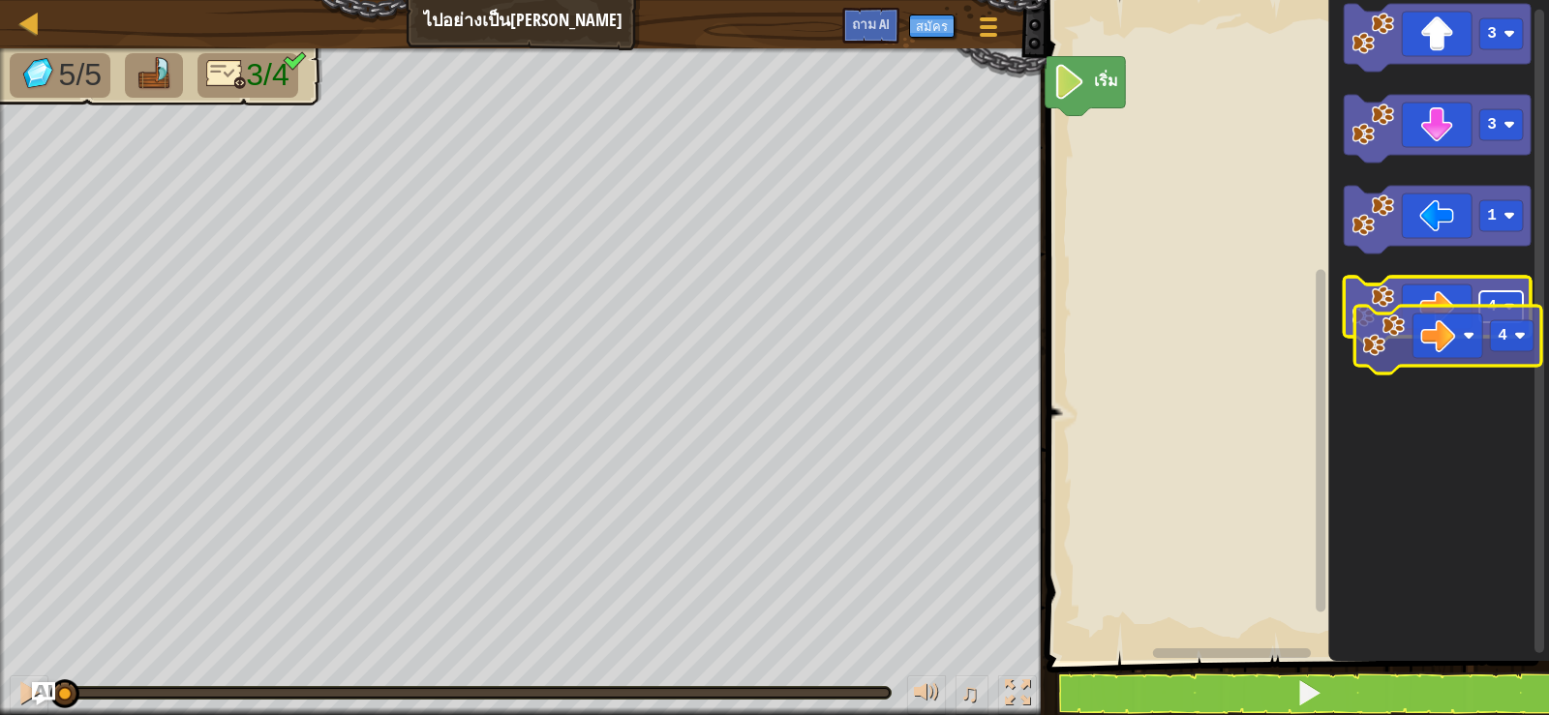
click at [1516, 330] on g "4" at bounding box center [1437, 311] width 187 height 68
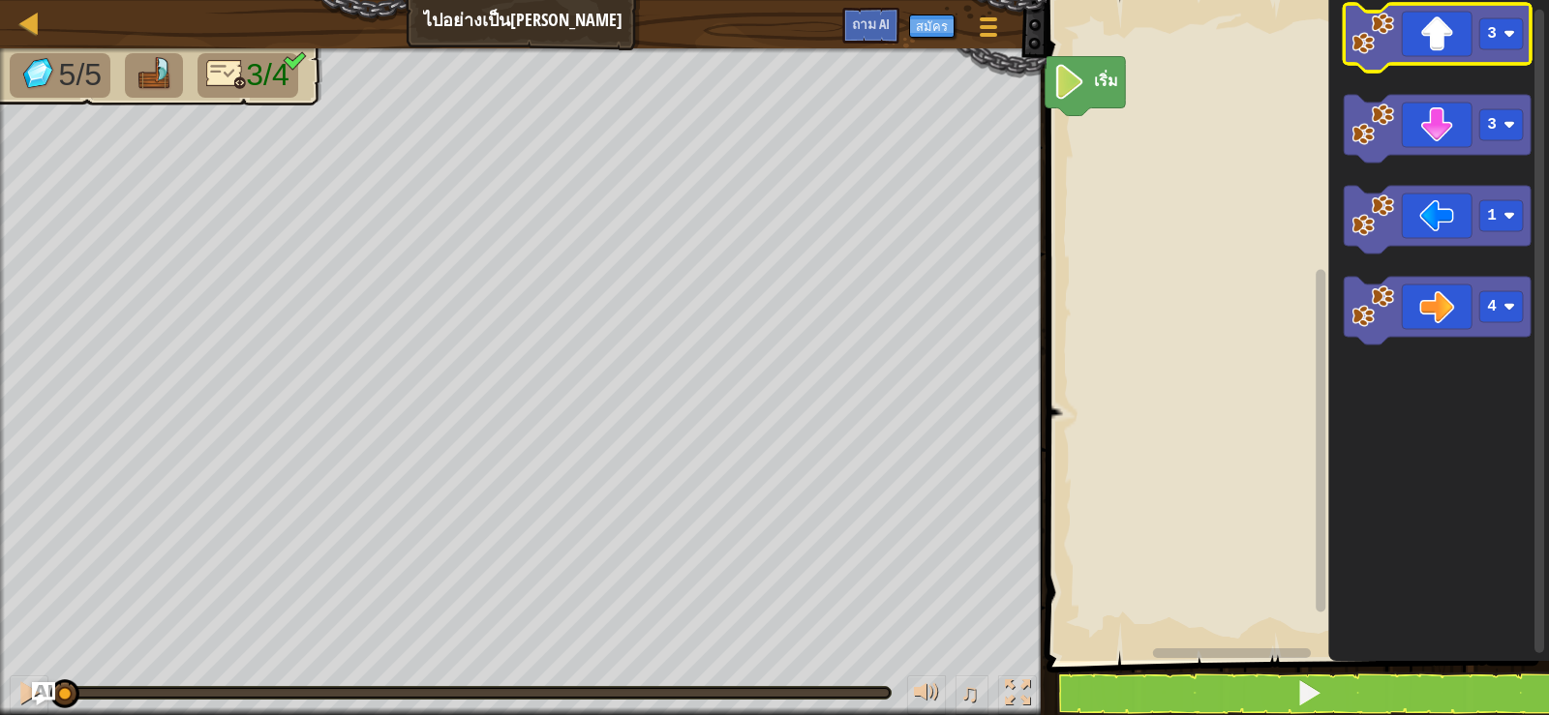
click at [1442, 20] on icon "ระบบทำงานแบบบล็อก" at bounding box center [1437, 38] width 187 height 68
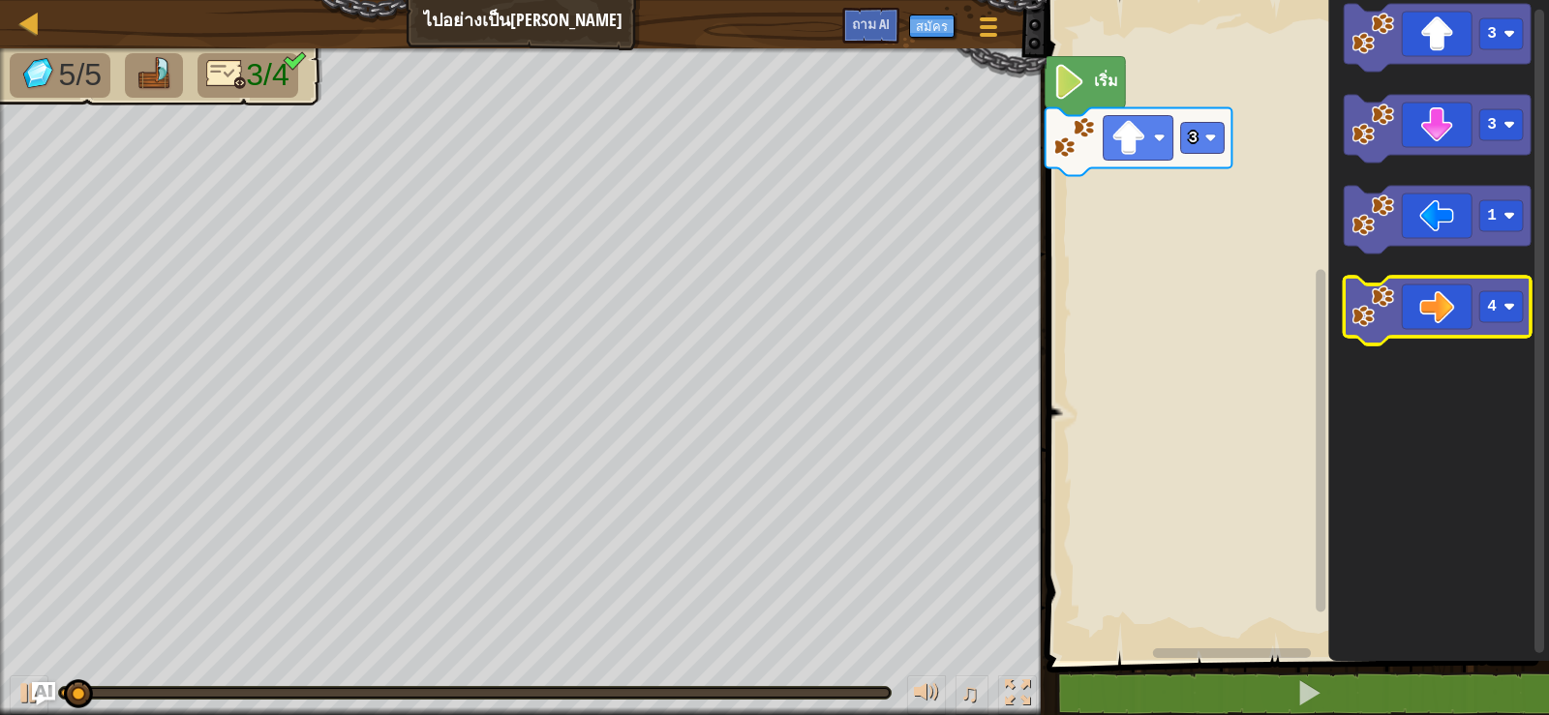
click at [1406, 292] on icon "ระบบทำงานแบบบล็อก" at bounding box center [1437, 311] width 187 height 68
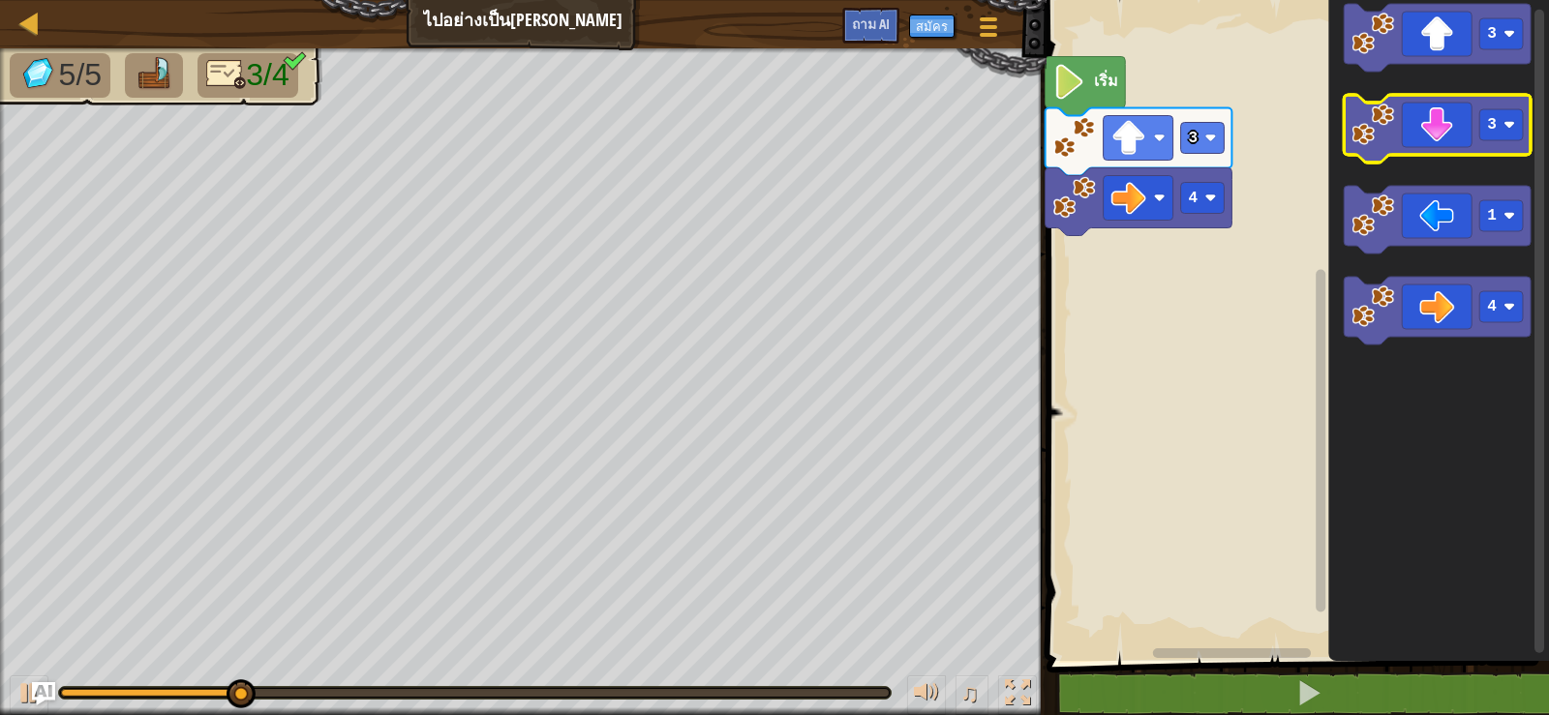
click at [1439, 134] on icon "ระบบทำงานแบบบล็อก" at bounding box center [1437, 129] width 187 height 68
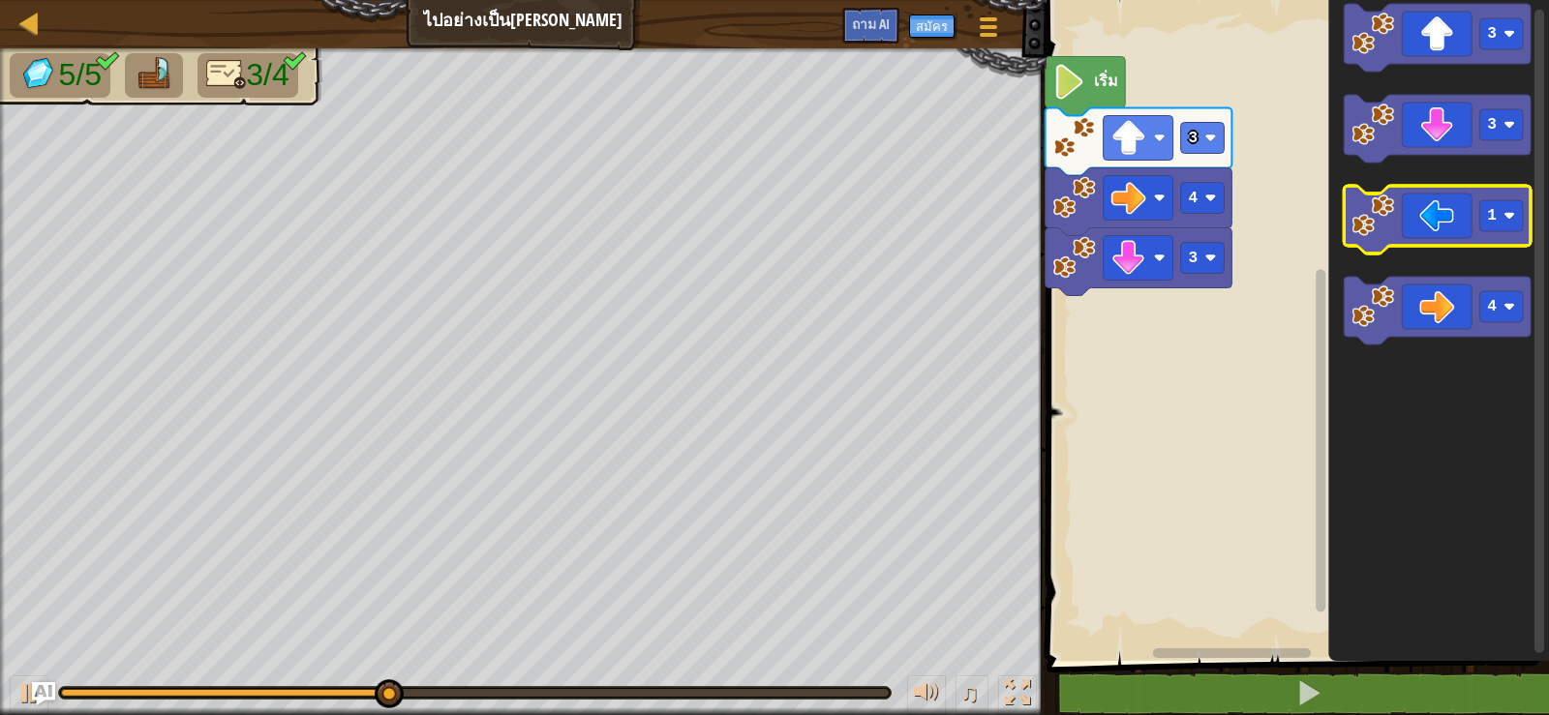
click at [1393, 200] on icon "ระบบทำงานแบบบล็อก" at bounding box center [1437, 220] width 187 height 68
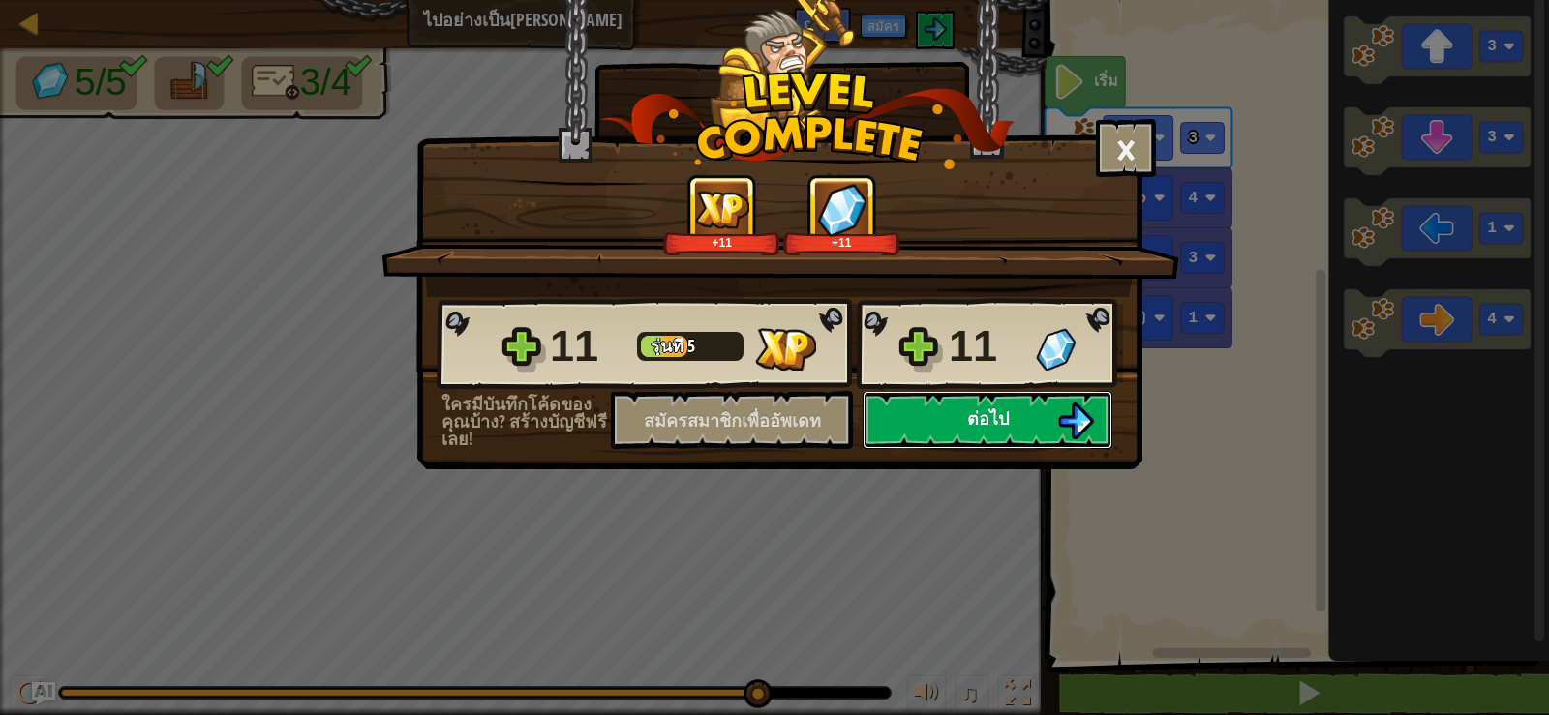
click at [1027, 398] on button "ต่อไป" at bounding box center [987, 420] width 250 height 58
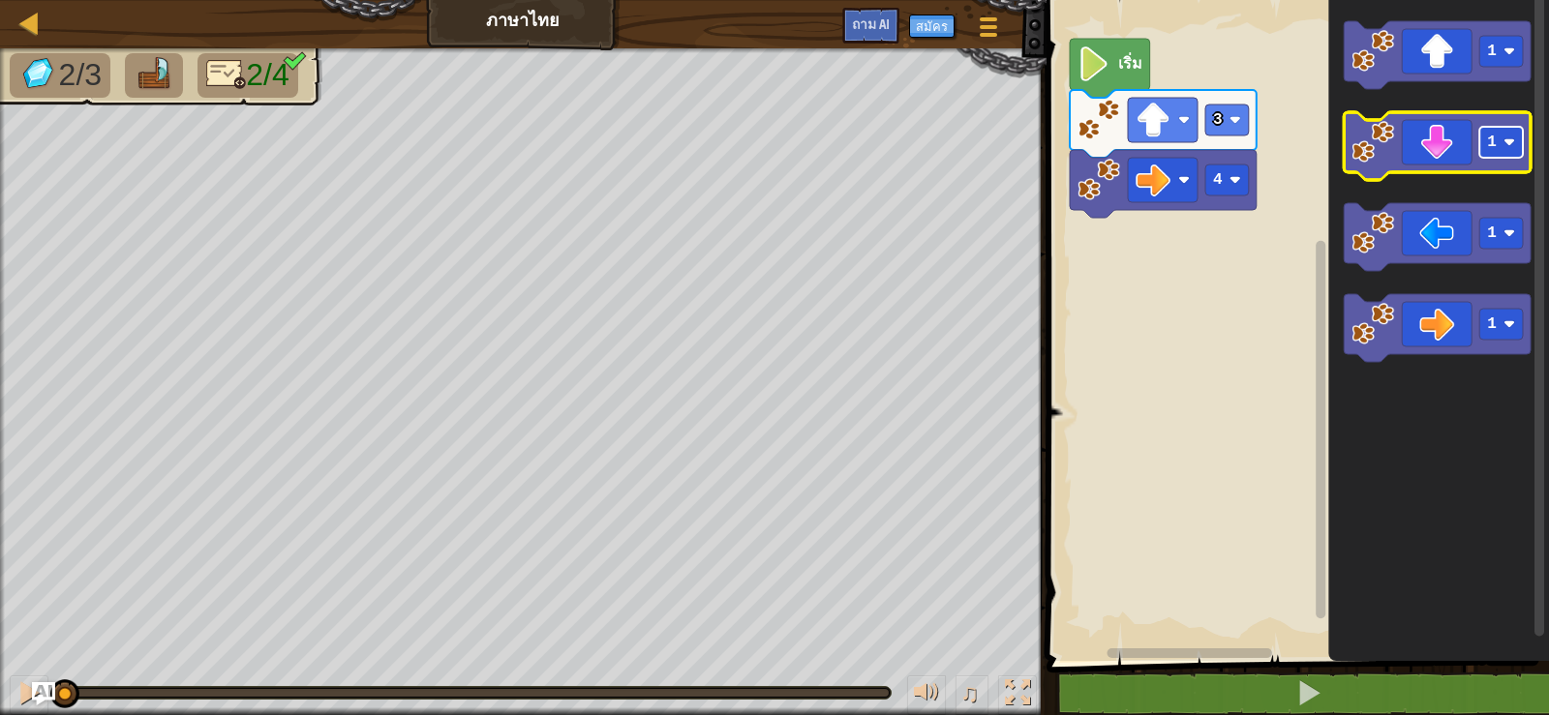
click at [1497, 157] on rect "ระบบทำงานแบบบล็อก" at bounding box center [1501, 142] width 44 height 31
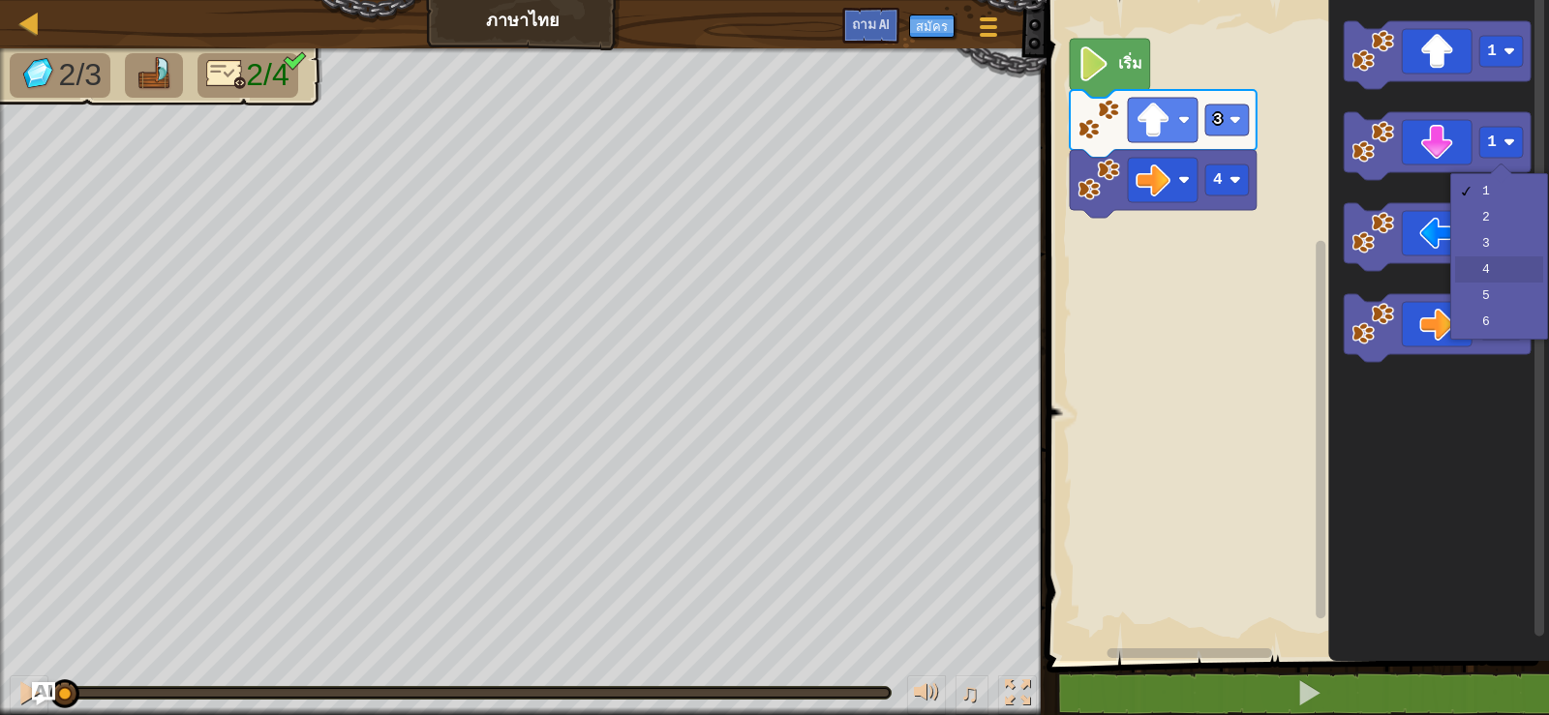
drag, startPoint x: 1486, startPoint y: 232, endPoint x: 1502, endPoint y: 273, distance: 43.9
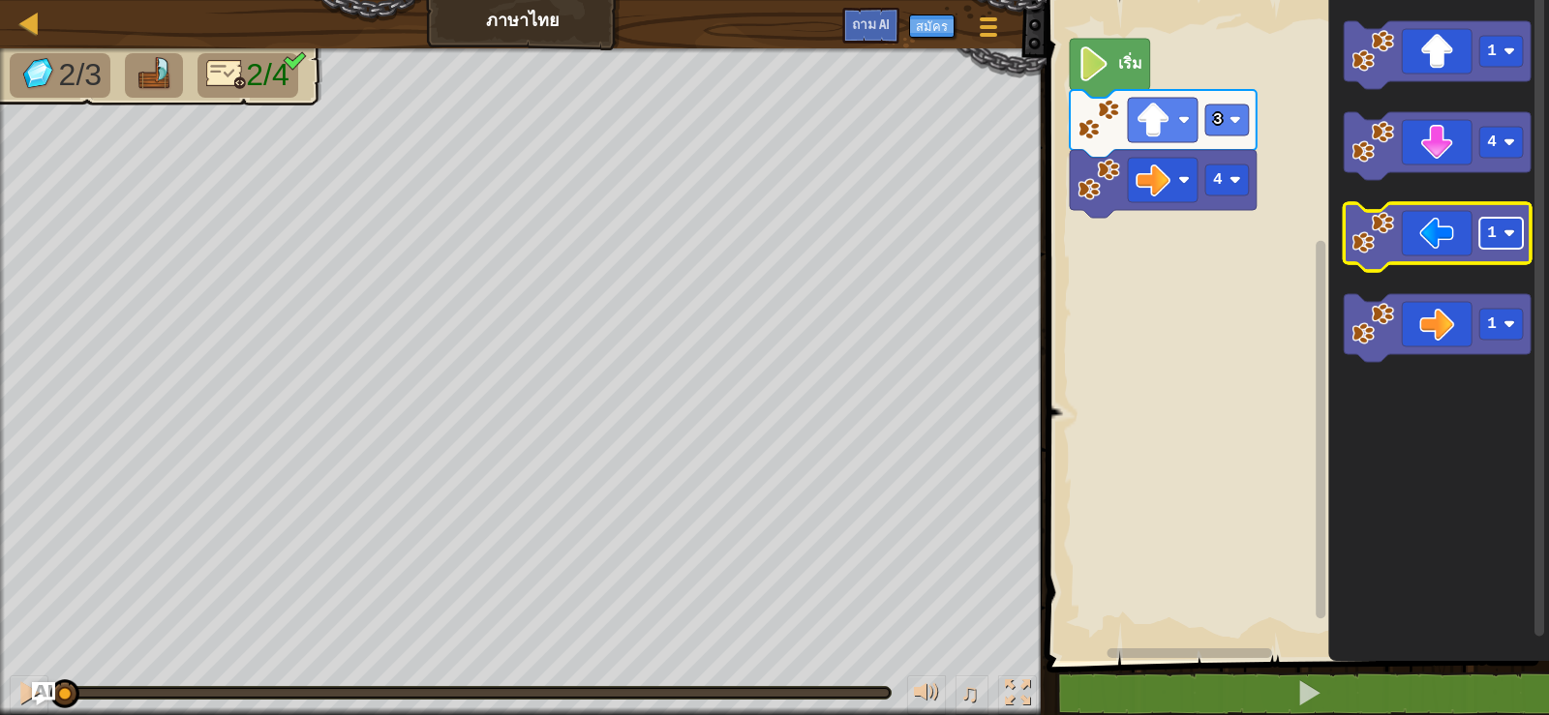
click at [1491, 232] on text "1" at bounding box center [1492, 233] width 10 height 17
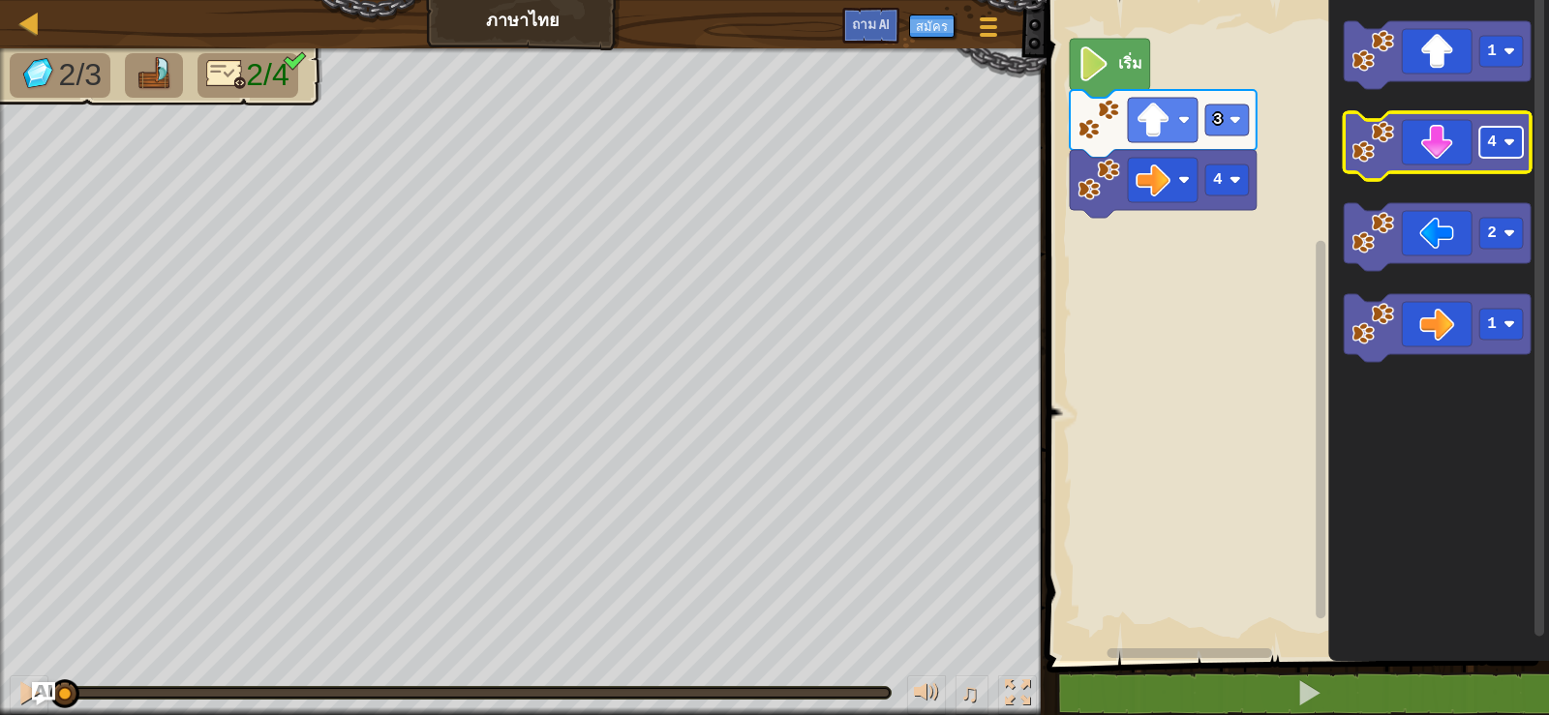
click at [1502, 146] on rect "ระบบทำงานแบบบล็อก" at bounding box center [1501, 142] width 44 height 31
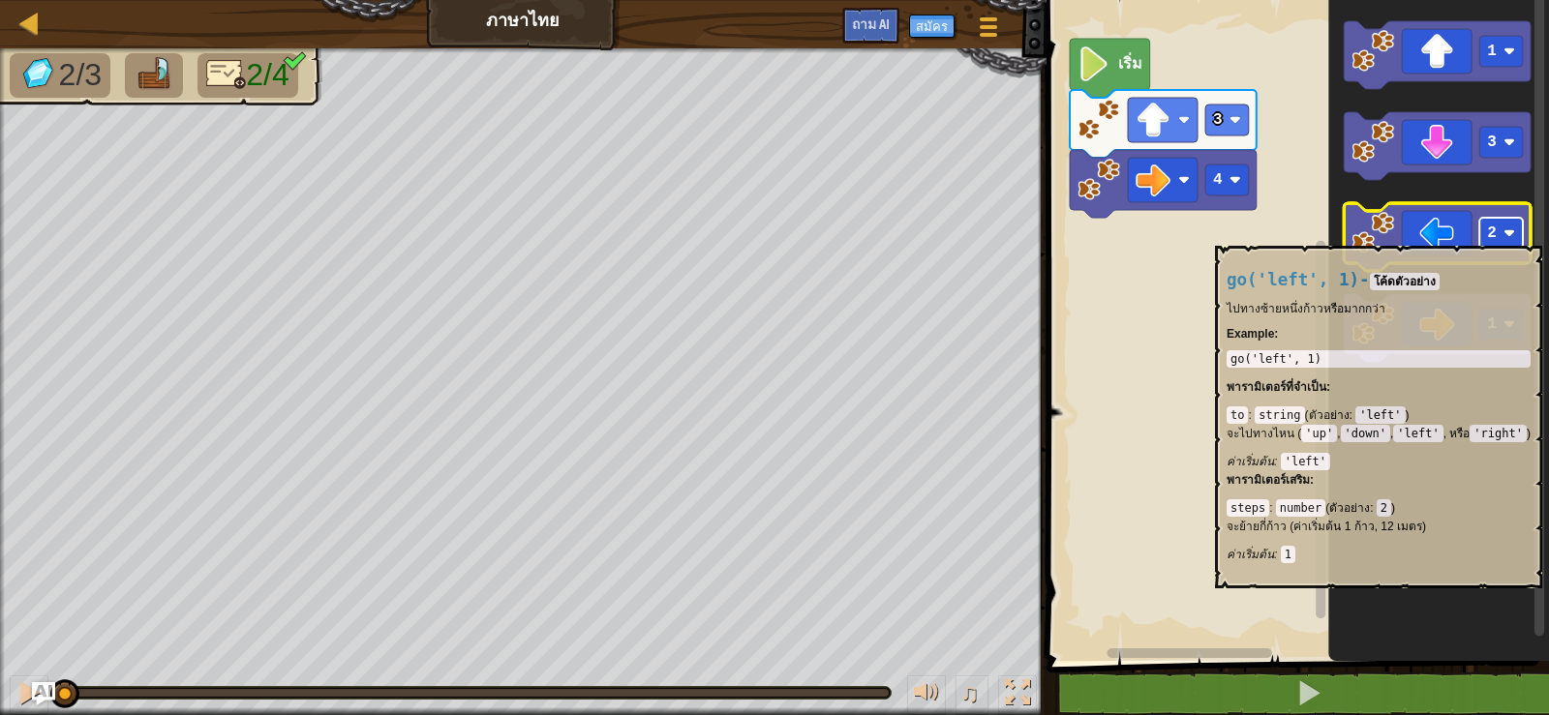
click at [1490, 236] on text "2" at bounding box center [1492, 233] width 10 height 17
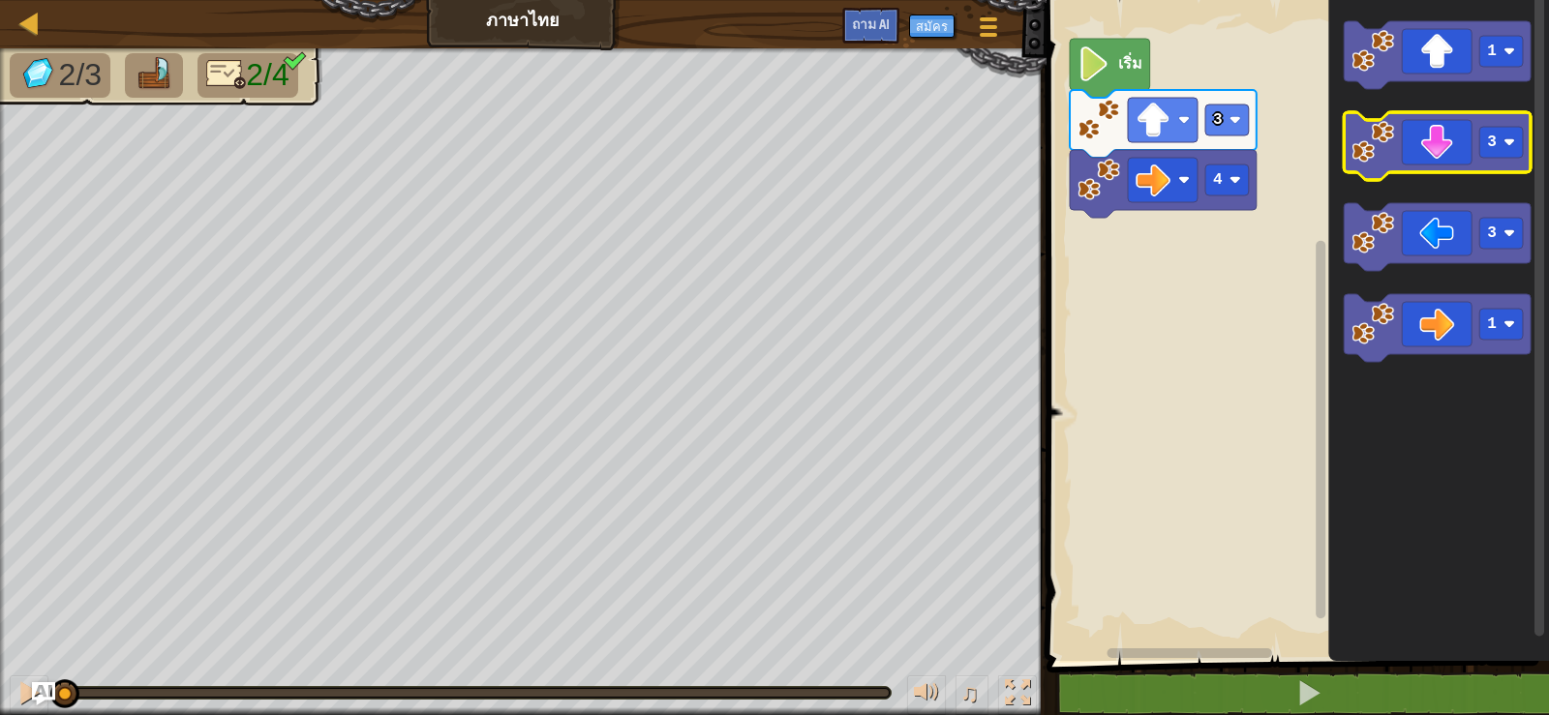
click at [1429, 152] on icon "ระบบทำงานแบบบล็อก" at bounding box center [1437, 146] width 187 height 68
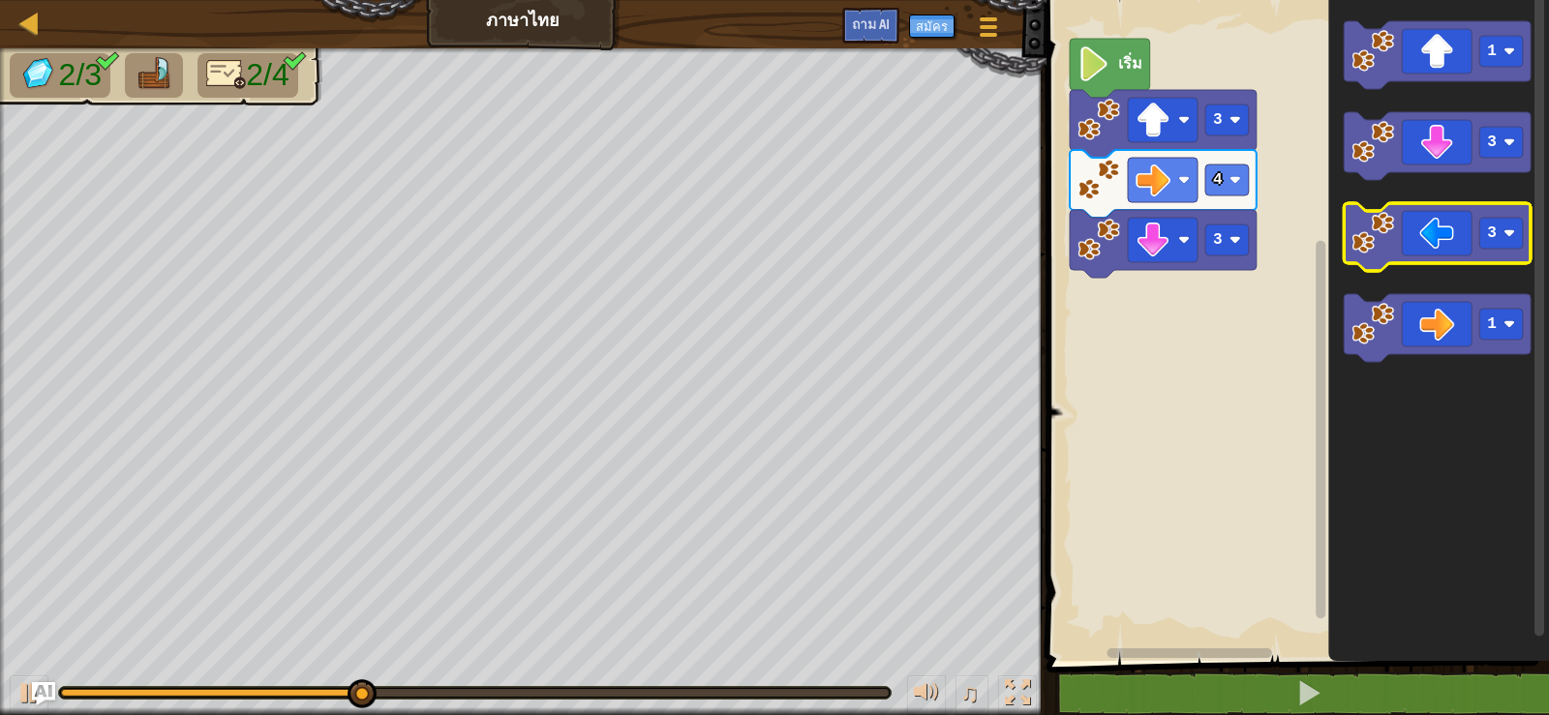
click at [1440, 242] on icon "ระบบทำงานแบบบล็อก" at bounding box center [1437, 237] width 187 height 68
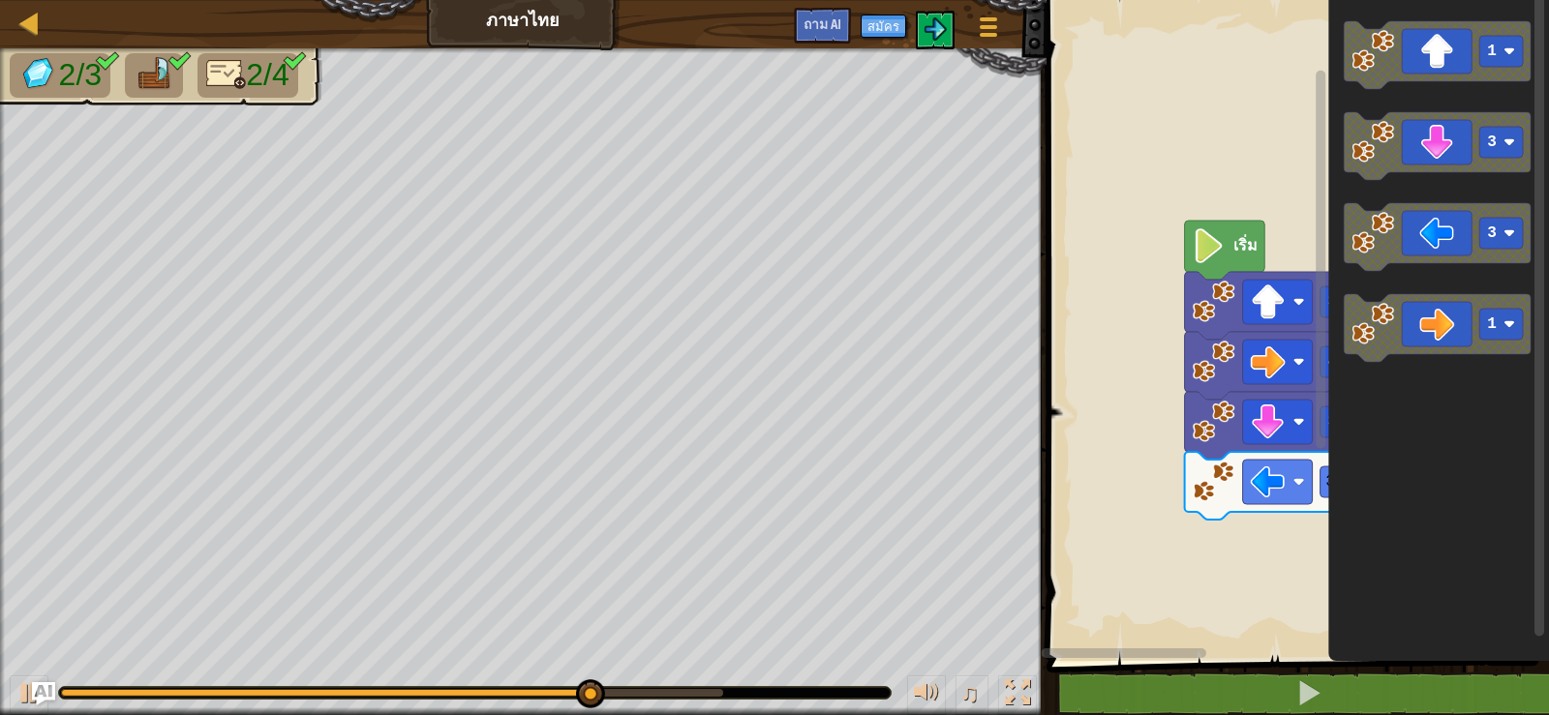
click at [1522, 513] on div "4 3 3 3 เริ่ม 1 3 3 1" at bounding box center [1295, 325] width 508 height 671
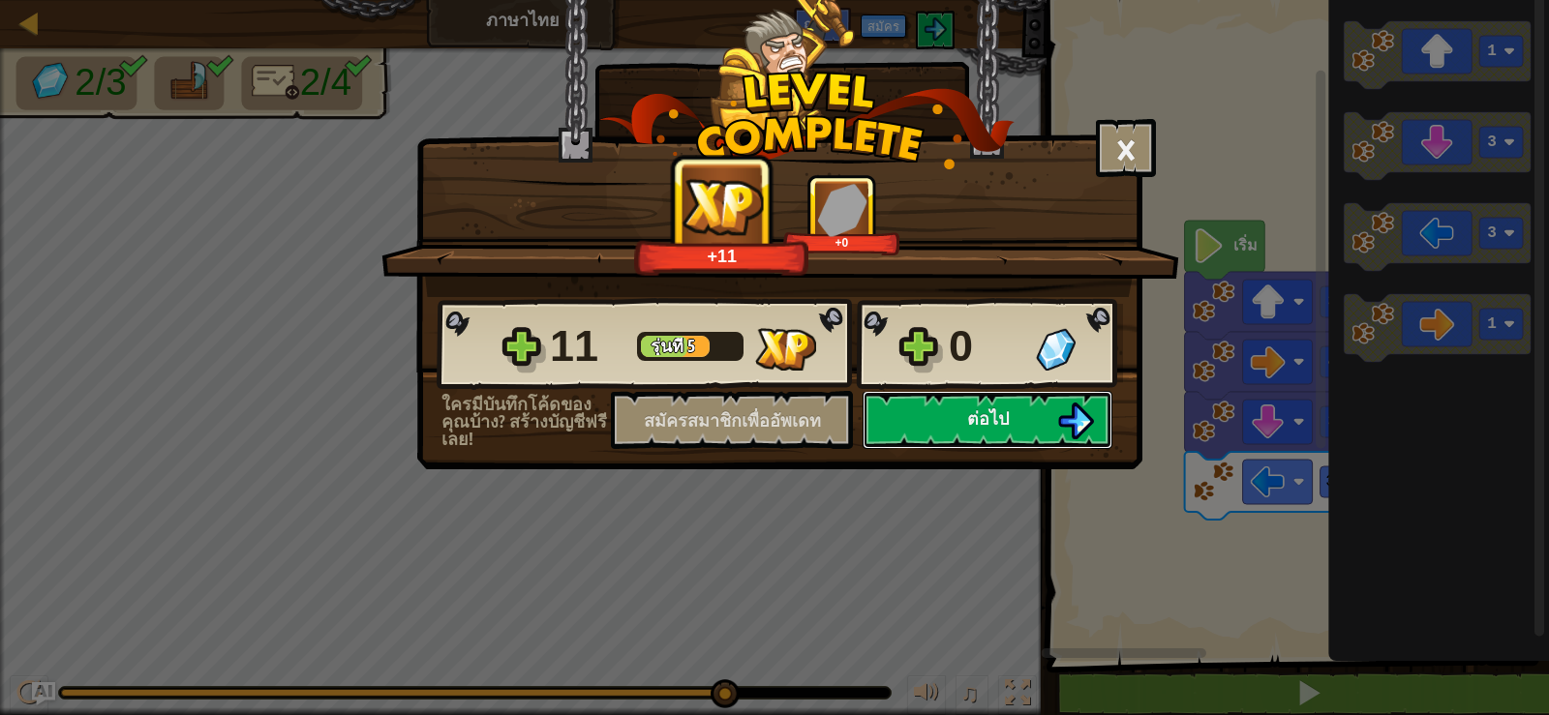
drag, startPoint x: 988, startPoint y: 422, endPoint x: 1022, endPoint y: 389, distance: 47.2
click at [1022, 389] on div "11 รุ่นที่ 5 0 ใครมีบันทึกโค้ดของคุณบ้าง? สร้างบัญชีฟรีเลย! สมัครสมาชิกเพื่ออัพ…" at bounding box center [779, 373] width 724 height 152
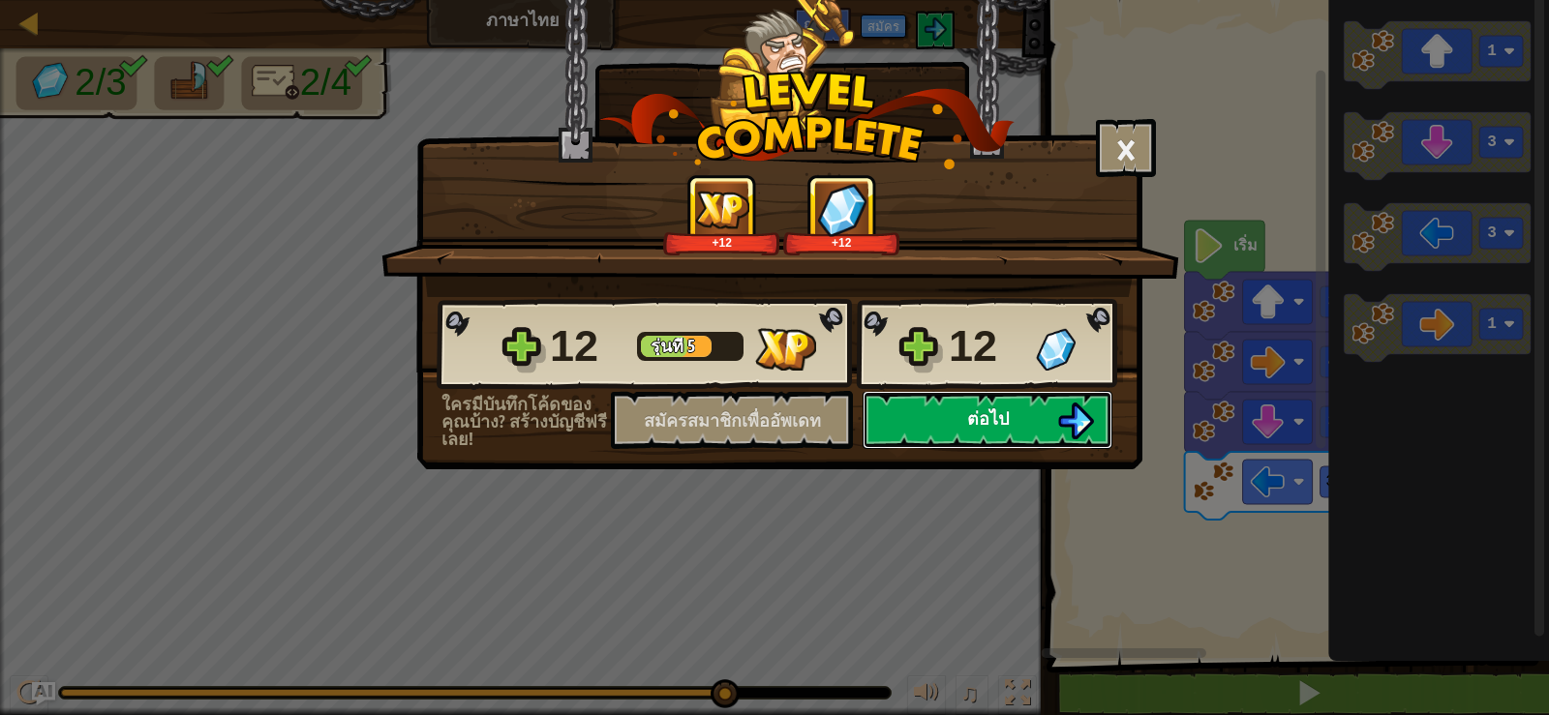
click at [998, 414] on font "ต่อไป" at bounding box center [988, 419] width 42 height 24
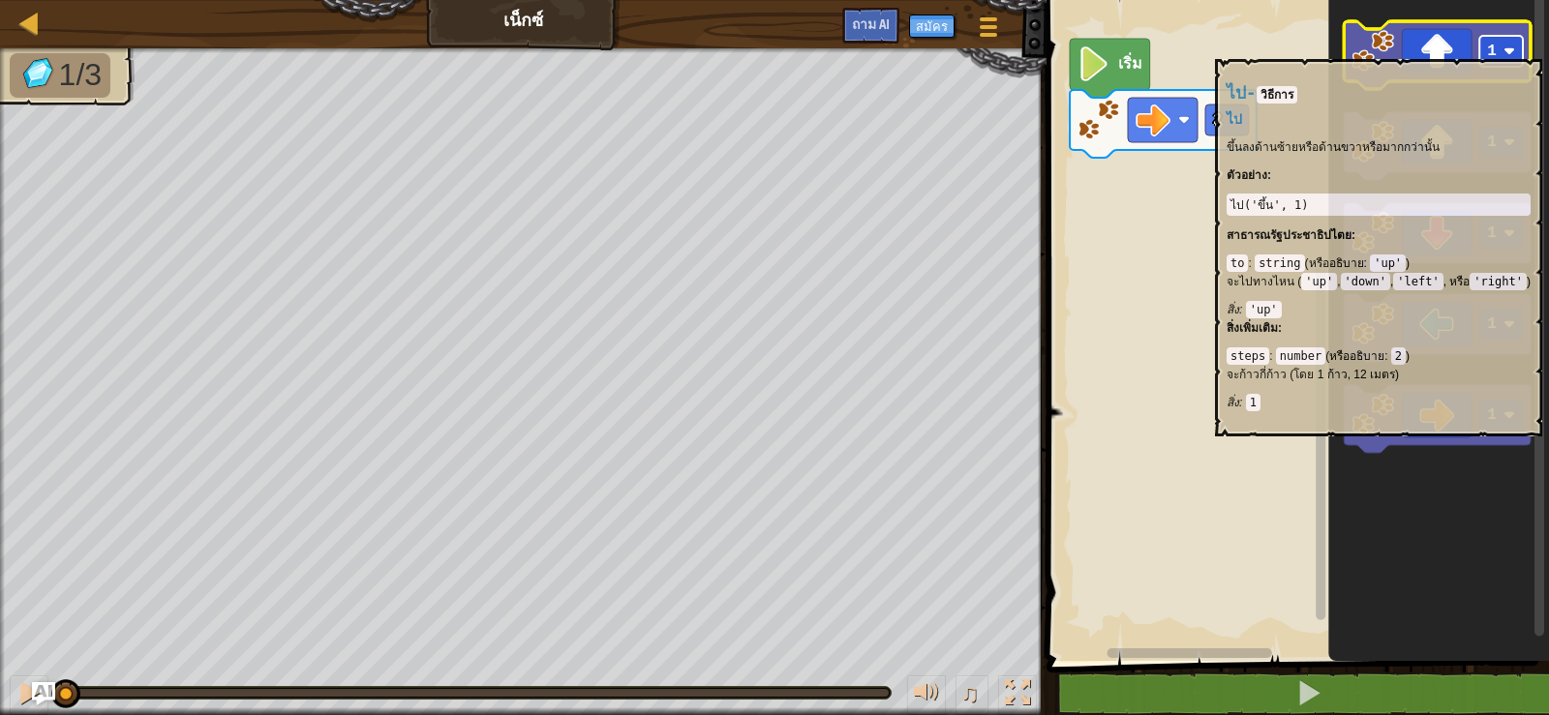
click at [1504, 49] on image "ระบบทำงานแบบบล็อก" at bounding box center [1509, 51] width 12 height 12
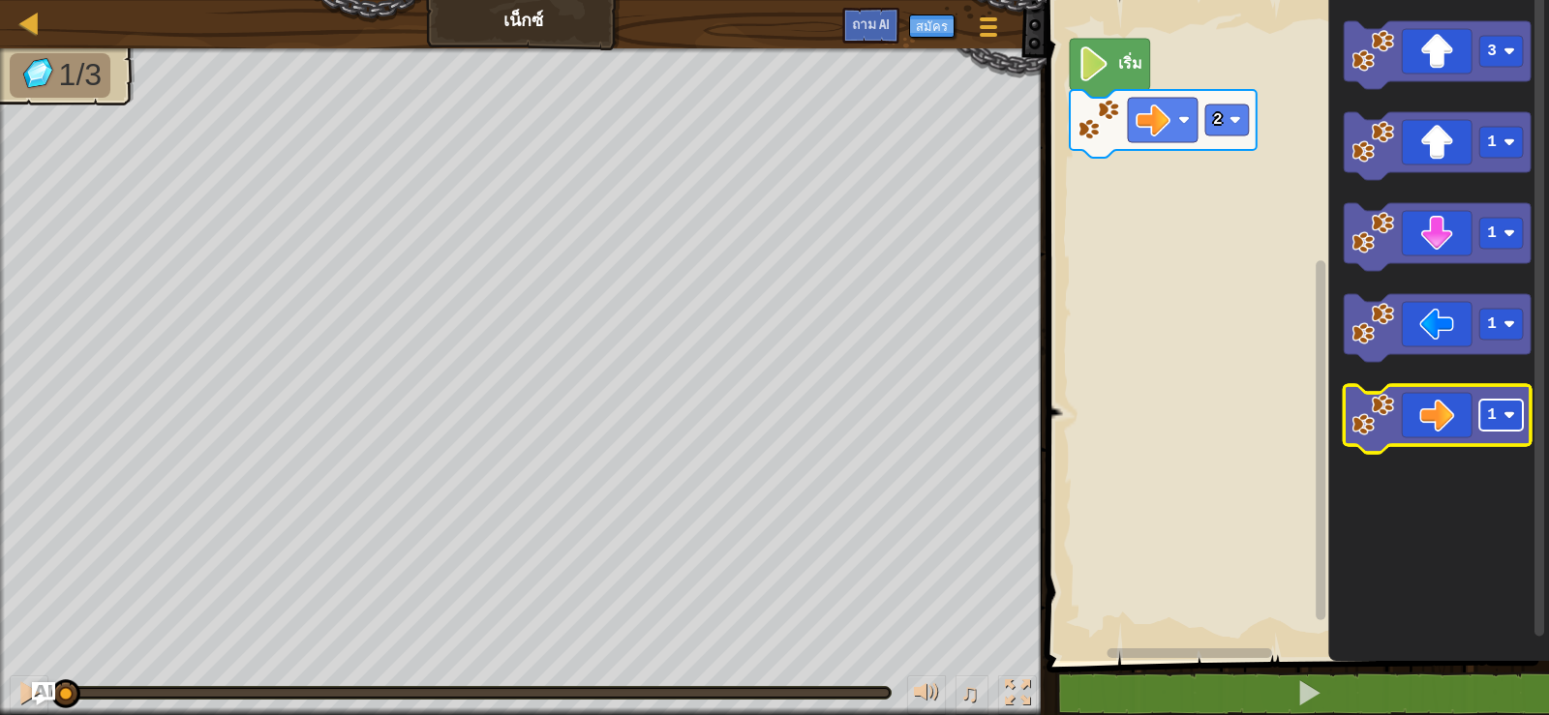
click at [1496, 413] on rect "ระบบทำงานแบบบล็อก" at bounding box center [1501, 415] width 44 height 31
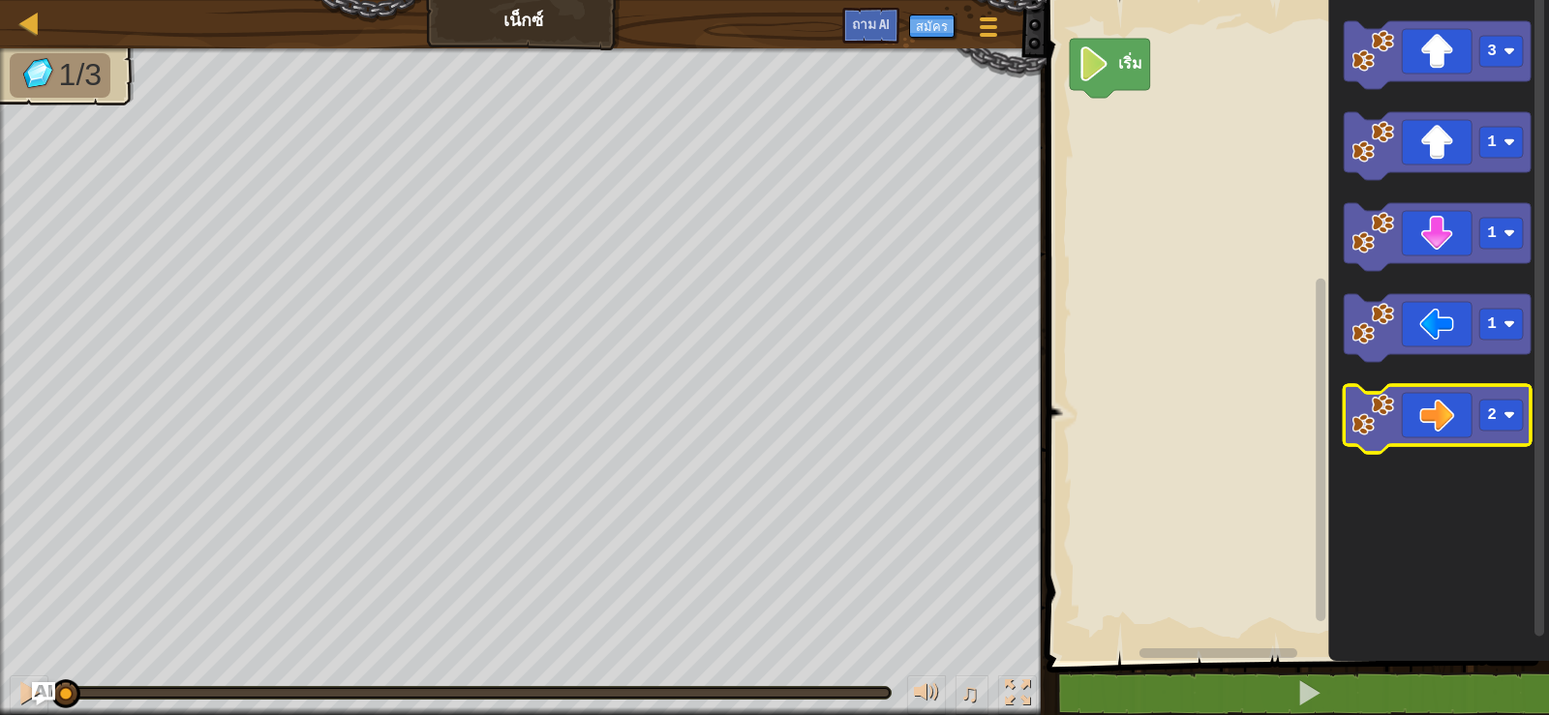
click at [1429, 416] on icon "ระบบทำงานแบบบล็อก" at bounding box center [1437, 419] width 187 height 68
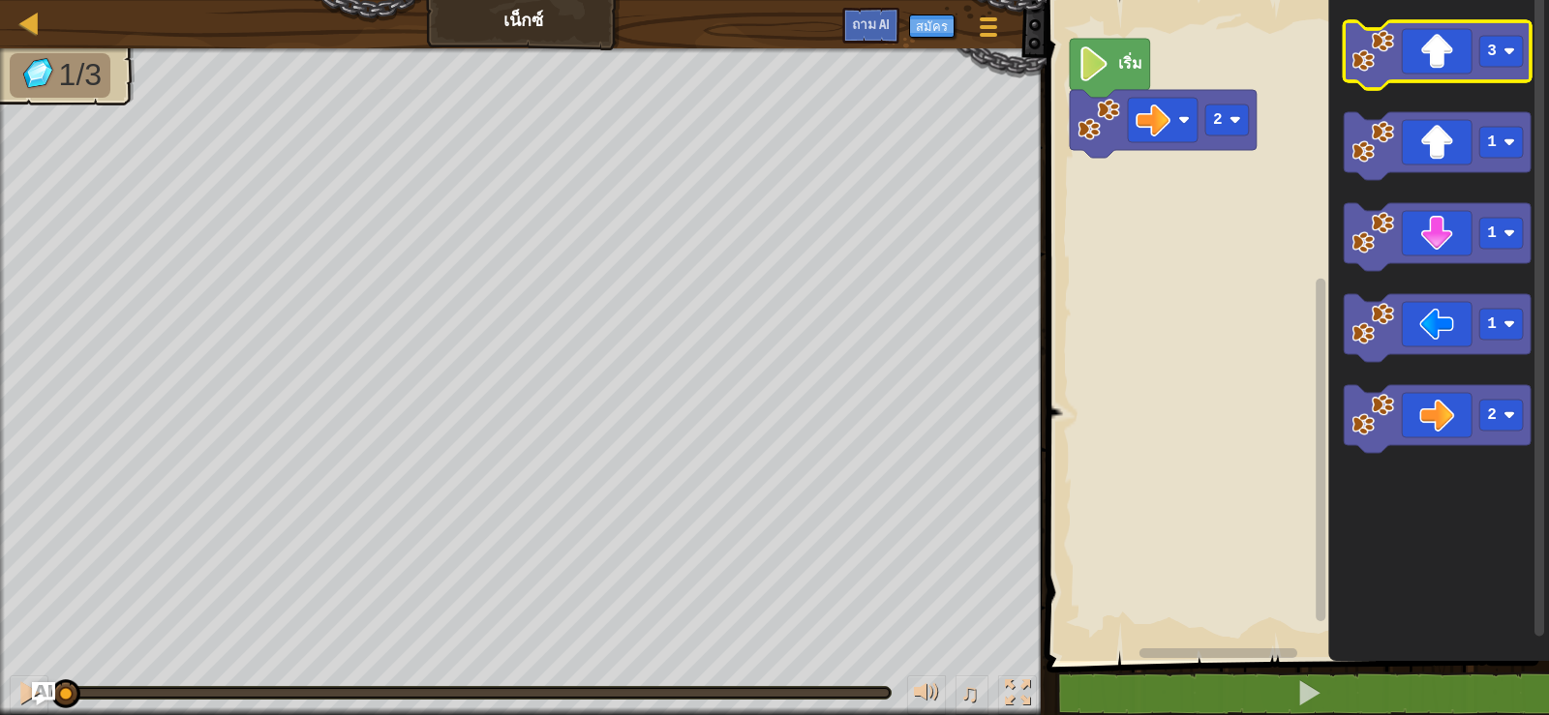
click at [1450, 31] on icon "ระบบทำงานแบบบล็อก" at bounding box center [1437, 55] width 187 height 68
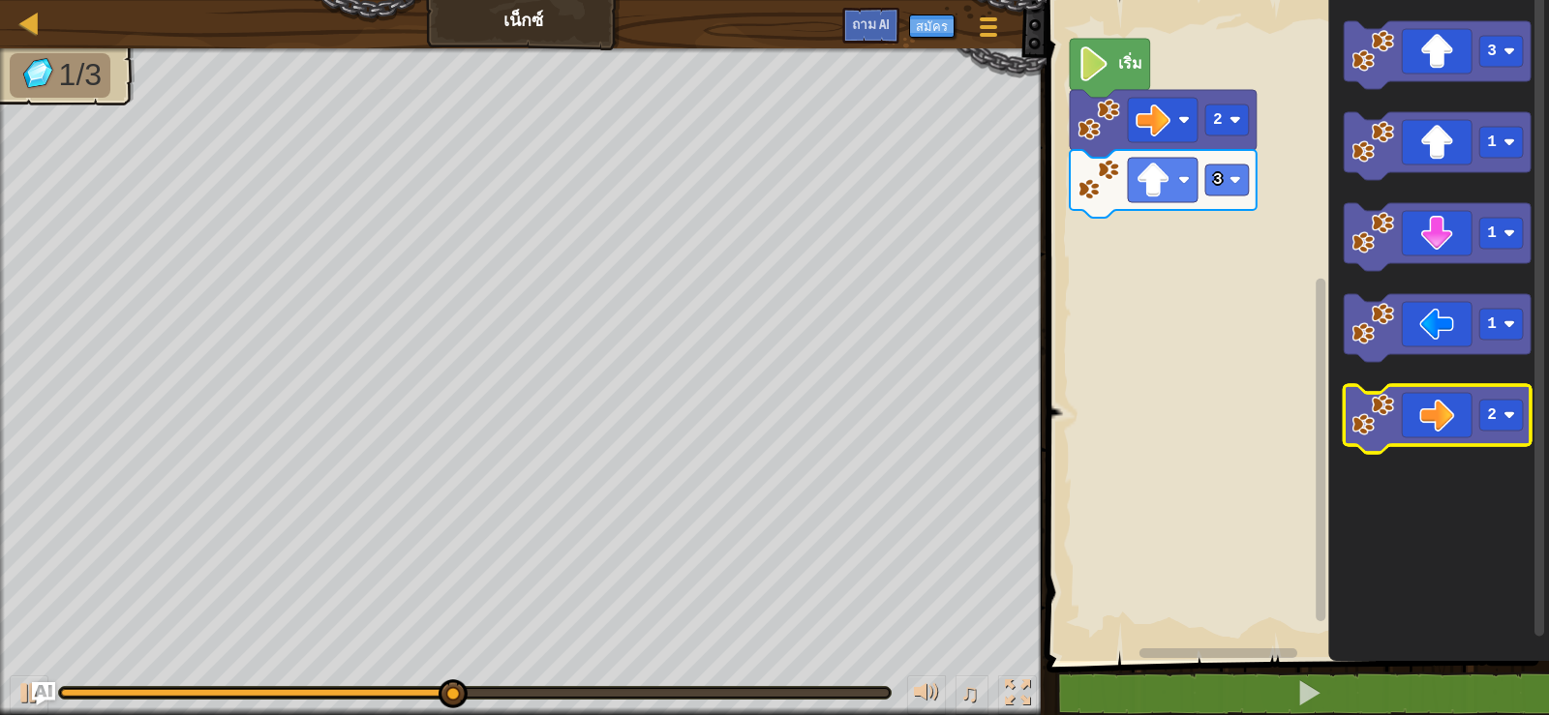
click at [1462, 411] on icon "ระบบทำงานแบบบล็อก" at bounding box center [1437, 419] width 187 height 68
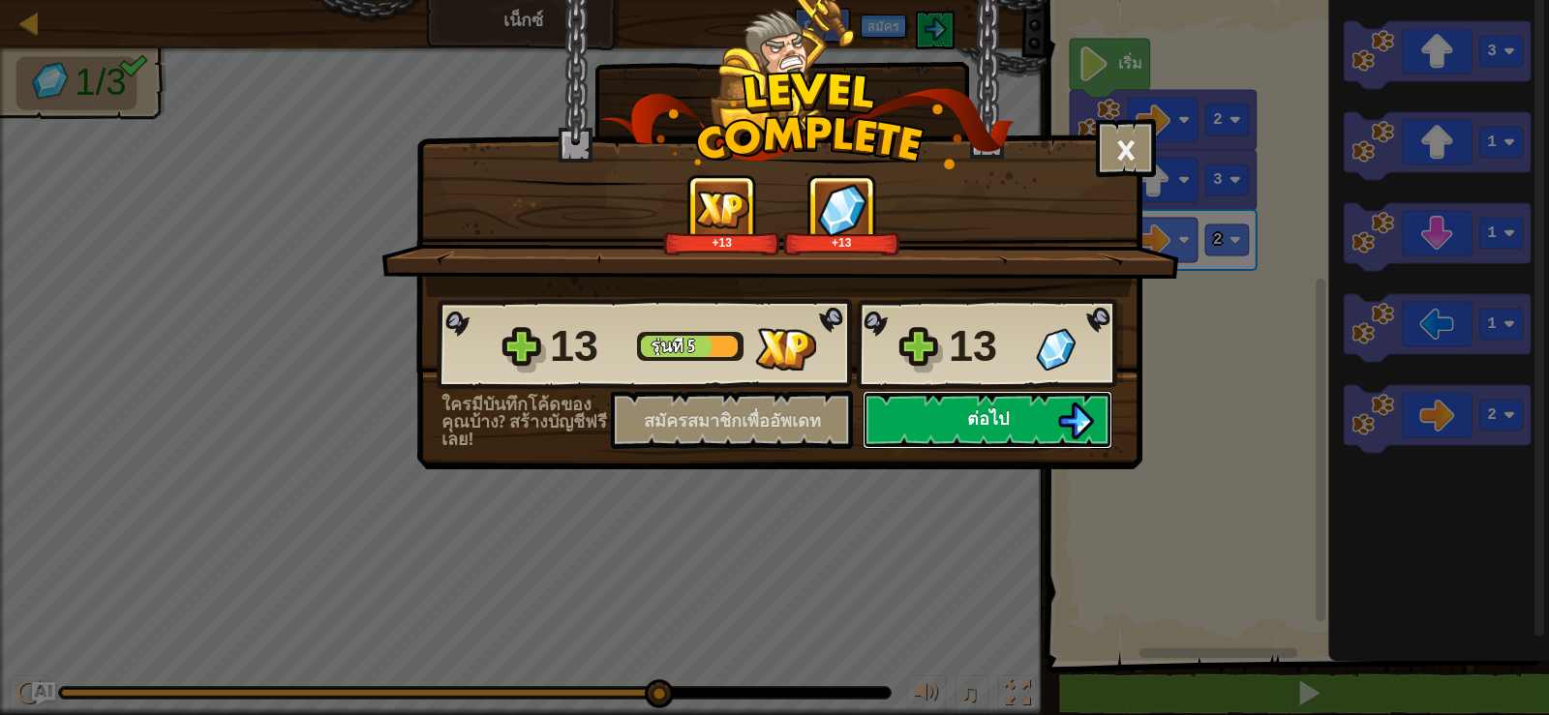
click at [1097, 415] on button "ต่อไป" at bounding box center [987, 420] width 250 height 58
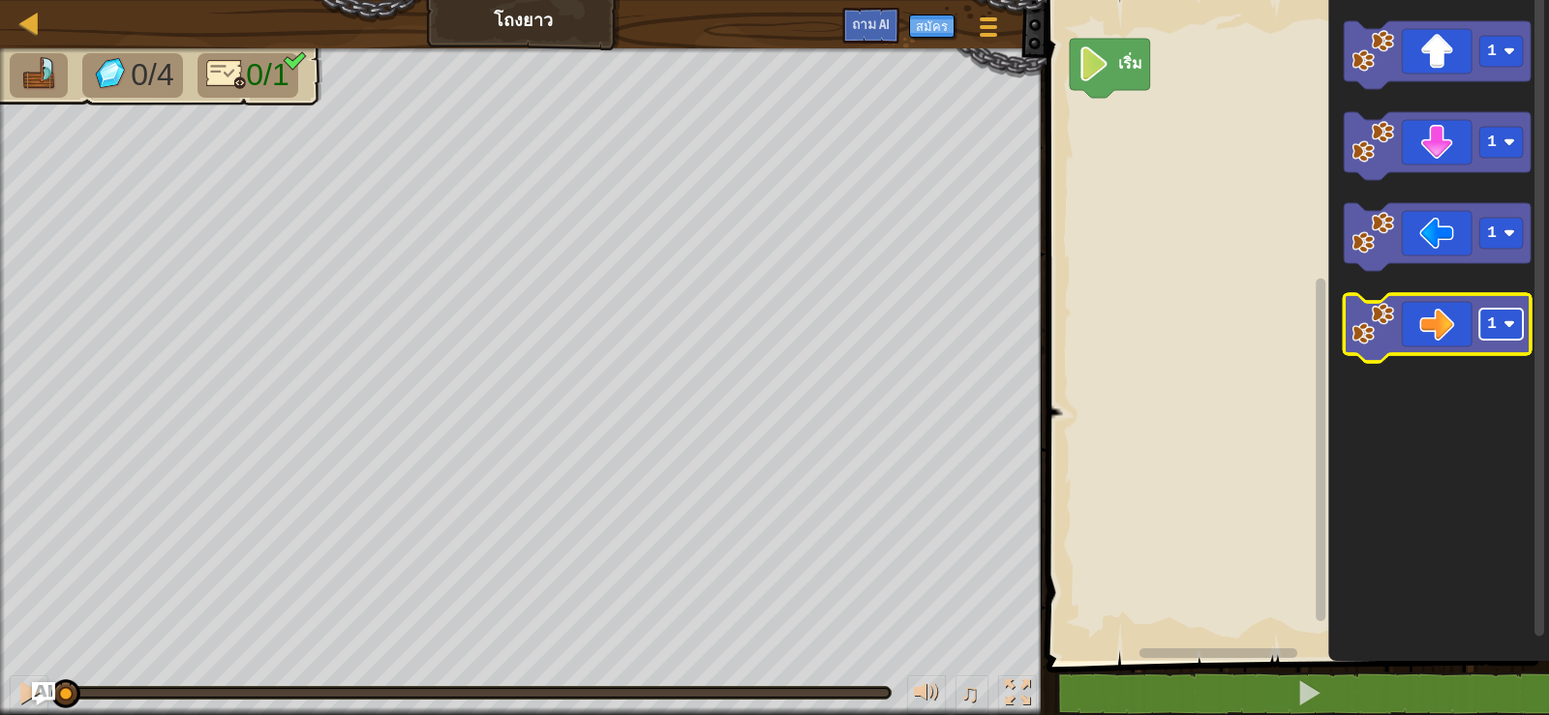
click at [1500, 332] on rect "ระบบทำงานแบบบล็อก" at bounding box center [1501, 324] width 44 height 31
click at [1448, 349] on icon "ระบบทำงานแบบบล็อก" at bounding box center [1437, 328] width 187 height 68
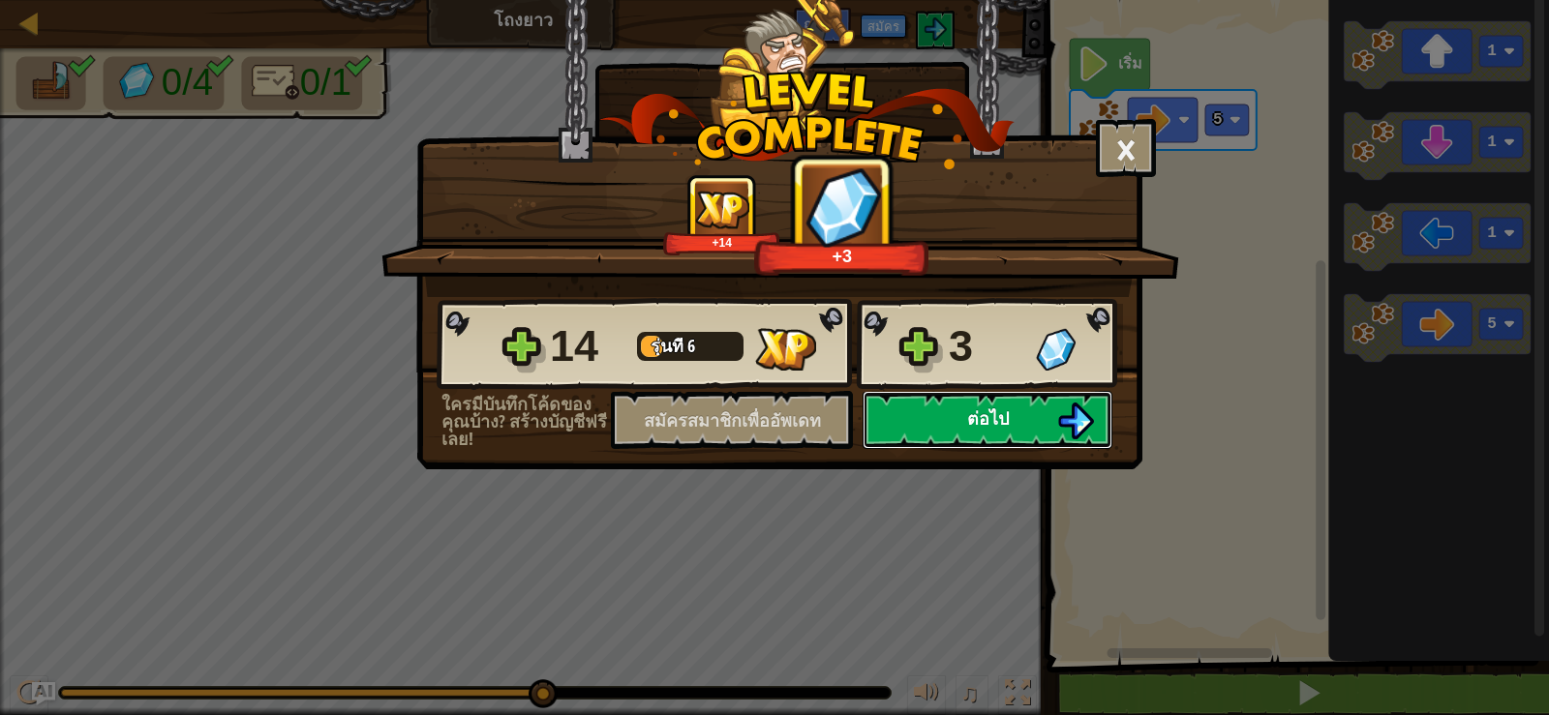
click at [986, 414] on font "ต่อไป" at bounding box center [988, 419] width 42 height 24
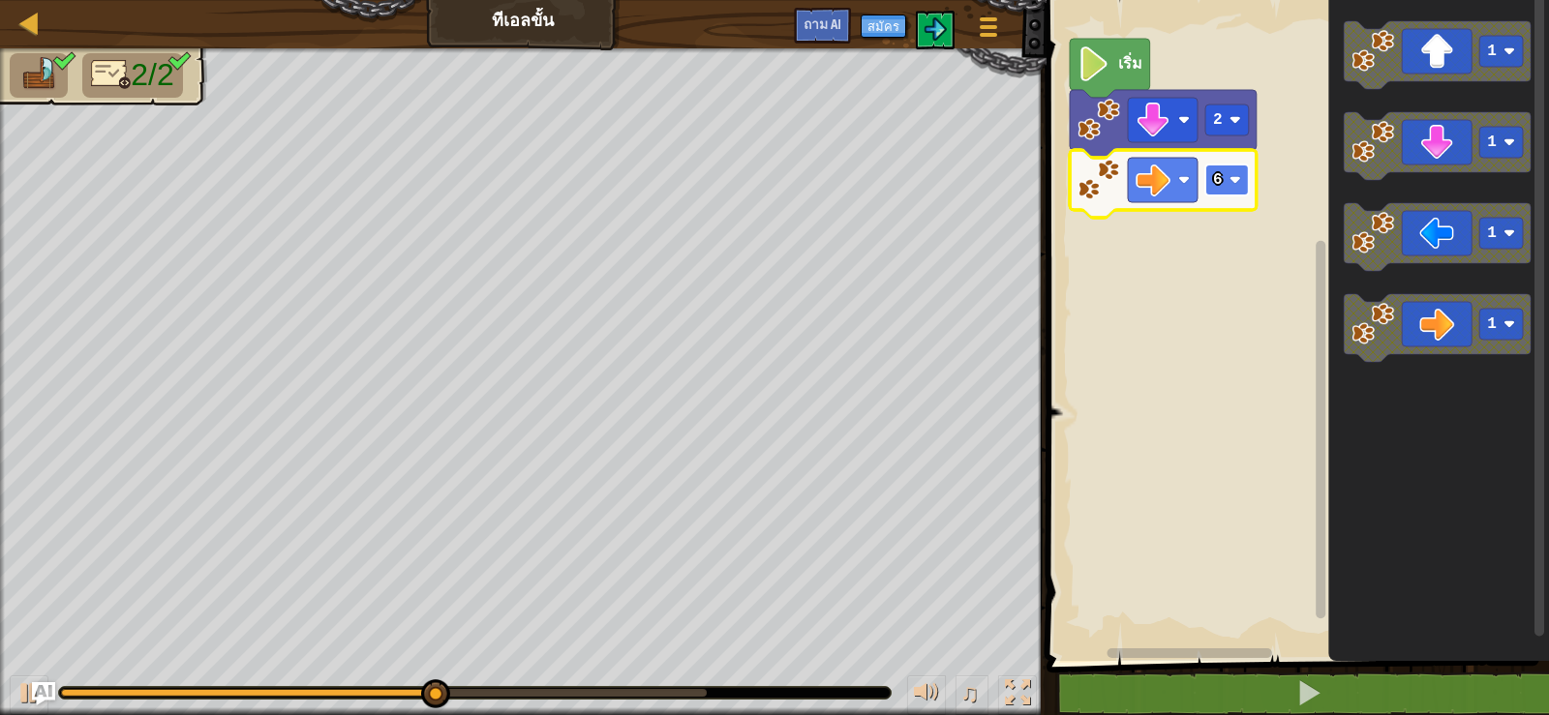
click at [1224, 195] on rect "ระบบทำงานแบบบล็อก" at bounding box center [1227, 180] width 44 height 31
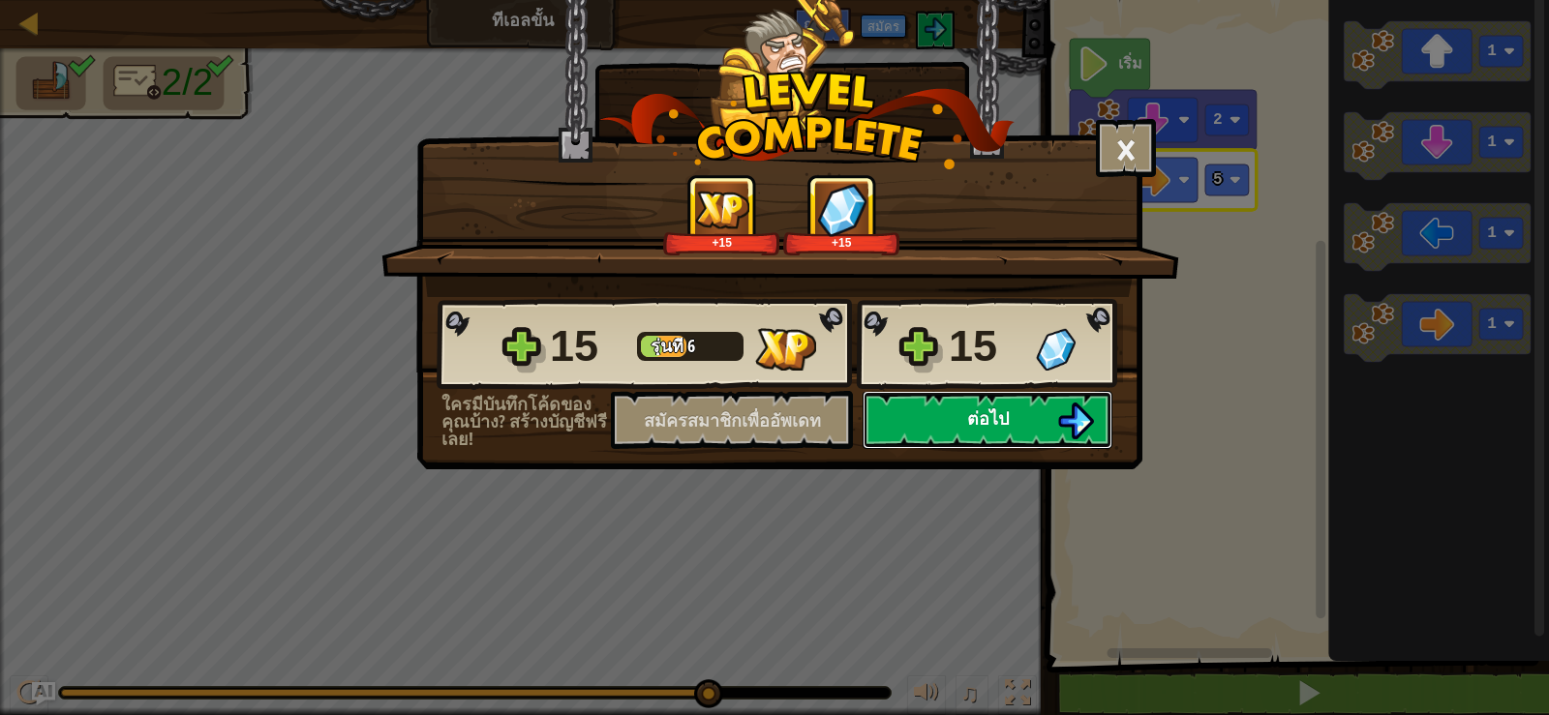
click at [991, 404] on button "ต่อไป" at bounding box center [987, 420] width 250 height 58
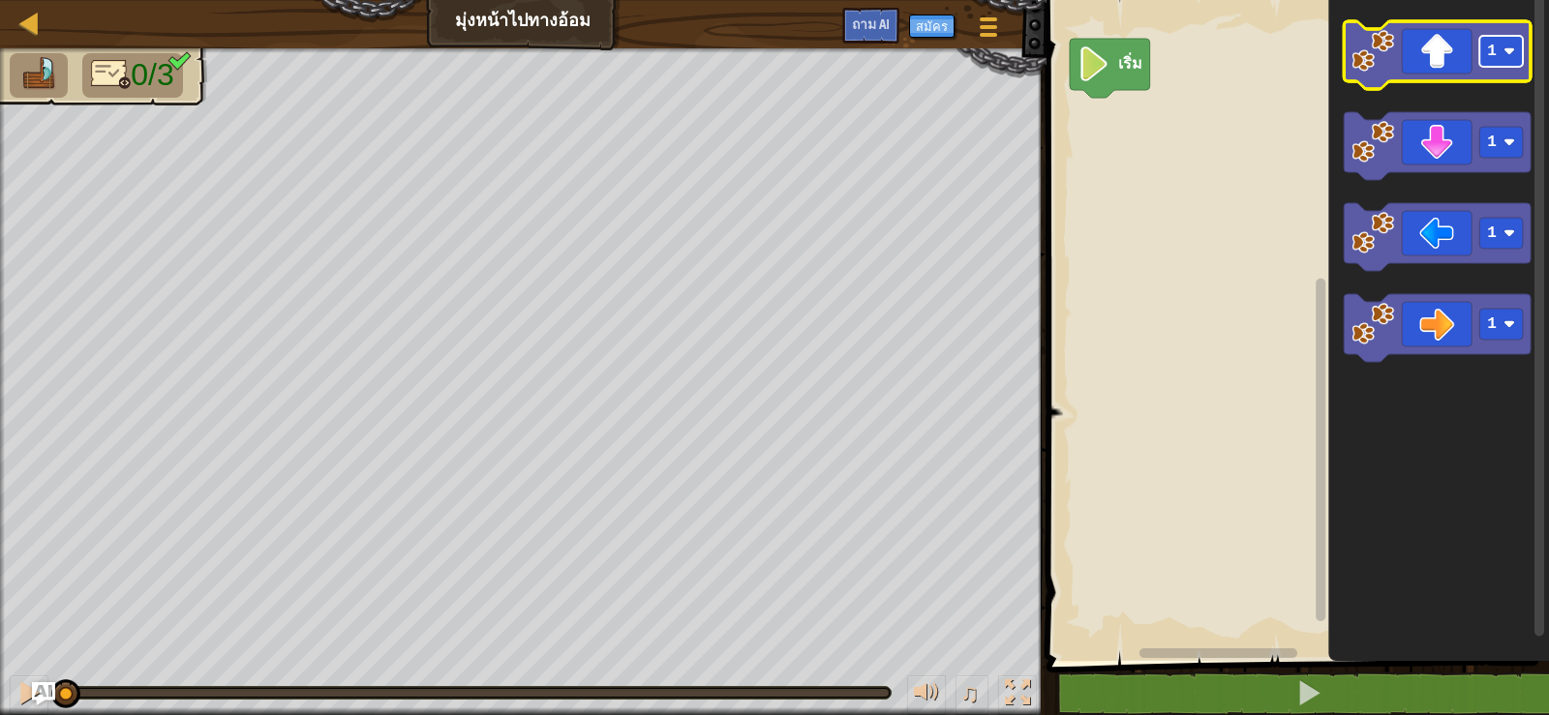
click at [1497, 65] on rect "ระบบทำงานแบบบล็อก" at bounding box center [1501, 51] width 44 height 31
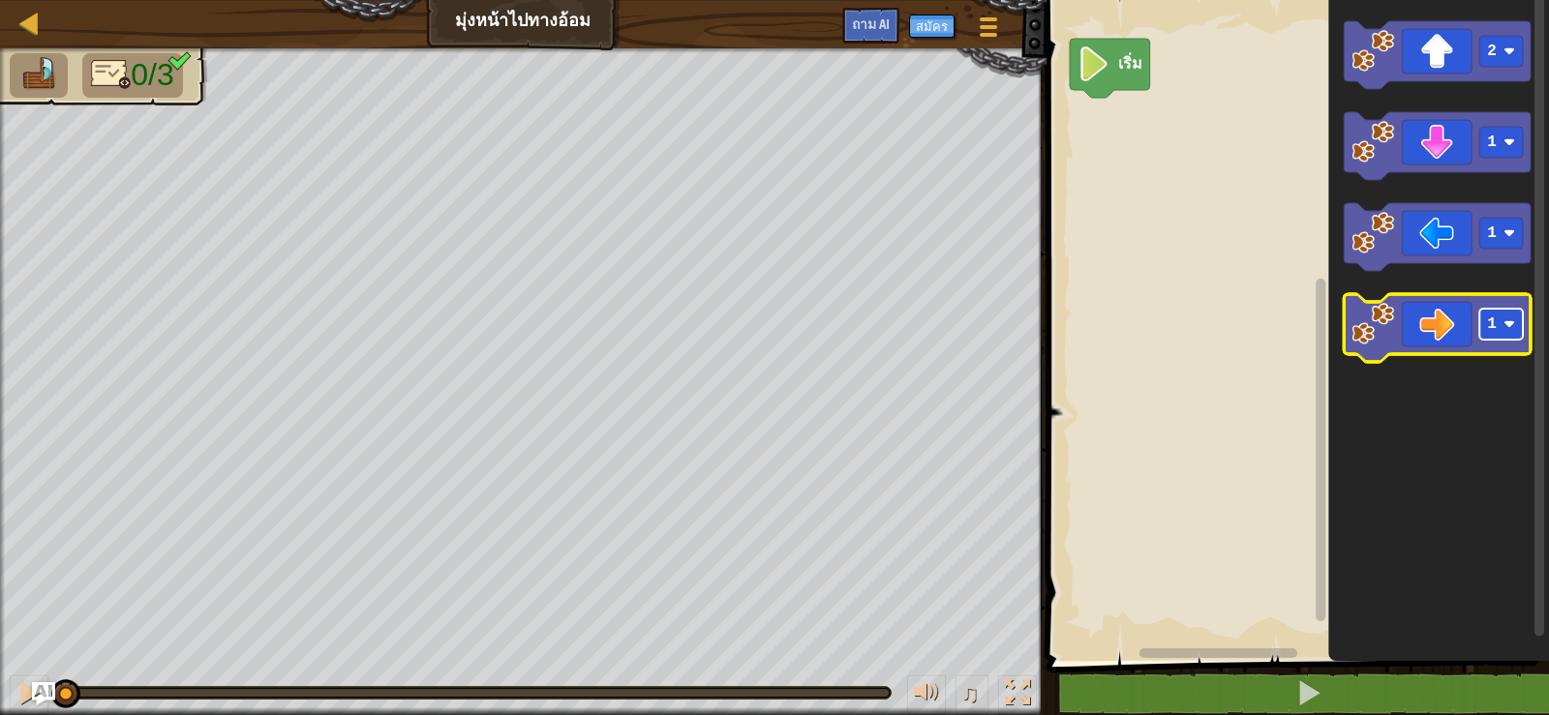
click at [1499, 318] on rect "ระบบทำงานแบบบล็อก" at bounding box center [1501, 324] width 44 height 31
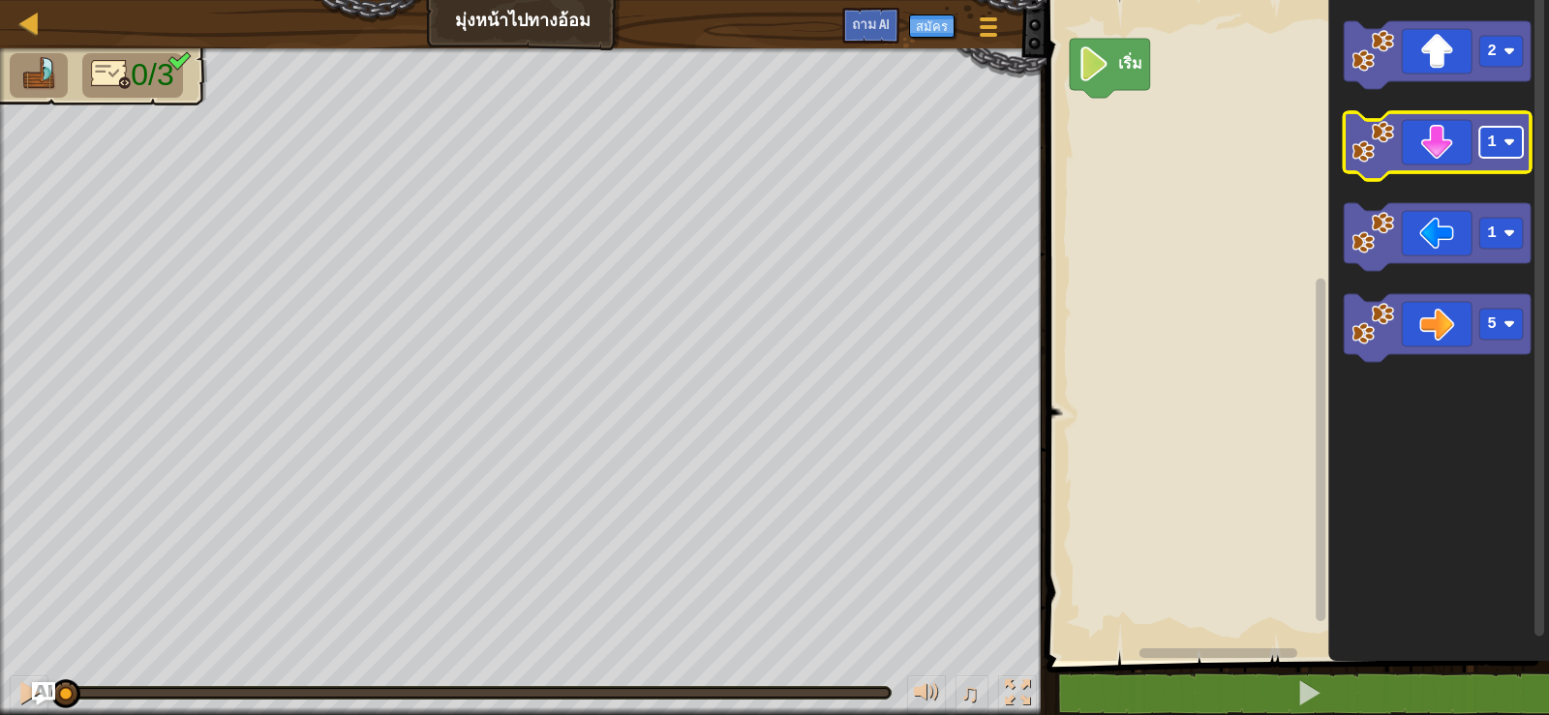
click at [1510, 155] on rect "ระบบทำงานแบบบล็อก" at bounding box center [1501, 142] width 44 height 31
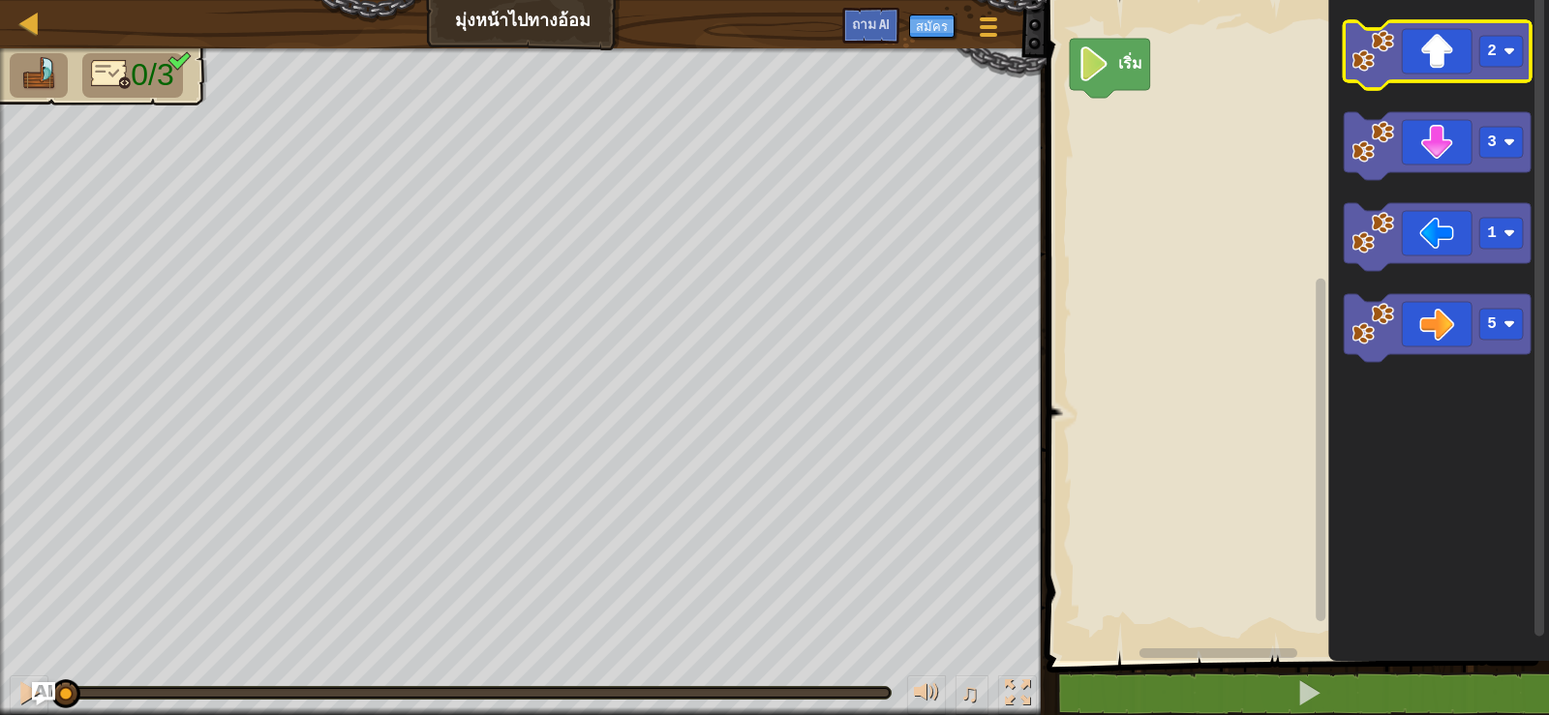
click at [1441, 73] on icon "ระบบทำงานแบบบล็อก" at bounding box center [1437, 55] width 187 height 68
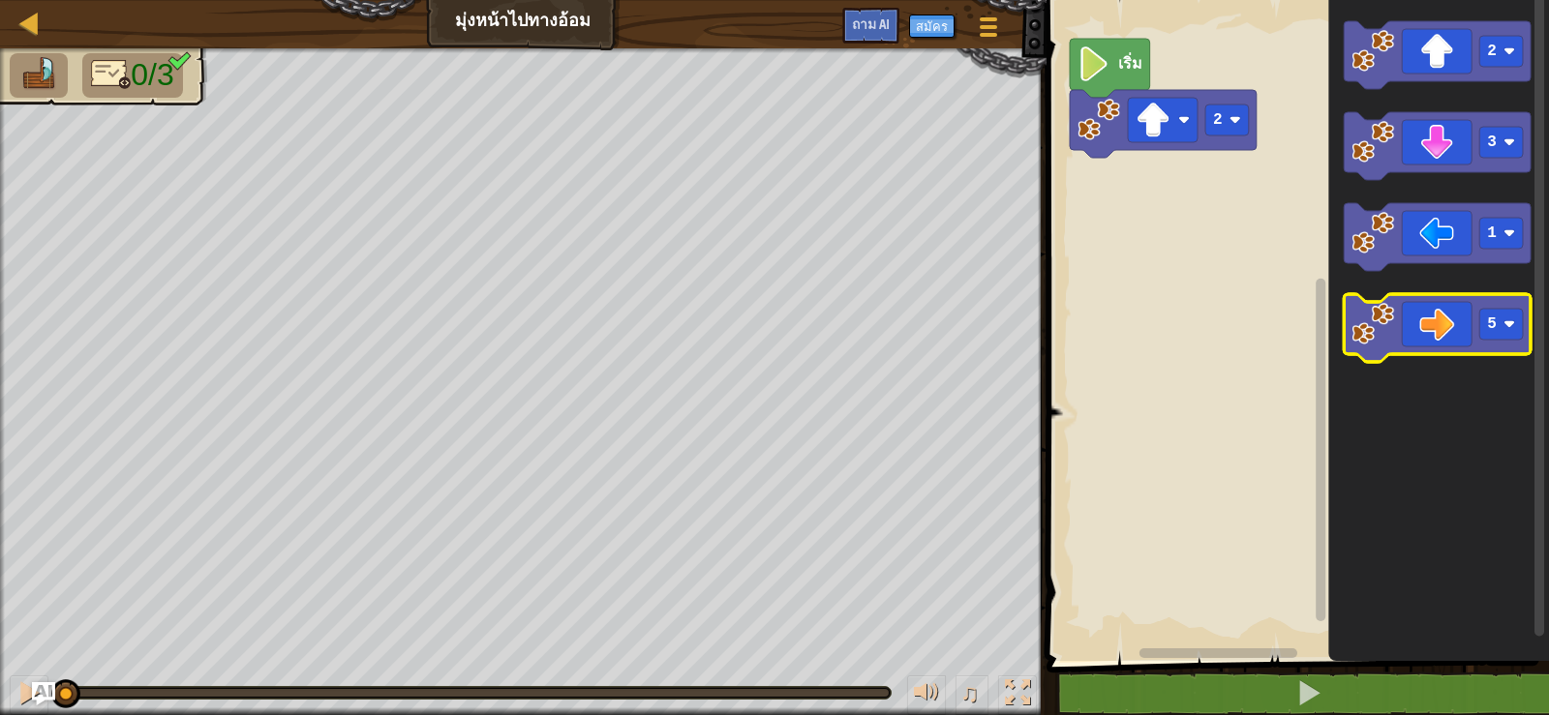
click at [1430, 325] on icon "ระบบทำงานแบบบล็อก" at bounding box center [1437, 328] width 187 height 68
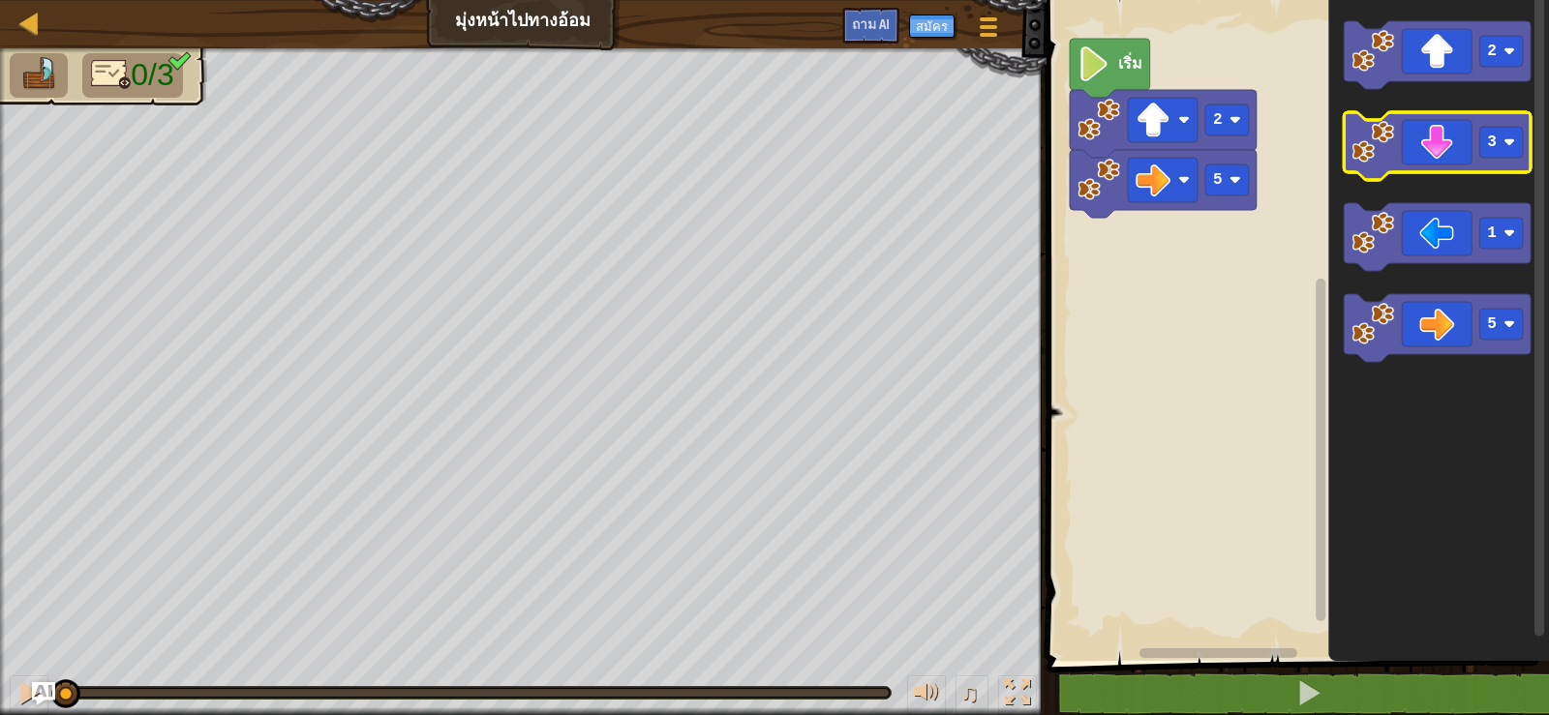
click at [1425, 153] on icon "ระบบทำงานแบบบล็อก" at bounding box center [1437, 146] width 187 height 68
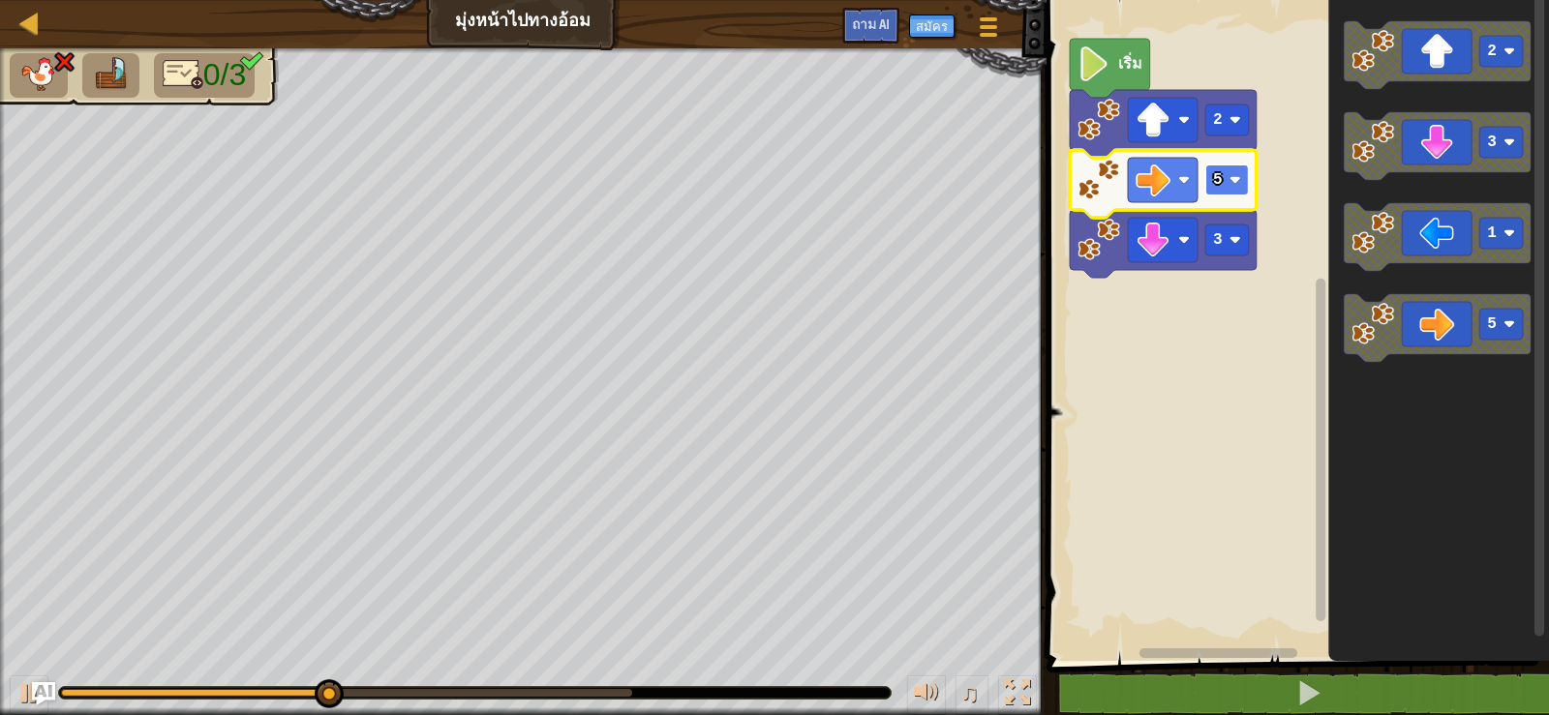
click at [1233, 167] on rect "ระบบทำงานแบบบล็อก" at bounding box center [1227, 180] width 44 height 31
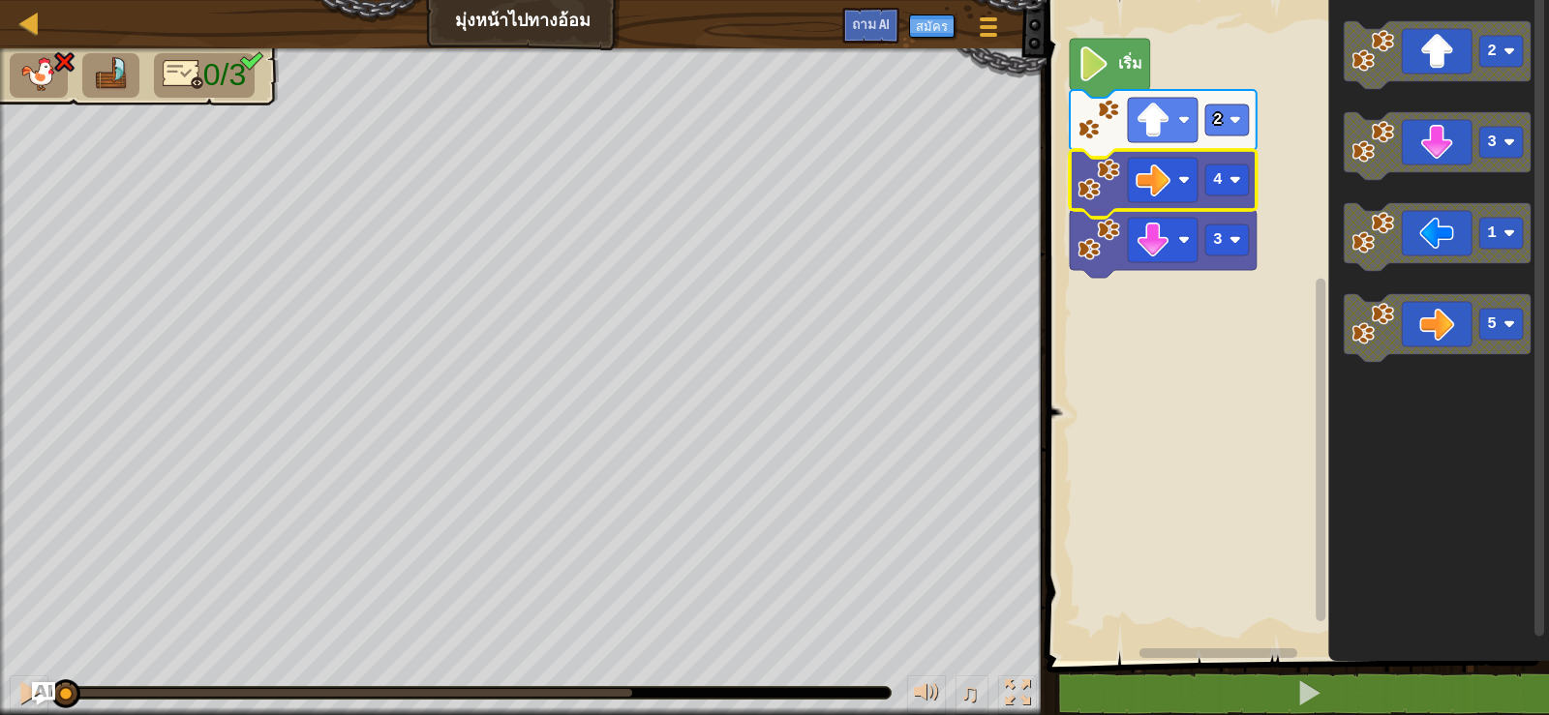
click at [23, 649] on div "0/3 ♫ ลูกหมาป่า" at bounding box center [774, 381] width 1549 height 667
click at [1221, 181] on text "4" at bounding box center [1218, 179] width 10 height 17
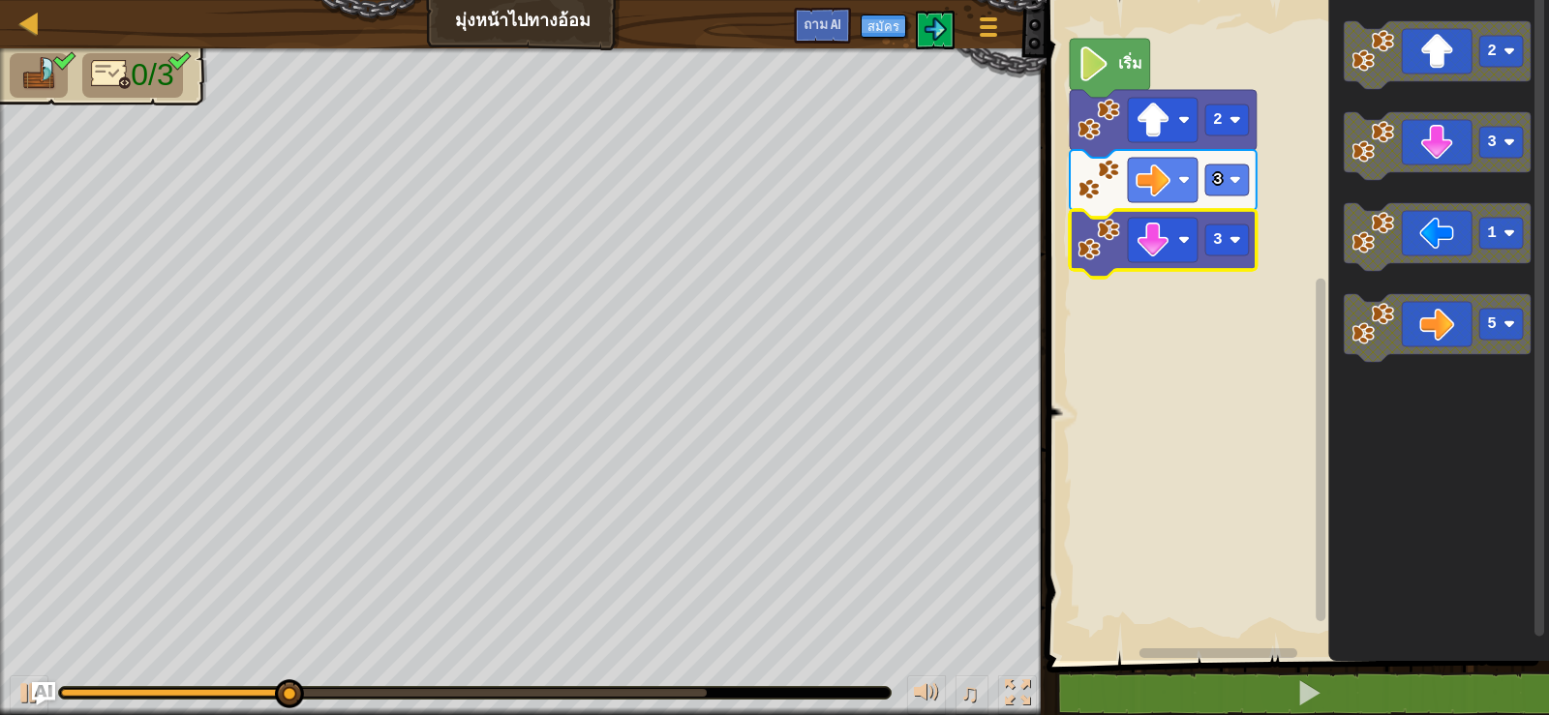
click at [1224, 253] on g "3" at bounding box center [1163, 244] width 187 height 68
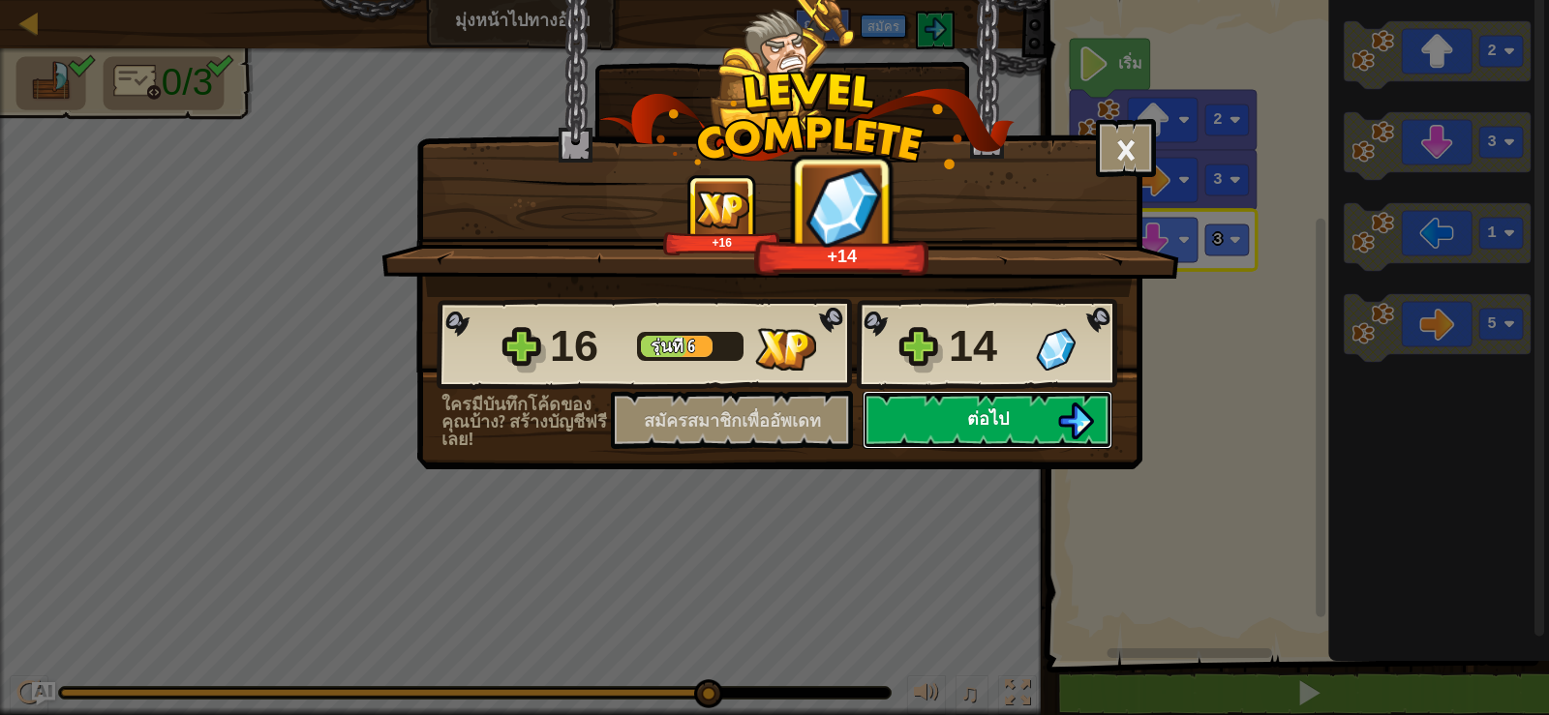
click at [991, 403] on button "ต่อไป" at bounding box center [987, 420] width 250 height 58
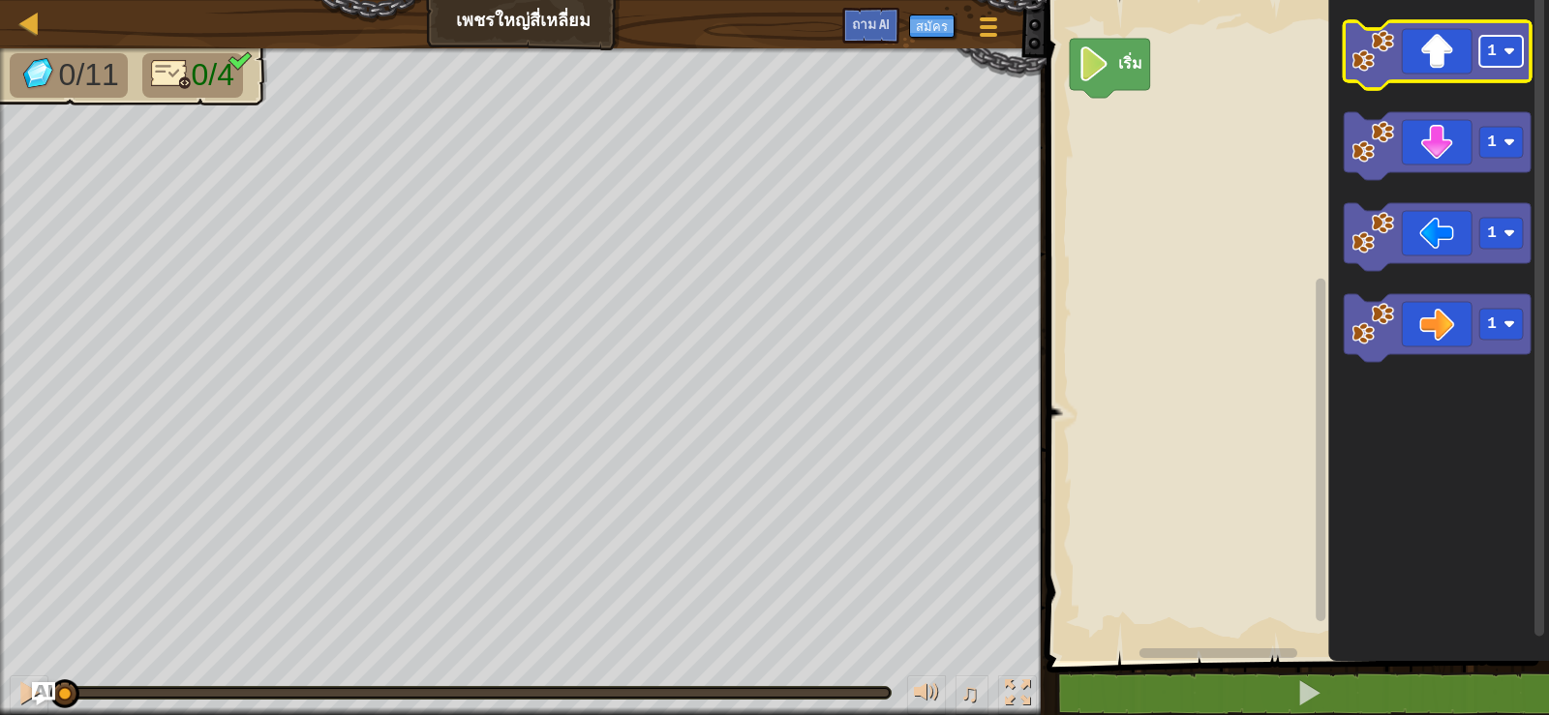
click at [1503, 54] on image "ระบบทำงานแบบบล็อก" at bounding box center [1509, 51] width 12 height 12
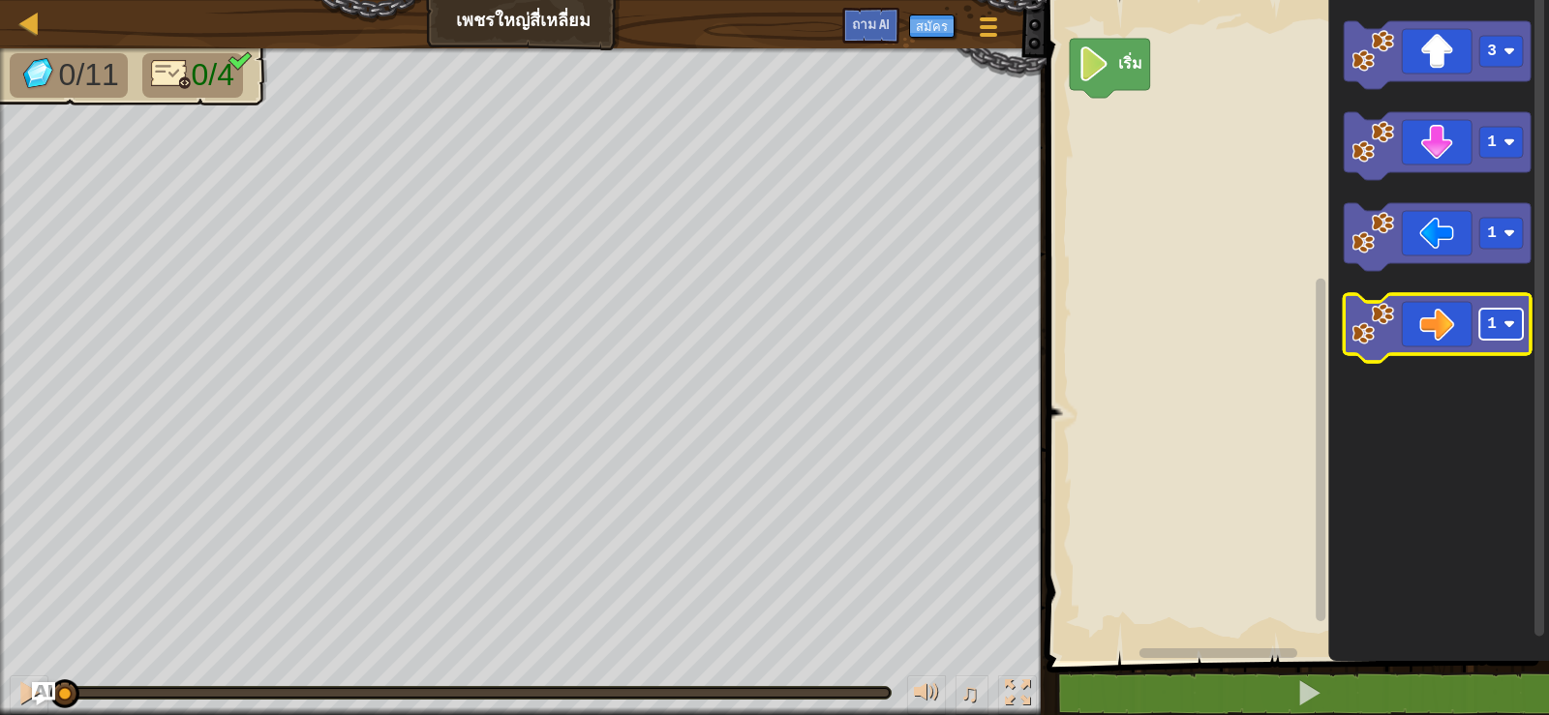
click at [1494, 334] on rect "ระบบทำงานแบบบล็อก" at bounding box center [1501, 324] width 44 height 31
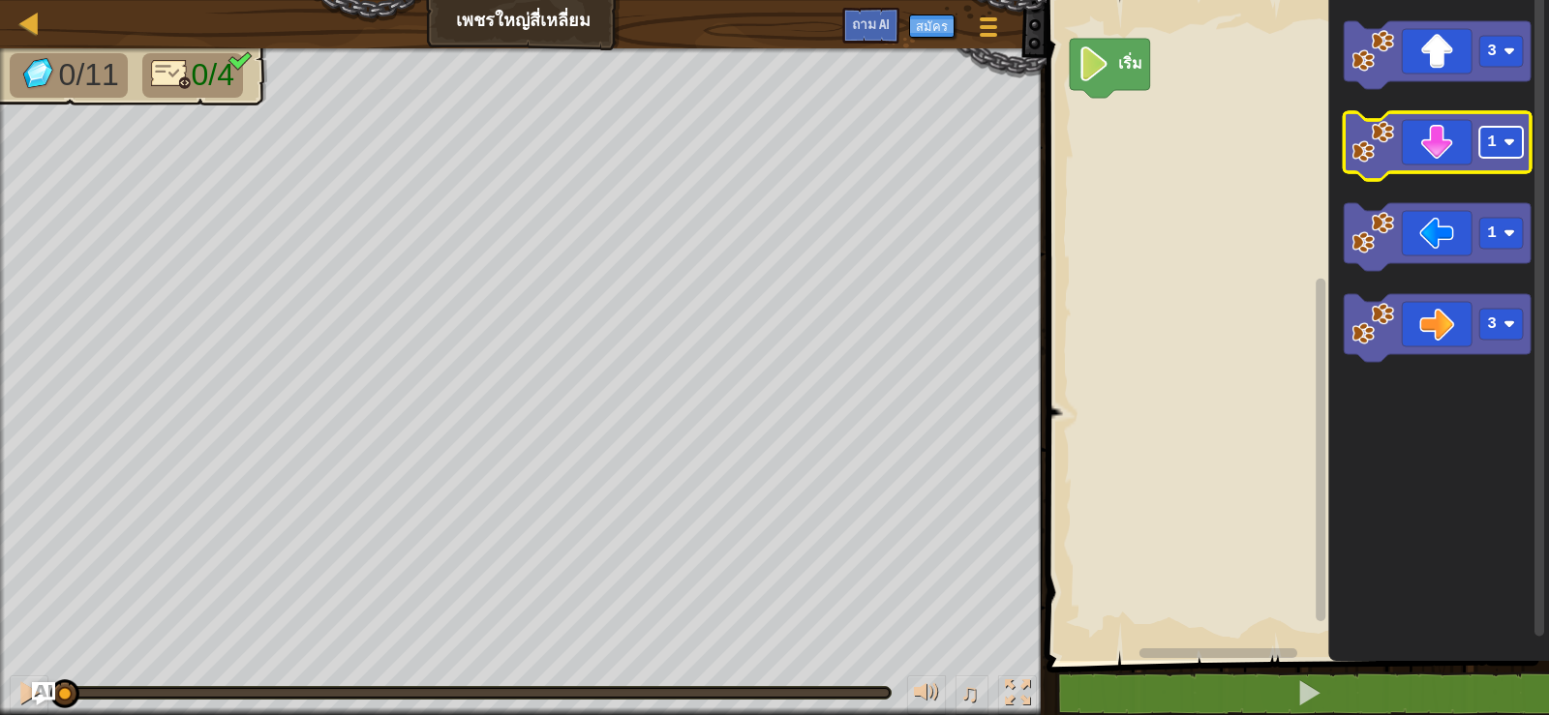
click at [1499, 142] on rect "ระบบทำงานแบบบล็อก" at bounding box center [1501, 142] width 44 height 31
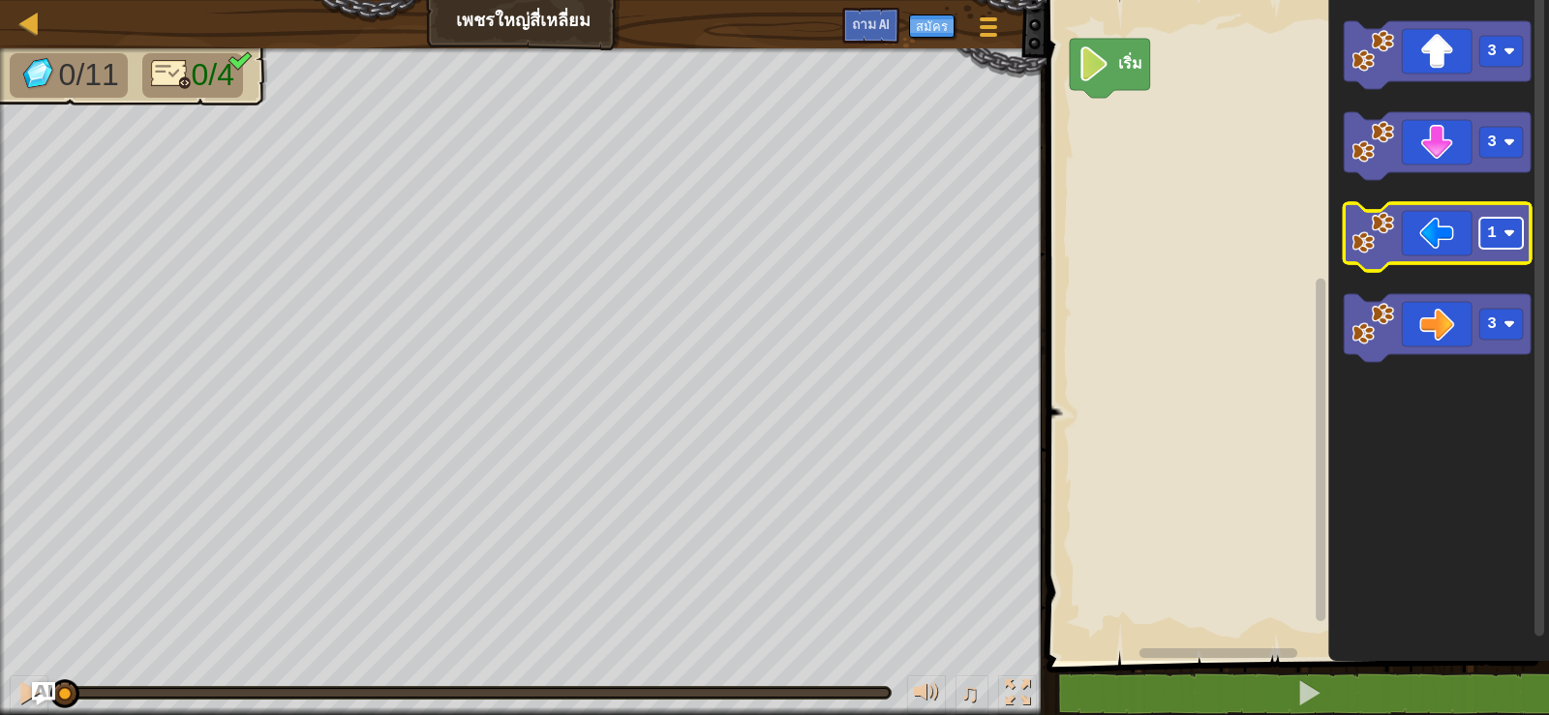
click at [1490, 237] on text "1" at bounding box center [1492, 233] width 10 height 17
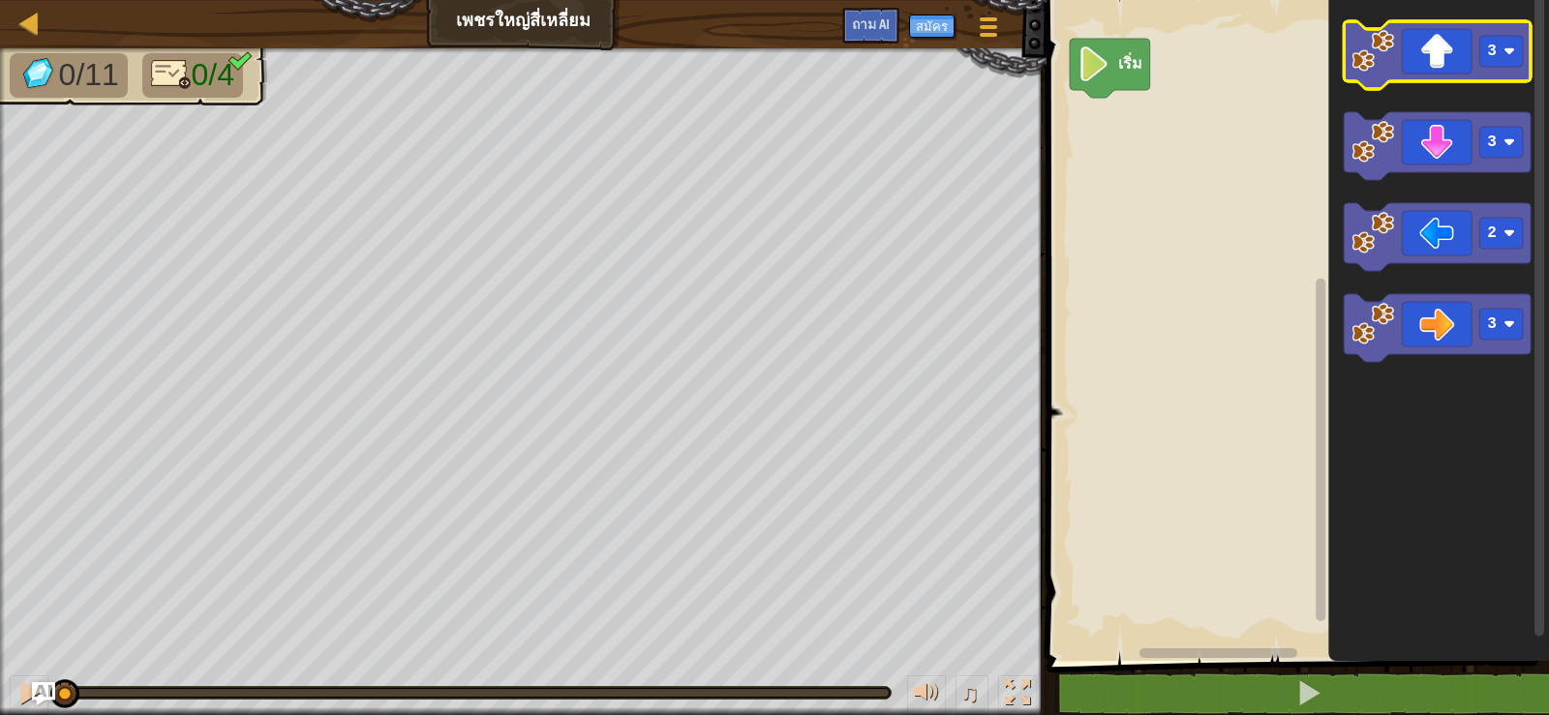
click at [1424, 60] on icon "ระบบทำงานแบบบล็อก" at bounding box center [1437, 55] width 187 height 68
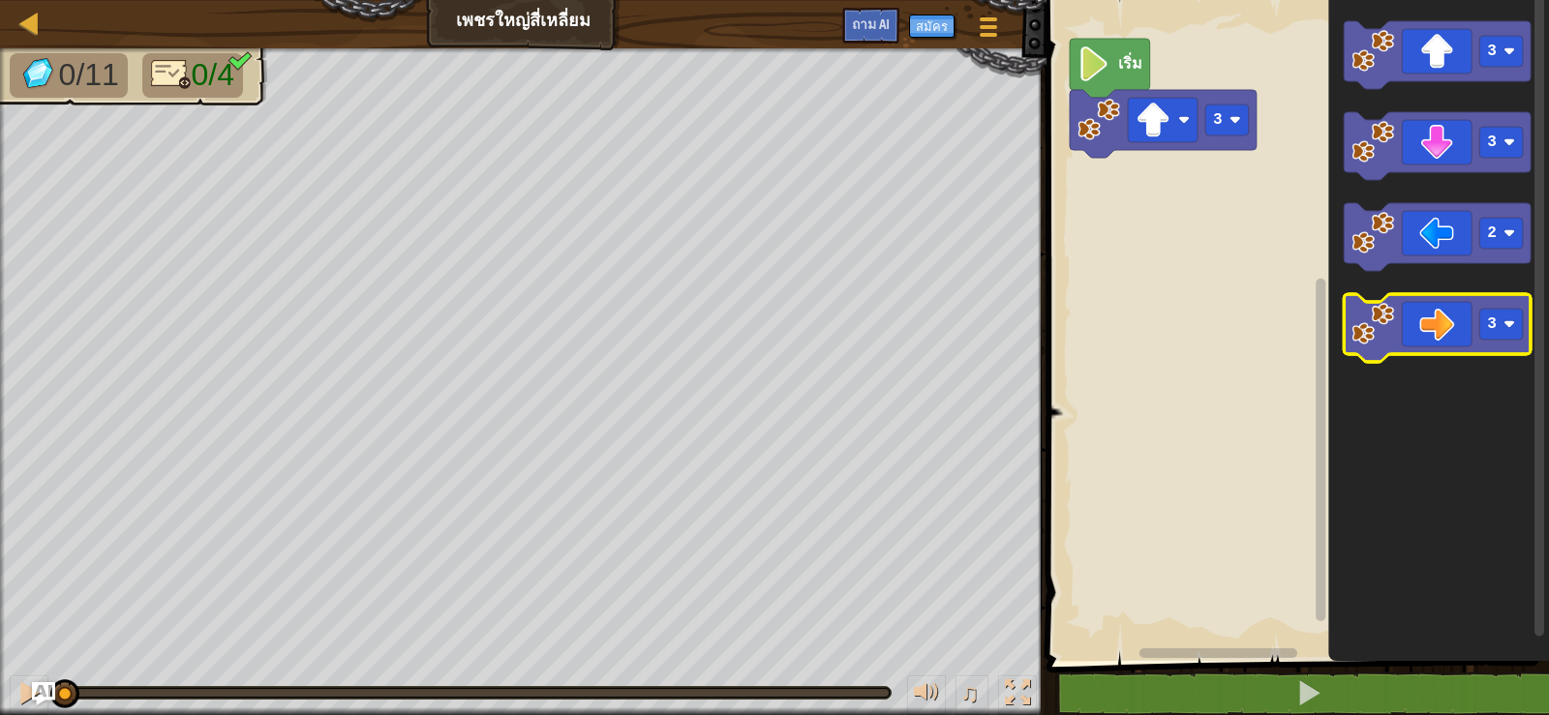
click at [1406, 311] on icon "ระบบทำงานแบบบล็อก" at bounding box center [1437, 328] width 187 height 68
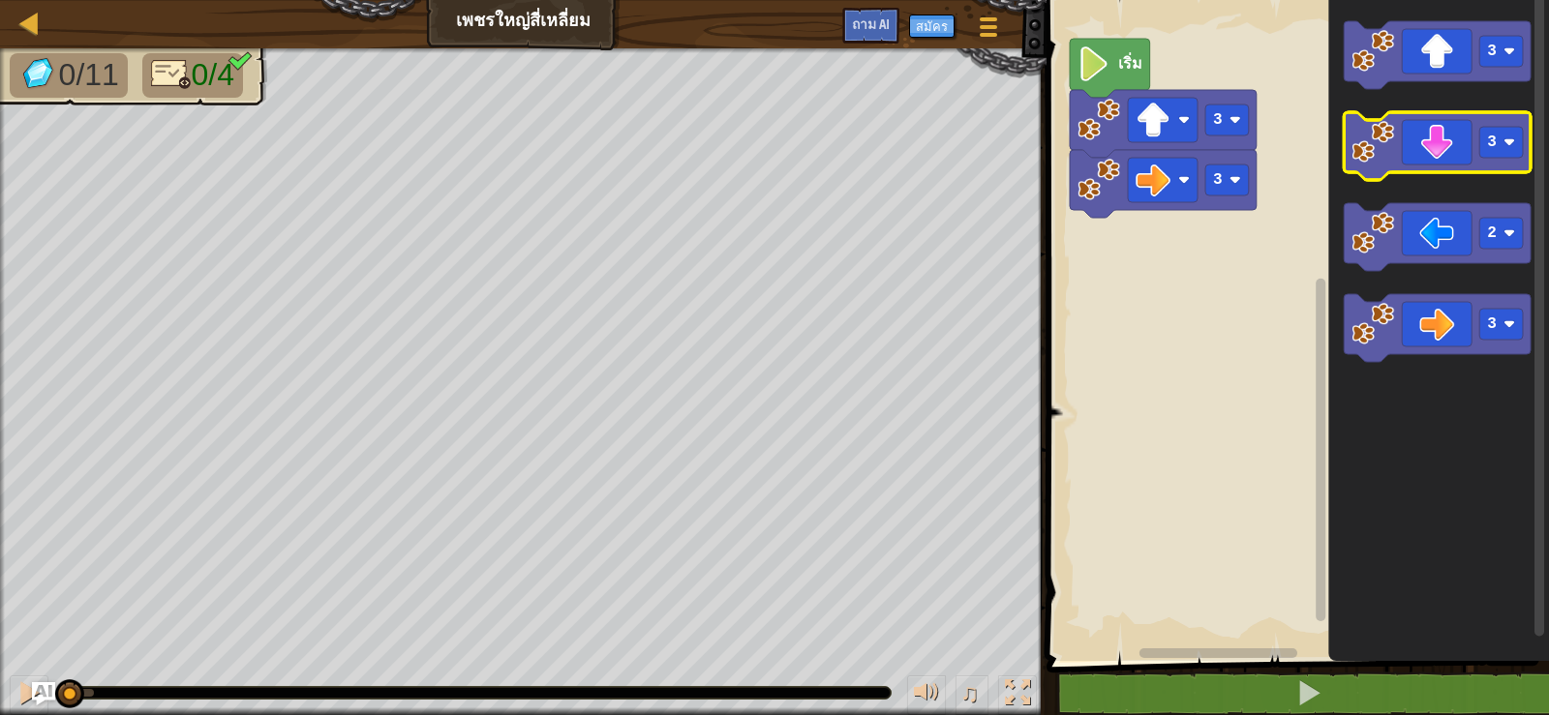
click at [1449, 163] on icon "ระบบทำงานแบบบล็อก" at bounding box center [1437, 146] width 187 height 68
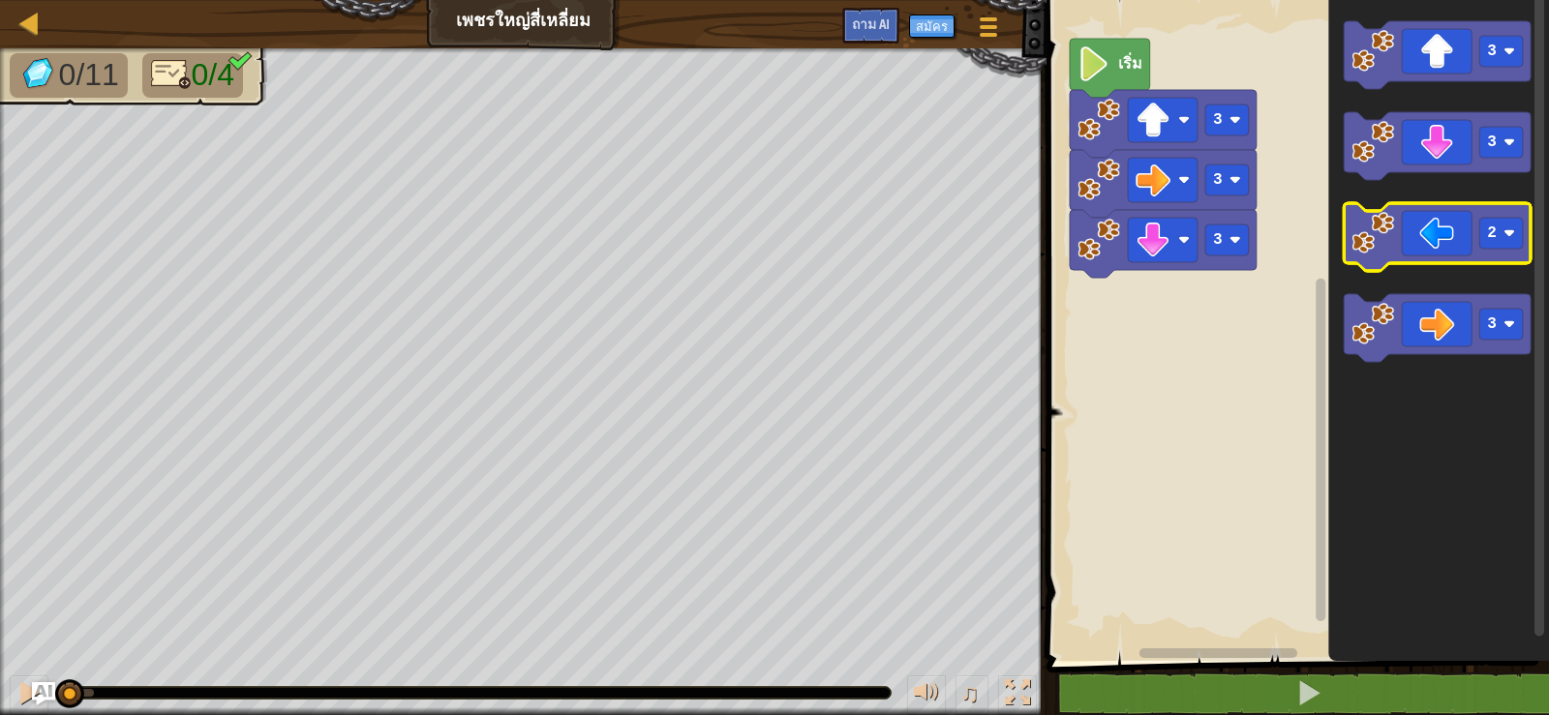
click at [1446, 237] on icon "ระบบทำงานแบบบล็อก" at bounding box center [1437, 237] width 187 height 68
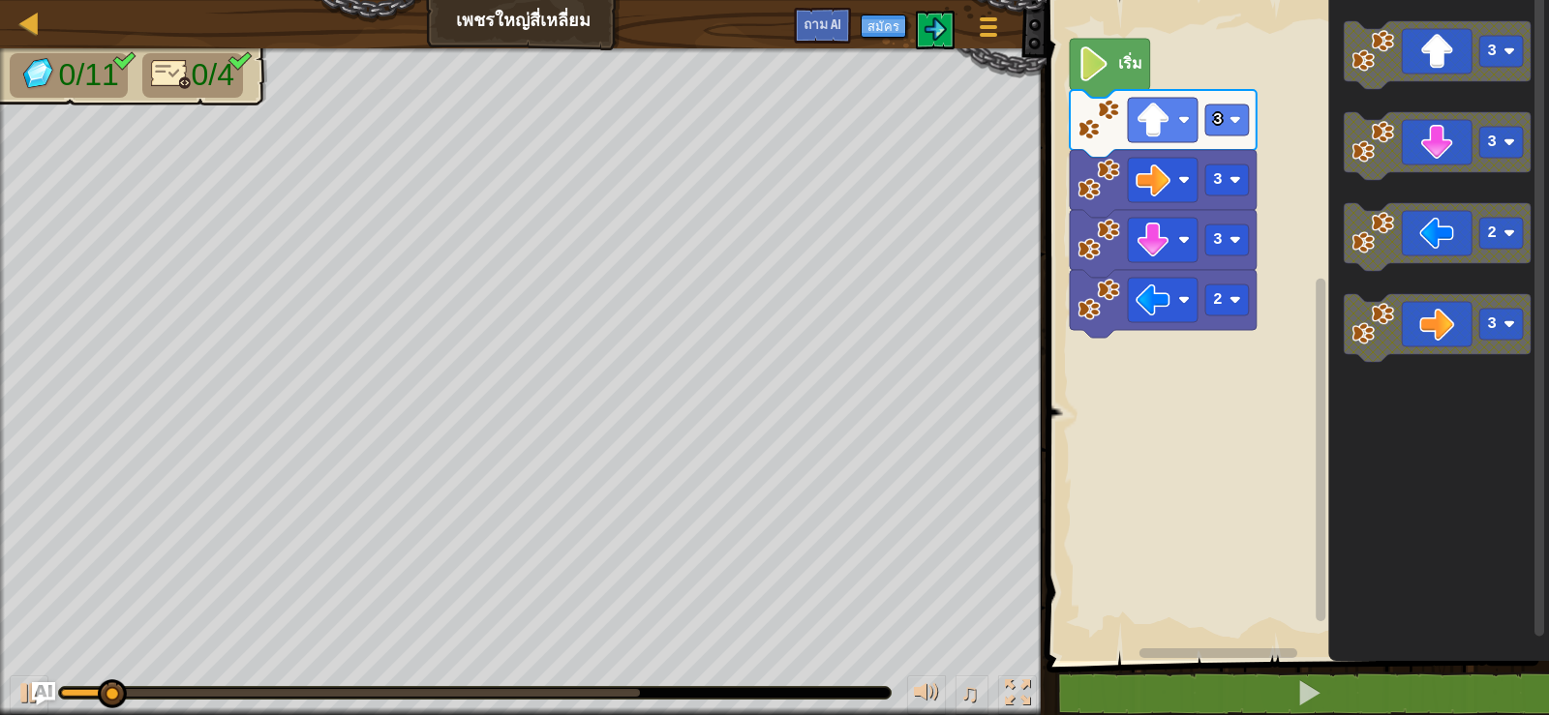
click at [1209, 409] on rect "ระบบทำงานแบบบล็อก" at bounding box center [1295, 325] width 508 height 671
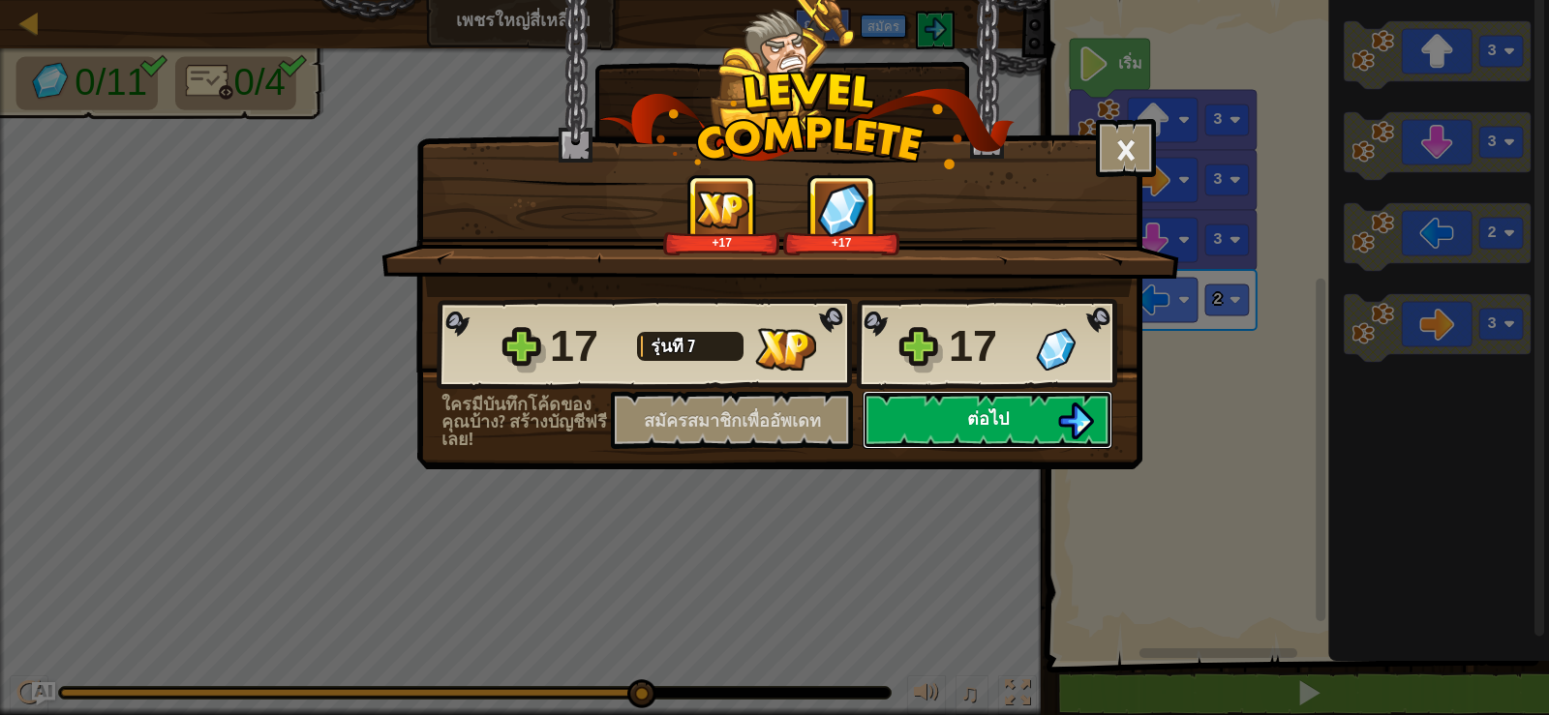
click at [983, 425] on font "ต่อไป" at bounding box center [988, 419] width 42 height 24
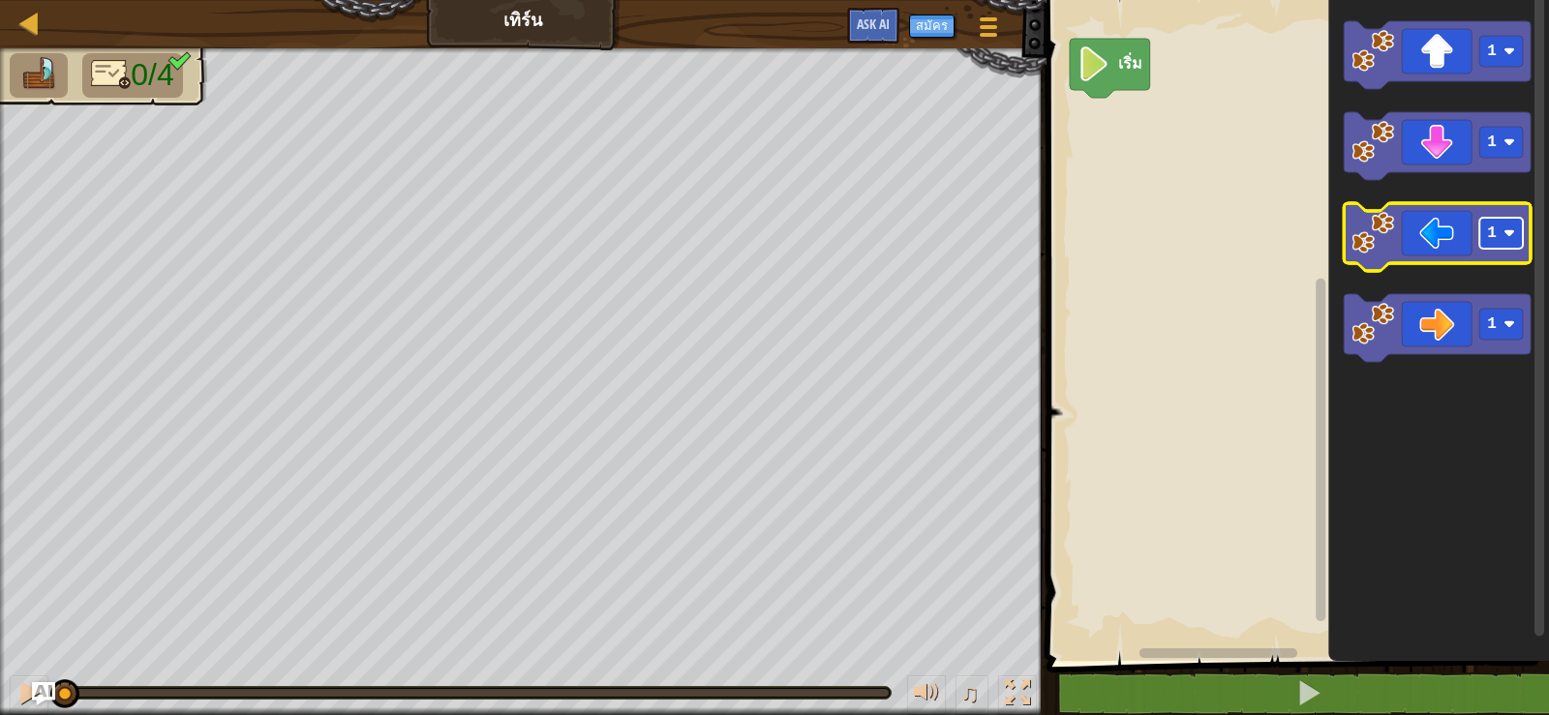
click at [1501, 228] on rect "พื้นที่ทำงาน Blockly" at bounding box center [1501, 233] width 44 height 31
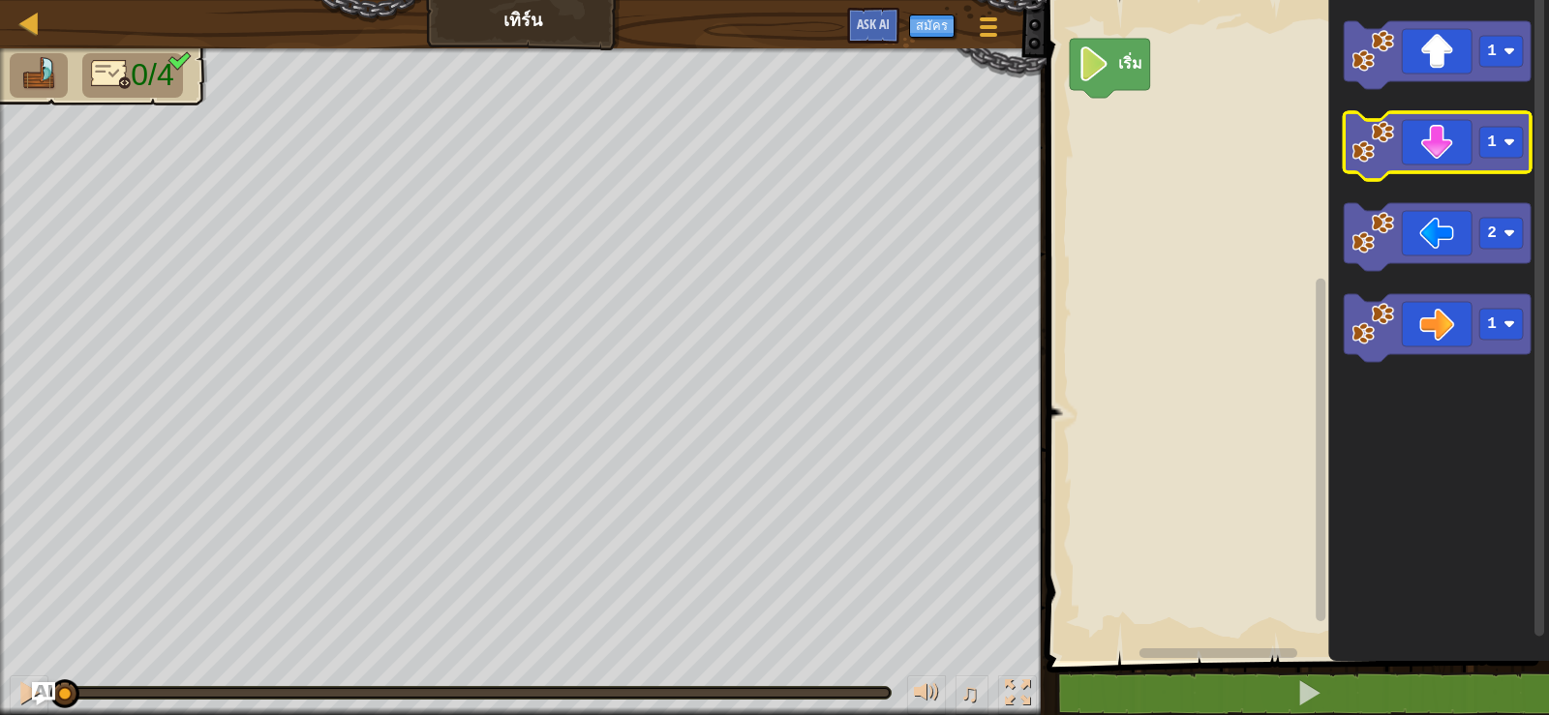
click at [1489, 161] on icon "พื้นที่ทำงาน Blockly" at bounding box center [1437, 146] width 187 height 68
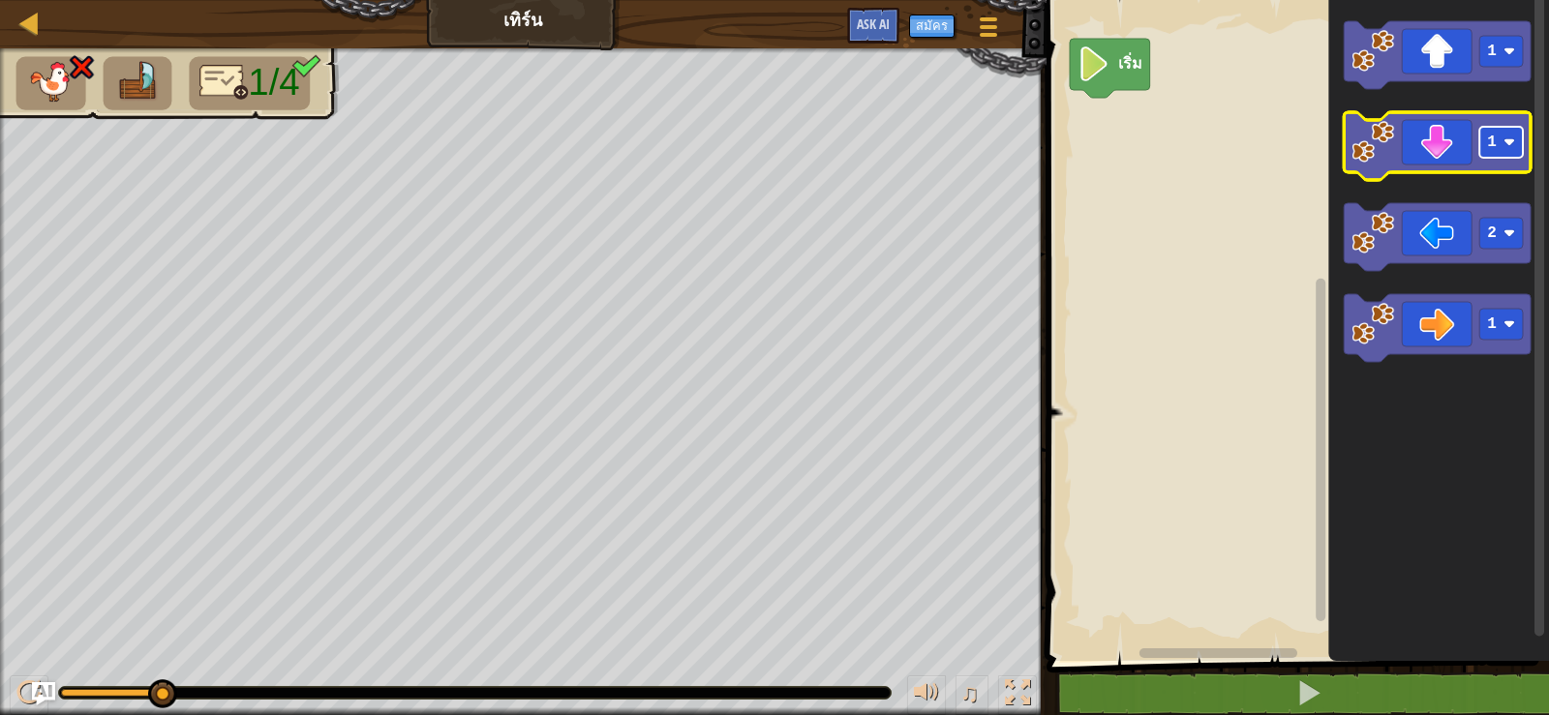
click at [1492, 153] on rect "พื้นที่ทำงาน Blockly" at bounding box center [1501, 142] width 44 height 31
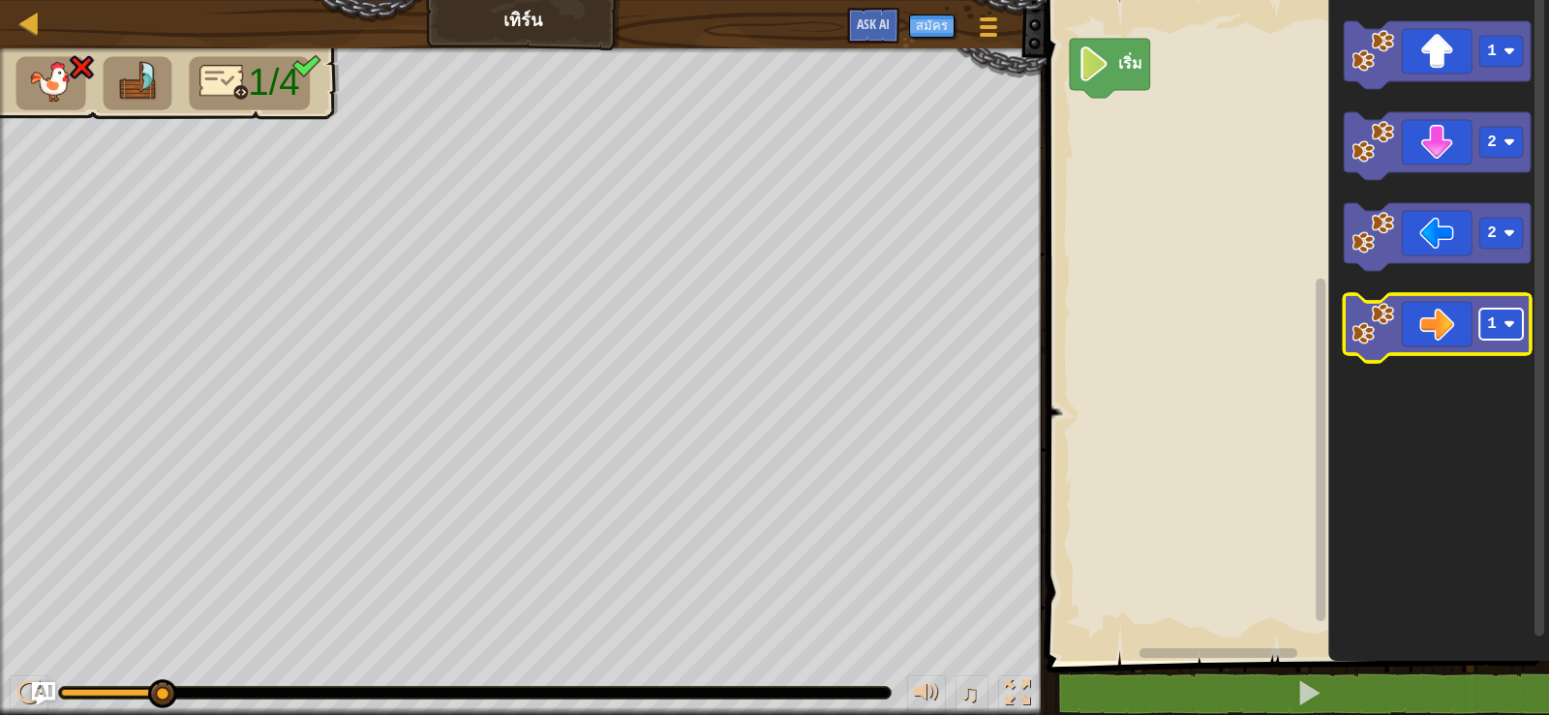
click at [1509, 325] on image "พื้นที่ทำงาน Blockly" at bounding box center [1509, 324] width 12 height 12
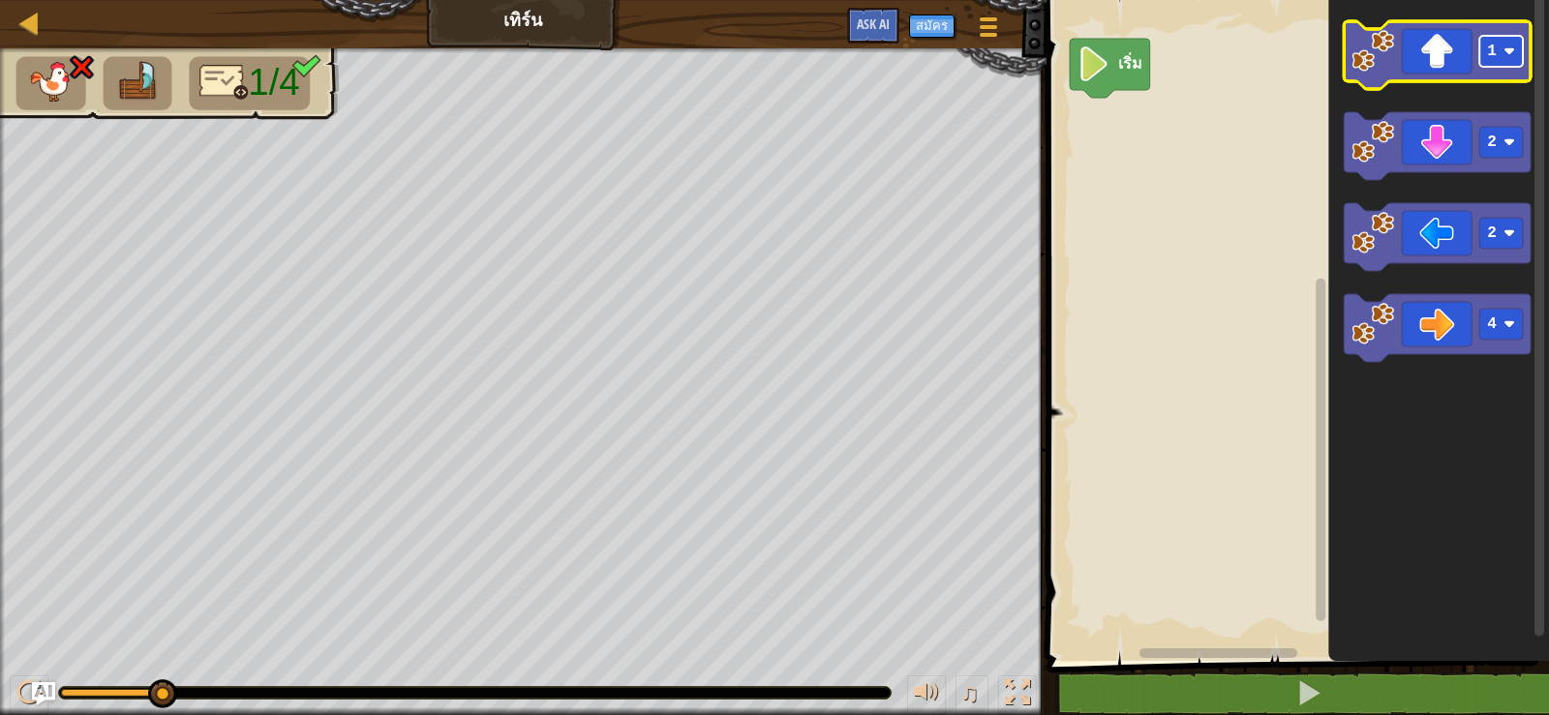
click at [1508, 52] on image "พื้นที่ทำงาน Blockly" at bounding box center [1509, 51] width 12 height 12
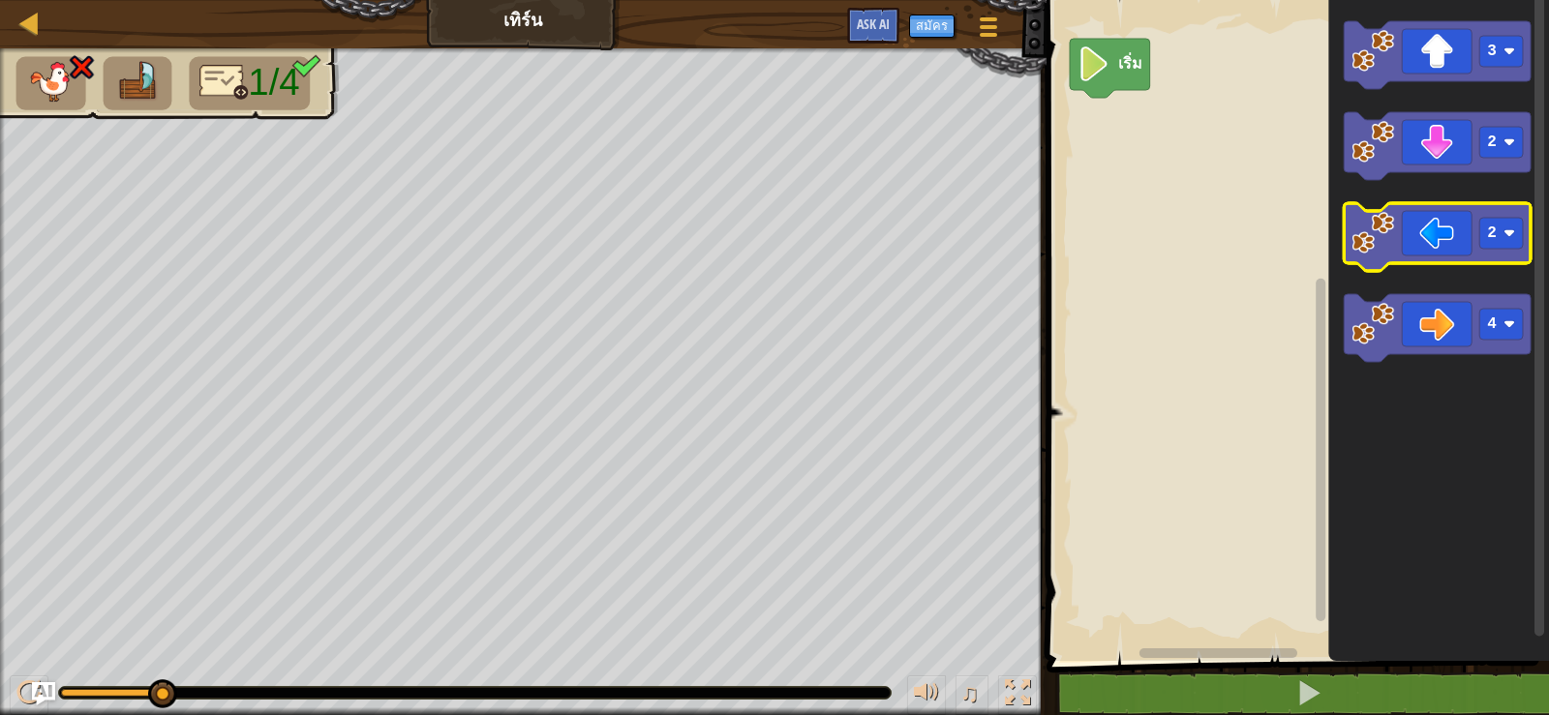
click at [1421, 238] on icon "พื้นที่ทำงาน Blockly" at bounding box center [1437, 237] width 187 height 68
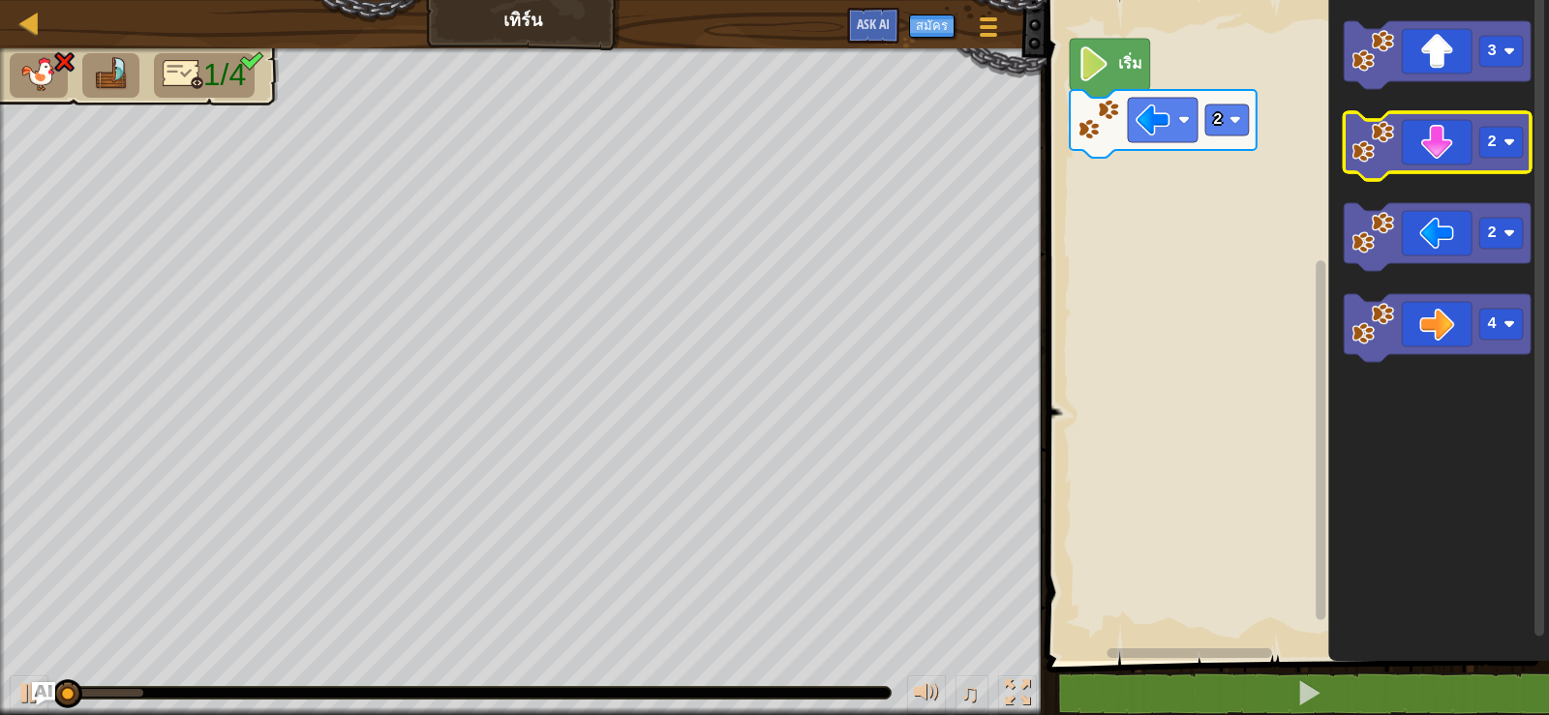
click at [1447, 145] on icon "พื้นที่ทำงาน Blockly" at bounding box center [1437, 146] width 187 height 68
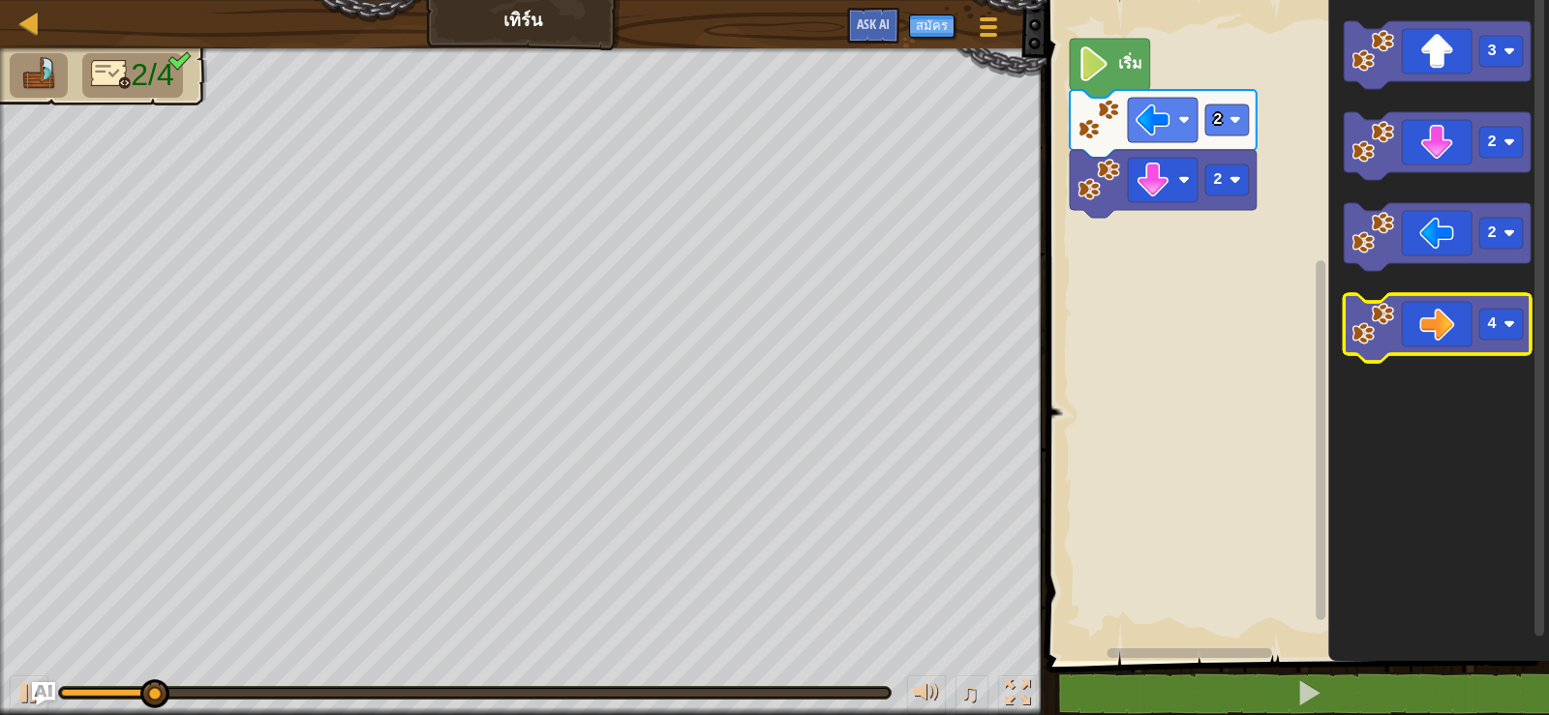
click at [1469, 328] on icon "พื้นที่ทำงาน Blockly" at bounding box center [1437, 328] width 187 height 68
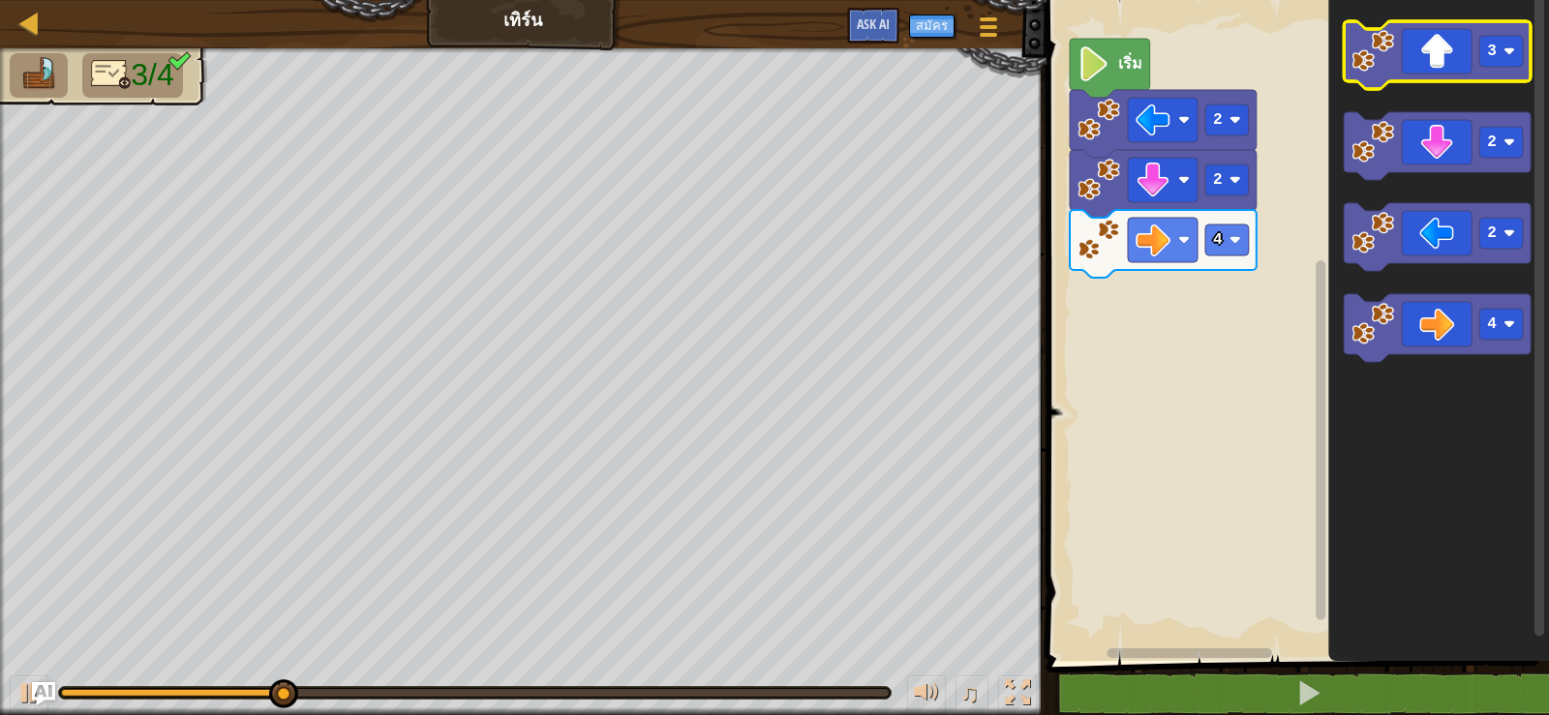
click at [1456, 62] on icon "พื้นที่ทำงาน Blockly" at bounding box center [1437, 55] width 187 height 68
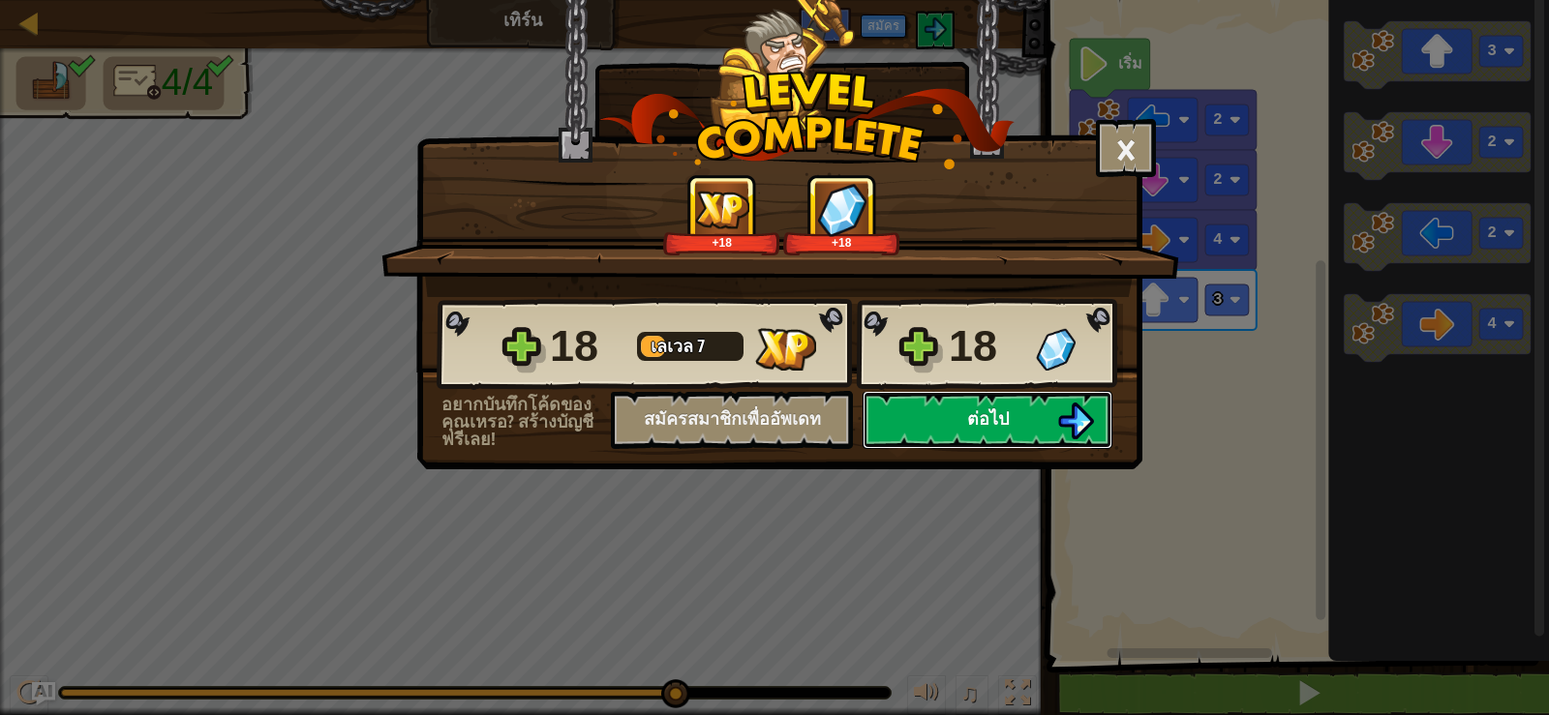
click at [1073, 400] on button "ต่อไป" at bounding box center [987, 420] width 250 height 58
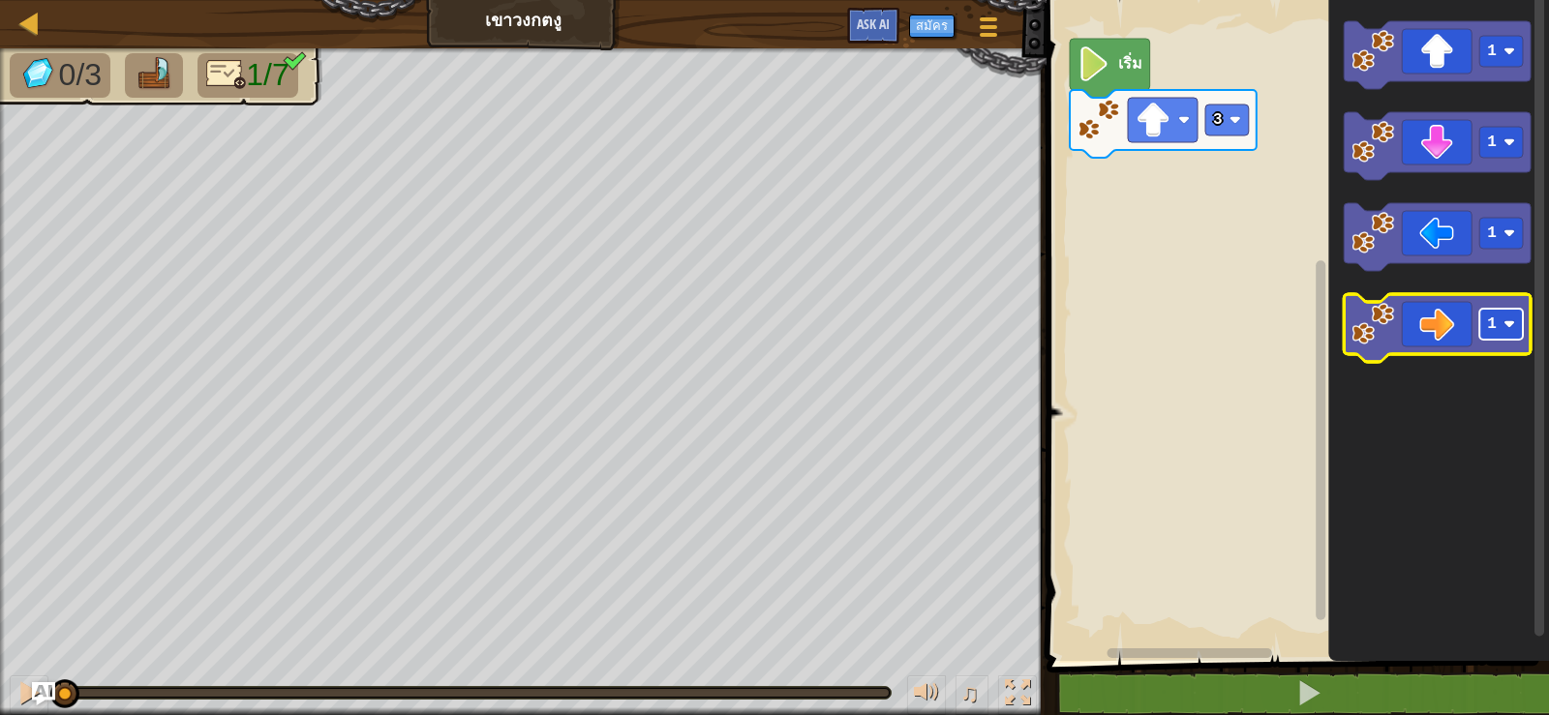
click at [1485, 319] on rect "พื้นที่ทำงาน Blockly" at bounding box center [1501, 324] width 44 height 31
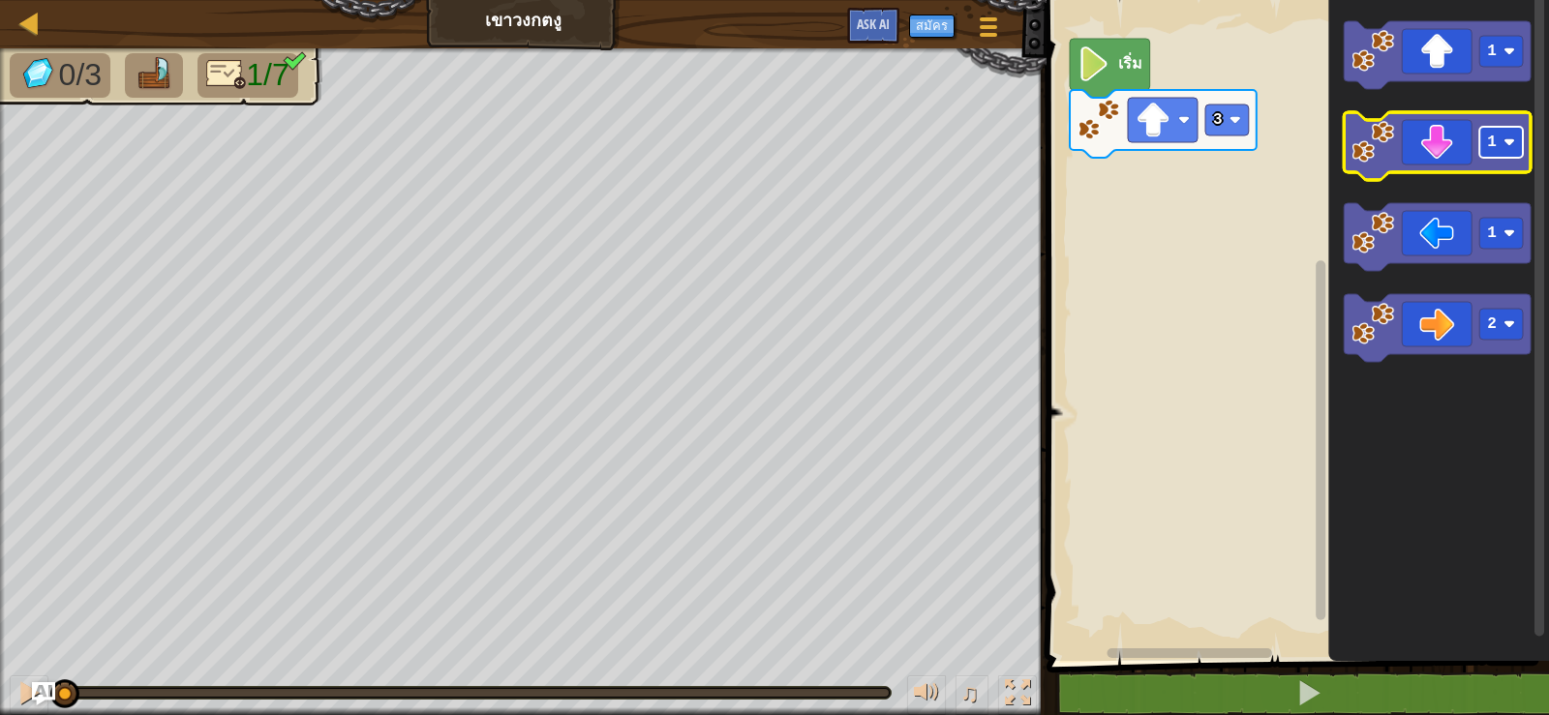
click at [1504, 153] on rect "พื้นที่ทำงาน Blockly" at bounding box center [1501, 142] width 44 height 31
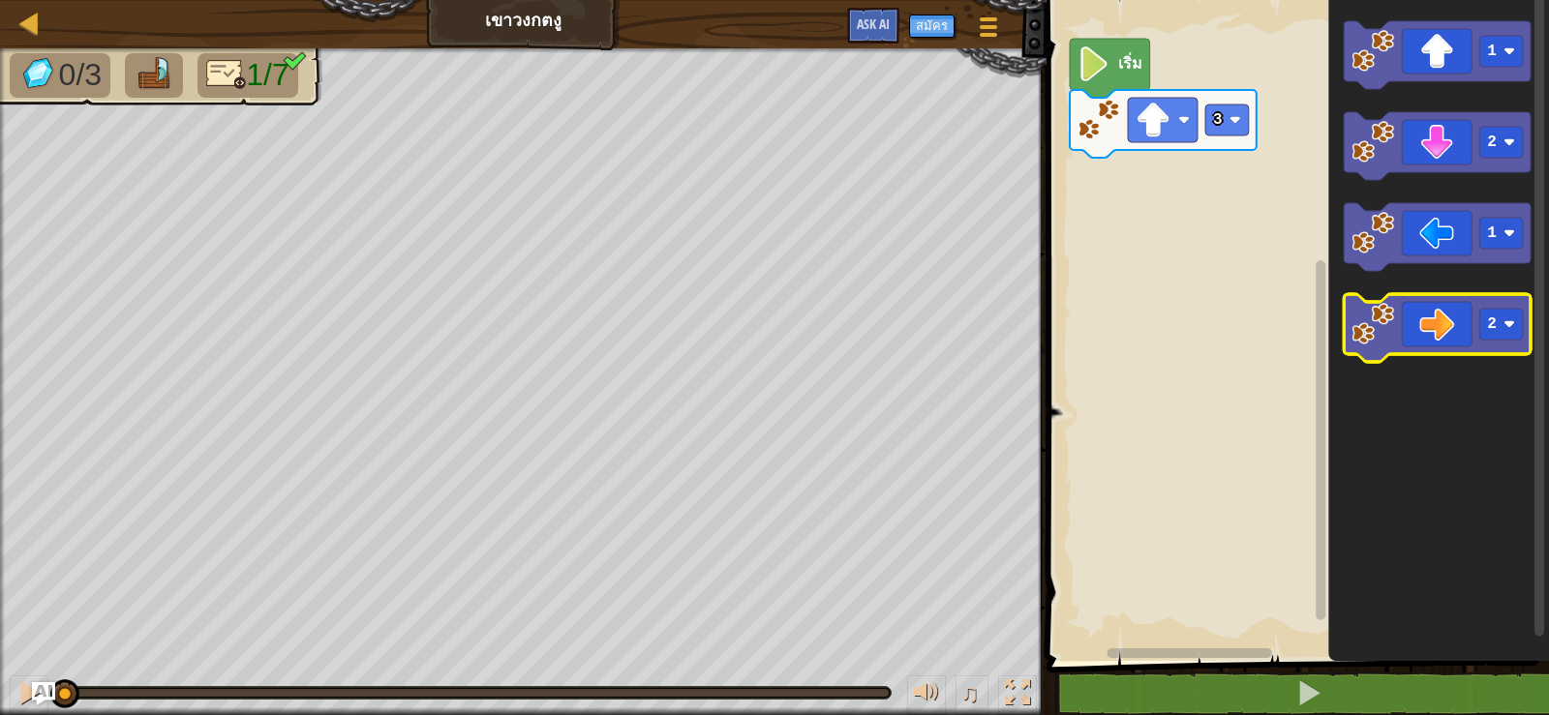
click at [1417, 342] on icon "พื้นที่ทำงาน Blockly" at bounding box center [1437, 328] width 187 height 68
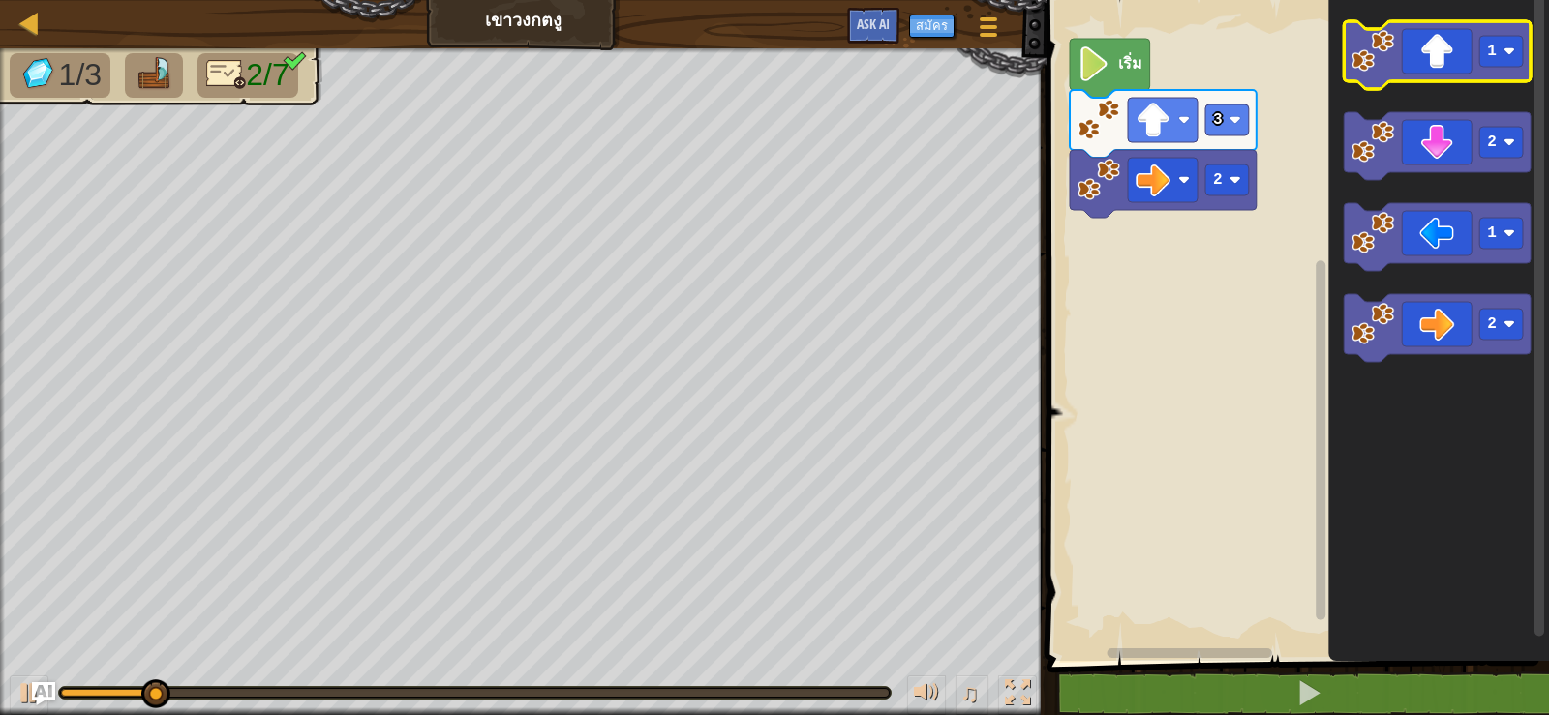
click at [1443, 72] on icon "พื้นที่ทำงาน Blockly" at bounding box center [1437, 55] width 187 height 68
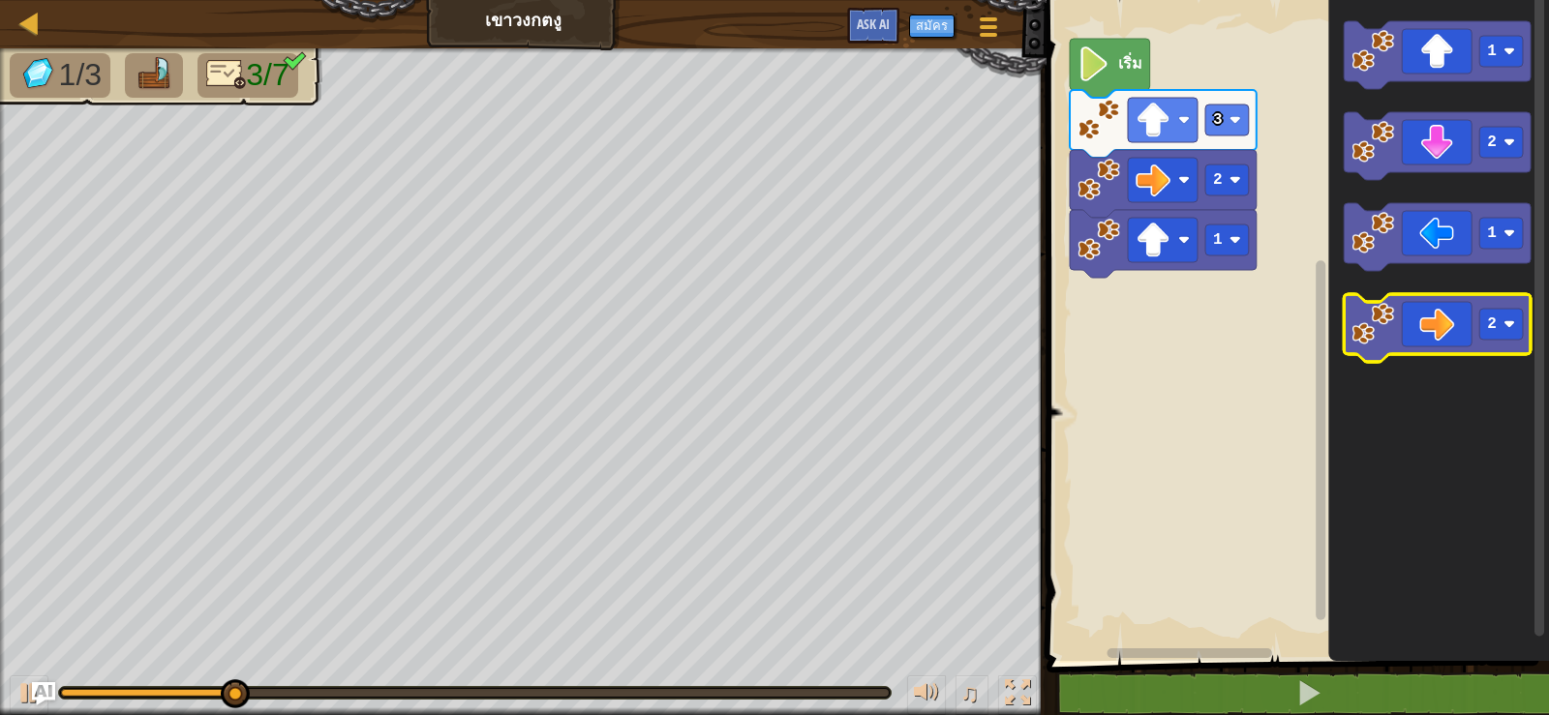
click at [1397, 318] on icon "พื้นที่ทำงาน Blockly" at bounding box center [1437, 328] width 187 height 68
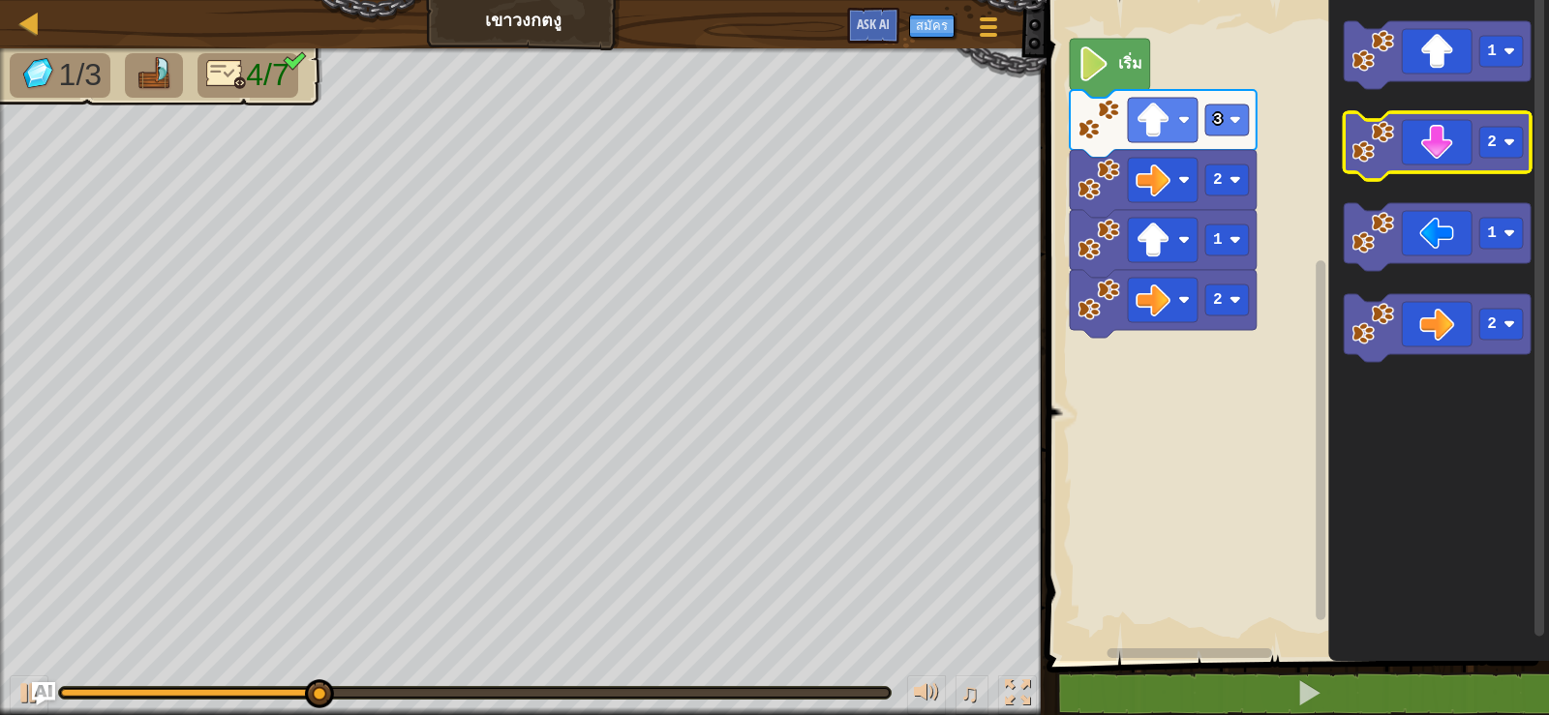
click at [1456, 136] on icon "พื้นที่ทำงาน Blockly" at bounding box center [1437, 146] width 187 height 68
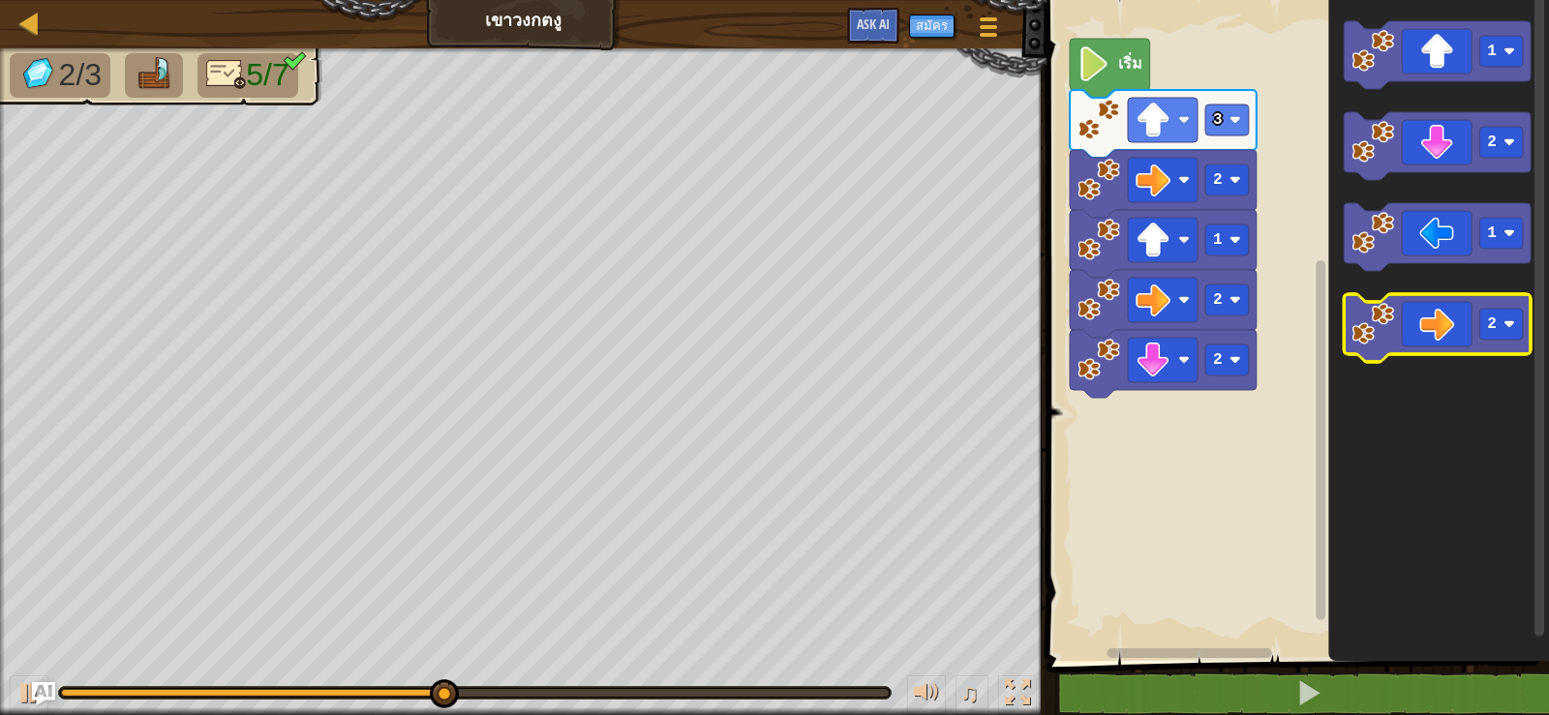
click at [1458, 304] on icon "พื้นที่ทำงาน Blockly" at bounding box center [1437, 328] width 187 height 68
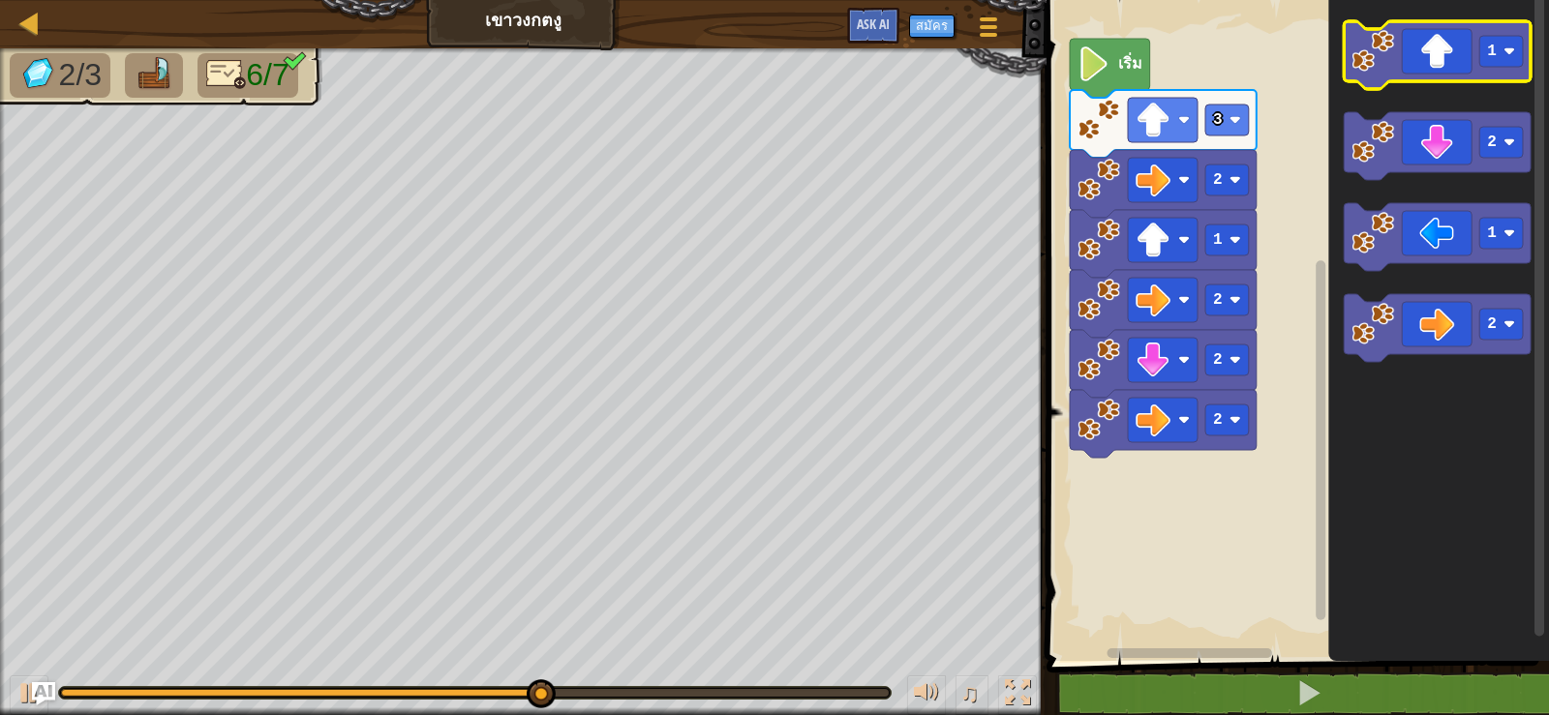
click at [1437, 47] on icon "พื้นที่ทำงาน Blockly" at bounding box center [1437, 55] width 187 height 68
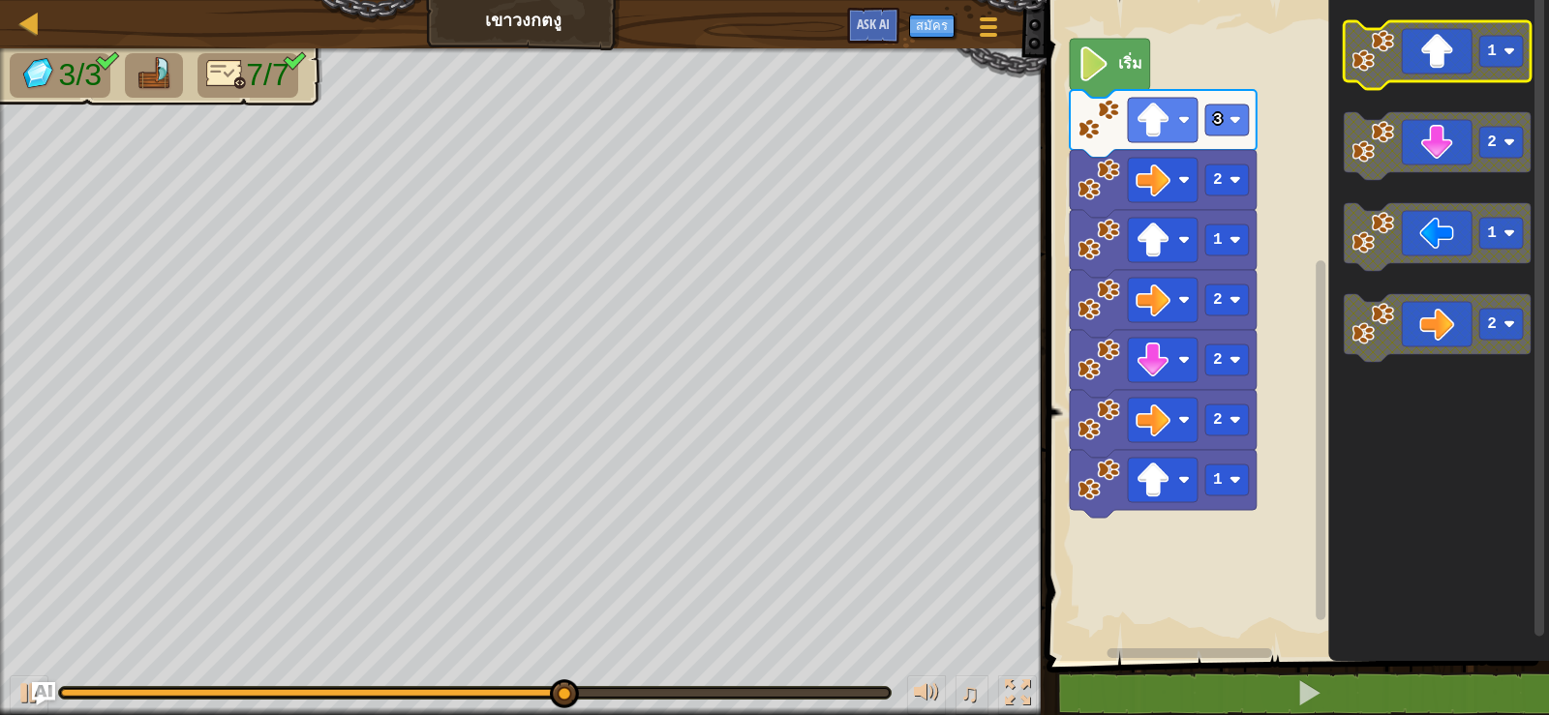
click at [1508, 52] on image "พื้นที่ทำงาน Blockly" at bounding box center [1509, 51] width 12 height 12
click at [1457, 61] on icon "พื้นที่ทำงาน Blockly" at bounding box center [1437, 55] width 187 height 68
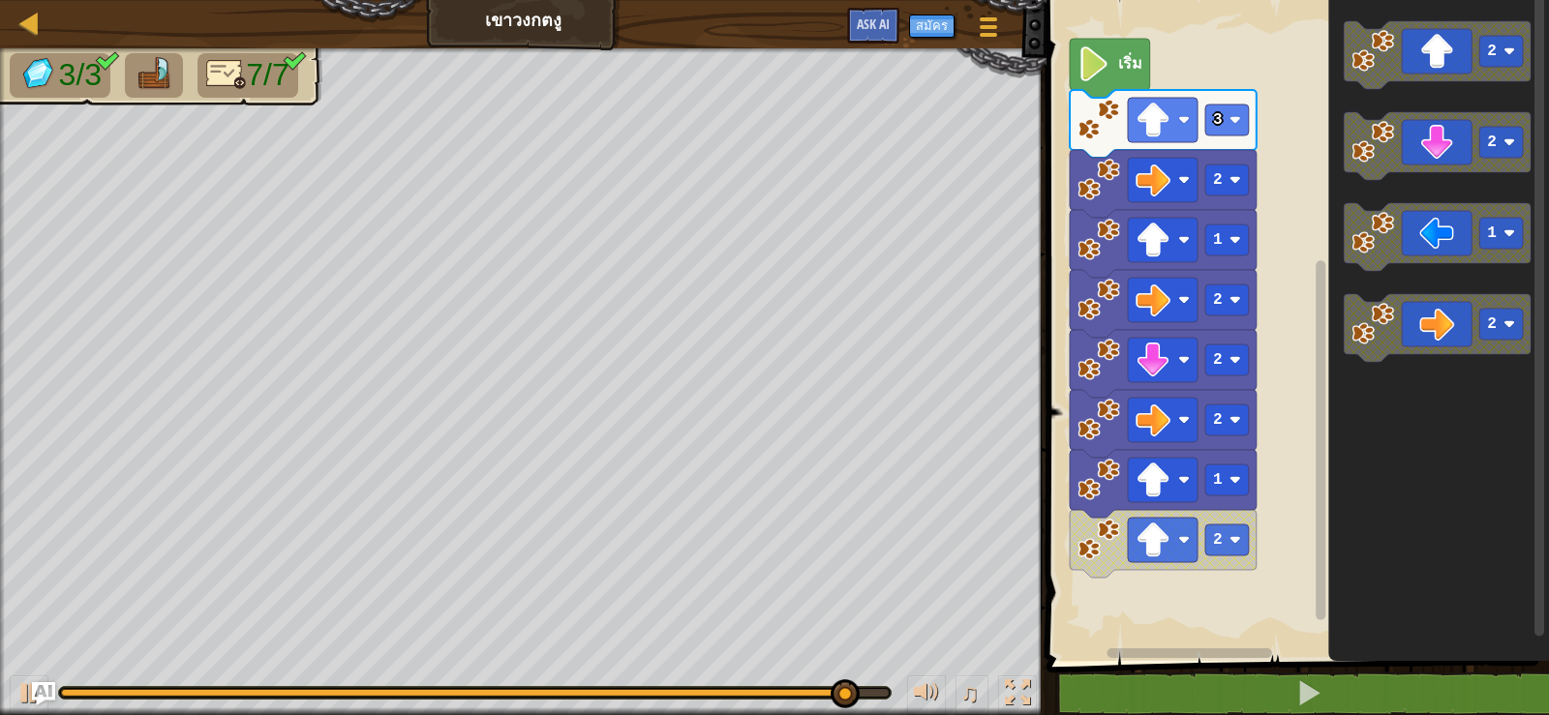
click at [1273, 457] on rect "พื้นที่ทำงาน Blockly" at bounding box center [1295, 325] width 508 height 671
click at [68, 468] on div "3/3 7/7 ♫ Wolf Pup" at bounding box center [774, 381] width 1549 height 667
click at [1123, 624] on rect "พื้นที่ทำงาน Blockly" at bounding box center [1295, 325] width 508 height 671
click at [1122, 618] on rect "พื้นที่ทำงาน Blockly" at bounding box center [1295, 325] width 508 height 671
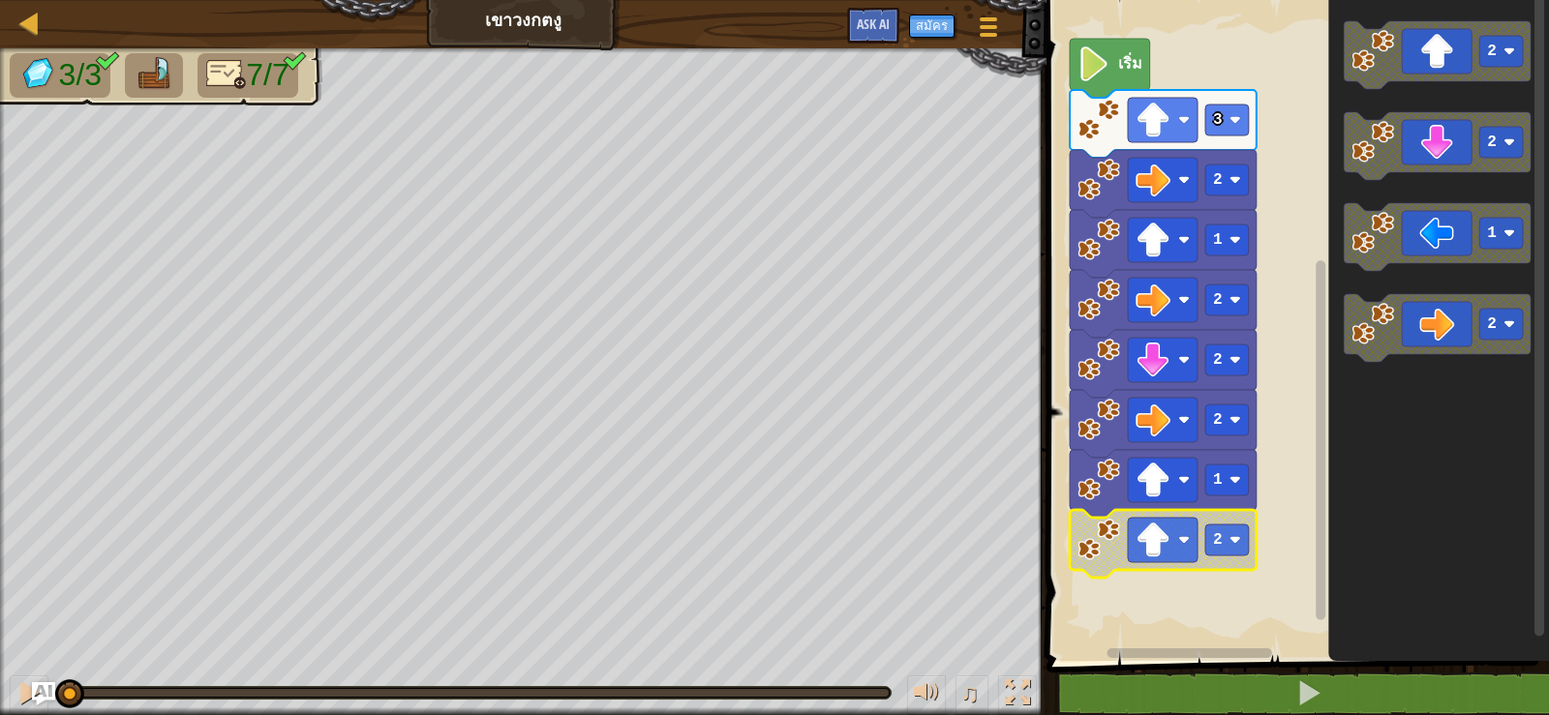
click at [1152, 547] on image "พื้นที่ทำงาน Blockly" at bounding box center [1152, 540] width 35 height 35
click at [1150, 537] on image "พื้นที่ทำงาน Blockly" at bounding box center [1152, 540] width 35 height 35
click at [1279, 462] on rect "พื้นที่ทำงาน Blockly" at bounding box center [1295, 325] width 508 height 671
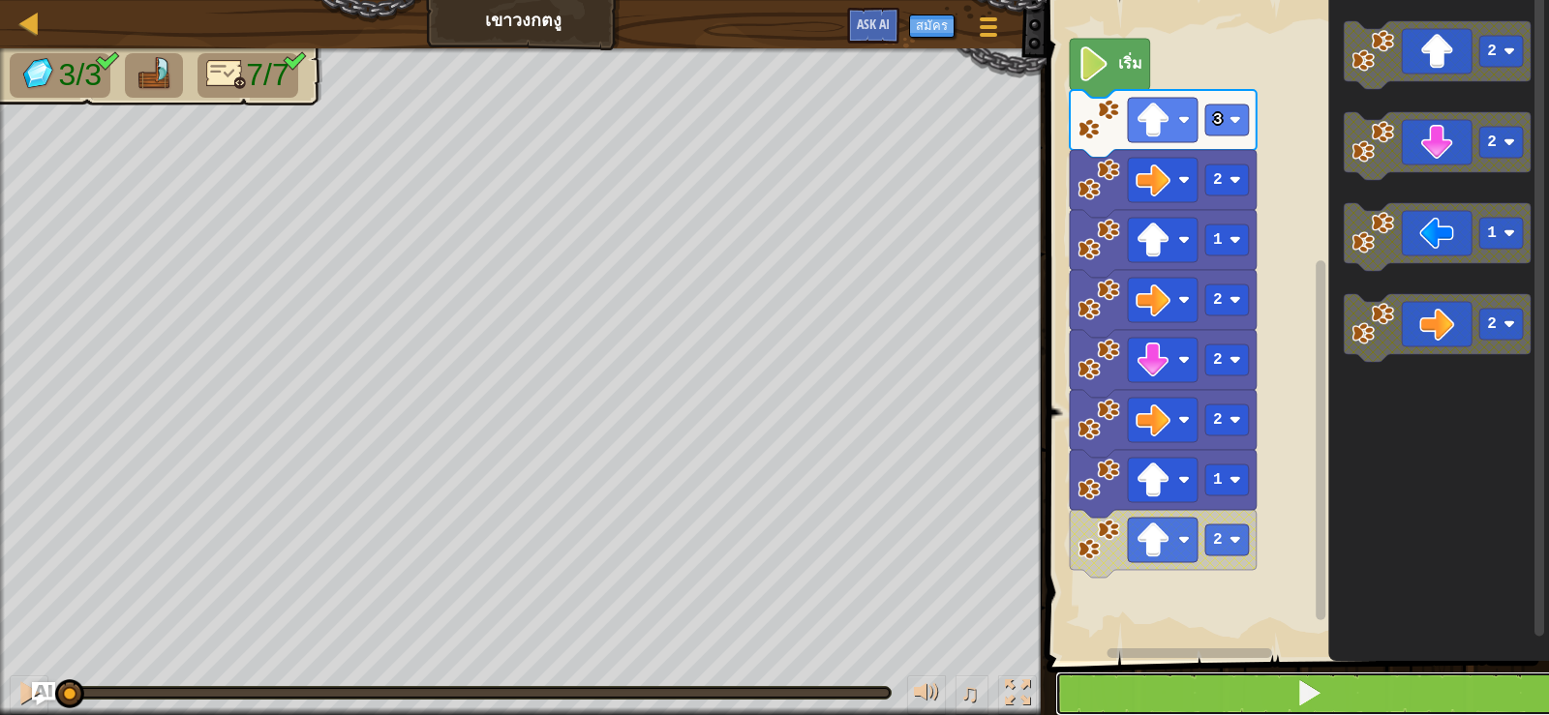
click at [1336, 691] on button at bounding box center [1309, 694] width 508 height 45
click at [1334, 696] on button at bounding box center [1309, 694] width 508 height 45
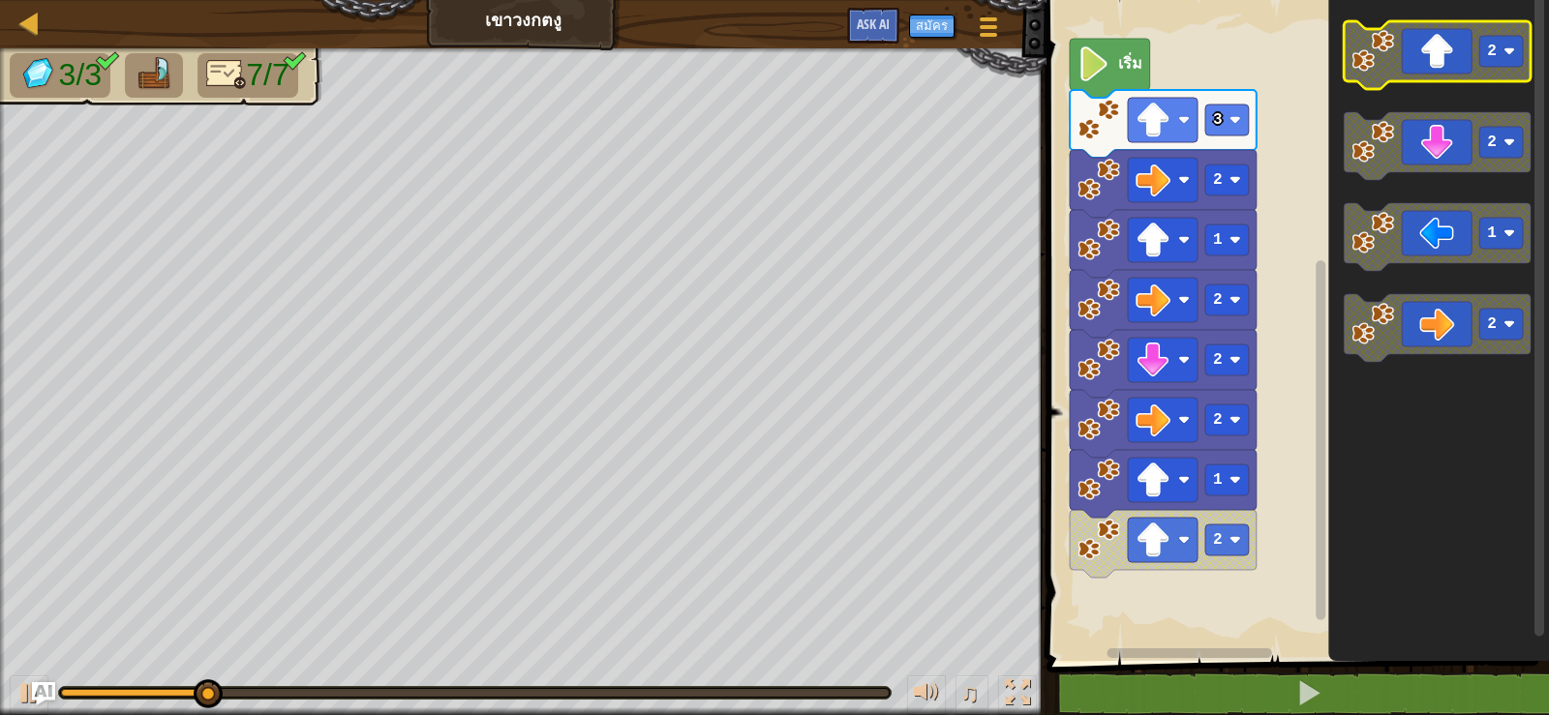
click at [1413, 53] on icon "พื้นที่ทำงาน Blockly" at bounding box center [1437, 55] width 187 height 68
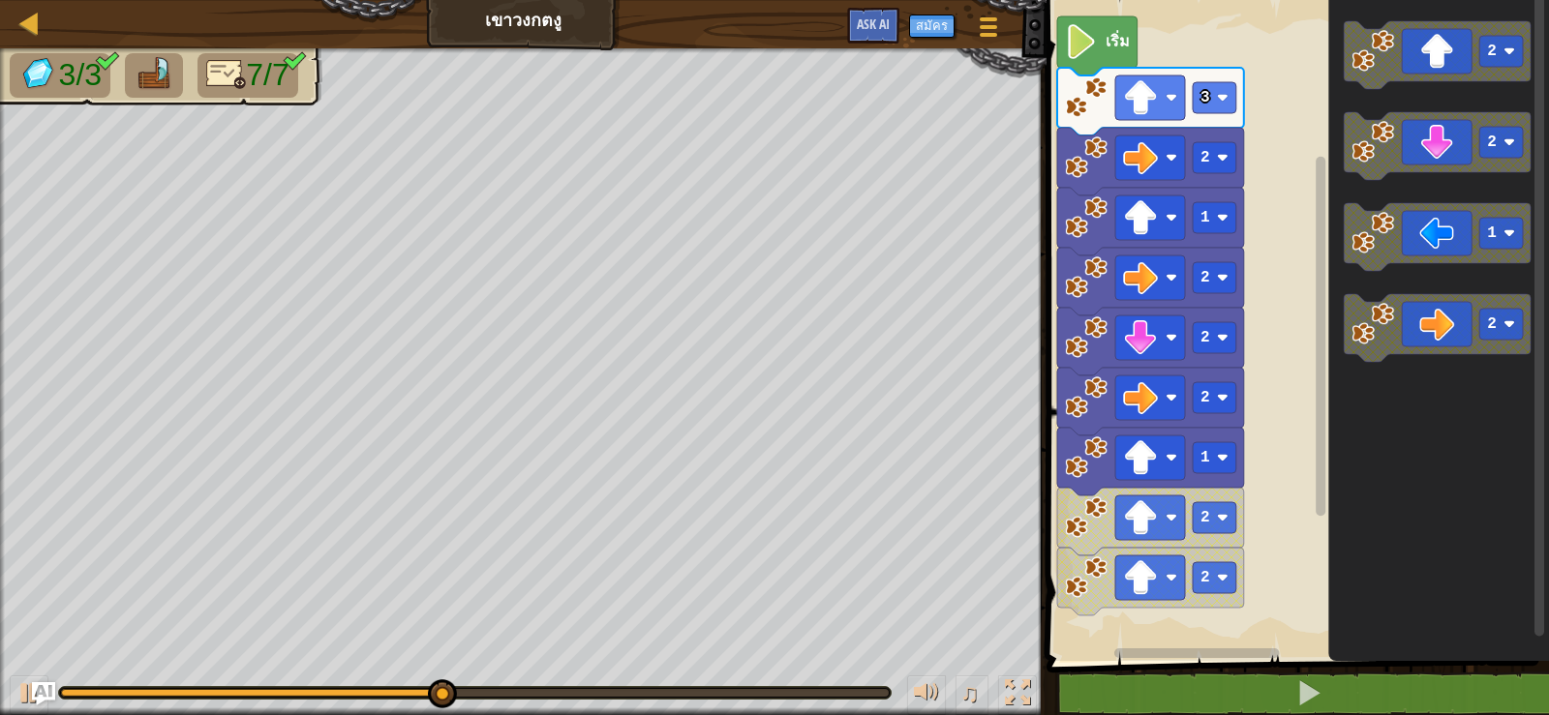
click at [1029, 510] on div "แผนที่ เขา[PERSON_NAME]งู เมนูเกม สมัคร Ask AI 1 הההההההההההההההההההההההההההההה…" at bounding box center [774, 357] width 1549 height 715
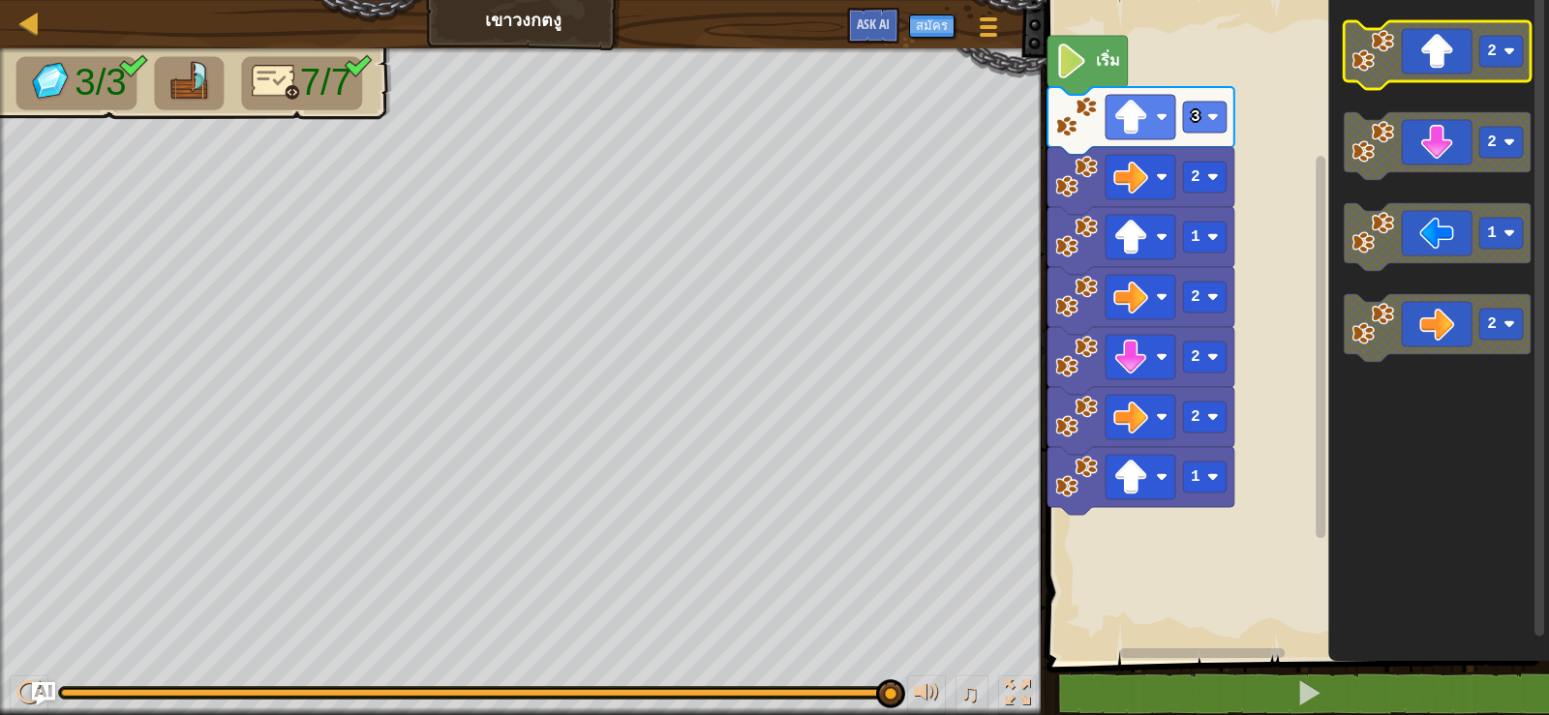
click at [1507, 41] on rect "พื้นที่ทำงาน Blockly" at bounding box center [1501, 51] width 44 height 31
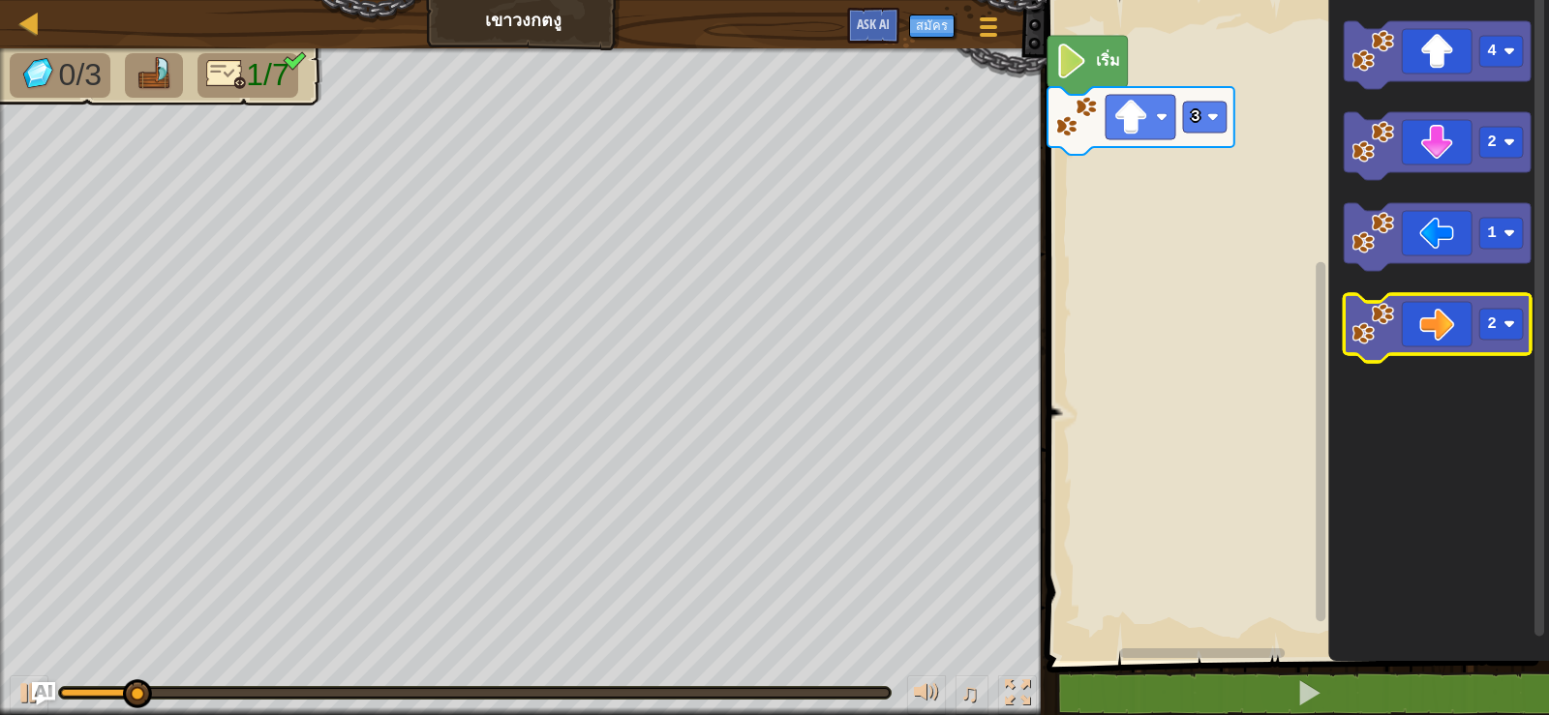
click at [1414, 325] on icon "พื้นที่ทำงาน Blockly" at bounding box center [1437, 328] width 187 height 68
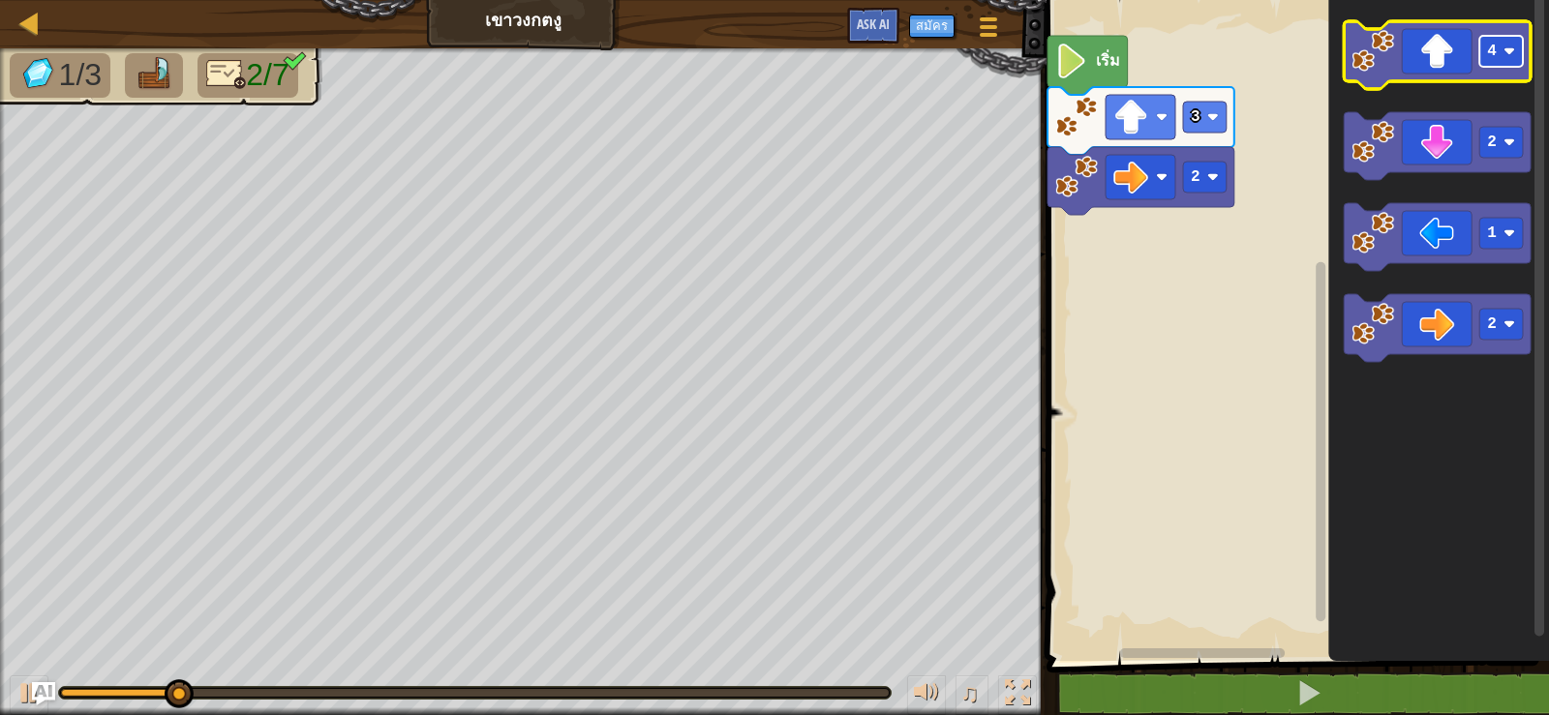
click at [1498, 52] on rect "พื้นที่ทำงาน Blockly" at bounding box center [1501, 51] width 44 height 31
click at [1439, 52] on icon "พื้นที่ทำงาน Blockly" at bounding box center [1437, 55] width 187 height 68
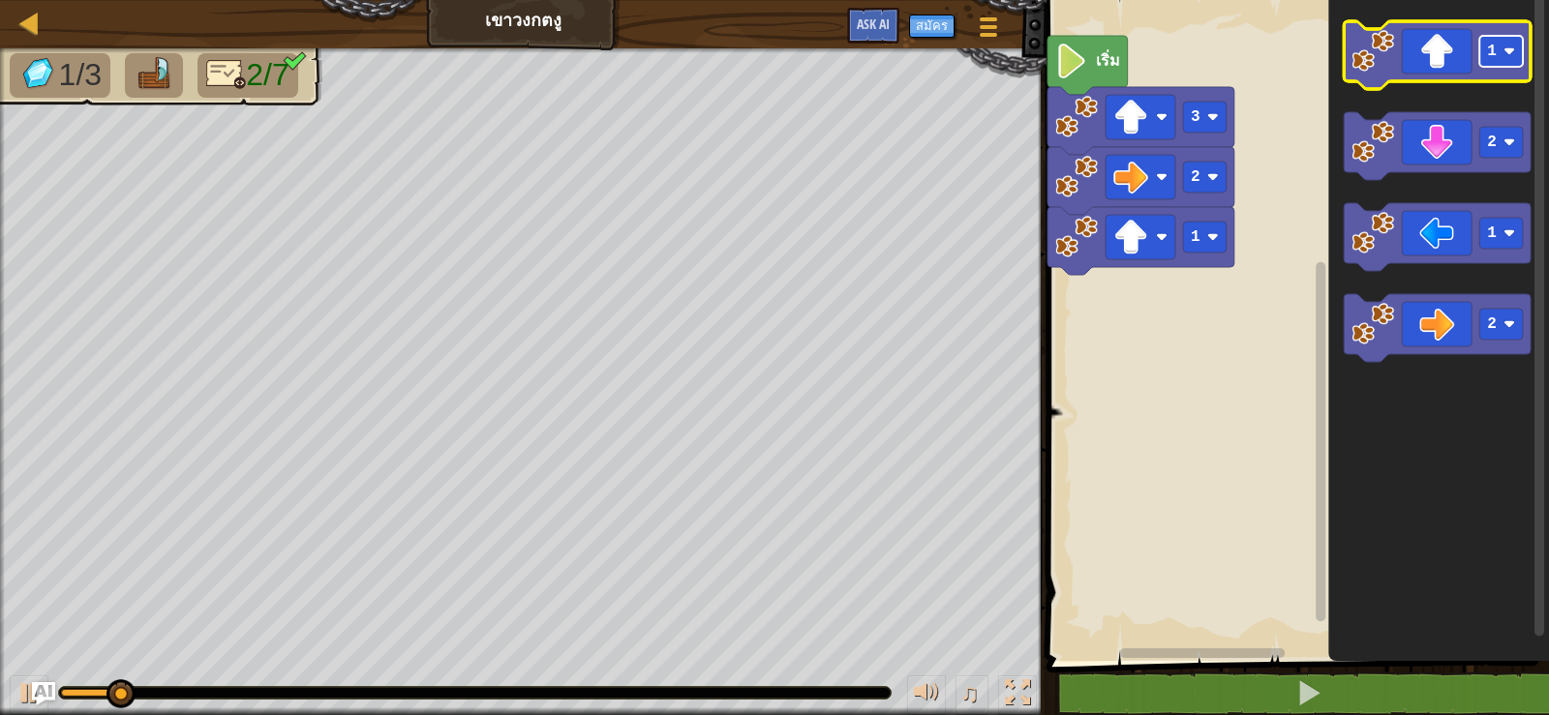
click at [1505, 53] on image "พื้นที่ทำงาน Blockly" at bounding box center [1509, 51] width 12 height 12
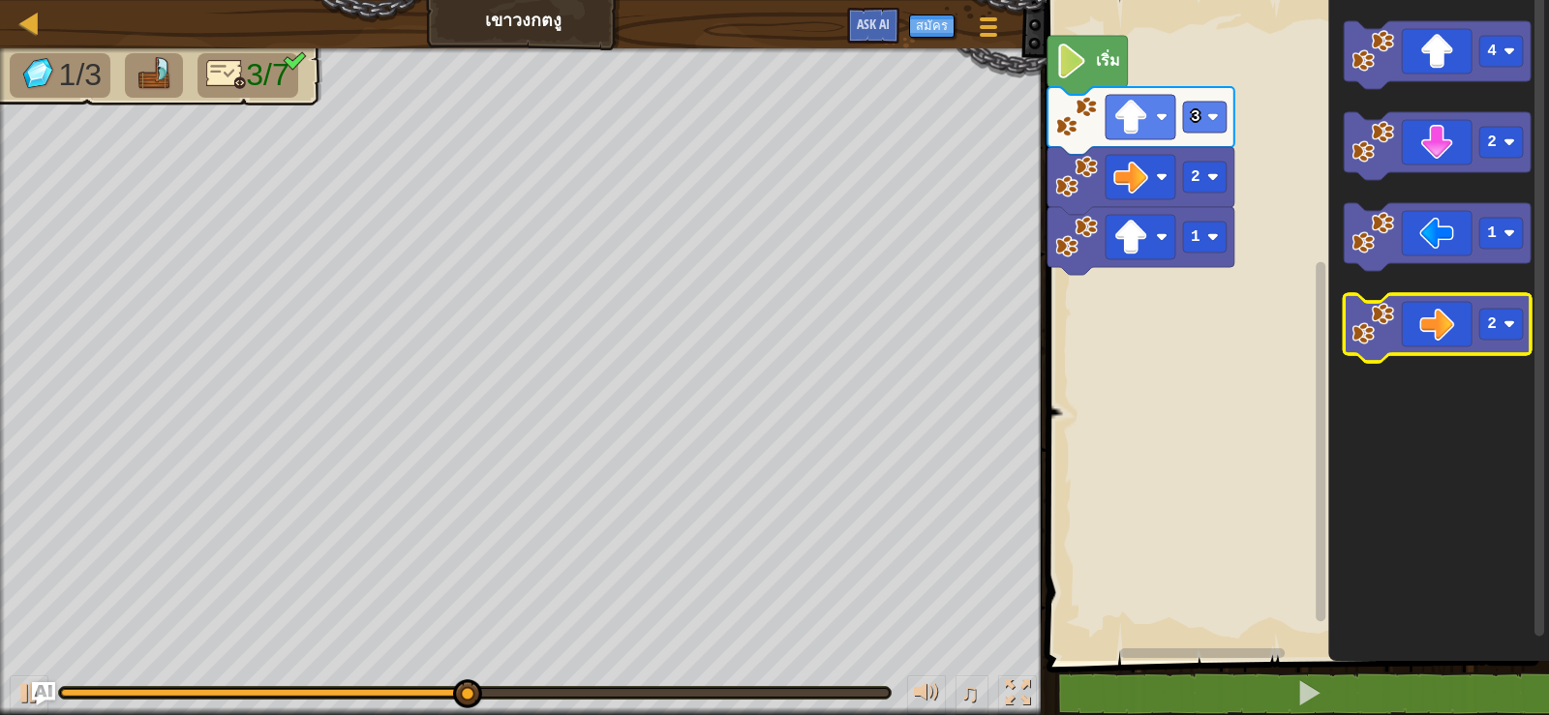
click at [1457, 304] on icon "พื้นที่ทำงาน Blockly" at bounding box center [1437, 328] width 187 height 68
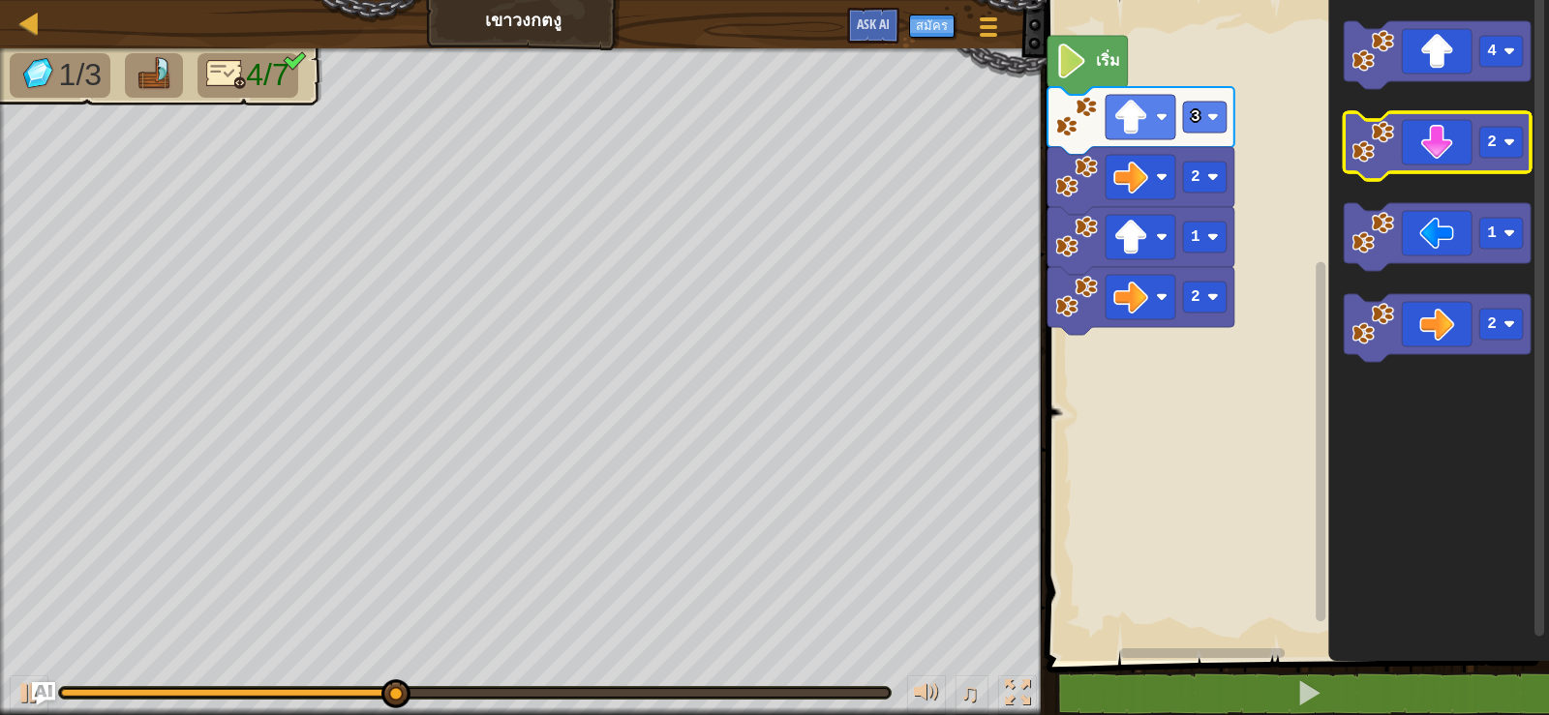
click at [1428, 161] on icon "พื้นที่ทำงาน Blockly" at bounding box center [1437, 146] width 187 height 68
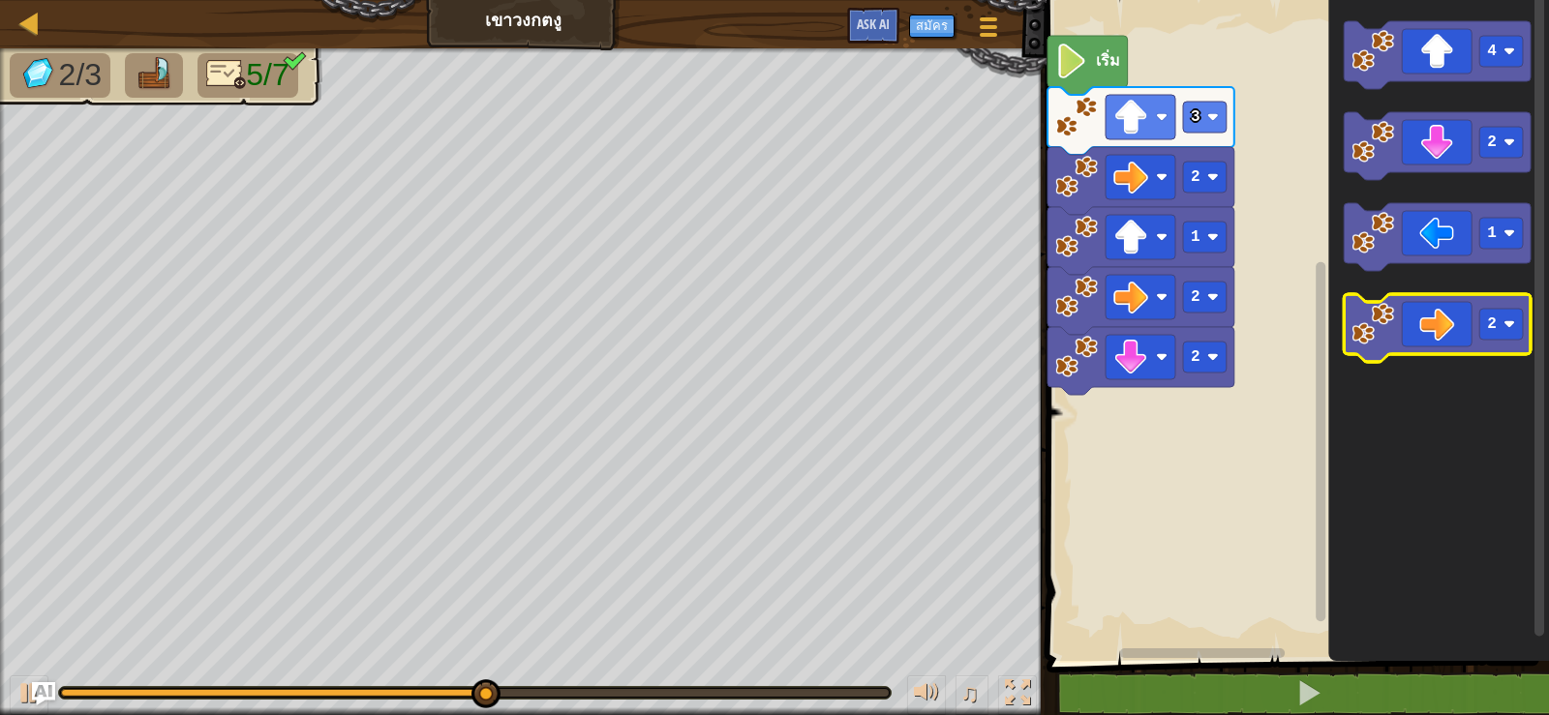
click at [1445, 345] on icon "พื้นที่ทำงาน Blockly" at bounding box center [1437, 328] width 187 height 68
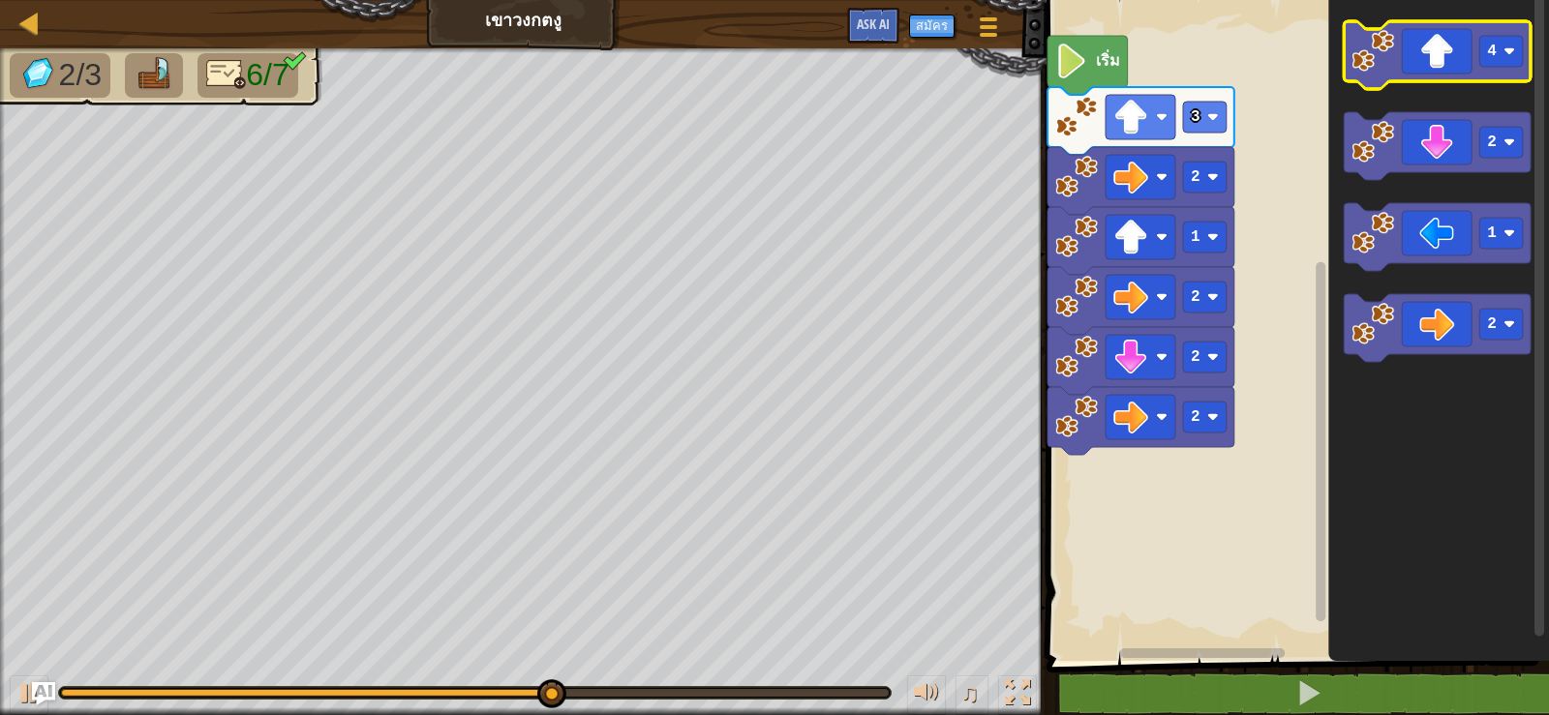
click at [1459, 66] on icon "พื้นที่ทำงาน Blockly" at bounding box center [1437, 55] width 187 height 68
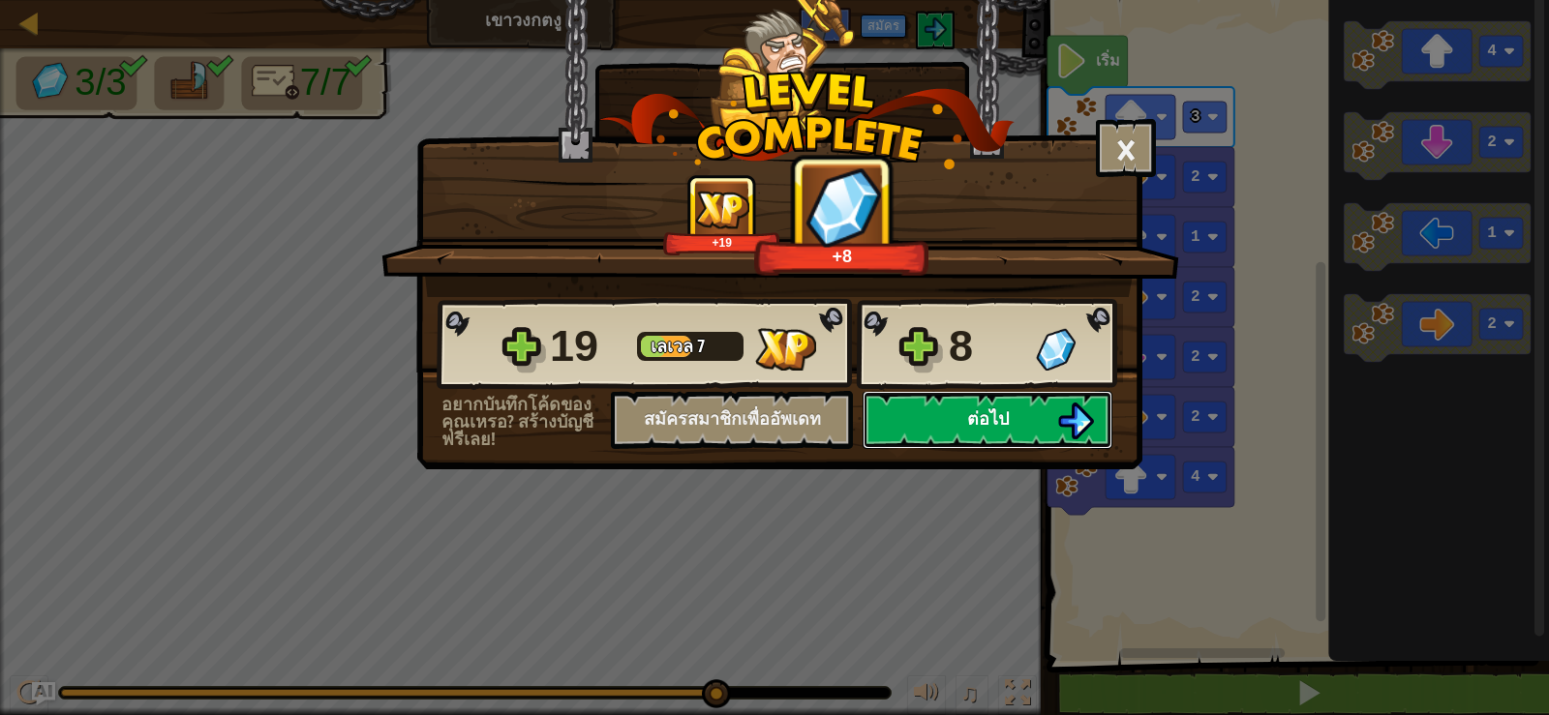
click at [1008, 412] on span "ต่อไป" at bounding box center [988, 419] width 42 height 24
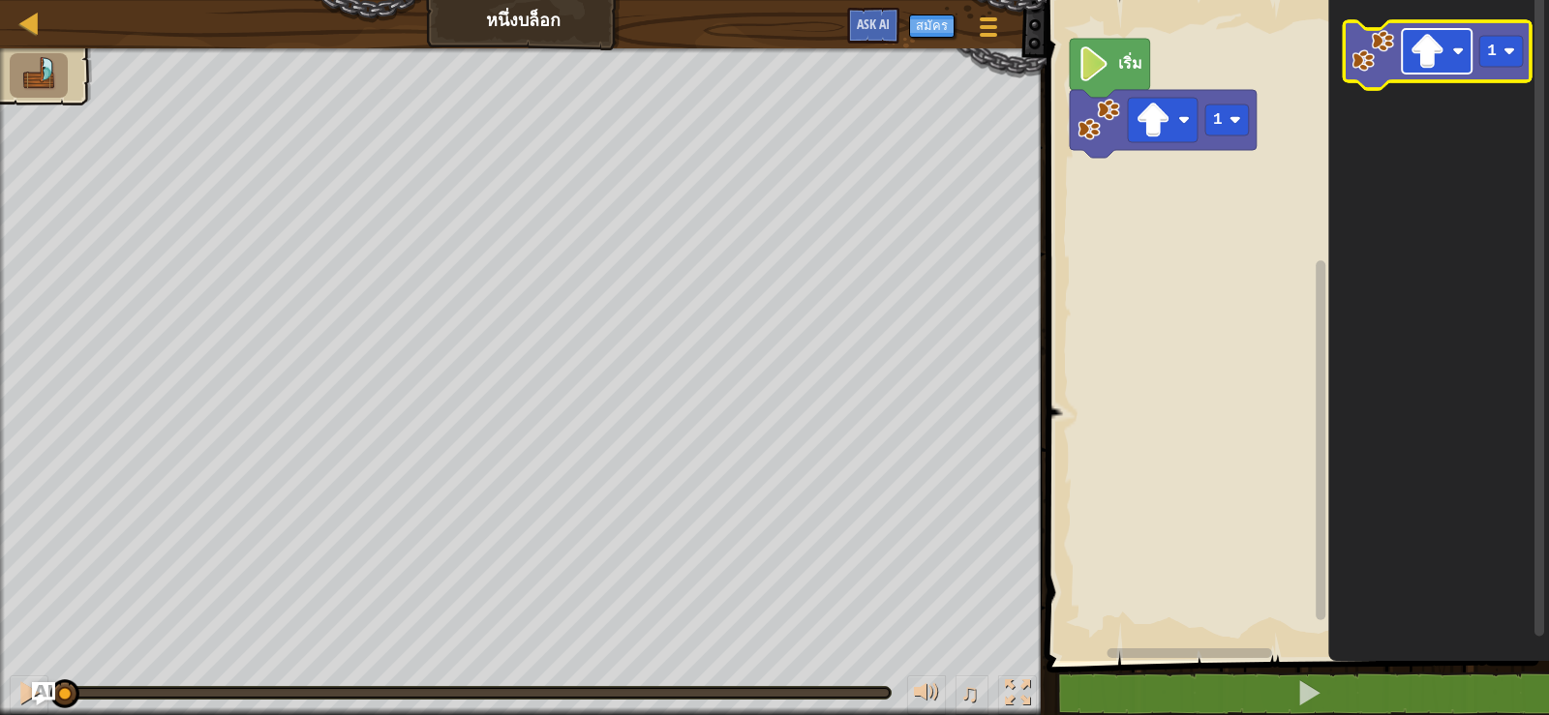
click at [1405, 57] on rect "พื้นที่ทำงาน Blockly" at bounding box center [1437, 51] width 70 height 45
click at [1431, 68] on image "พื้นที่ทำงาน Blockly" at bounding box center [1426, 51] width 35 height 35
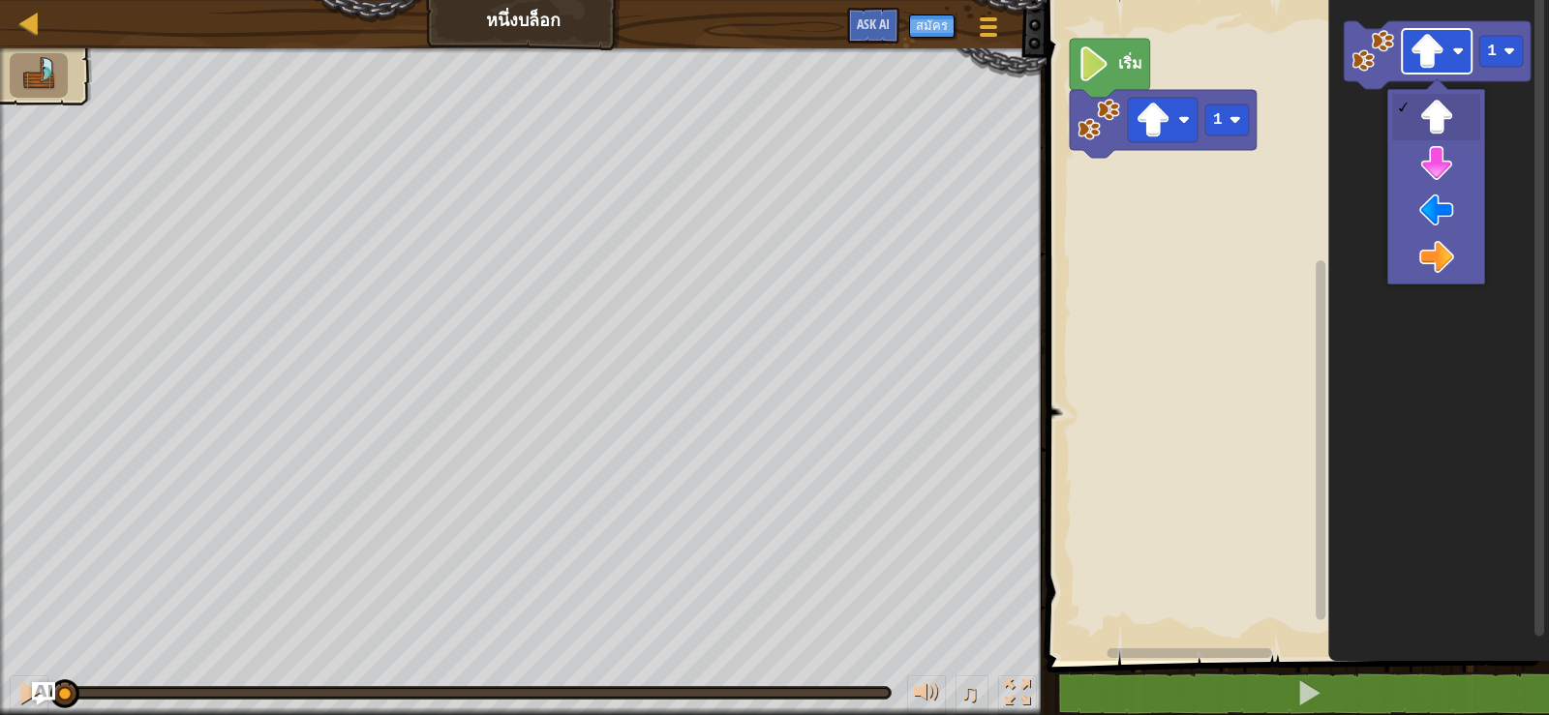
click at [1431, 68] on image "พื้นที่ทำงาน Blockly" at bounding box center [1426, 51] width 35 height 35
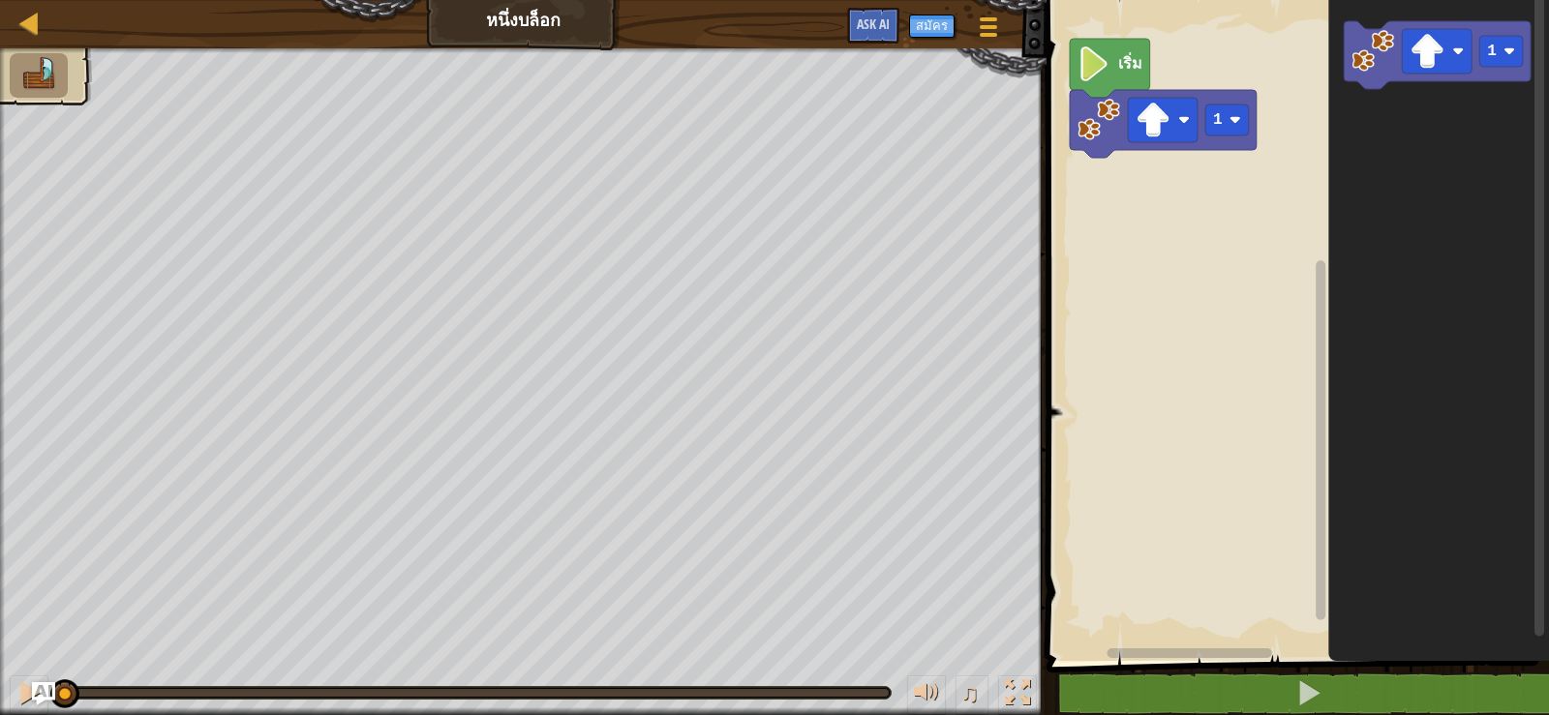
click at [1068, 249] on rect "พื้นที่ทำงาน Blockly" at bounding box center [1295, 325] width 508 height 671
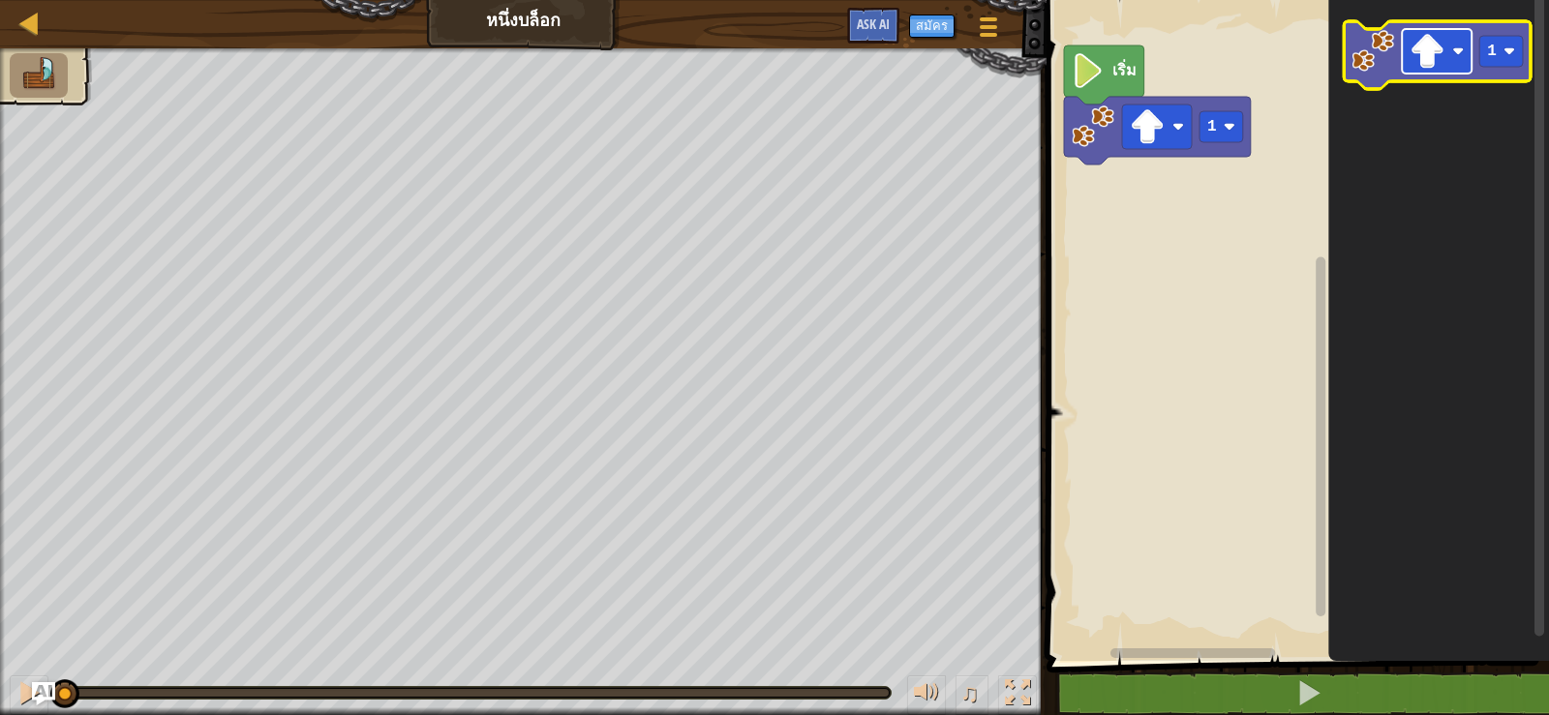
click at [1458, 49] on image "พื้นที่ทำงาน Blockly" at bounding box center [1458, 51] width 12 height 12
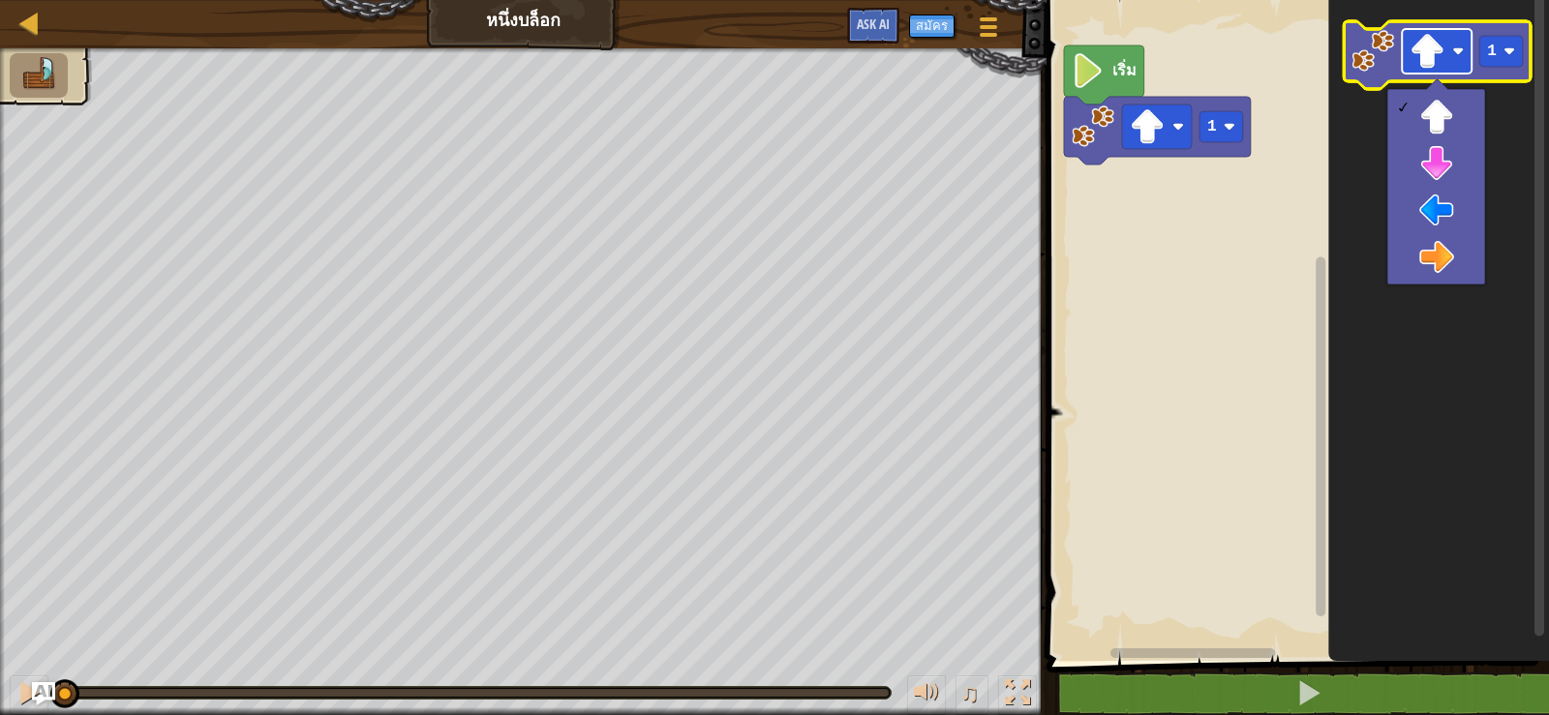
click at [1419, 63] on image "พื้นที่ทำงาน Blockly" at bounding box center [1426, 51] width 35 height 35
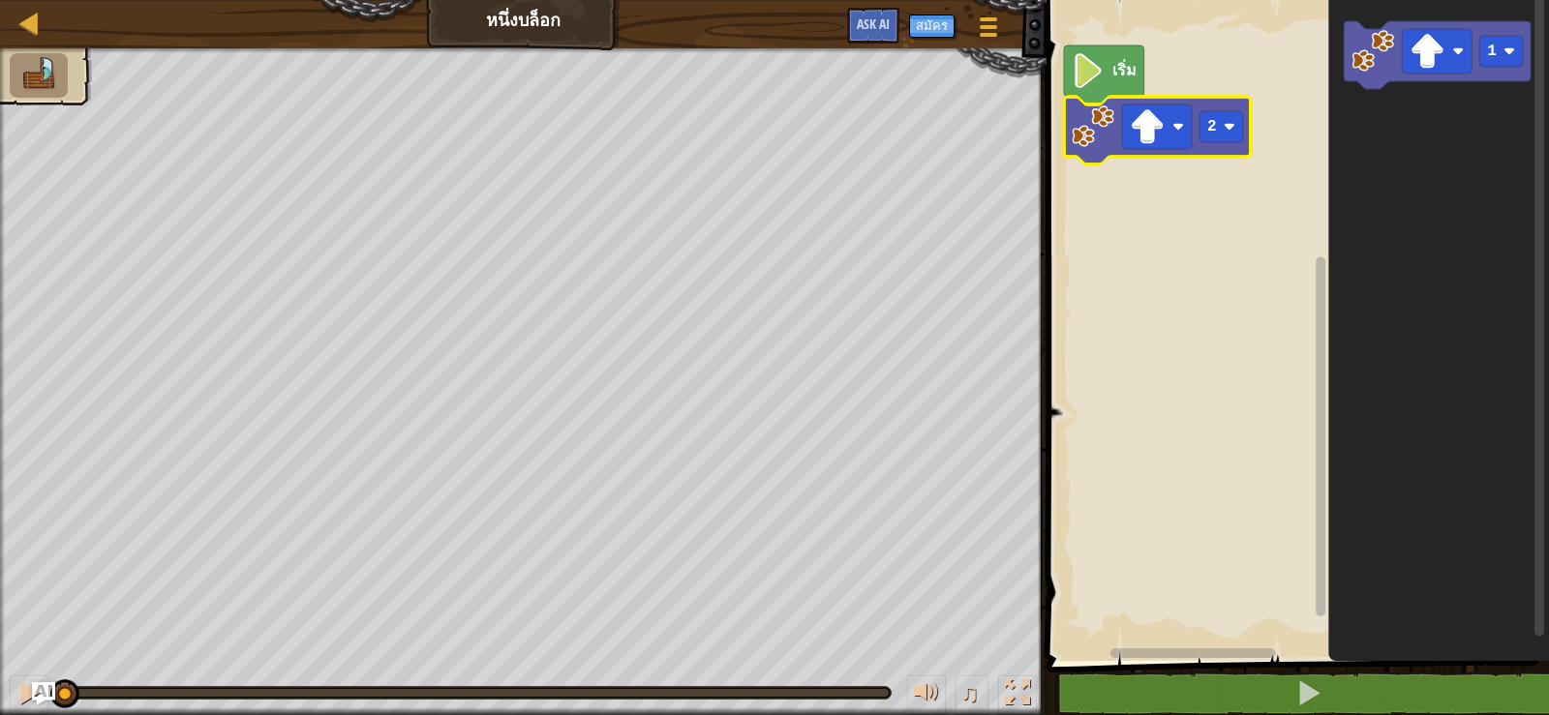
click at [1213, 191] on rect "พื้นที่ทำงาน Blockly" at bounding box center [1295, 325] width 508 height 671
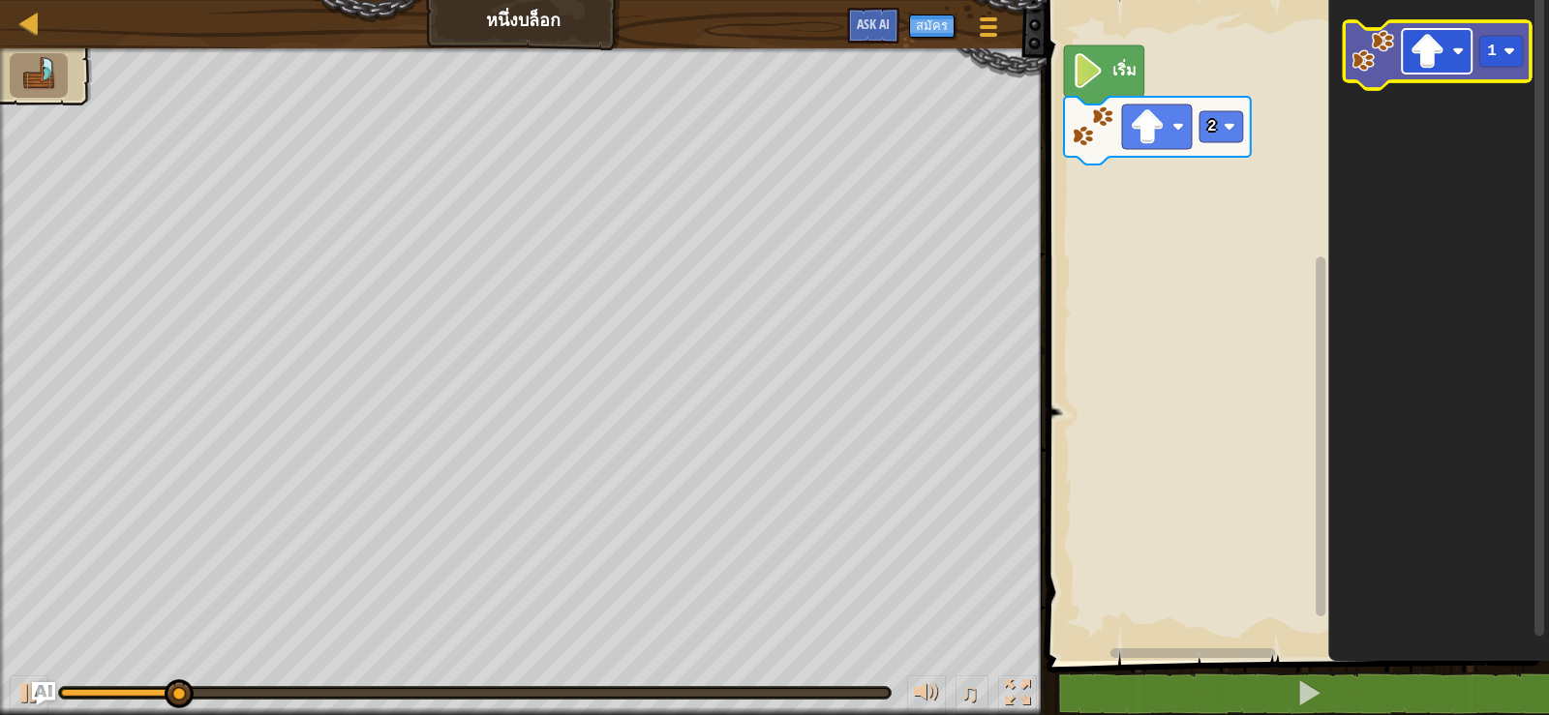
click at [1430, 58] on image "พื้นที่ทำงาน Blockly" at bounding box center [1426, 51] width 35 height 35
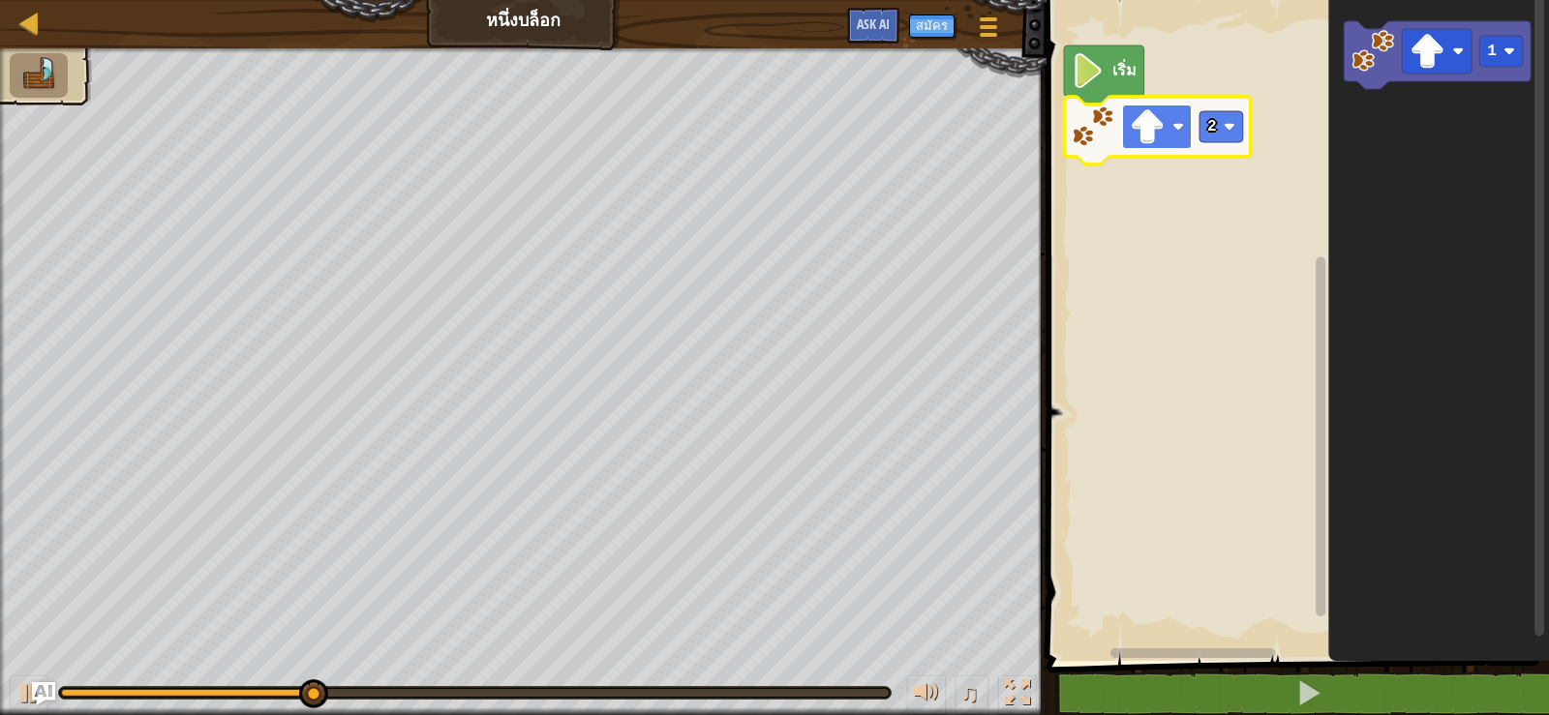
click at [1151, 125] on image "พื้นที่ทำงาน Blockly" at bounding box center [1147, 126] width 35 height 35
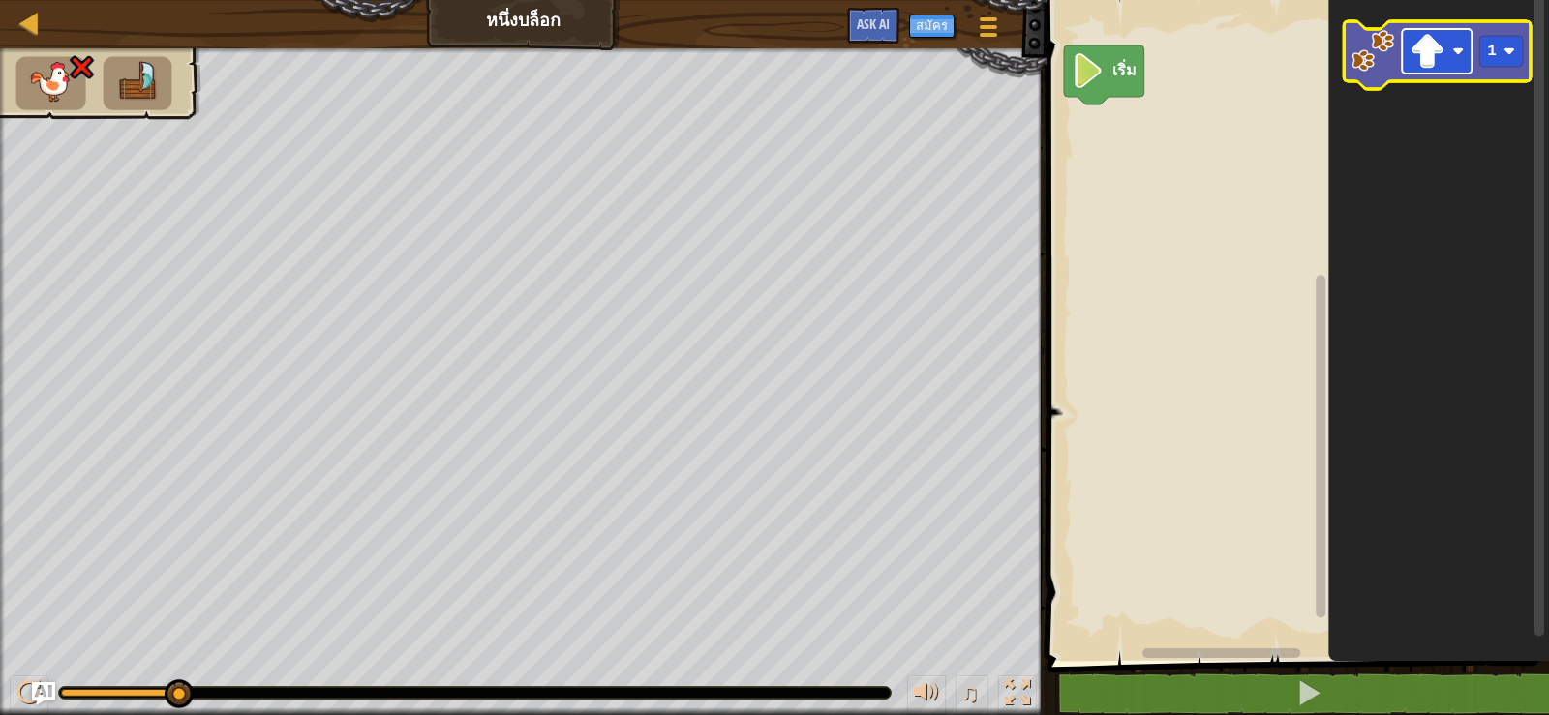
click at [1404, 53] on rect "พื้นที่ทำงาน Blockly" at bounding box center [1437, 51] width 70 height 45
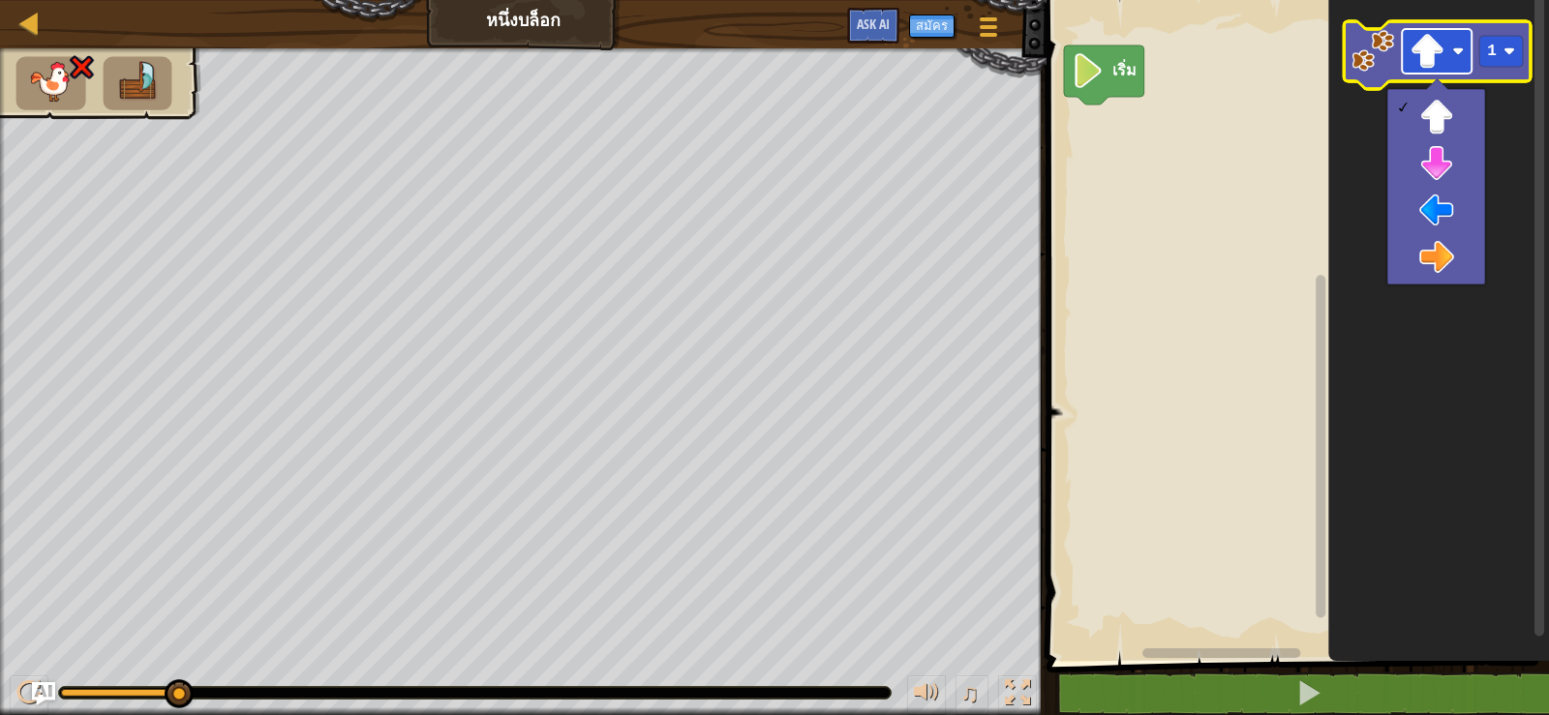
click at [1438, 36] on image "พื้นที่ทำงาน Blockly" at bounding box center [1426, 51] width 35 height 35
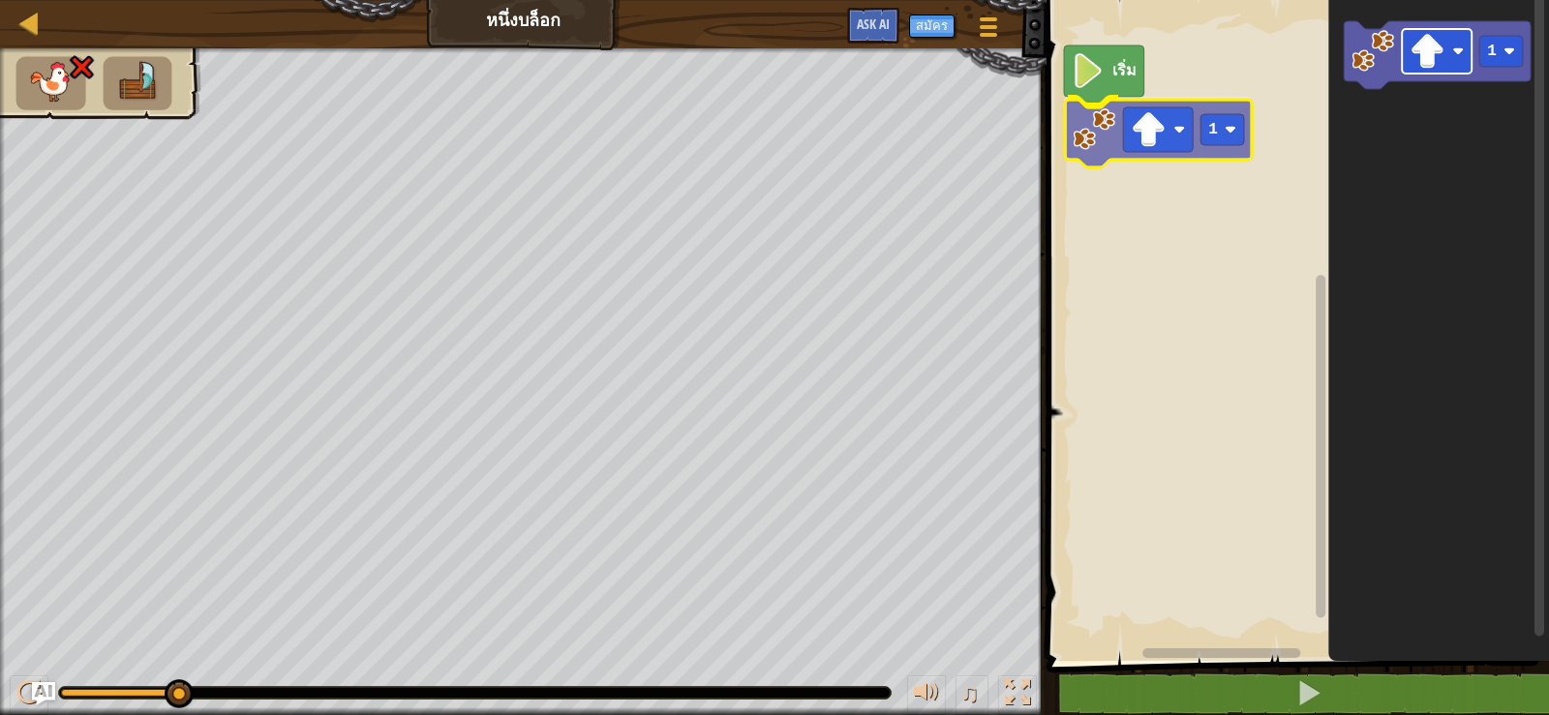
click at [1160, 114] on div "เริ่ม 1 1 1" at bounding box center [1295, 325] width 508 height 671
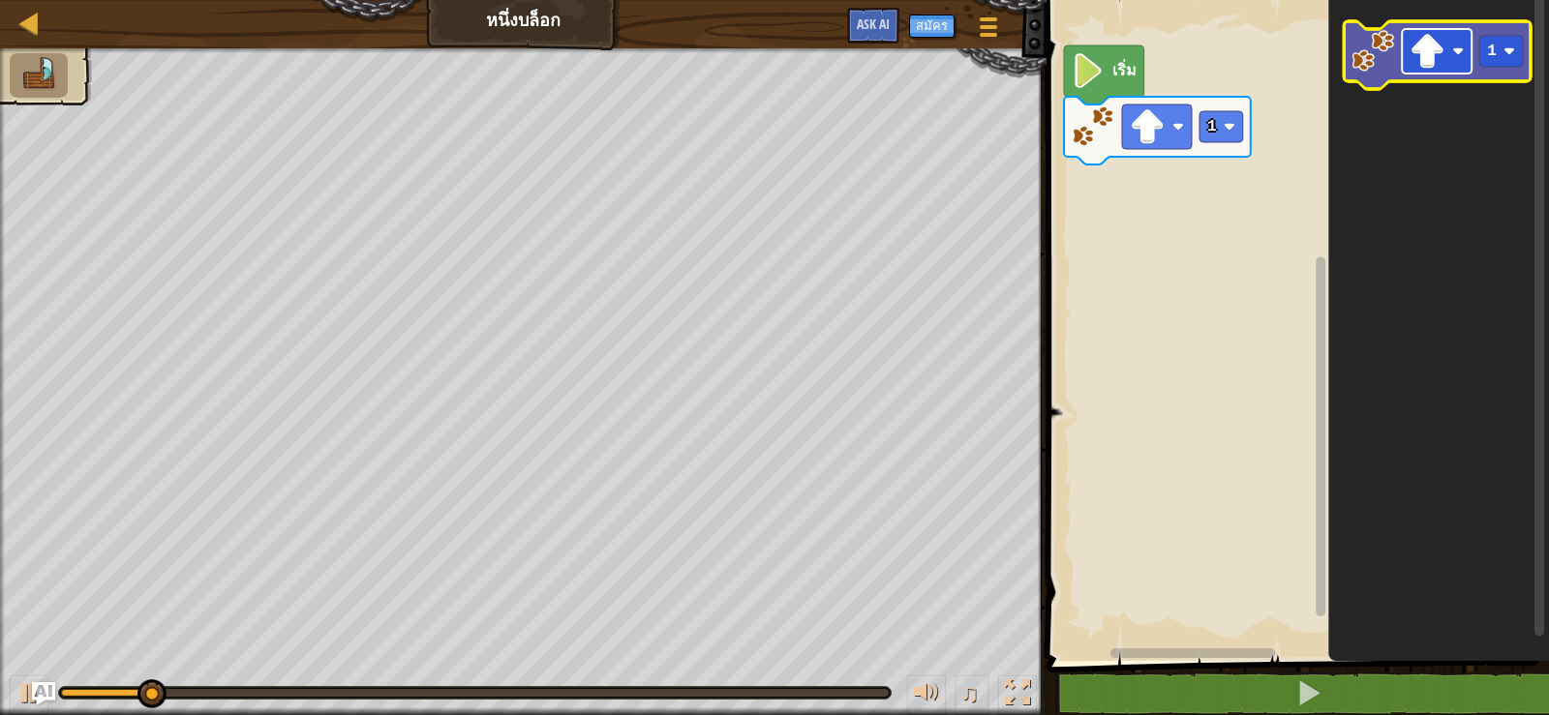
click at [1418, 35] on image "พื้นที่ทำงาน Blockly" at bounding box center [1426, 51] width 35 height 35
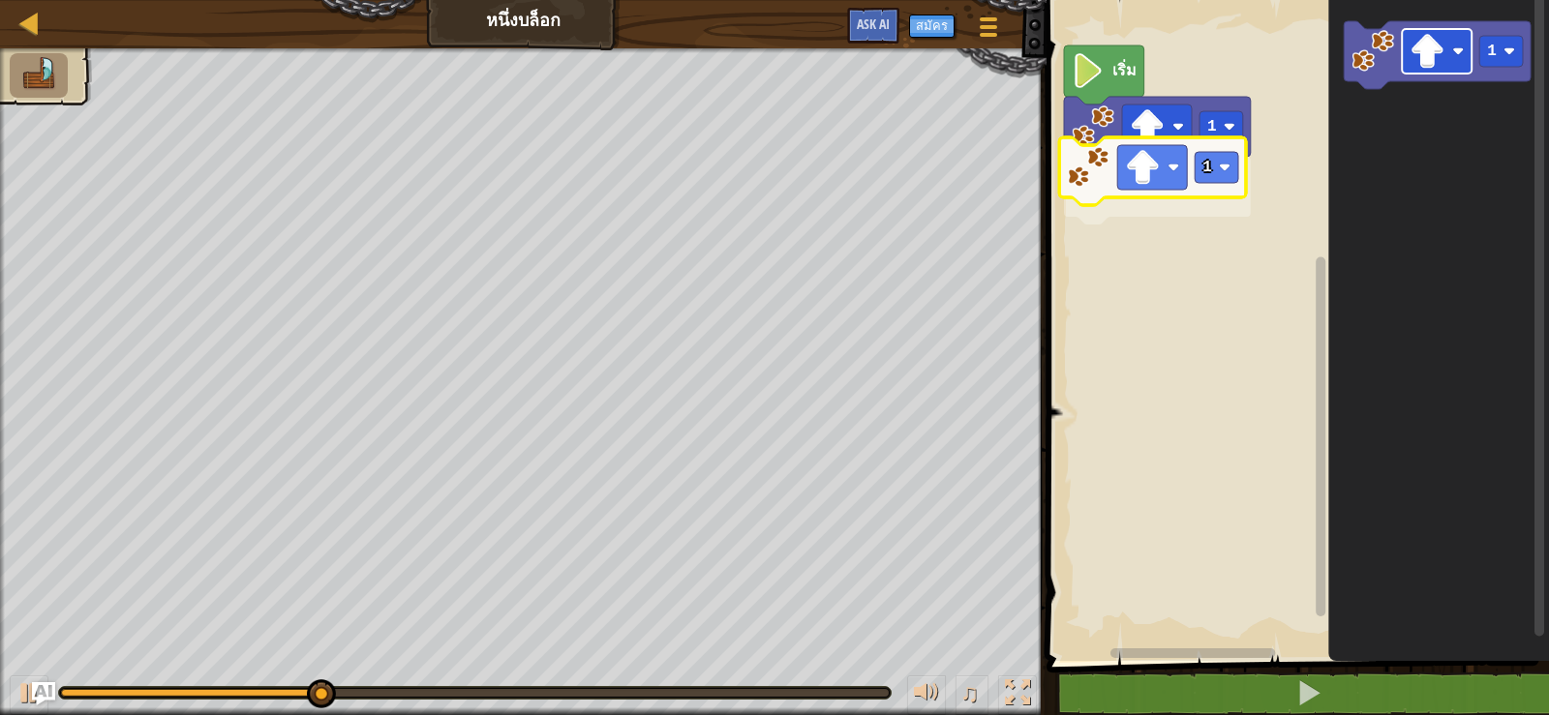
click at [1145, 170] on div "เริ่ม 1 1 1 1" at bounding box center [1295, 325] width 508 height 671
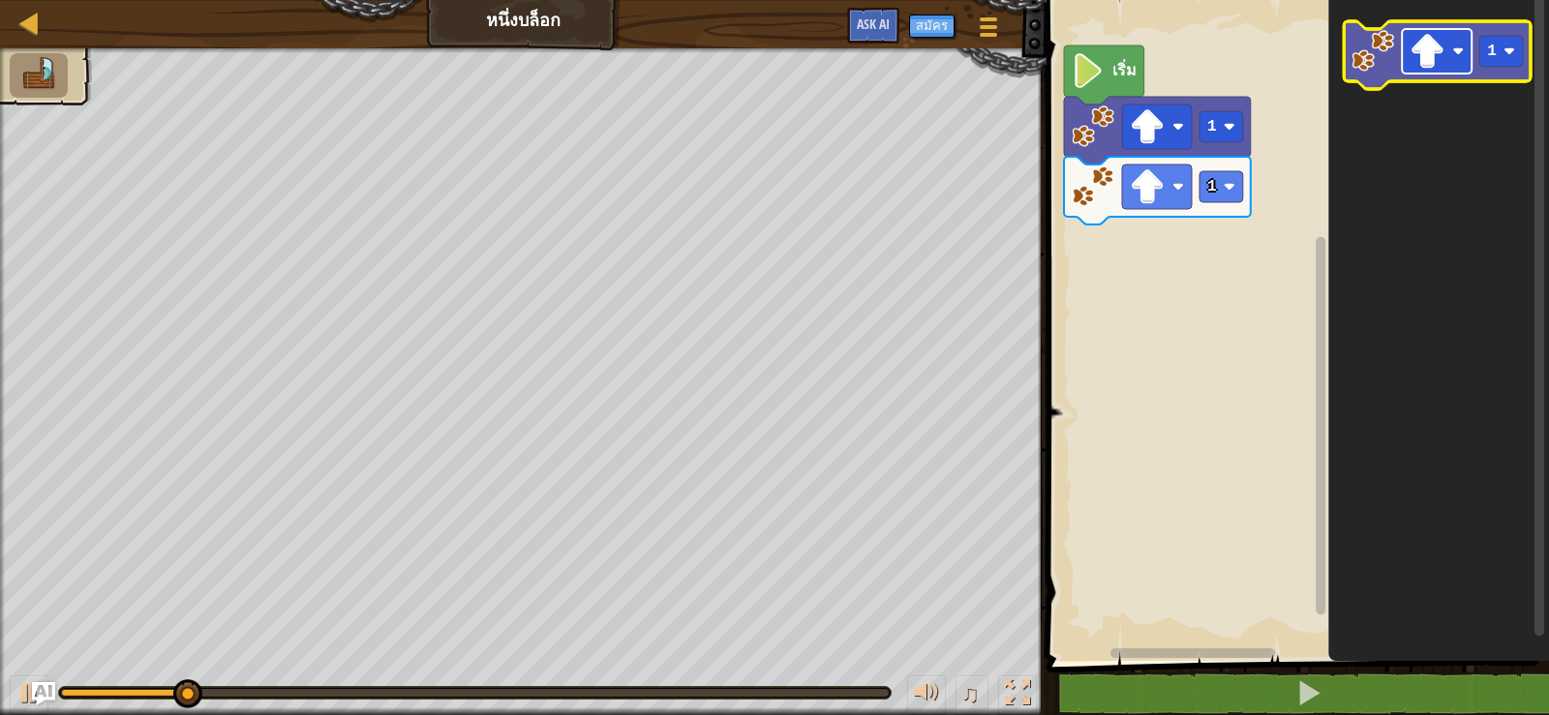
click at [1440, 68] on image "พื้นที่ทำงาน Blockly" at bounding box center [1426, 51] width 35 height 35
click at [1506, 53] on image "พื้นที่ทำงาน Blockly" at bounding box center [1509, 51] width 12 height 12
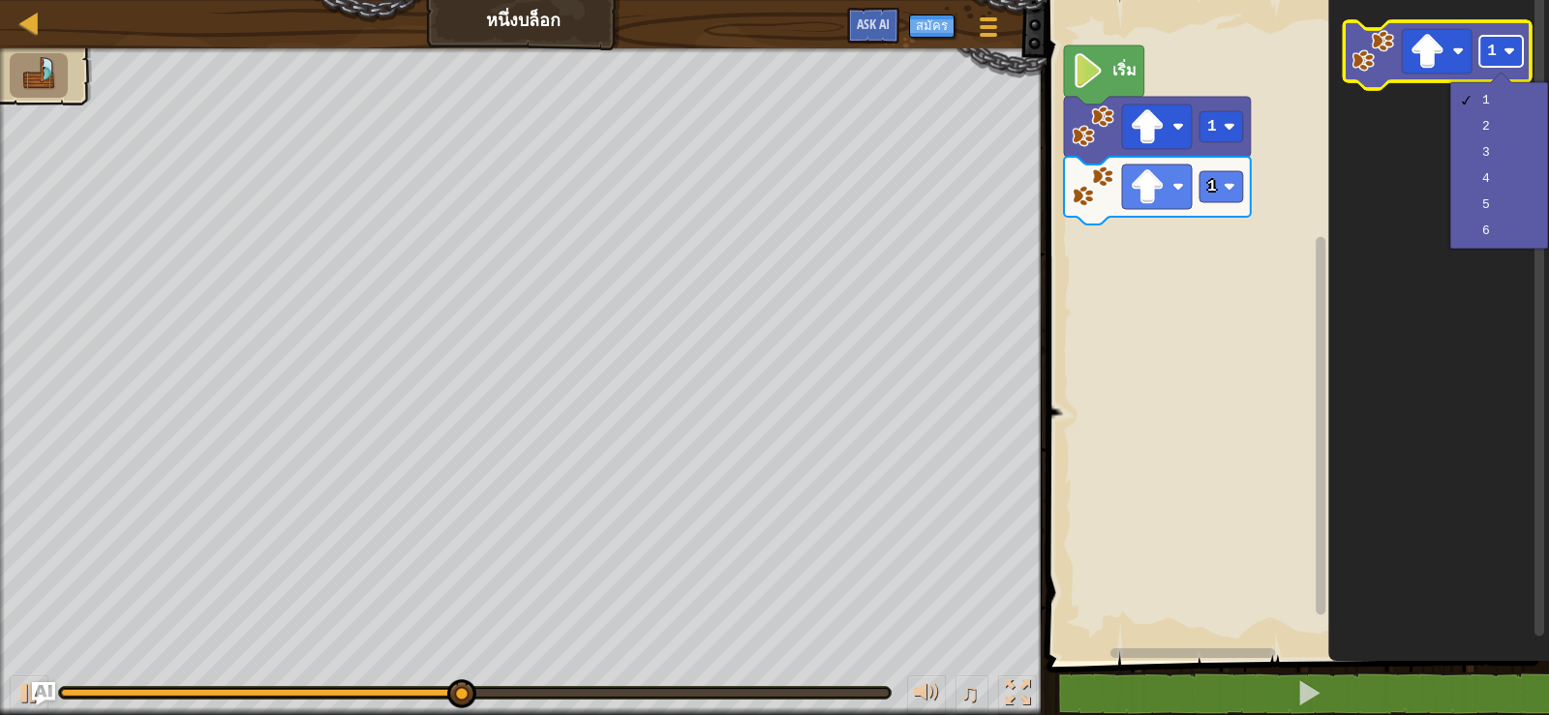
click at [1496, 61] on rect "พื้นที่ทำงาน Blockly" at bounding box center [1501, 51] width 44 height 31
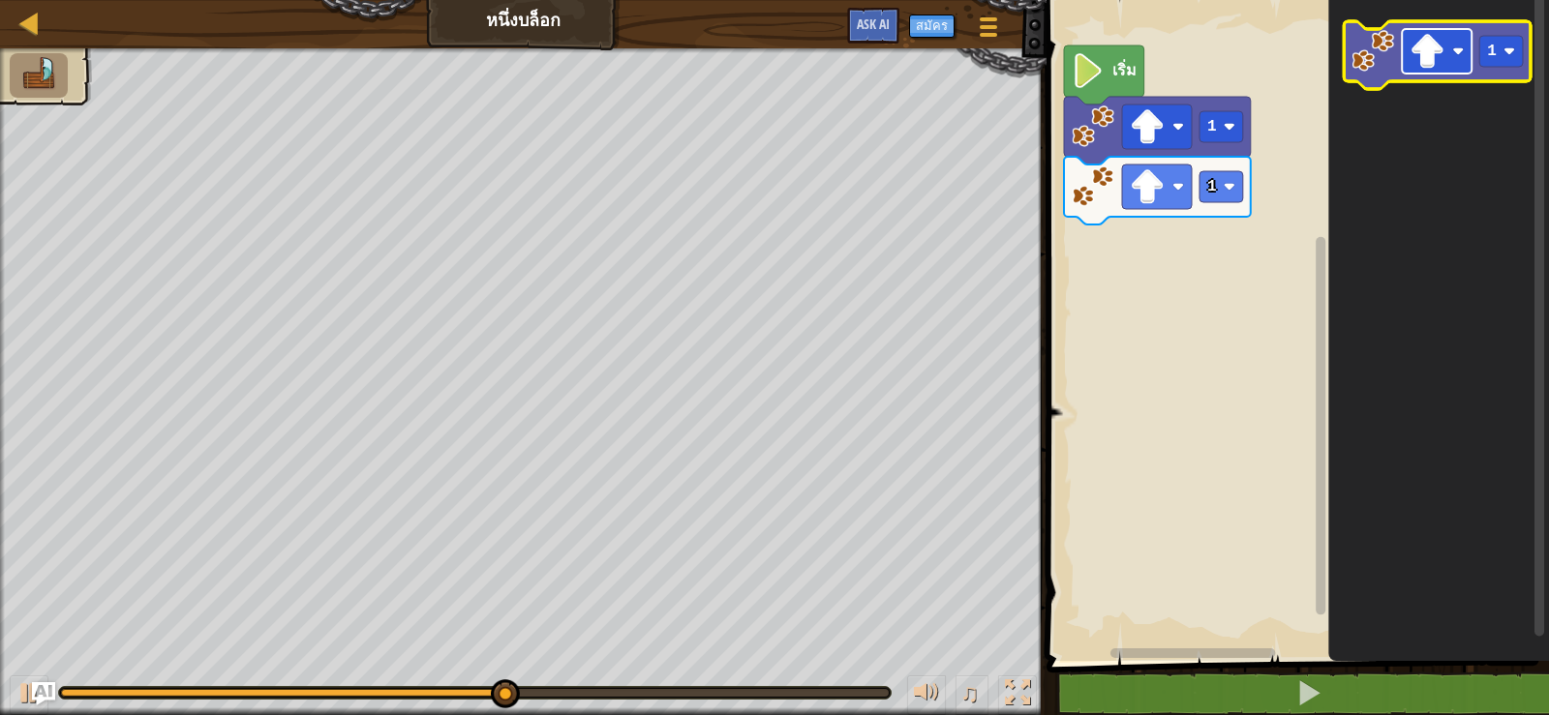
click at [1466, 50] on rect "พื้นที่ทำงาน Blockly" at bounding box center [1437, 51] width 70 height 45
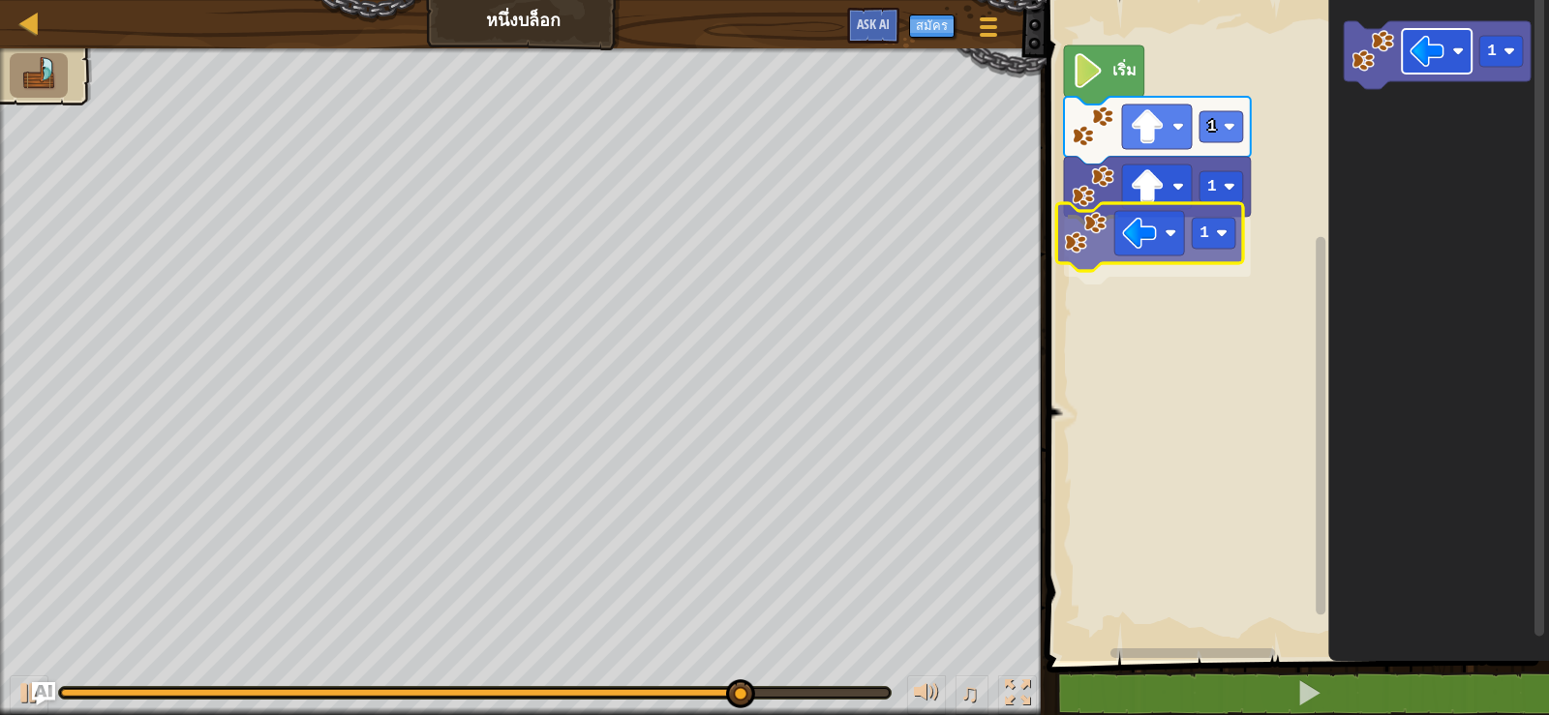
click at [1160, 252] on div "เริ่ม 1 1 1 1 1" at bounding box center [1295, 325] width 508 height 671
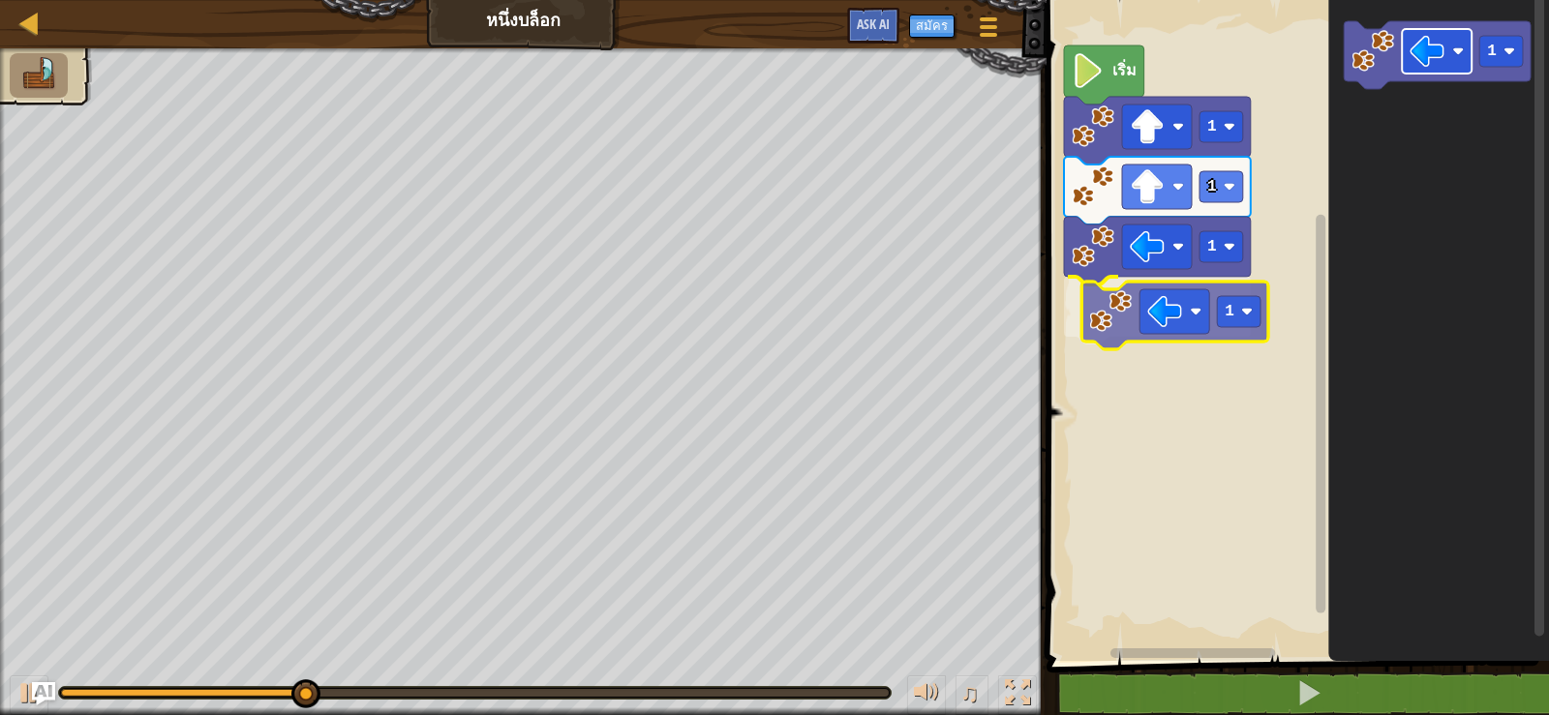
click at [1140, 324] on div "เริ่ม 1 1 1 1 1 1" at bounding box center [1295, 325] width 508 height 671
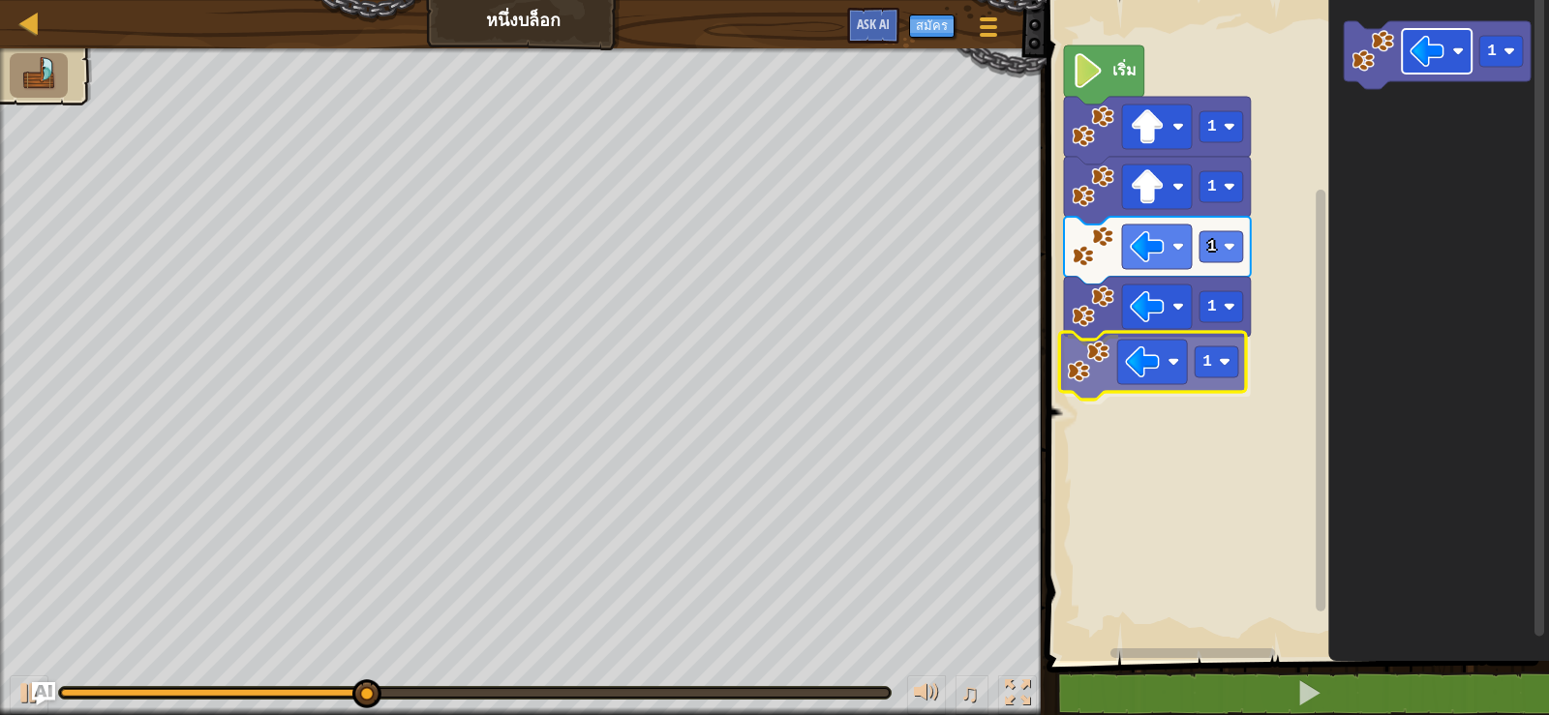
click at [1163, 345] on div "เริ่ม 1 1 1 1 1 1 1" at bounding box center [1295, 325] width 508 height 671
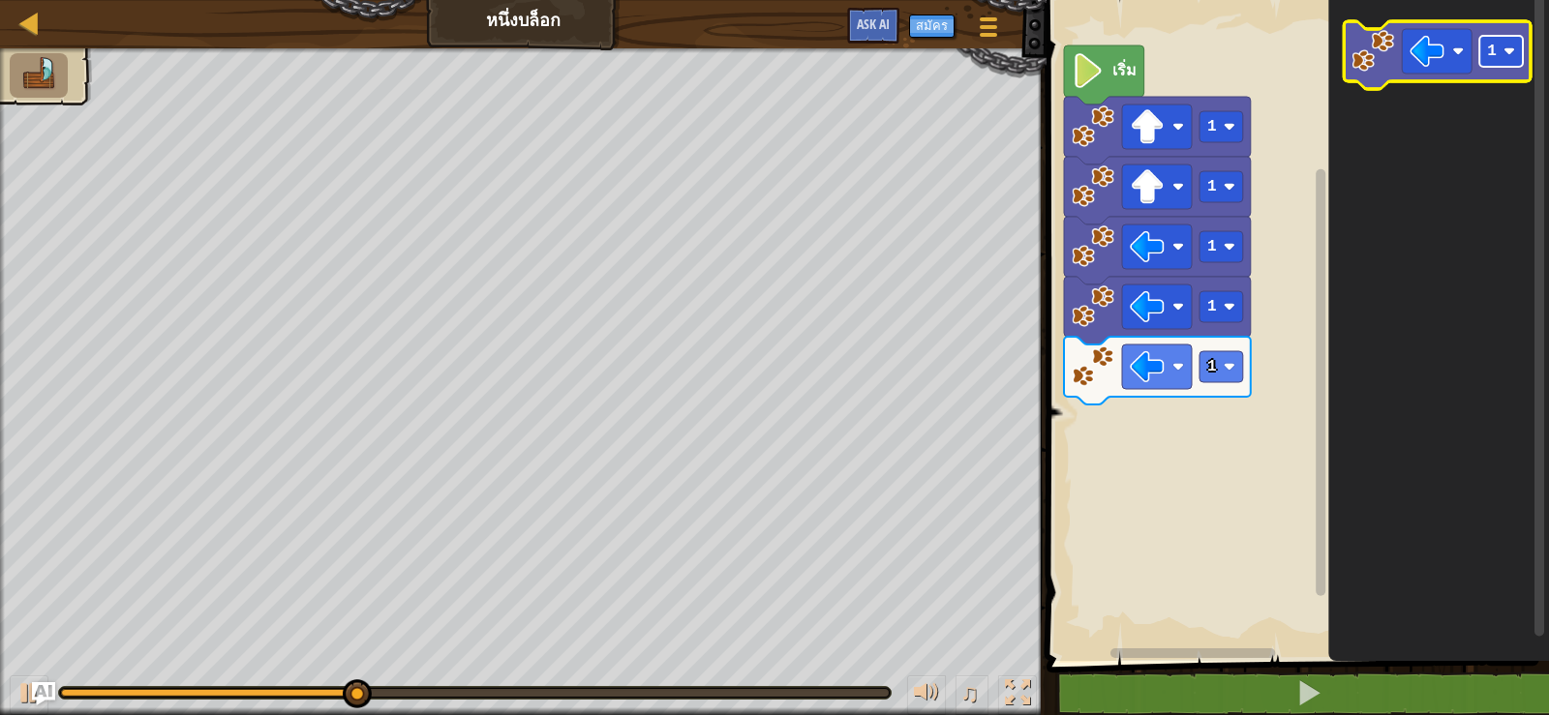
click at [1500, 60] on g "1" at bounding box center [1501, 51] width 44 height 31
click at [1504, 46] on image "พื้นที่ทำงาน Blockly" at bounding box center [1509, 51] width 12 height 12
click at [1437, 55] on image "พื้นที่ทำงาน Blockly" at bounding box center [1426, 51] width 35 height 35
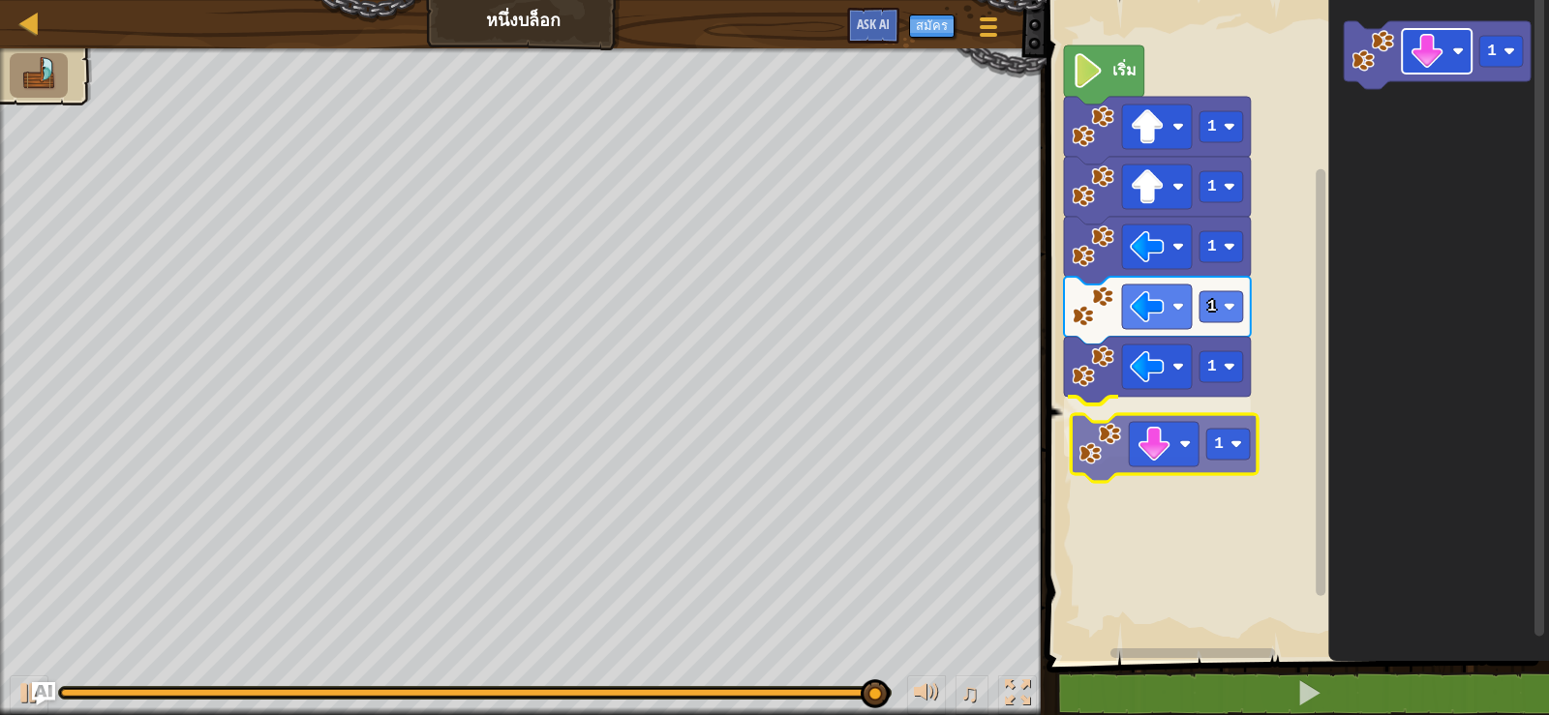
click at [1166, 448] on div "เริ่ม 1 1 1 1 1 1 1 1" at bounding box center [1295, 325] width 508 height 671
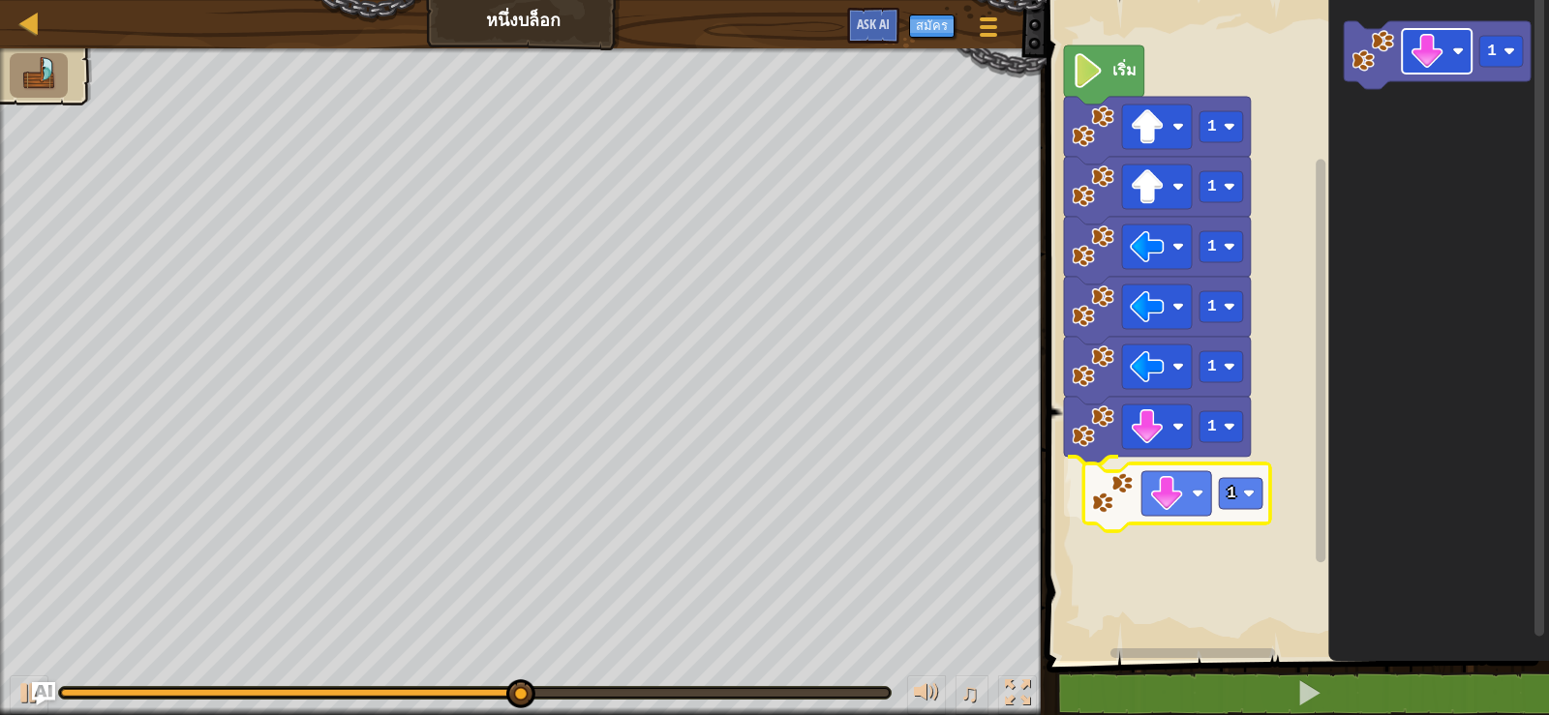
click at [1194, 497] on div "เริ่ม 1 1 1 1 1 1 1 1 1" at bounding box center [1295, 325] width 508 height 671
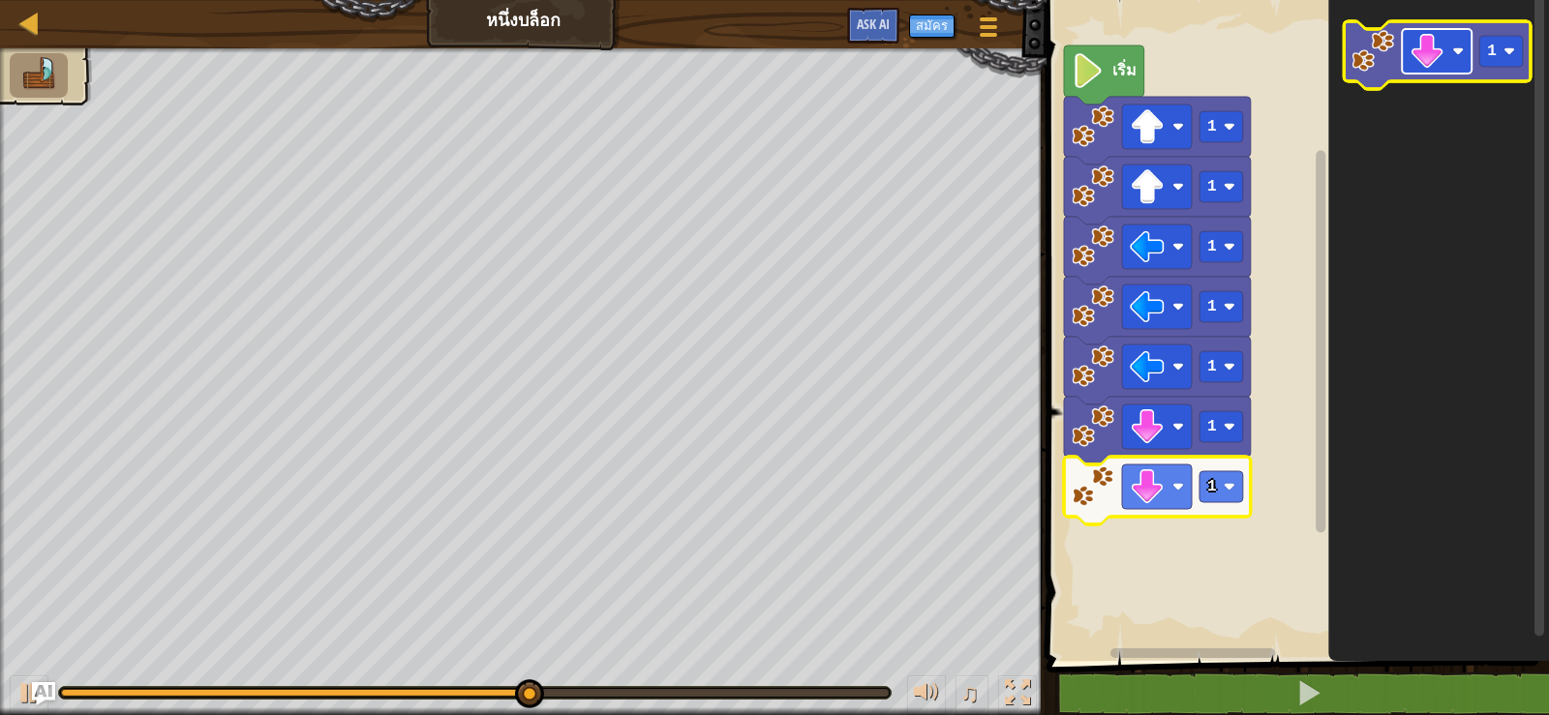
click at [1442, 55] on image "พื้นที่ทำงาน Blockly" at bounding box center [1426, 51] width 35 height 35
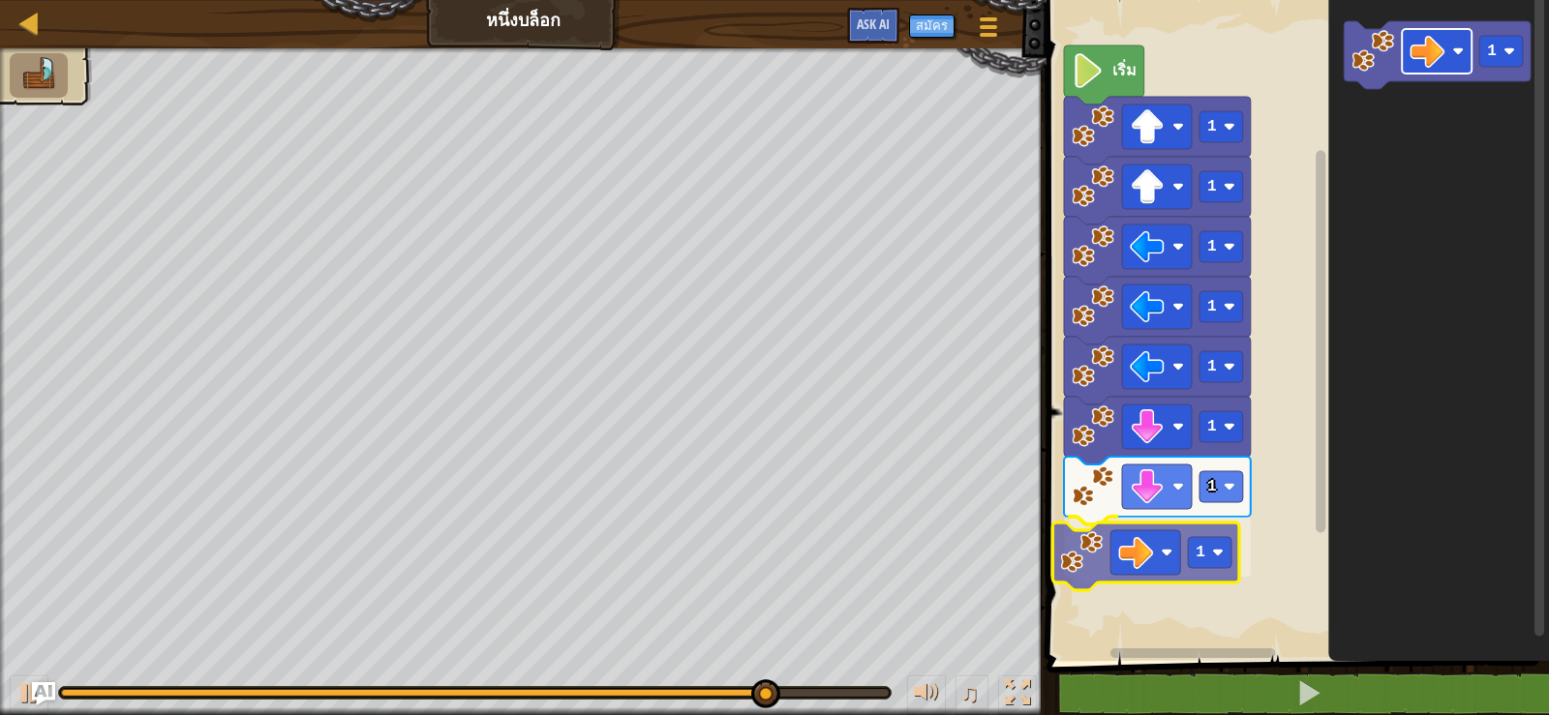
click at [1116, 552] on div "เริ่ม 1 1 1 1 1 1 1 1 1 1" at bounding box center [1295, 325] width 508 height 671
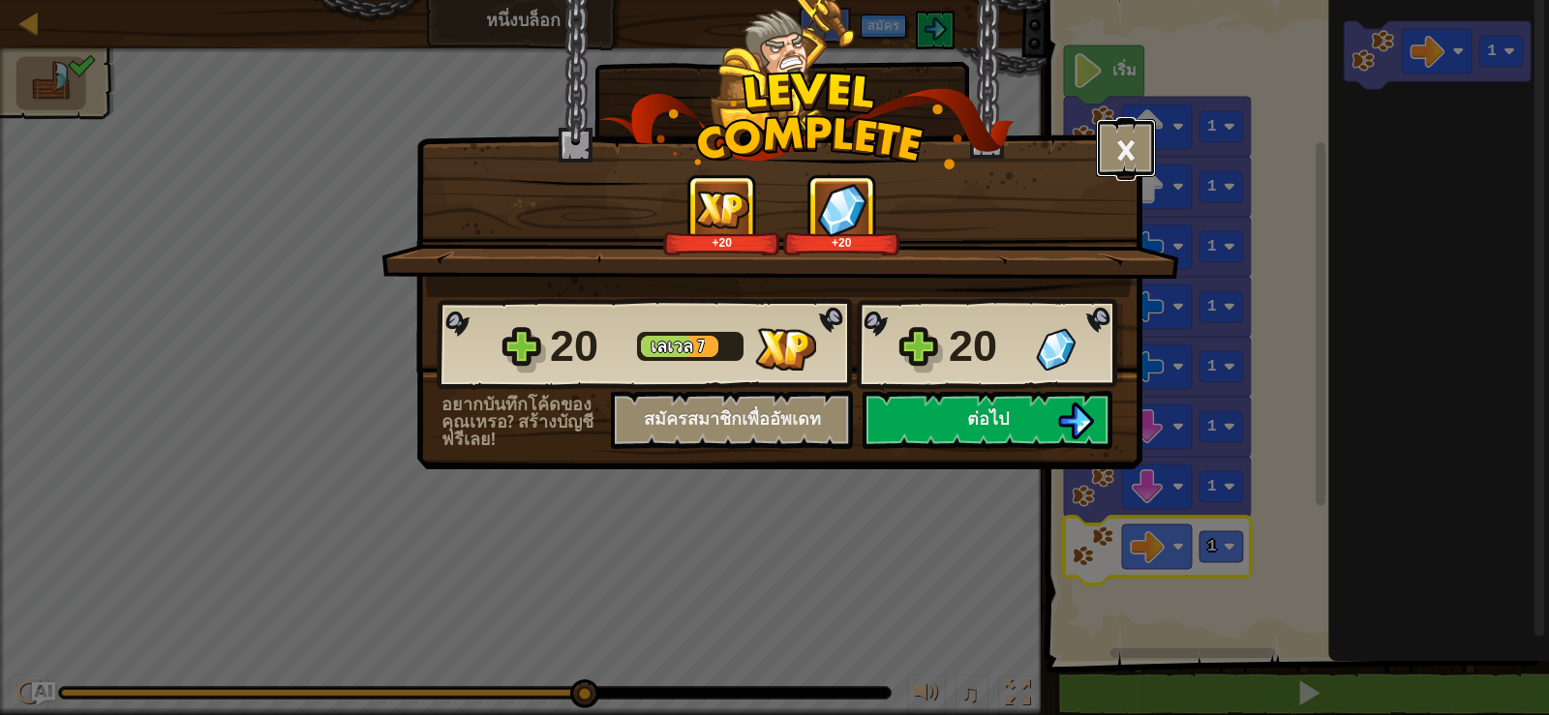
drag, startPoint x: 1137, startPoint y: 134, endPoint x: 1167, endPoint y: 125, distance: 31.2
click at [1159, 128] on div "× ด่านนี้สนุกแค่ไหน? +20 +20 Reticulating Splines... 20 [PERSON_NAME] 7 20 อยาก…" at bounding box center [774, 357] width 1549 height 715
